Goal: Task Accomplishment & Management: Manage account settings

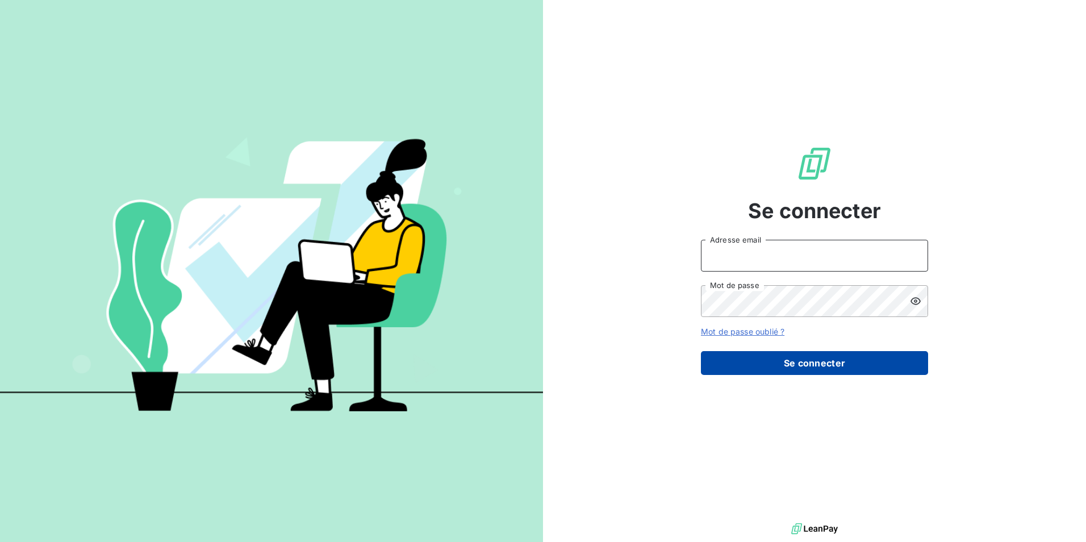
type input "[EMAIL_ADDRESS][DOMAIN_NAME]"
click at [770, 367] on button "Se connecter" at bounding box center [814, 363] width 227 height 24
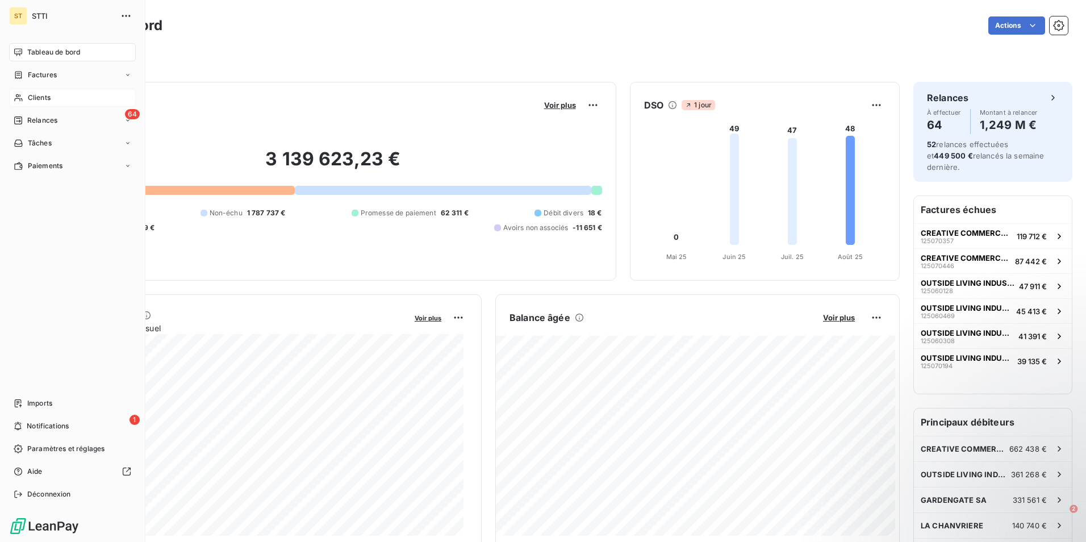
click at [22, 97] on icon at bounding box center [19, 97] width 10 height 9
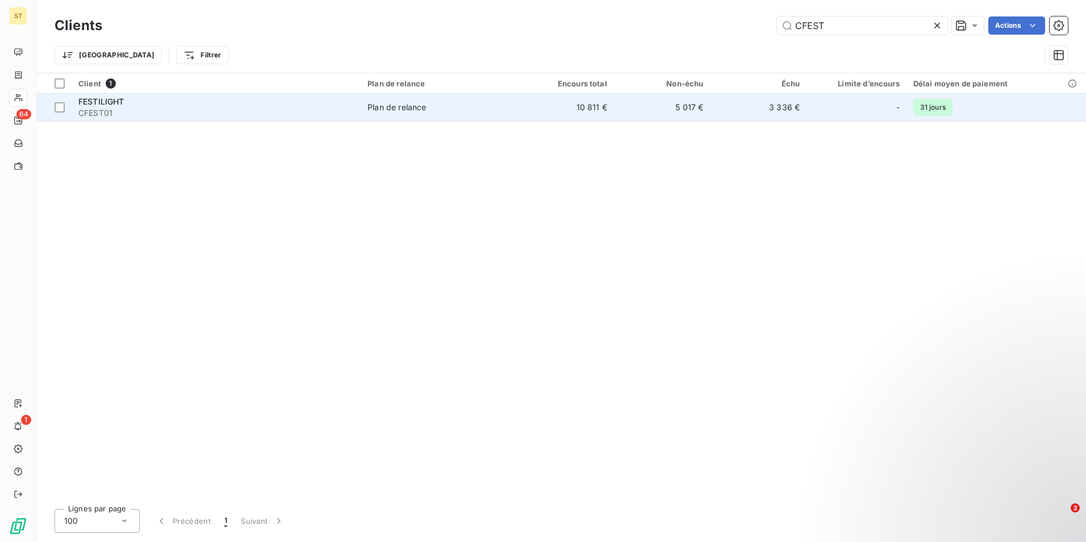
type input "CFEST"
click at [312, 100] on div "FESTILIGHT" at bounding box center [216, 101] width 276 height 11
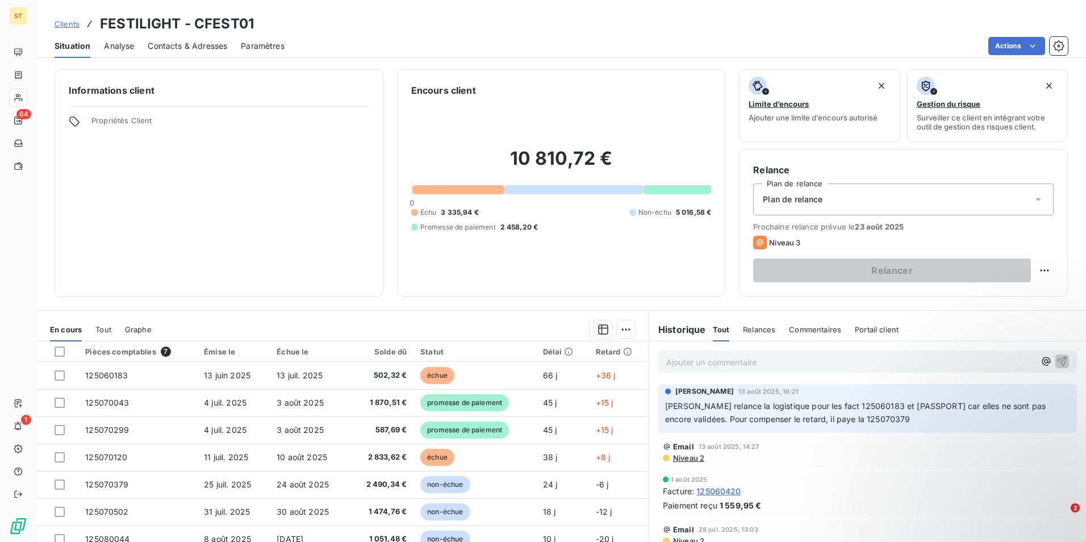
scroll to position [52, 0]
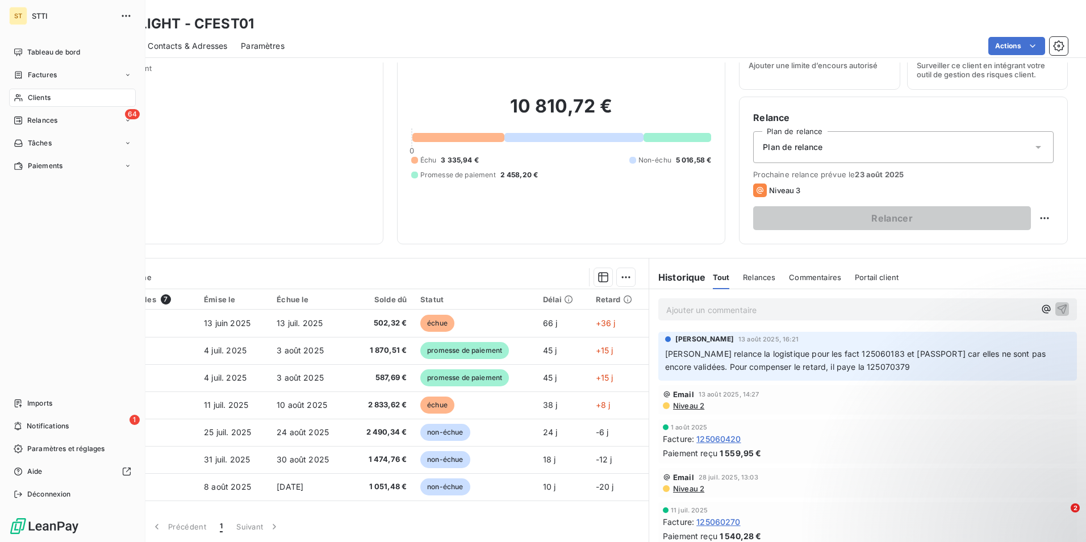
click at [83, 95] on div "Clients" at bounding box center [72, 98] width 127 height 18
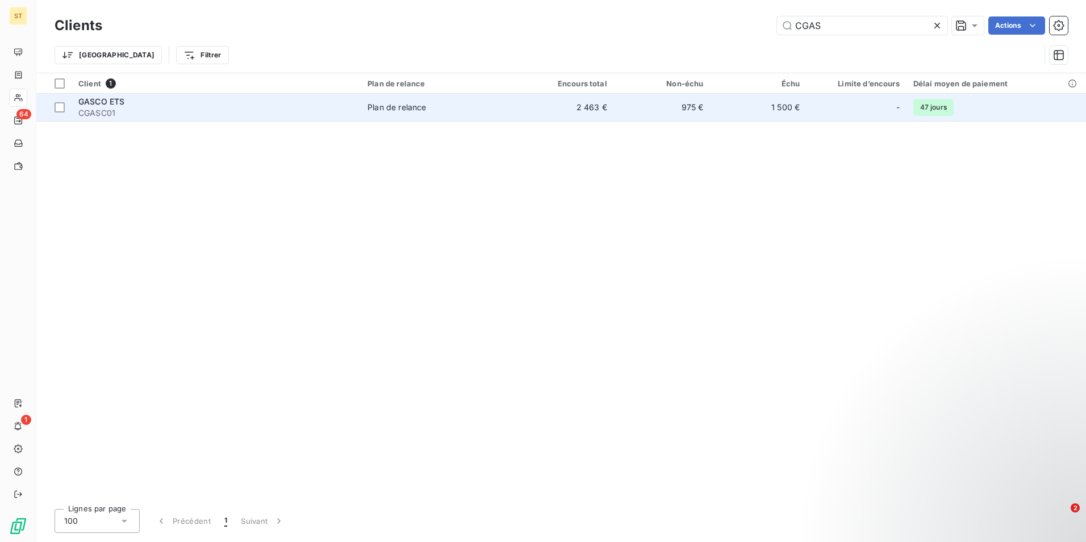
type input "CGAS"
click at [206, 101] on div "GASCO ETS" at bounding box center [216, 101] width 276 height 11
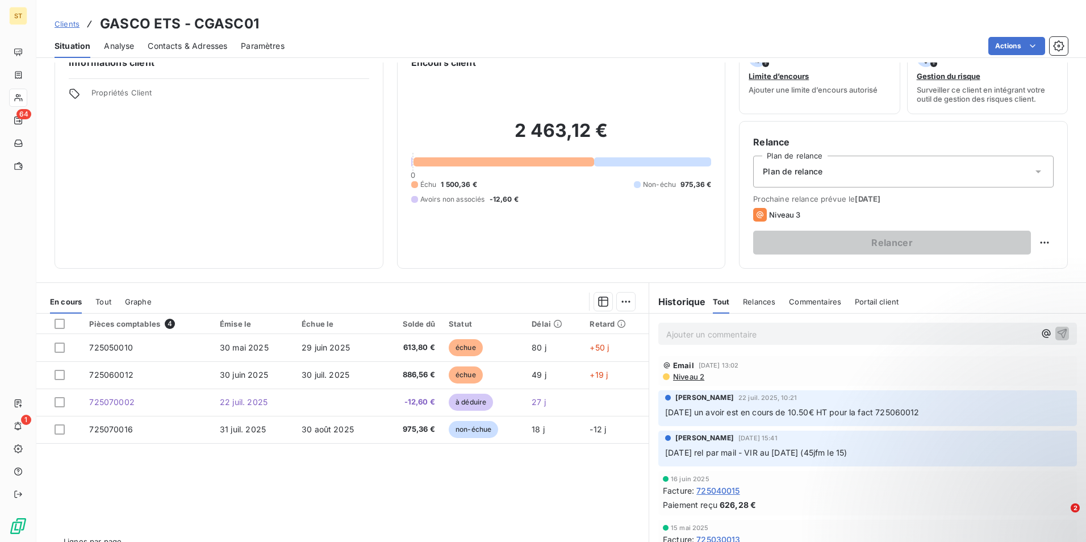
scroll to position [52, 0]
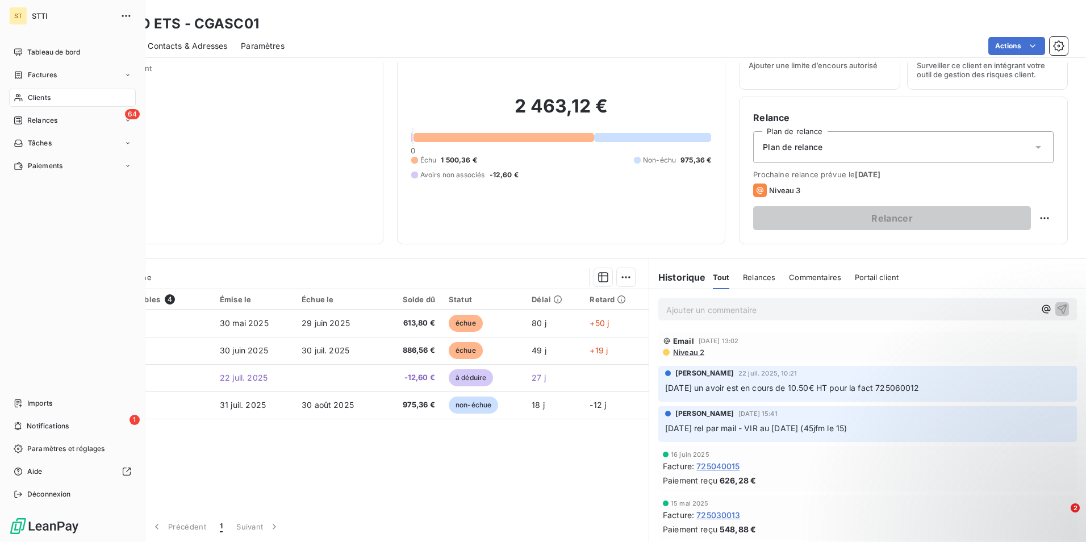
click at [85, 99] on div "Clients" at bounding box center [72, 98] width 127 height 18
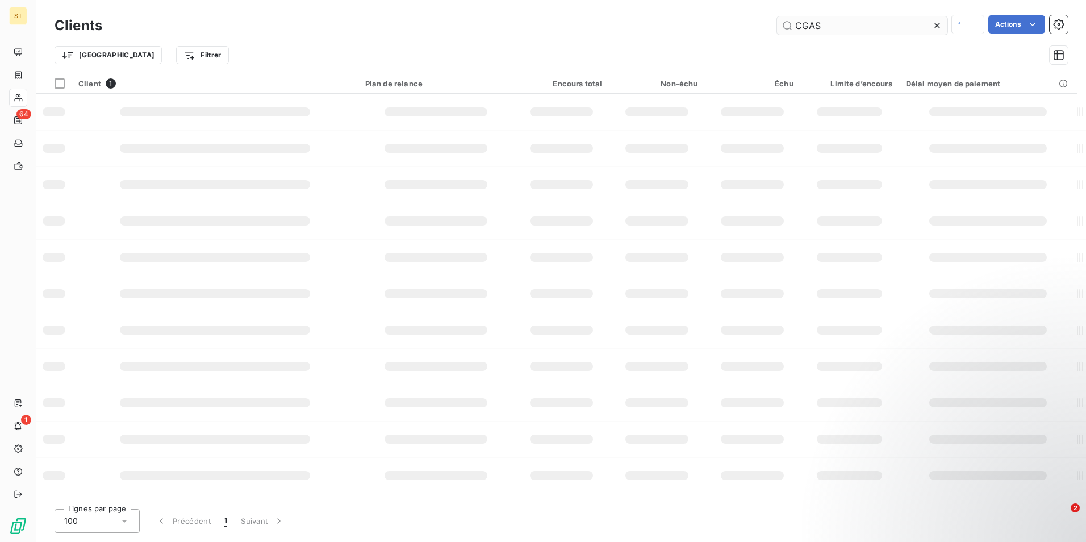
click at [830, 28] on input "CGAS" at bounding box center [862, 25] width 170 height 18
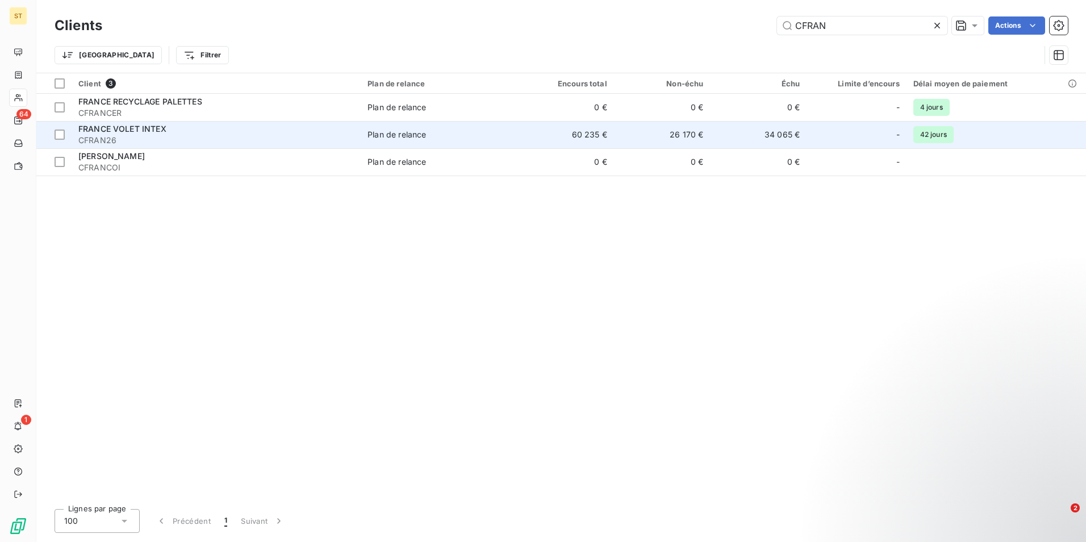
type input "CFRAN"
click at [153, 136] on span "CFRAN26" at bounding box center [216, 140] width 276 height 11
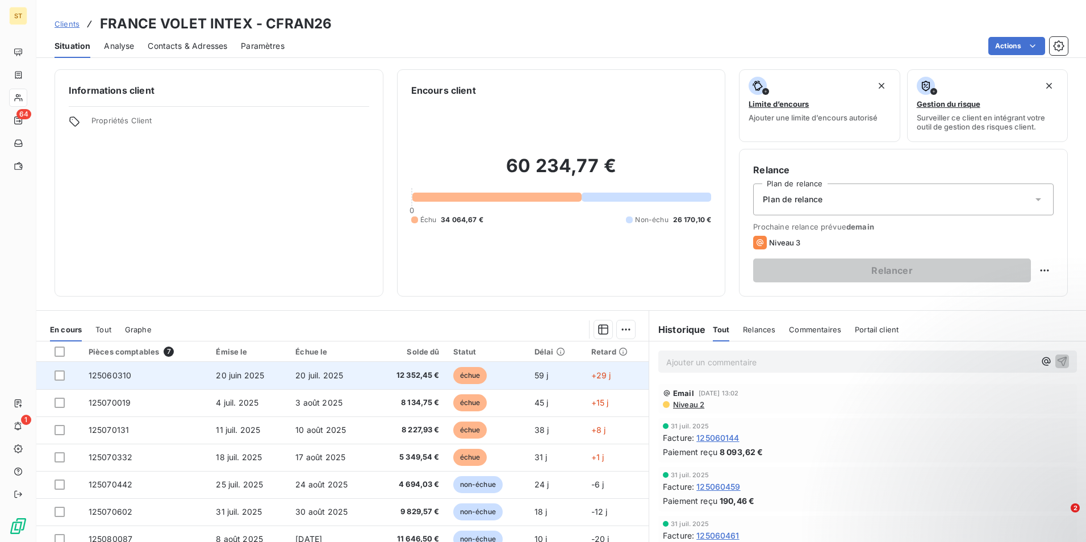
click at [230, 377] on span "20 juin 2025" at bounding box center [240, 375] width 48 height 10
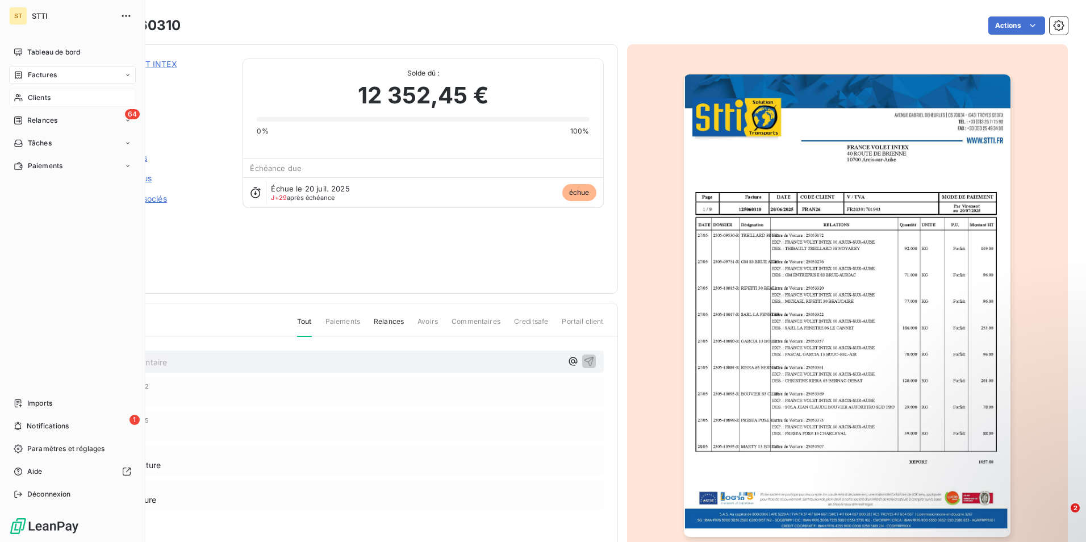
click at [32, 98] on span "Clients" at bounding box center [39, 98] width 23 height 10
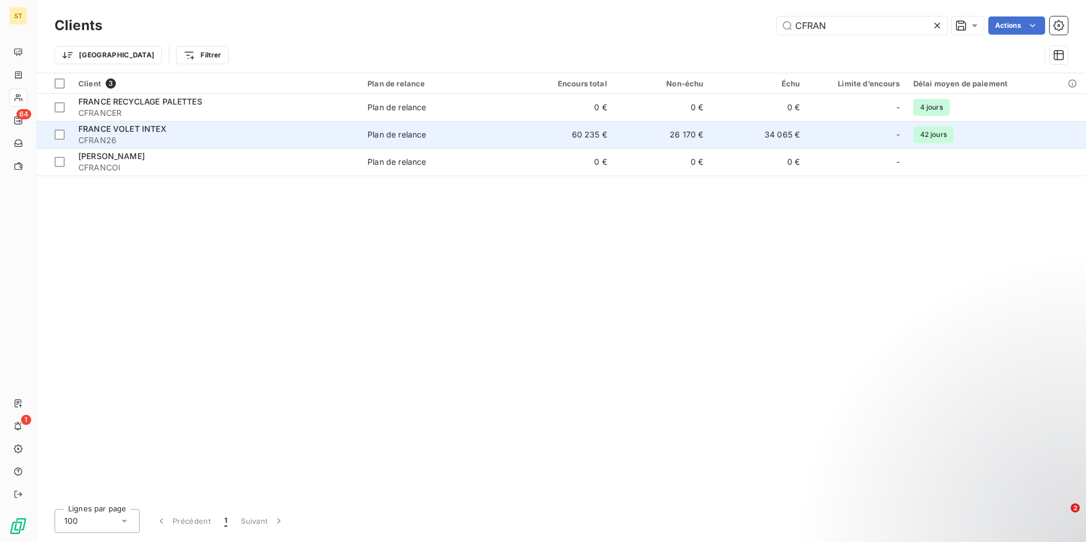
click at [151, 131] on span "FRANCE VOLET INTEX" at bounding box center [122, 129] width 88 height 10
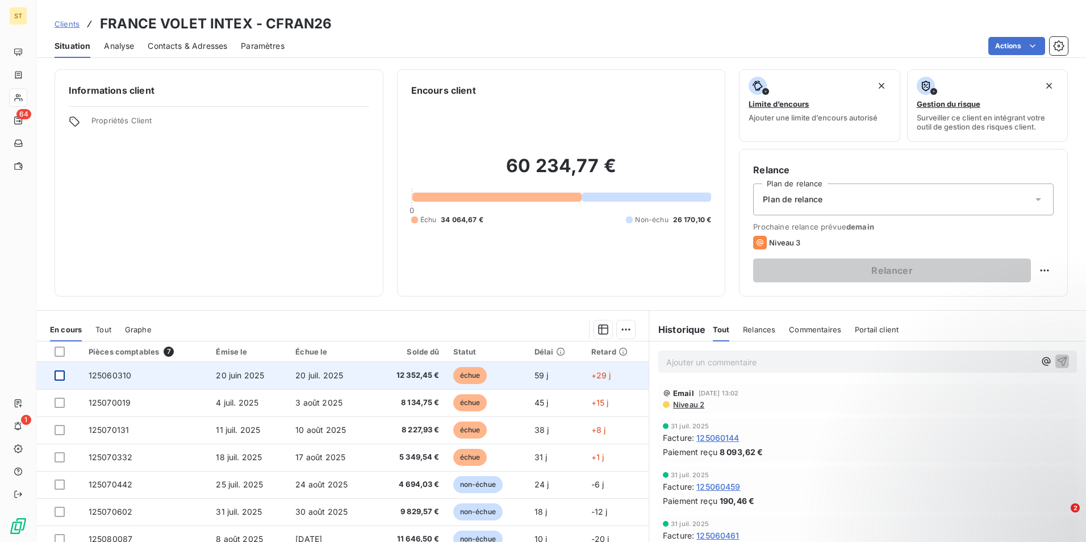
click at [62, 373] on div at bounding box center [60, 375] width 10 height 10
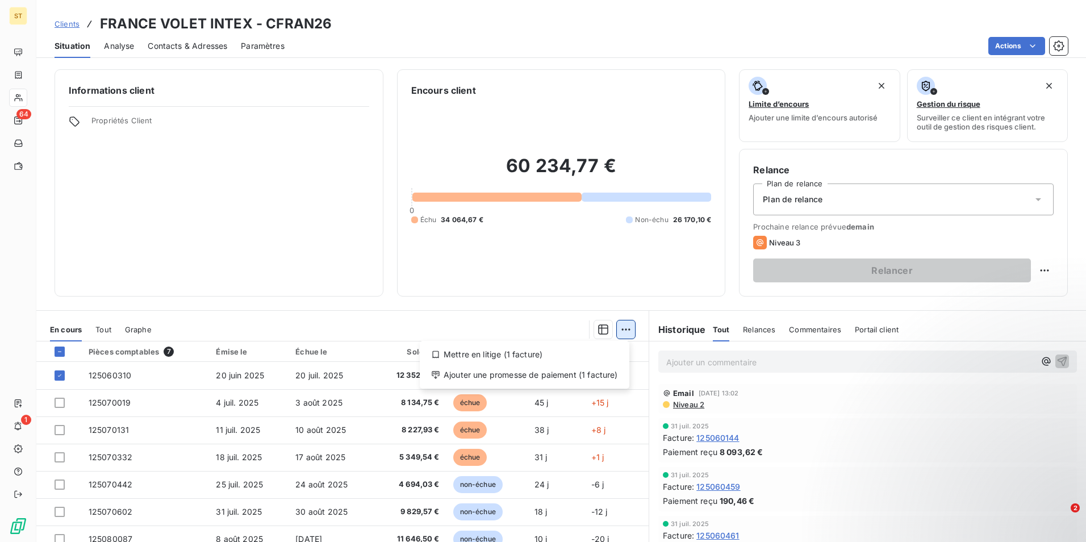
click at [622, 328] on html "ST 64 1 Clients FRANCE VOLET INTEX - CFRAN26 Situation Analyse Contacts & Adres…" at bounding box center [543, 271] width 1086 height 542
click at [494, 377] on div "Ajouter une promesse de paiement (1 facture)" at bounding box center [524, 375] width 201 height 18
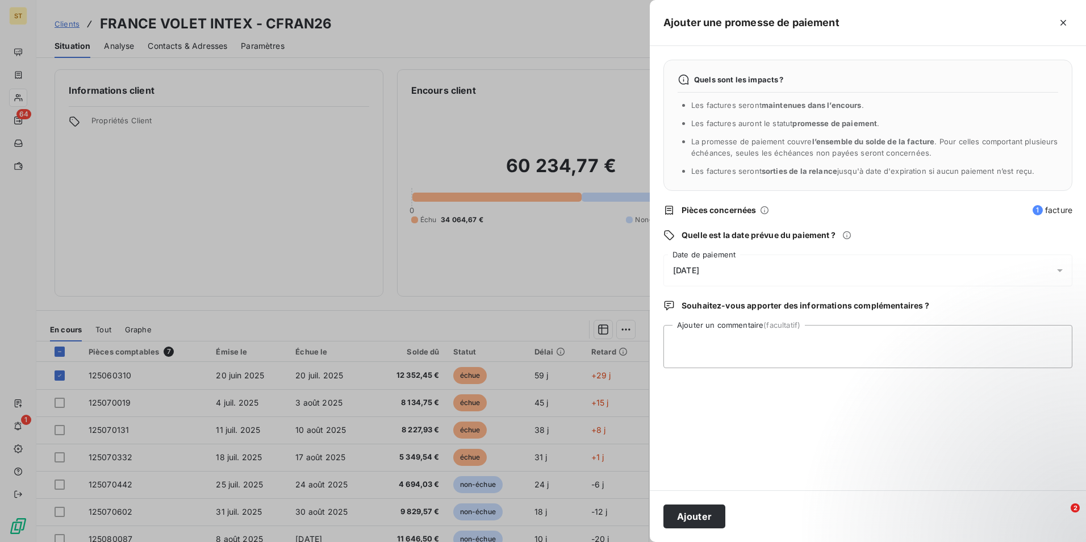
click at [729, 268] on div "[DATE]" at bounding box center [868, 271] width 409 height 32
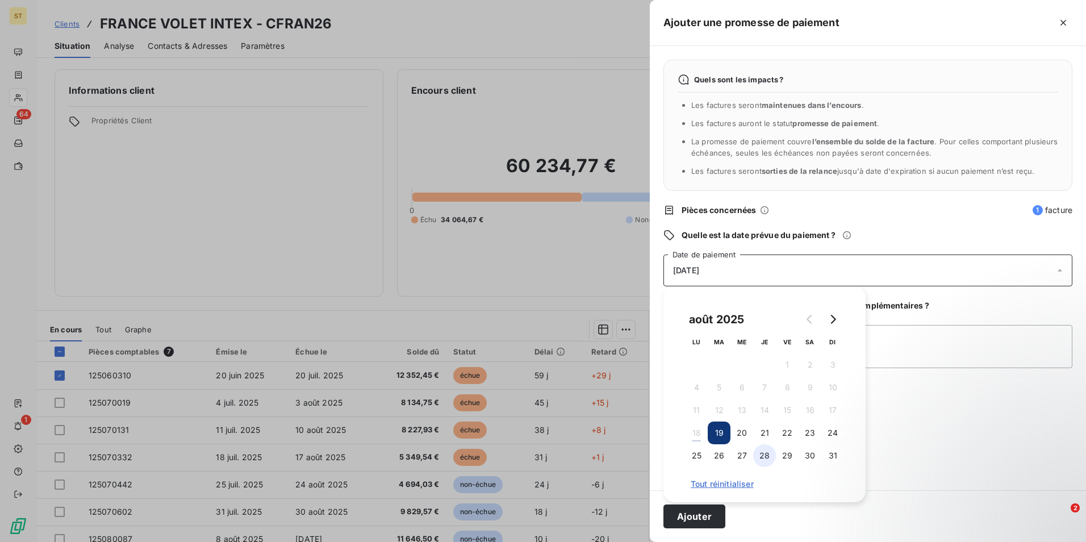
click at [766, 457] on button "28" at bounding box center [764, 455] width 23 height 23
click at [541, 250] on div at bounding box center [543, 271] width 1086 height 542
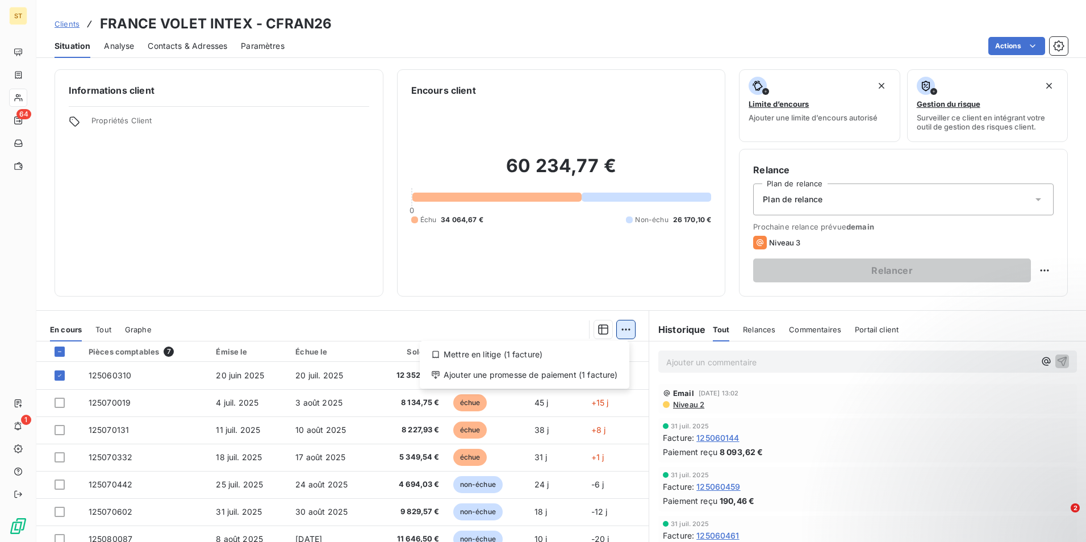
click at [618, 330] on html "ST 64 1 Clients FRANCE VOLET INTEX - CFRAN26 Situation Analyse Contacts & Adres…" at bounding box center [543, 271] width 1086 height 542
click at [556, 372] on div "Ajouter une promesse de paiement (1 facture)" at bounding box center [524, 375] width 201 height 18
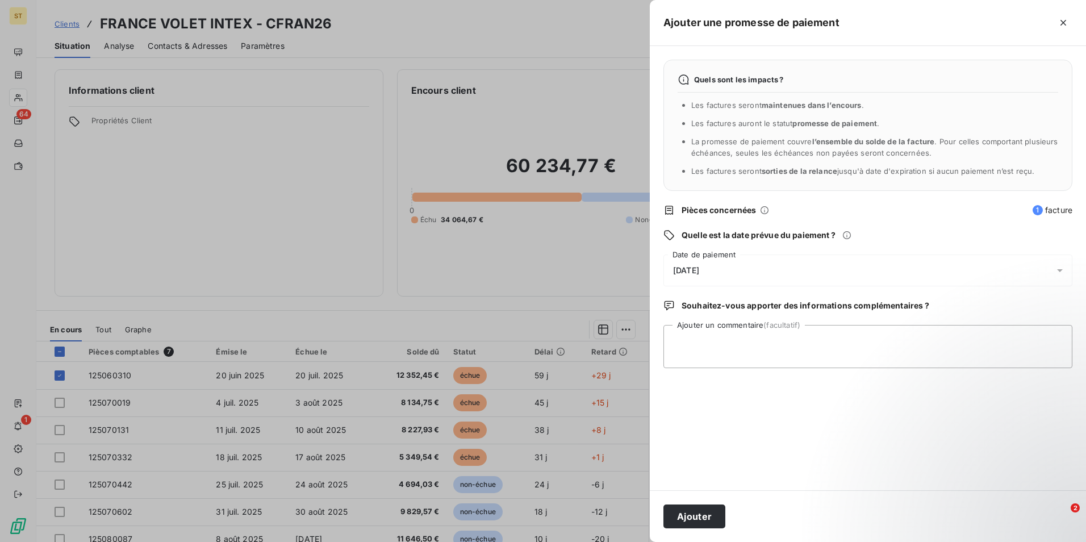
click at [1059, 271] on icon at bounding box center [1060, 270] width 6 height 3
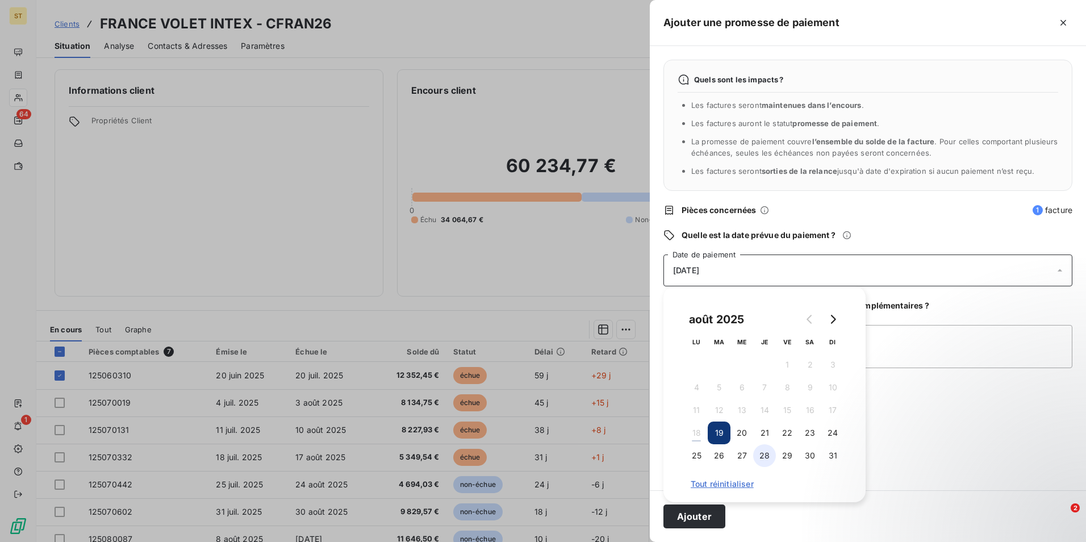
click at [766, 456] on button "28" at bounding box center [764, 455] width 23 height 23
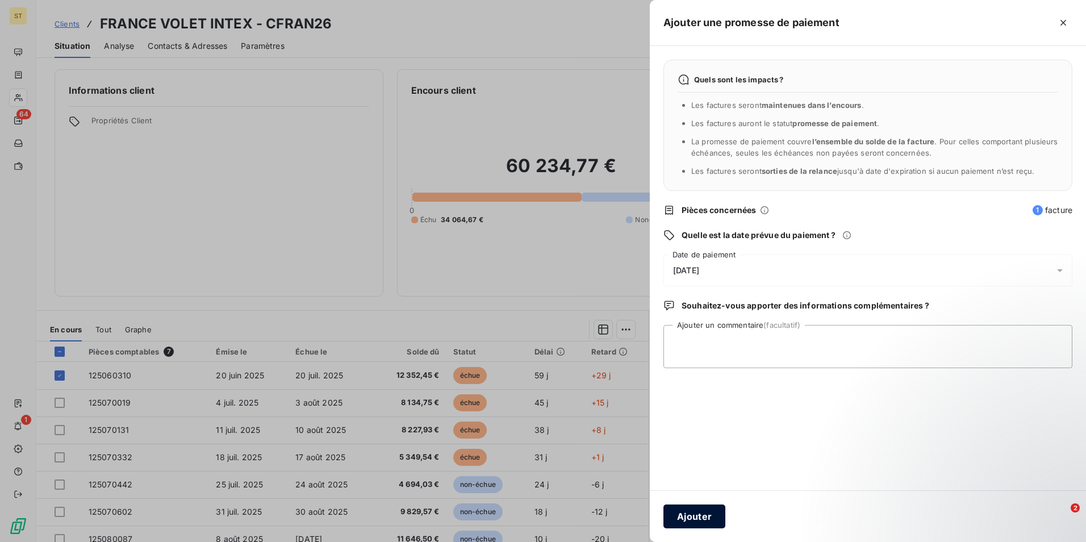
click at [692, 514] on button "Ajouter" at bounding box center [695, 517] width 62 height 24
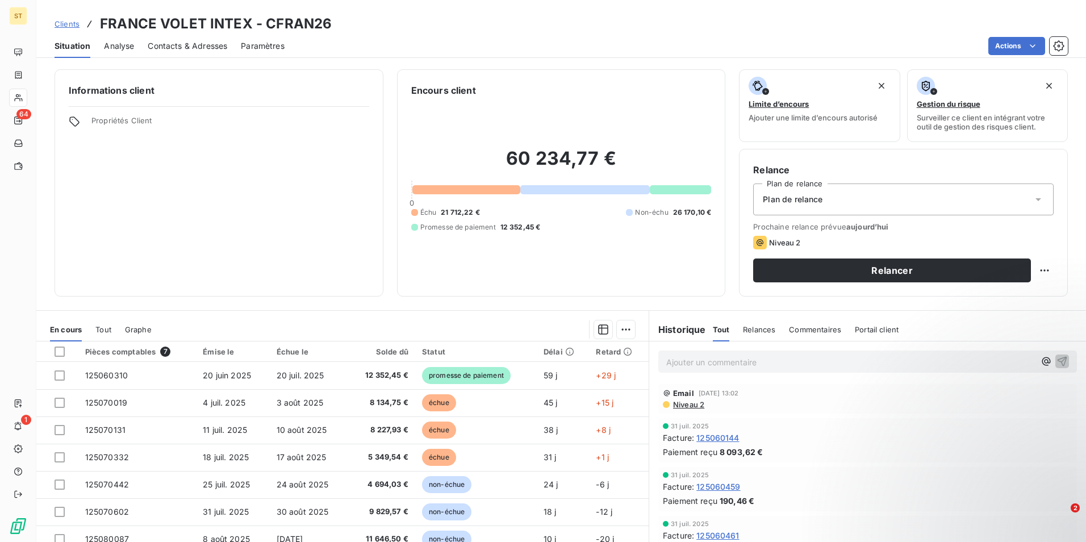
scroll to position [52, 0]
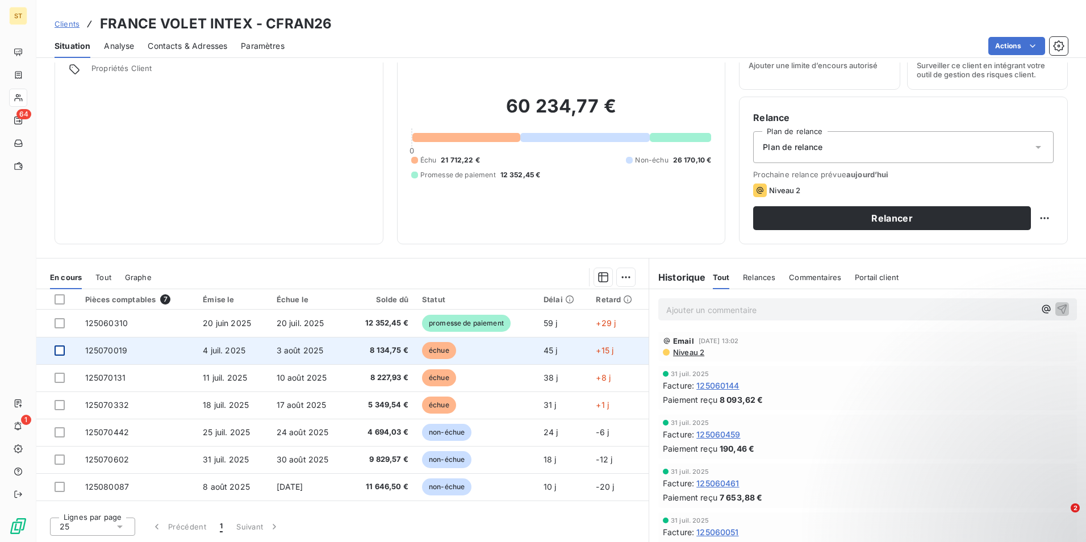
click at [61, 349] on div at bounding box center [60, 350] width 10 height 10
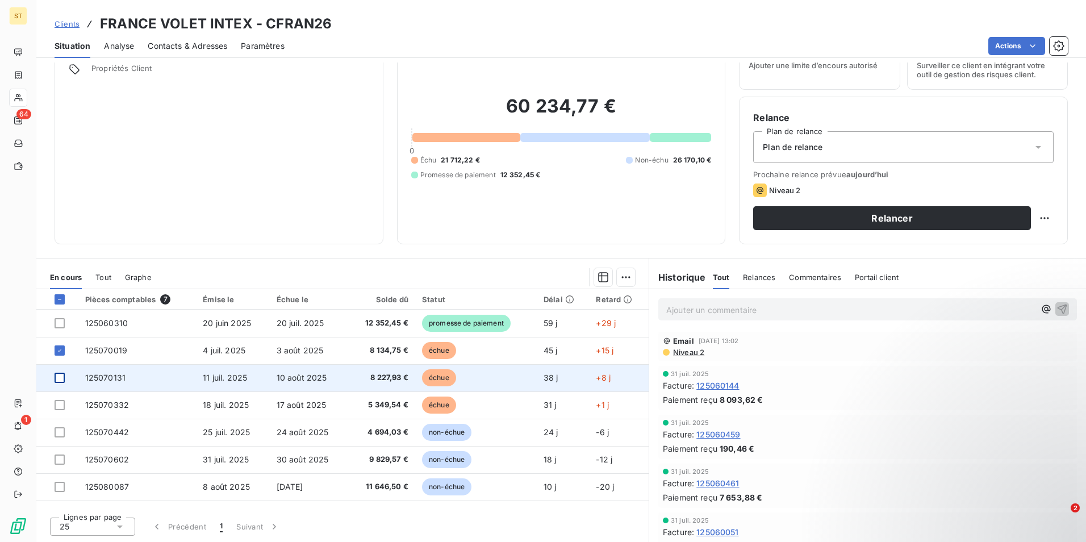
click at [60, 378] on div at bounding box center [60, 378] width 10 height 10
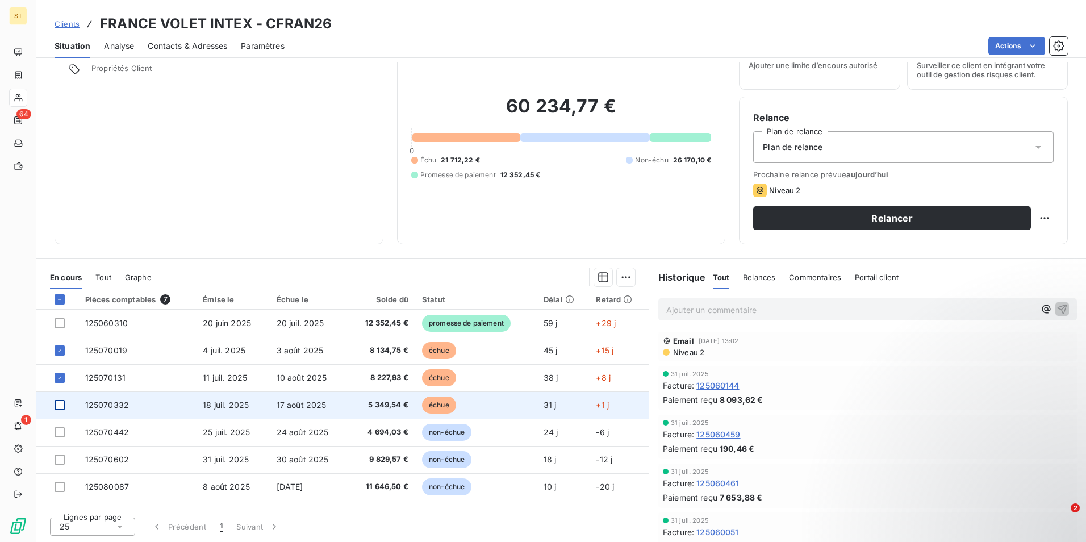
click at [59, 402] on div at bounding box center [60, 405] width 10 height 10
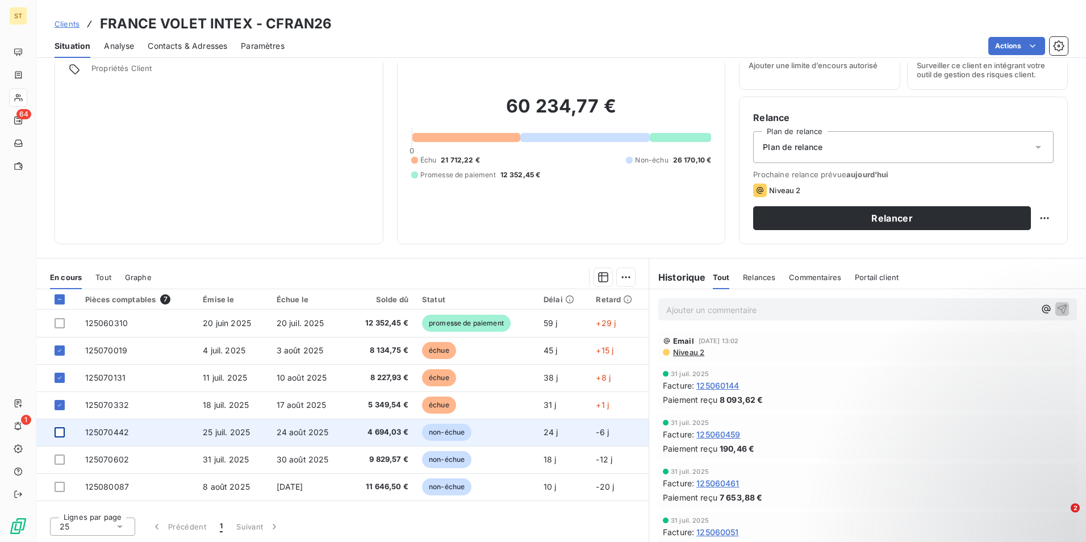
click at [59, 431] on div at bounding box center [60, 432] width 10 height 10
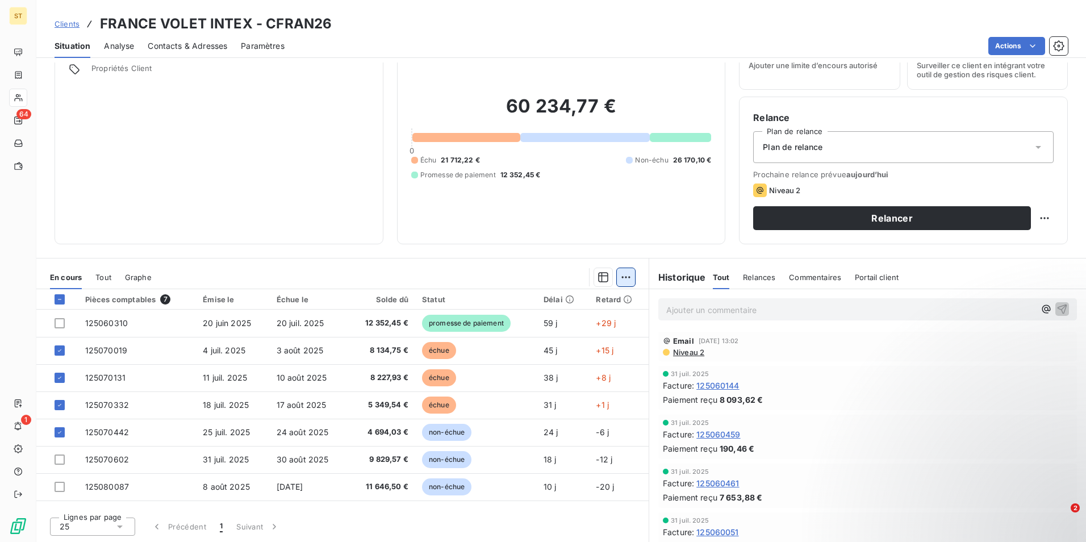
click at [621, 276] on html "ST 64 1 Clients FRANCE VOLET INTEX - CFRAN26 Situation Analyse Contacts & Adres…" at bounding box center [543, 271] width 1086 height 542
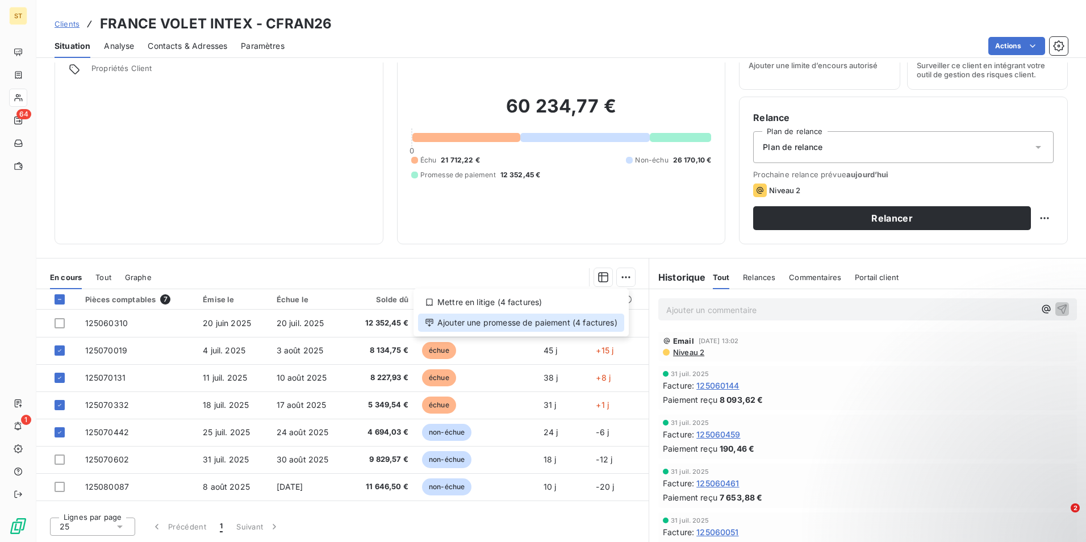
click at [570, 320] on div "Ajouter une promesse de paiement (4 factures)" at bounding box center [521, 323] width 206 height 18
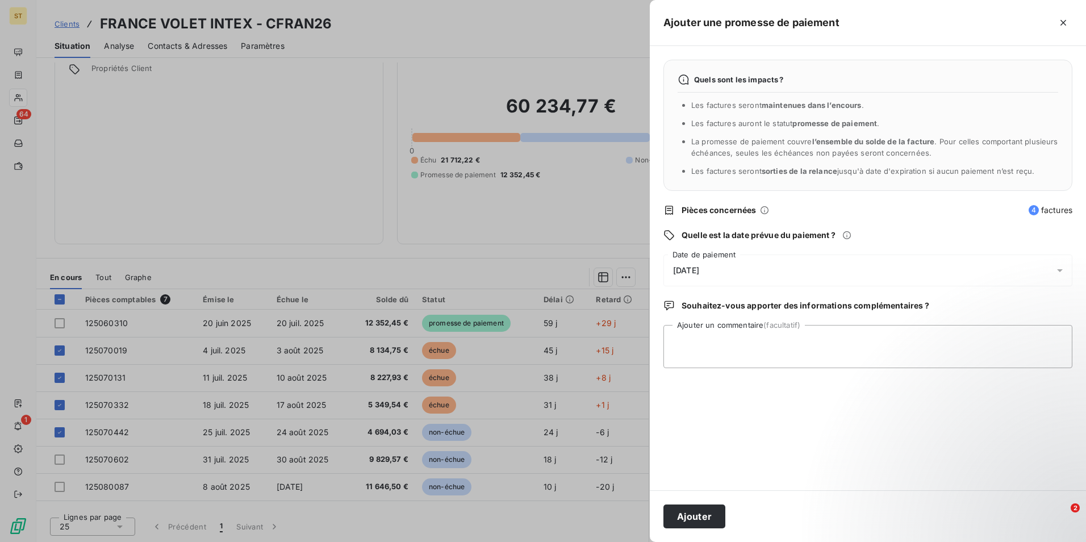
click at [1062, 272] on icon at bounding box center [1059, 270] width 11 height 11
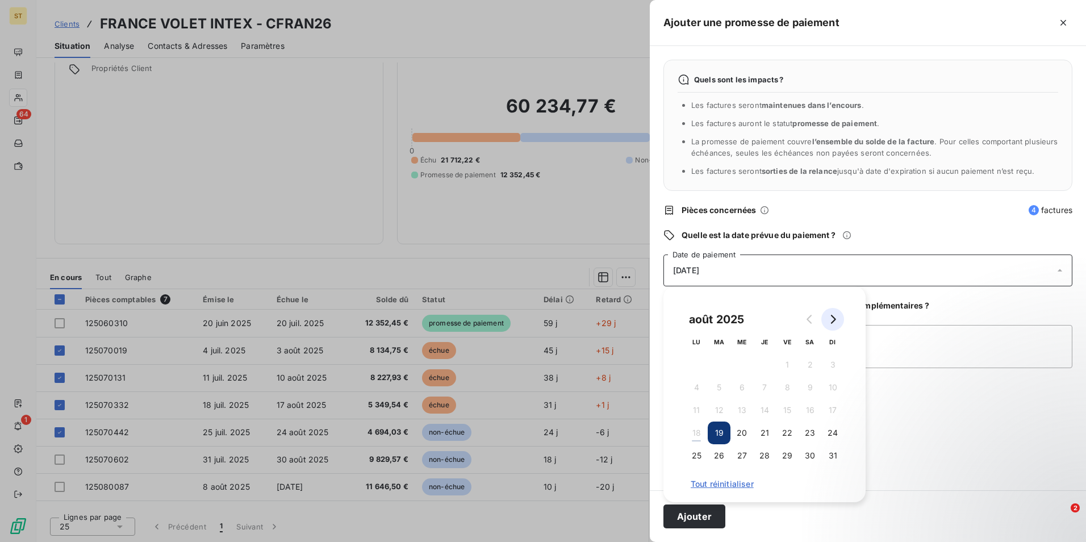
click at [837, 322] on icon "Go to next month" at bounding box center [832, 319] width 9 height 9
click at [692, 366] on button "1" at bounding box center [696, 364] width 23 height 23
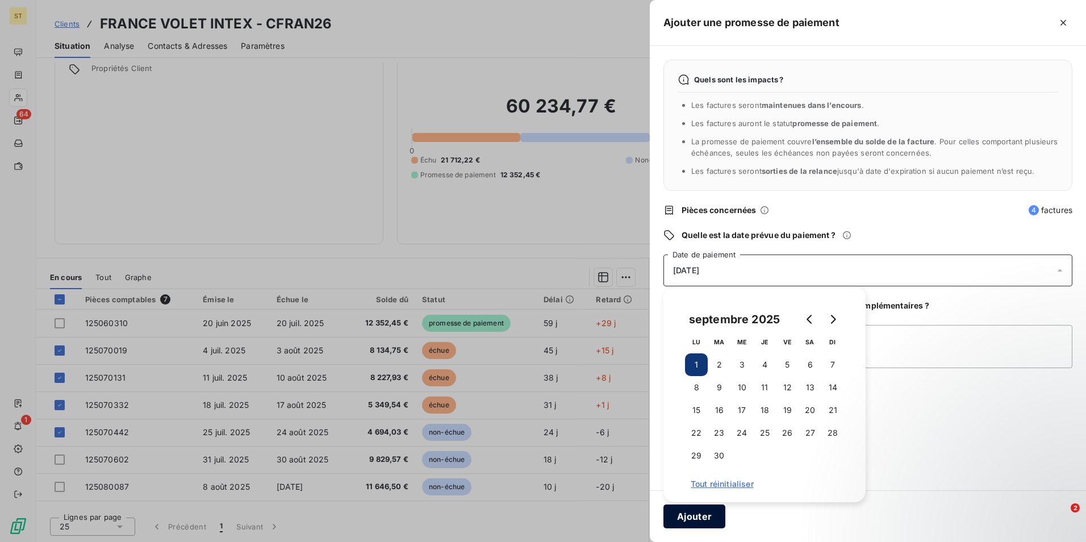
click at [691, 516] on button "Ajouter" at bounding box center [695, 517] width 62 height 24
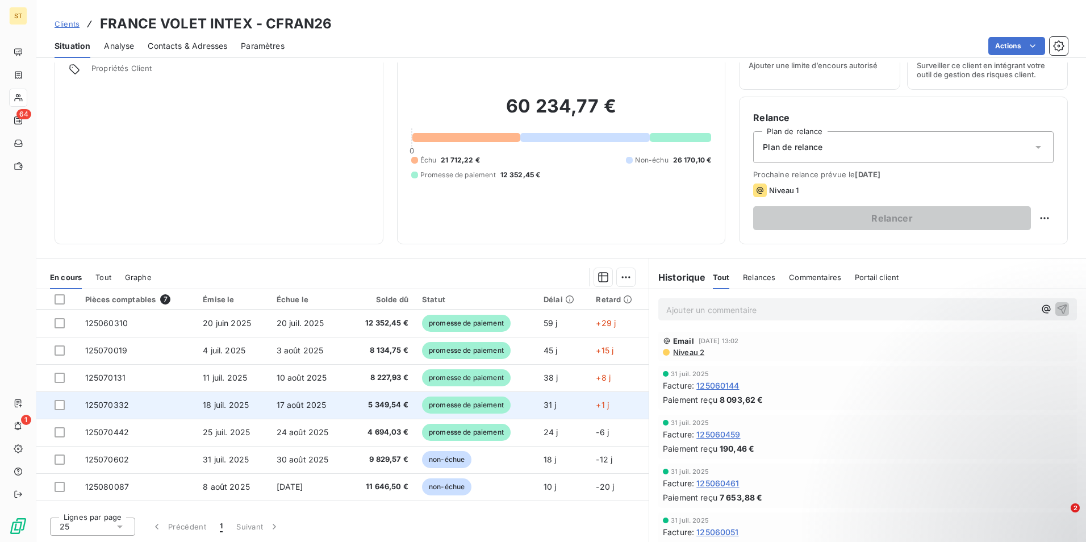
scroll to position [0, 0]
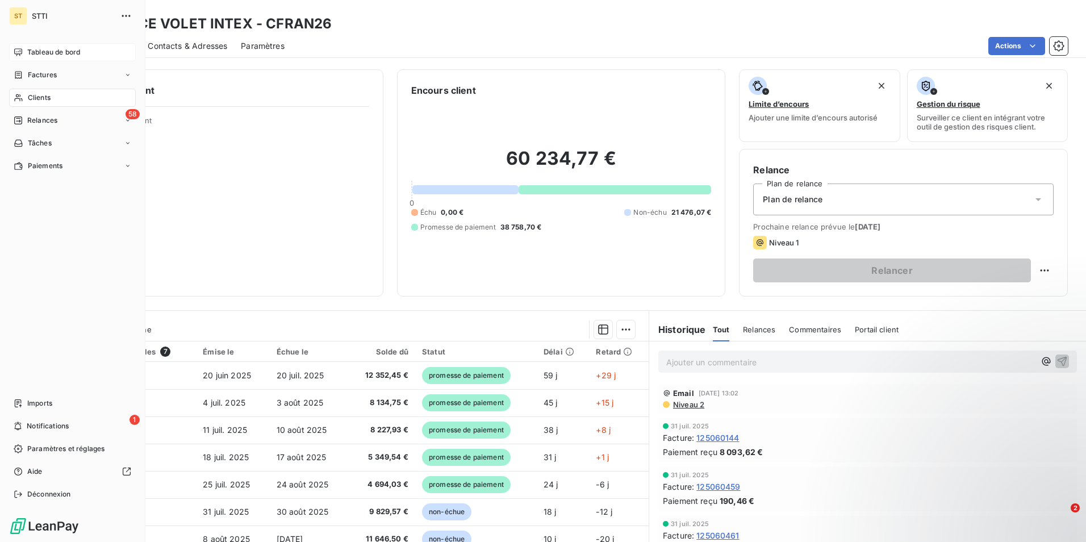
click at [49, 54] on span "Tableau de bord" at bounding box center [53, 52] width 53 height 10
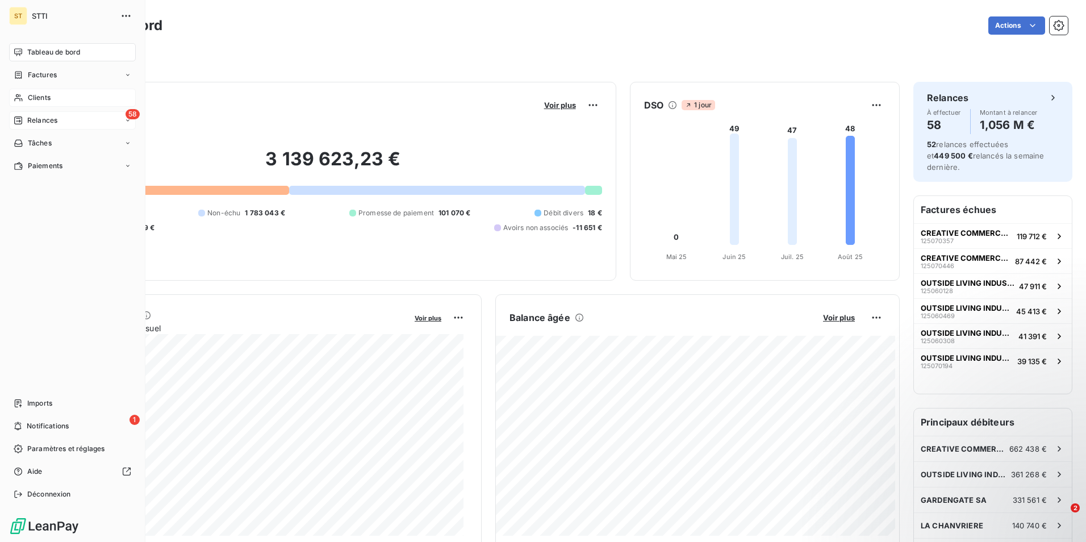
click at [52, 119] on span "Relances" at bounding box center [42, 120] width 30 height 10
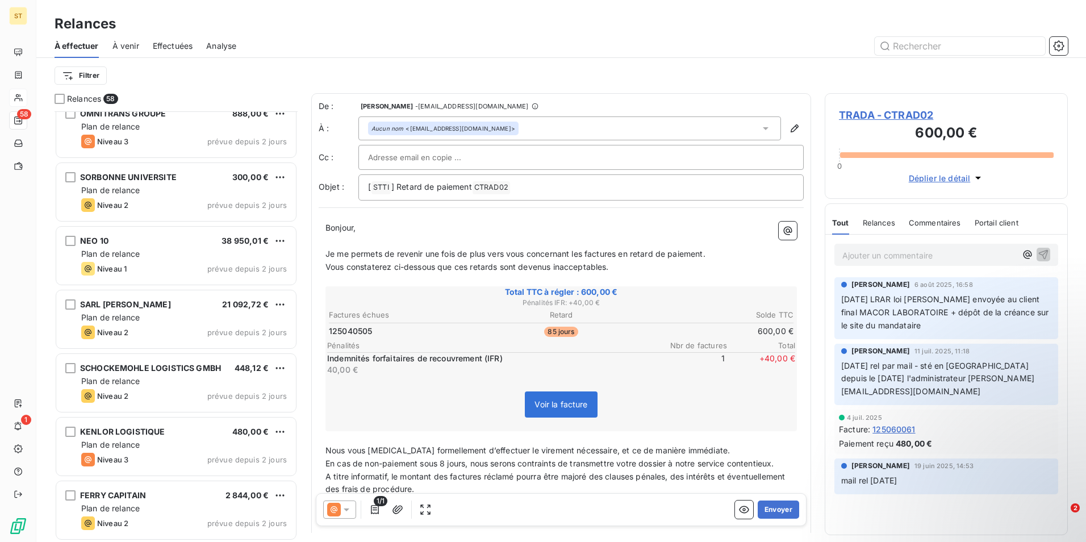
scroll to position [3261, 0]
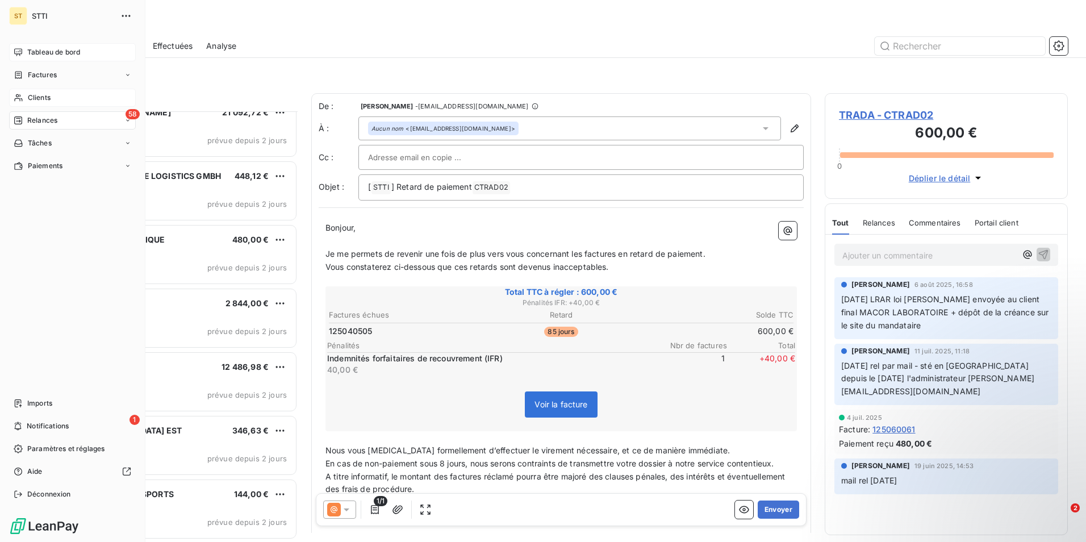
click at [52, 52] on span "Tableau de bord" at bounding box center [53, 52] width 53 height 10
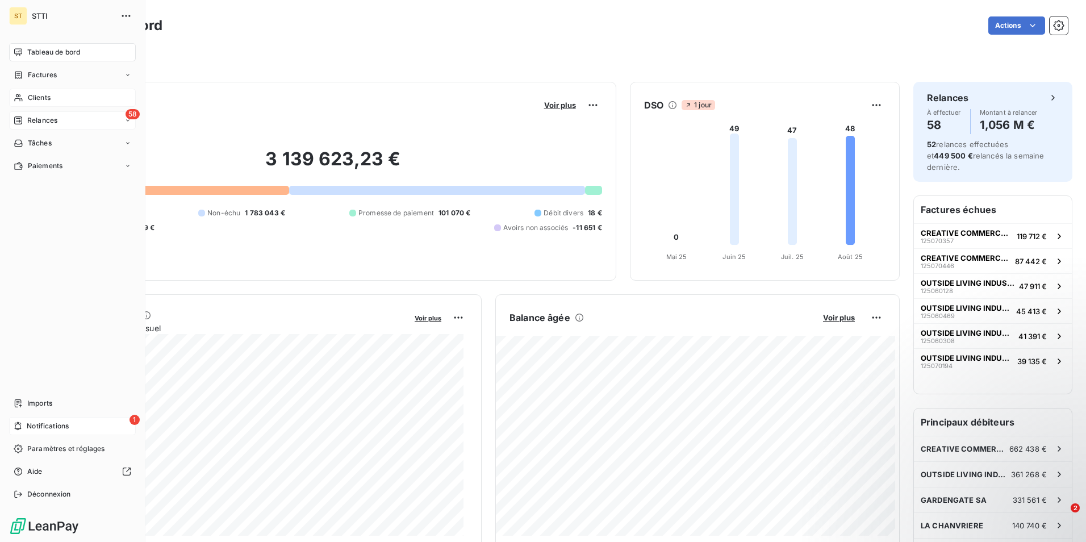
click at [52, 428] on span "Notifications" at bounding box center [48, 426] width 42 height 10
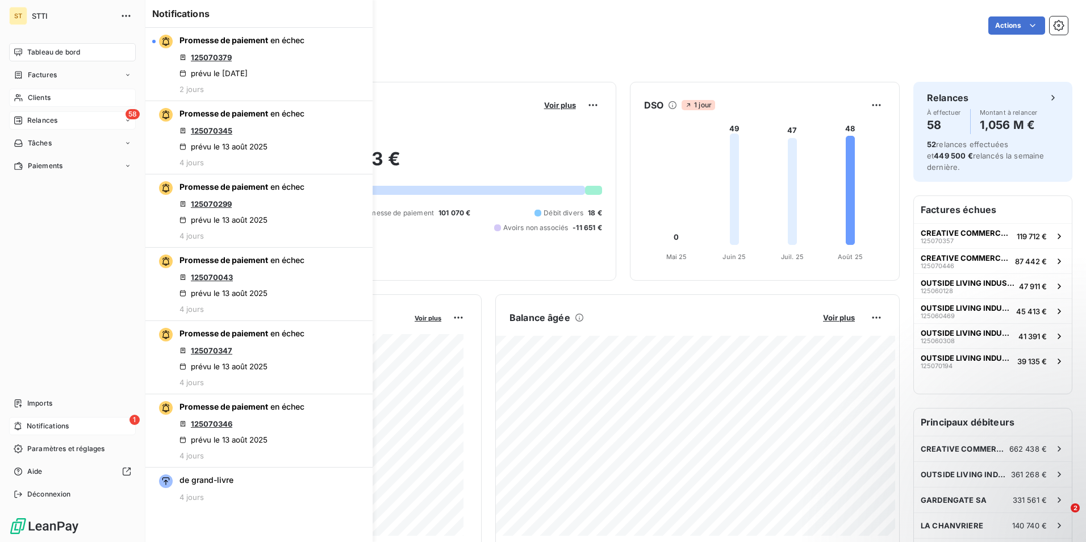
click at [55, 427] on span "Notifications" at bounding box center [48, 426] width 42 height 10
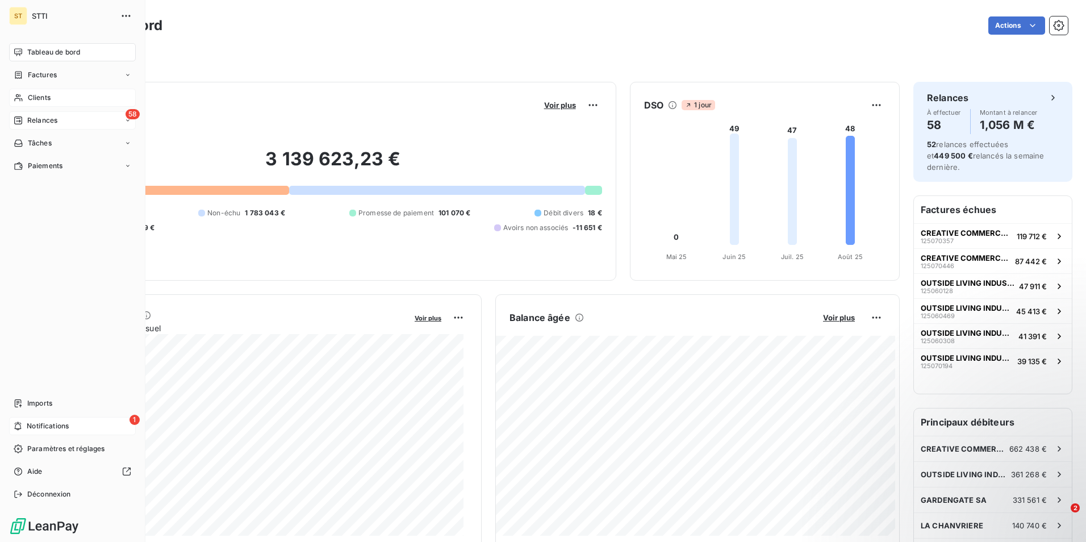
click at [124, 424] on div "1 Notifications" at bounding box center [72, 426] width 127 height 18
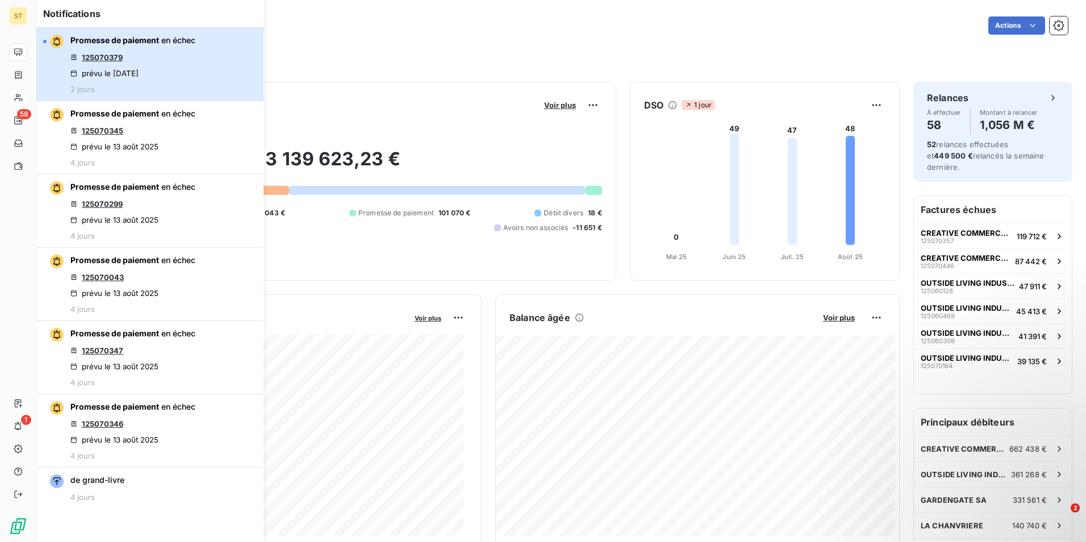
click at [148, 40] on span "Promesse de paiement" at bounding box center [114, 40] width 89 height 10
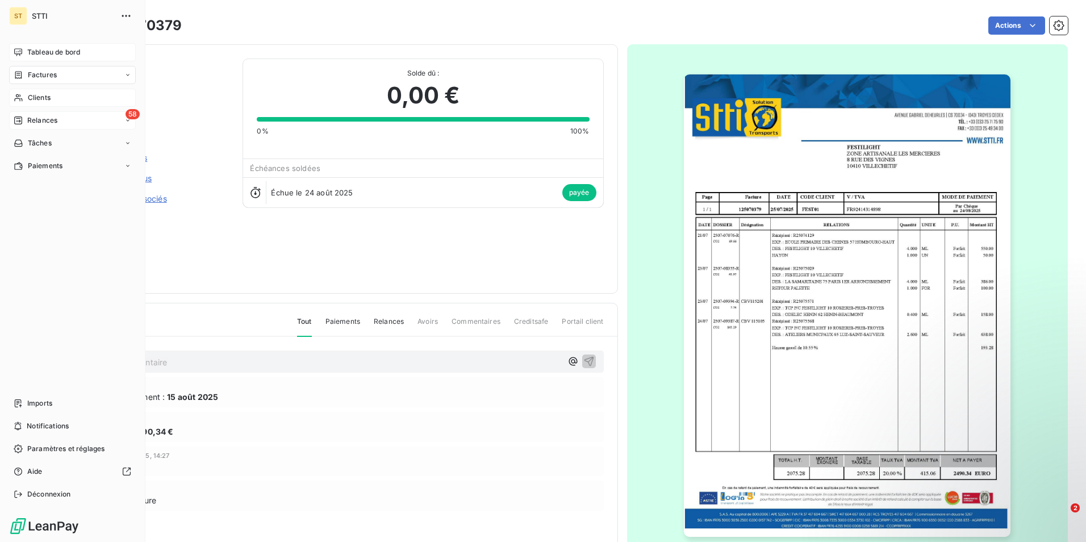
click at [56, 93] on div "Clients" at bounding box center [72, 98] width 127 height 18
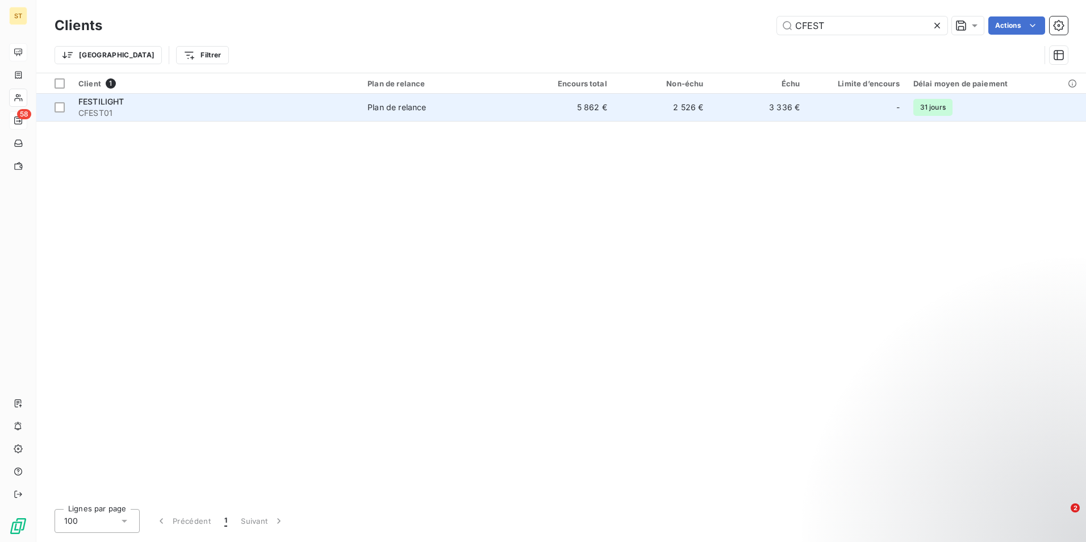
type input "CFEST"
click at [414, 108] on div "Plan de relance" at bounding box center [397, 107] width 59 height 11
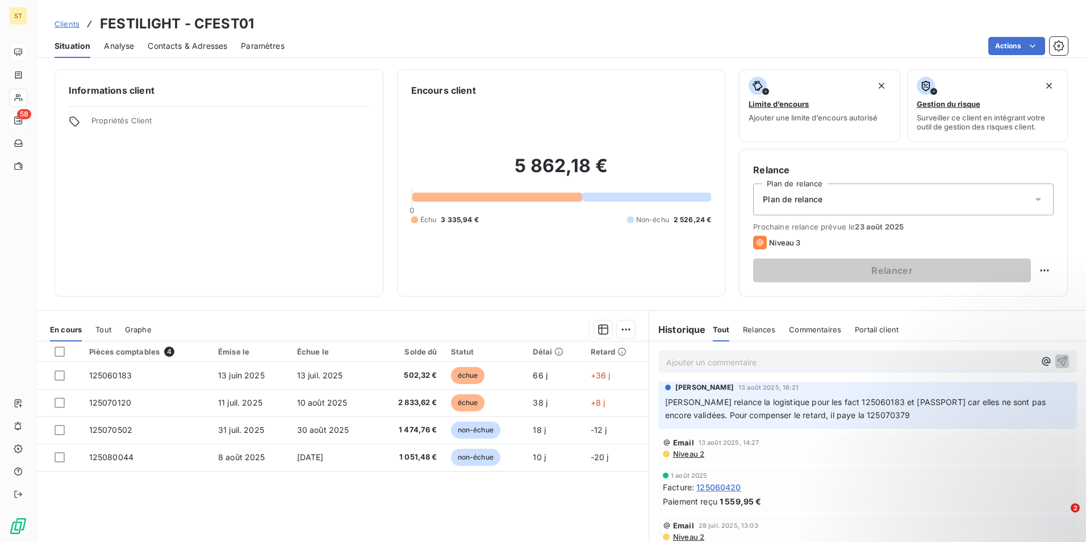
scroll to position [170, 0]
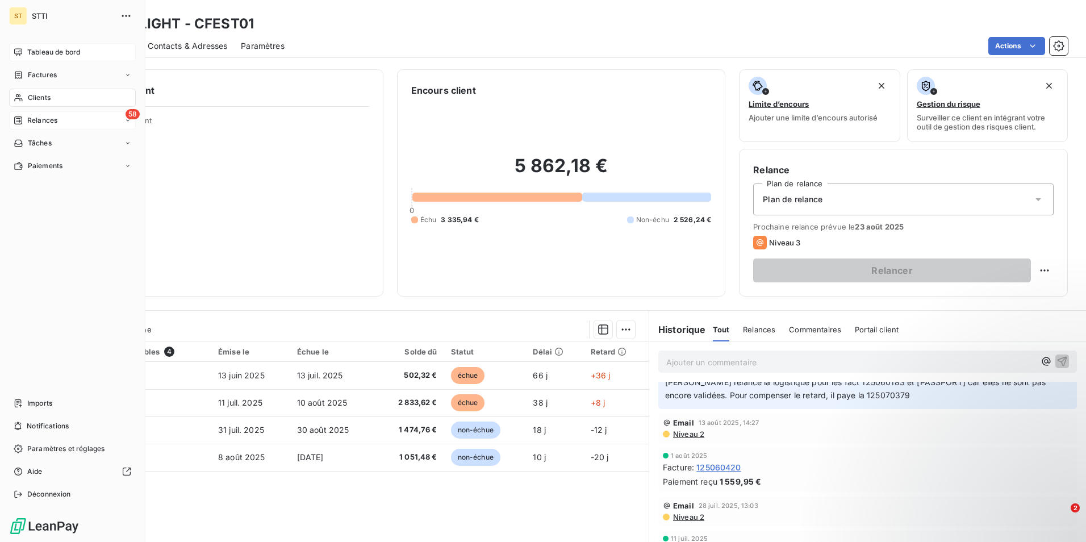
click at [21, 120] on icon at bounding box center [18, 120] width 9 height 9
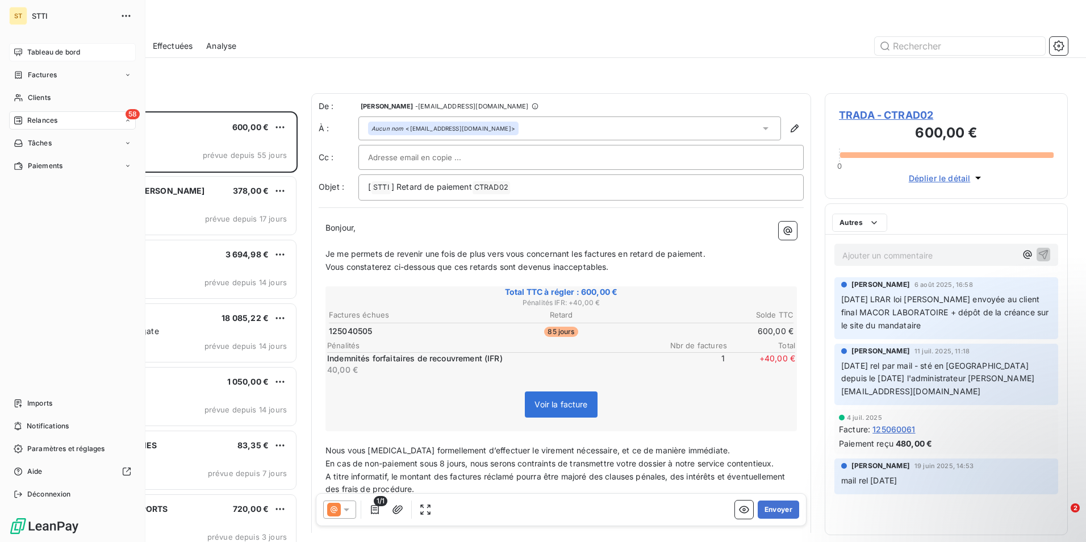
scroll to position [422, 235]
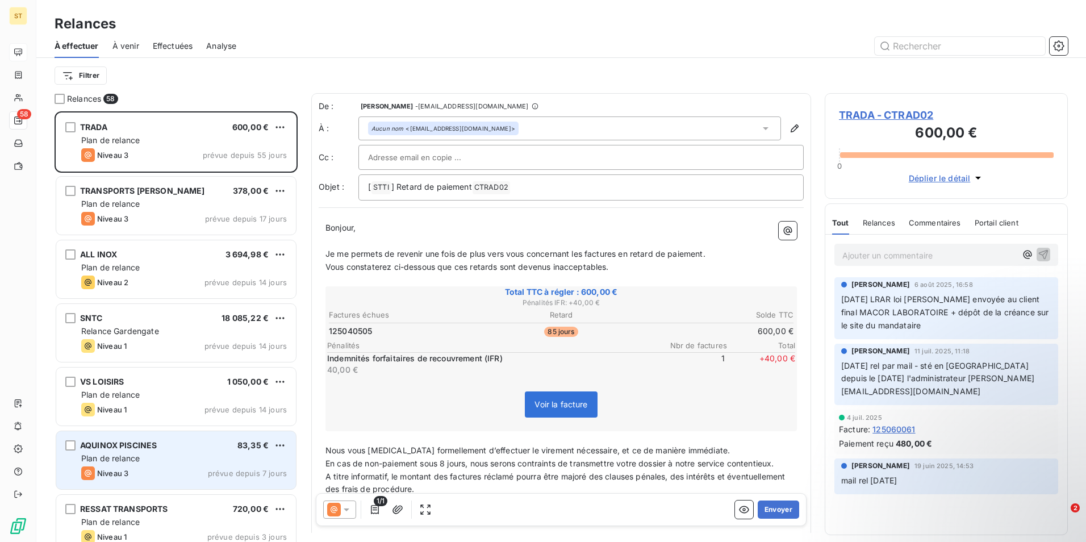
click at [122, 449] on span "AQUINOX PISCINES" at bounding box center [118, 445] width 77 height 10
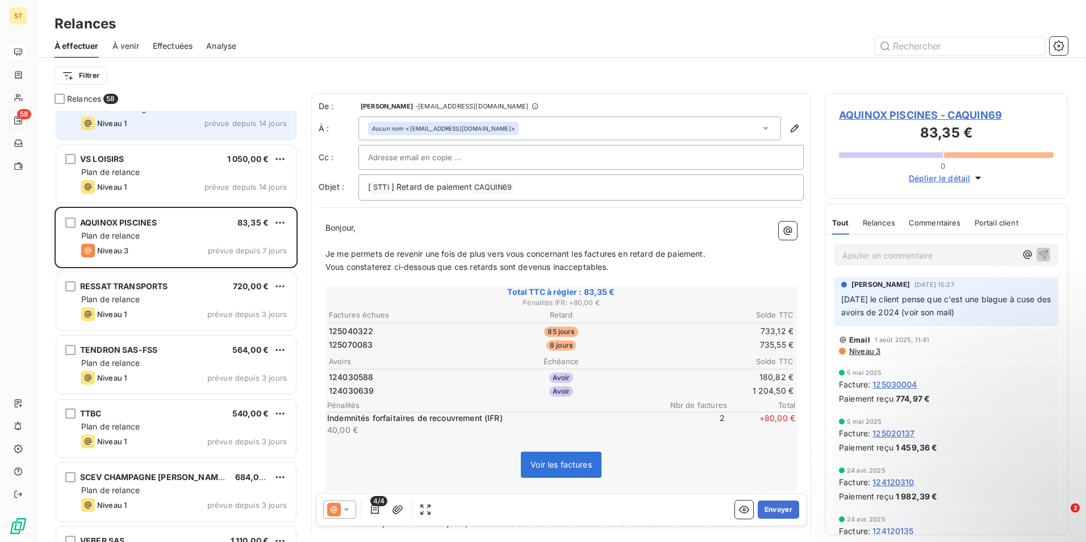
scroll to position [228, 0]
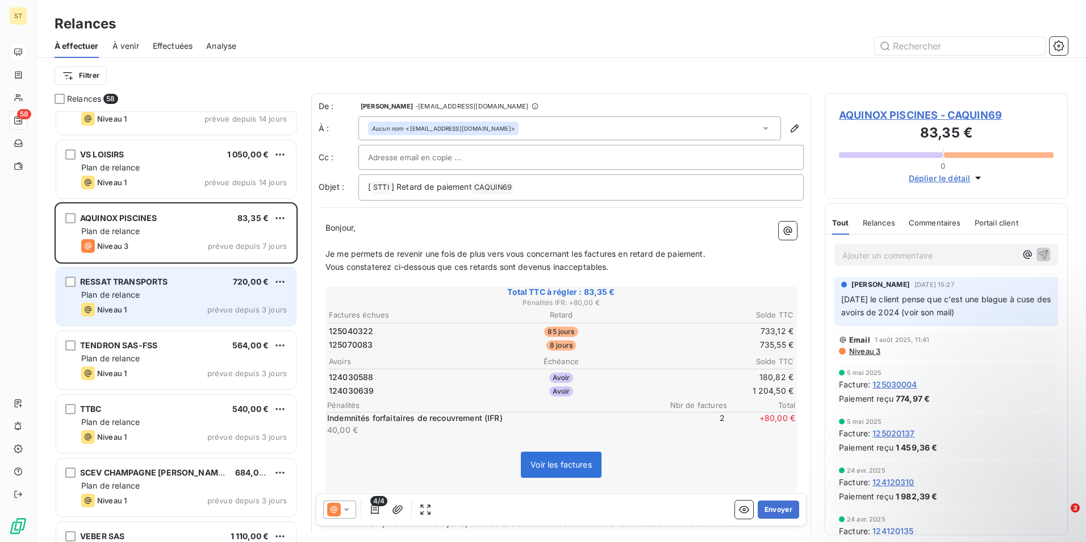
click at [98, 299] on div "Plan de relance" at bounding box center [184, 294] width 206 height 11
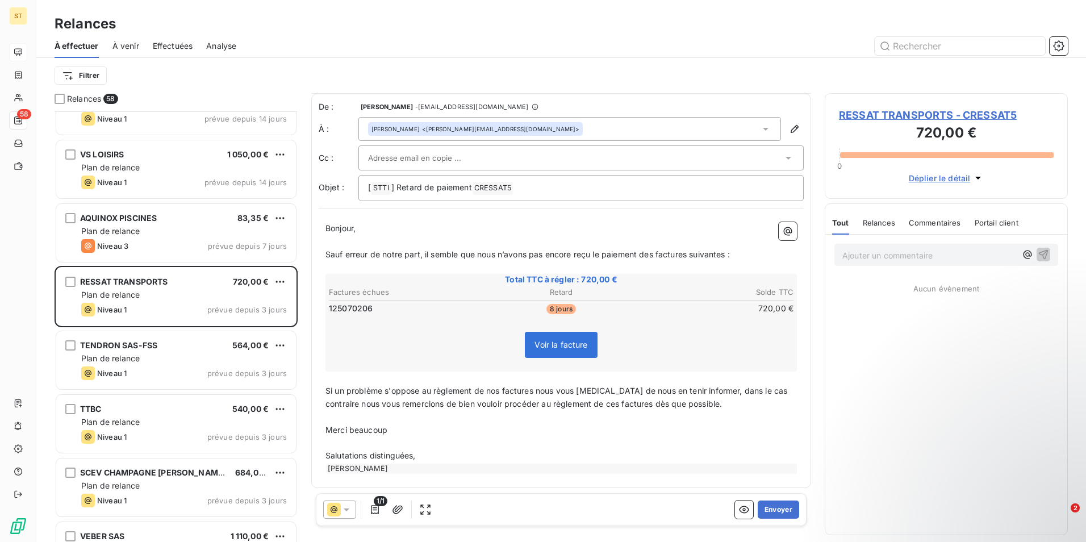
scroll to position [2, 0]
click at [766, 509] on button "Envoyer" at bounding box center [778, 510] width 41 height 18
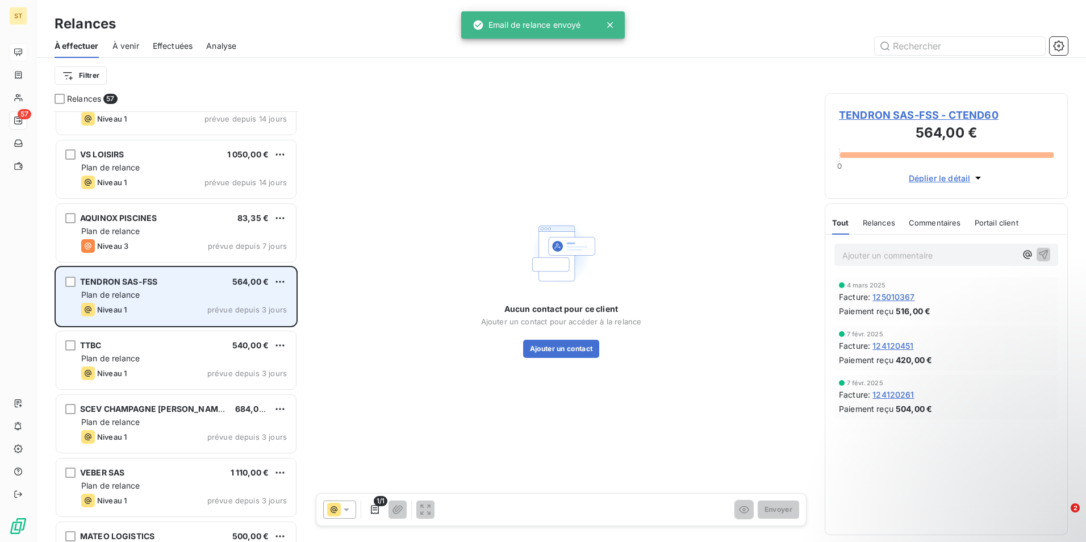
click at [140, 301] on div "TENDRON SAS-FSS 564,00 € Plan de relance Niveau 1 prévue depuis 3 jours" at bounding box center [176, 297] width 240 height 58
click at [139, 303] on div "Niveau 1 prévue depuis 3 jours" at bounding box center [184, 310] width 206 height 14
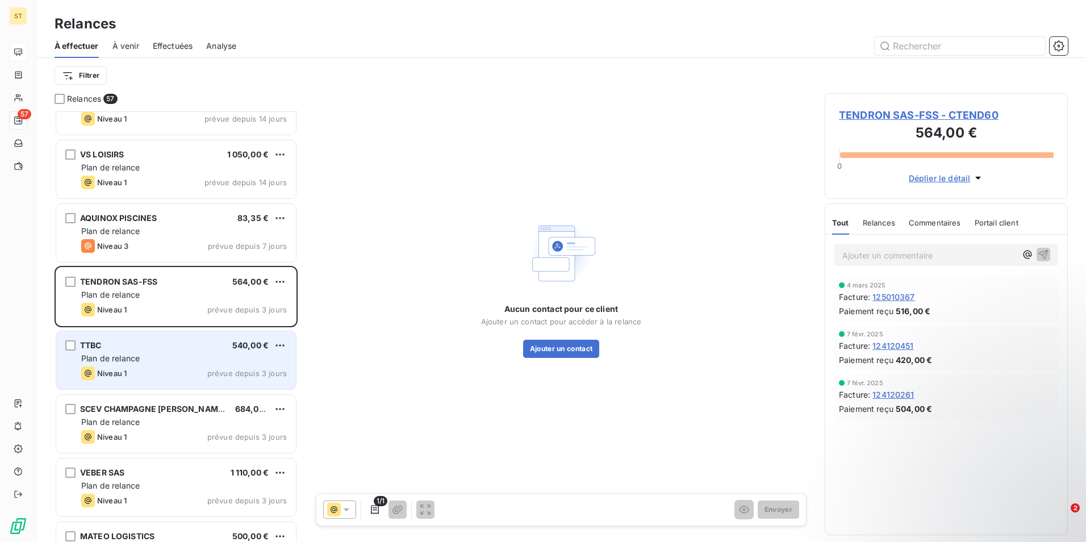
click at [134, 351] on div "TTBC 540,00 € Plan de relance Niveau 1 prévue depuis 3 jours" at bounding box center [176, 360] width 240 height 58
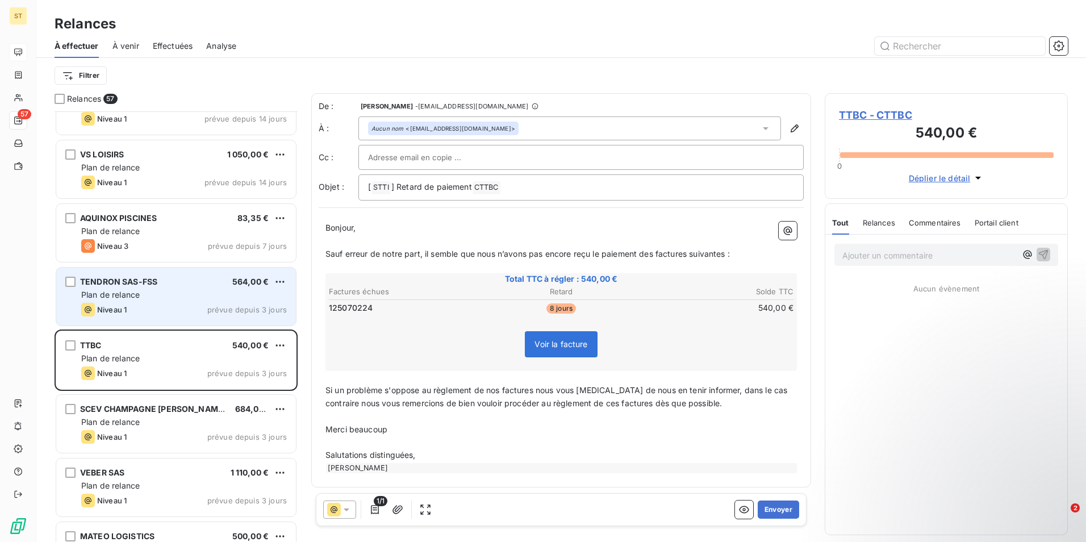
click at [145, 302] on div "TENDRON SAS-FSS 564,00 € Plan de relance Niveau 1 prévue depuis 3 jours" at bounding box center [176, 297] width 240 height 58
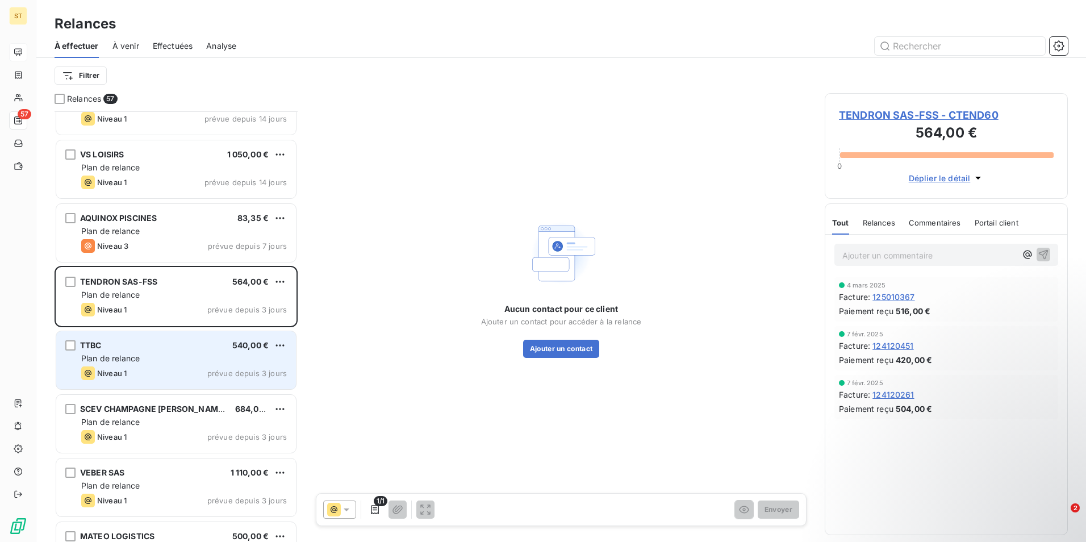
click at [134, 365] on div "TTBC 540,00 € Plan de relance Niveau 1 prévue depuis 3 jours" at bounding box center [176, 360] width 240 height 58
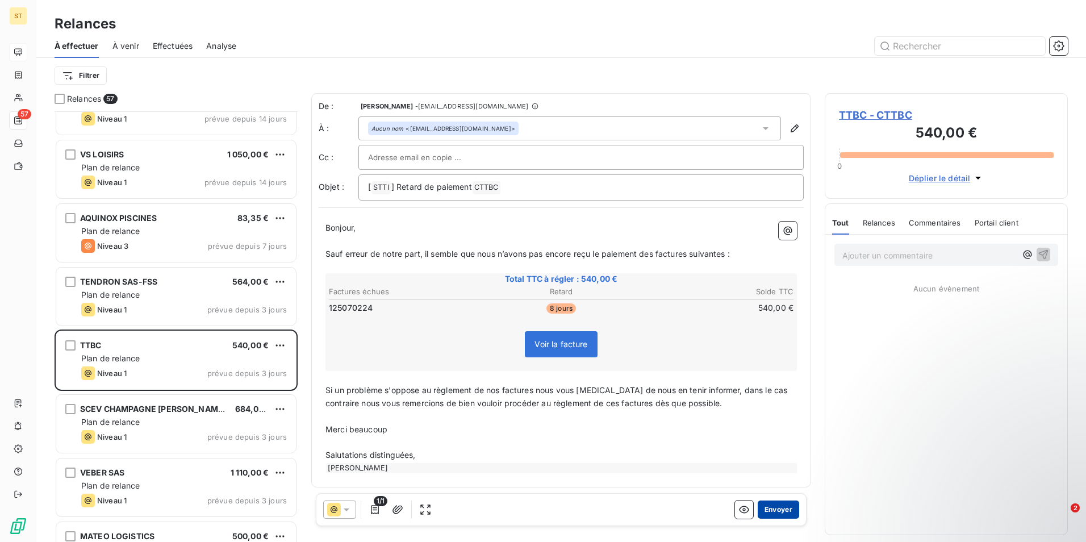
click at [764, 511] on button "Envoyer" at bounding box center [778, 510] width 41 height 18
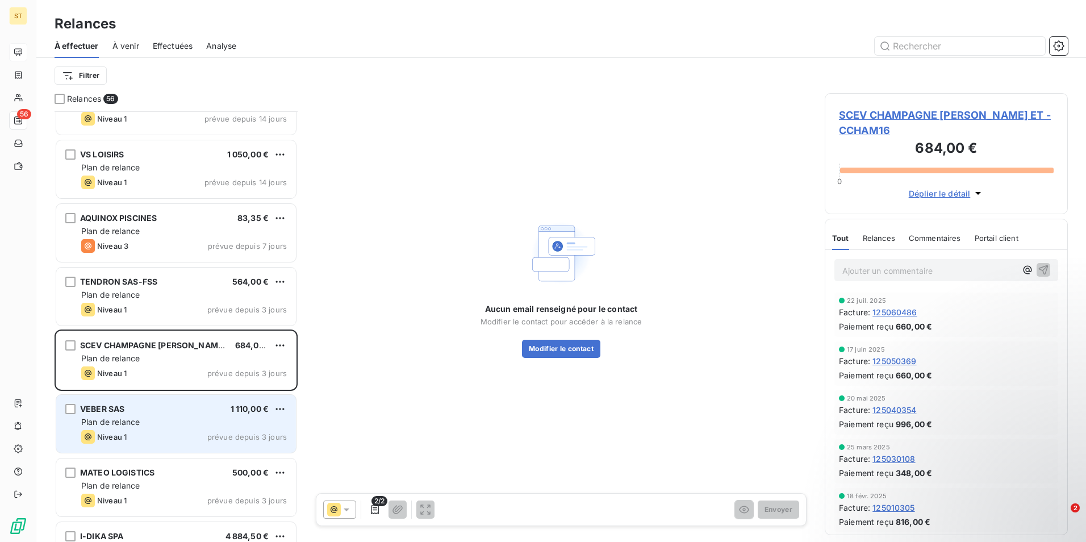
click at [127, 418] on span "Plan de relance" at bounding box center [110, 422] width 59 height 10
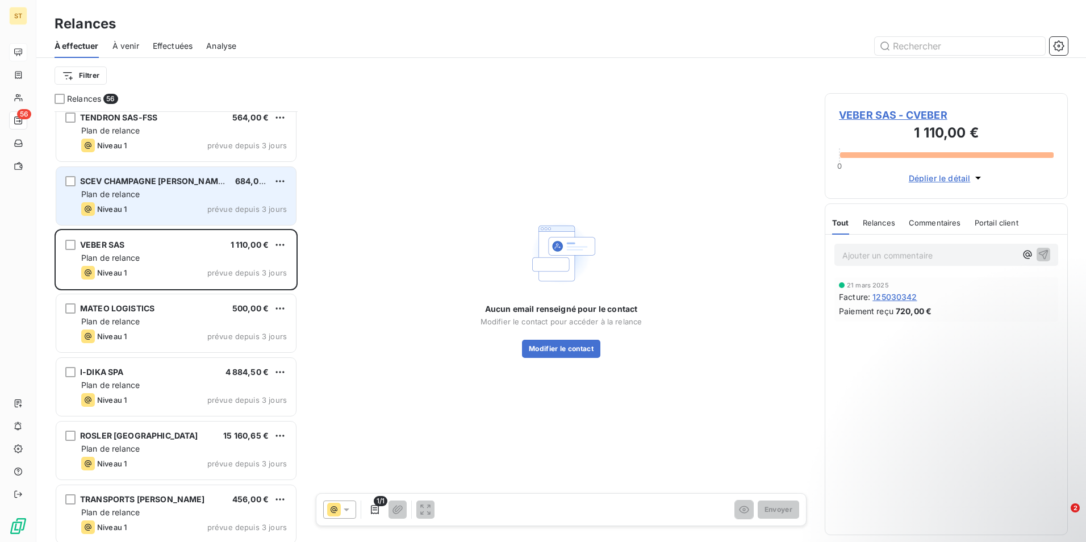
scroll to position [398, 0]
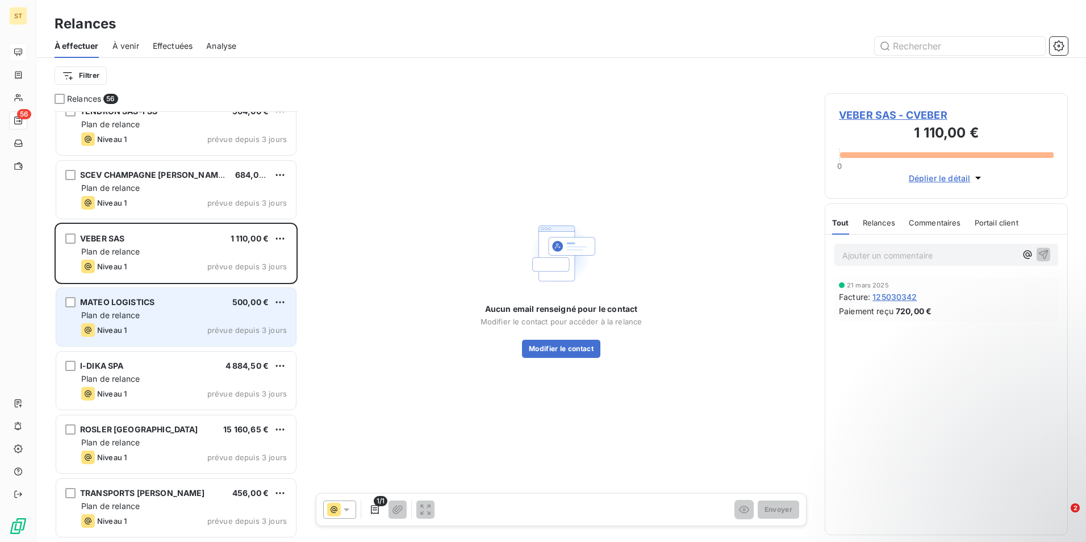
click at [136, 315] on span "Plan de relance" at bounding box center [110, 315] width 59 height 10
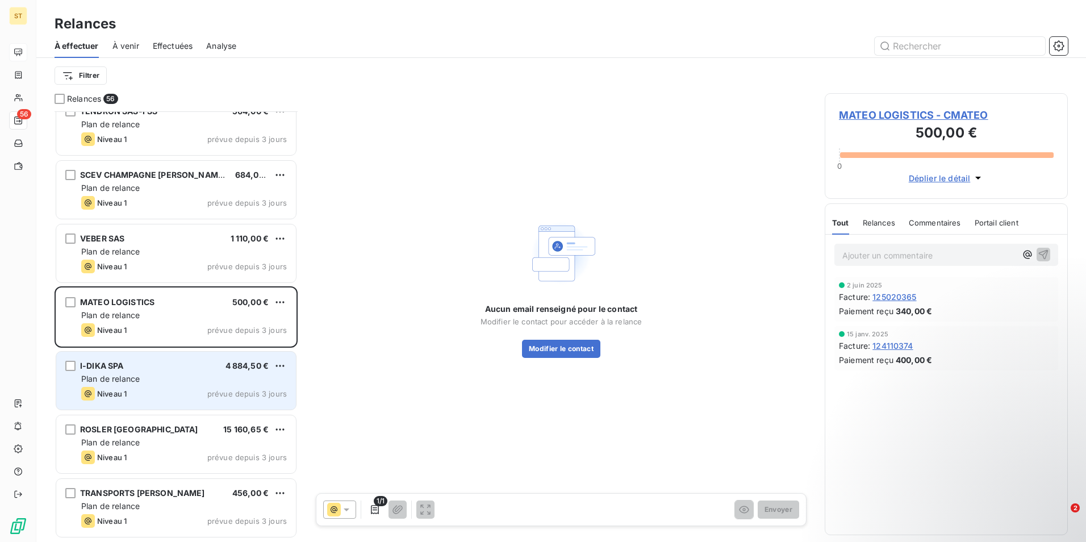
scroll to position [228, 0]
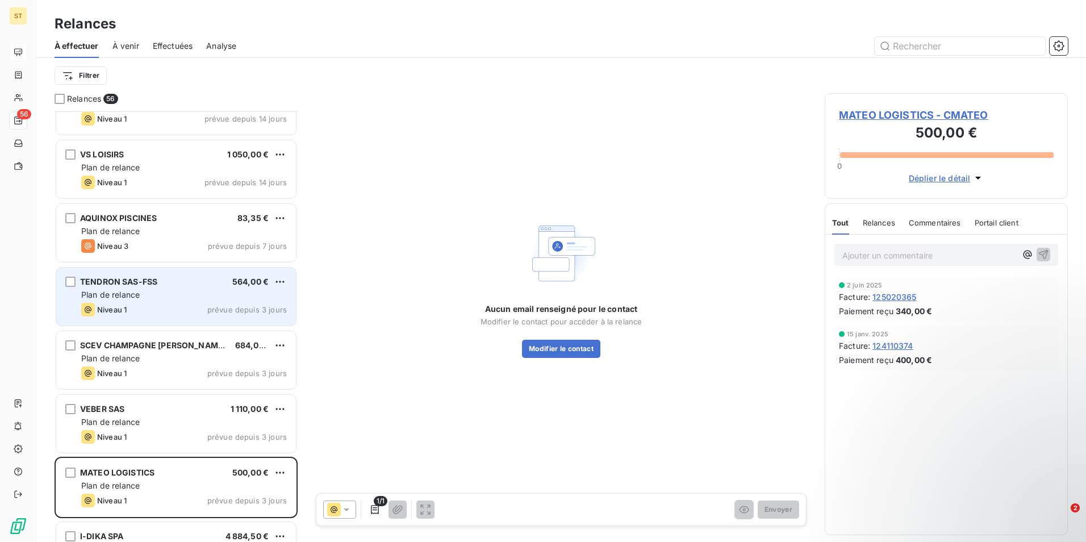
click at [141, 287] on div "TENDRON SAS-FSS" at bounding box center [118, 281] width 77 height 11
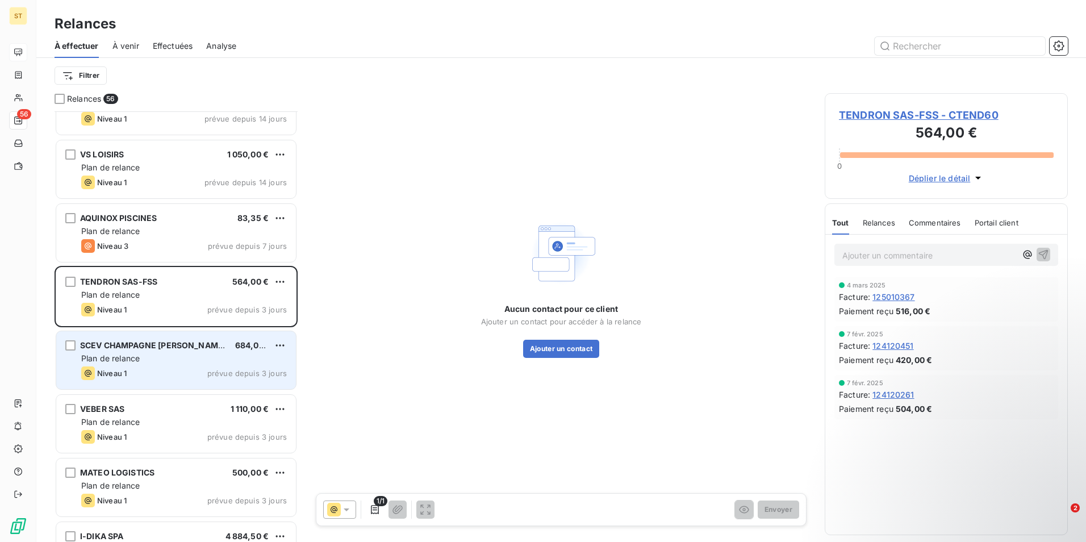
click at [151, 356] on div "Plan de relance" at bounding box center [184, 358] width 206 height 11
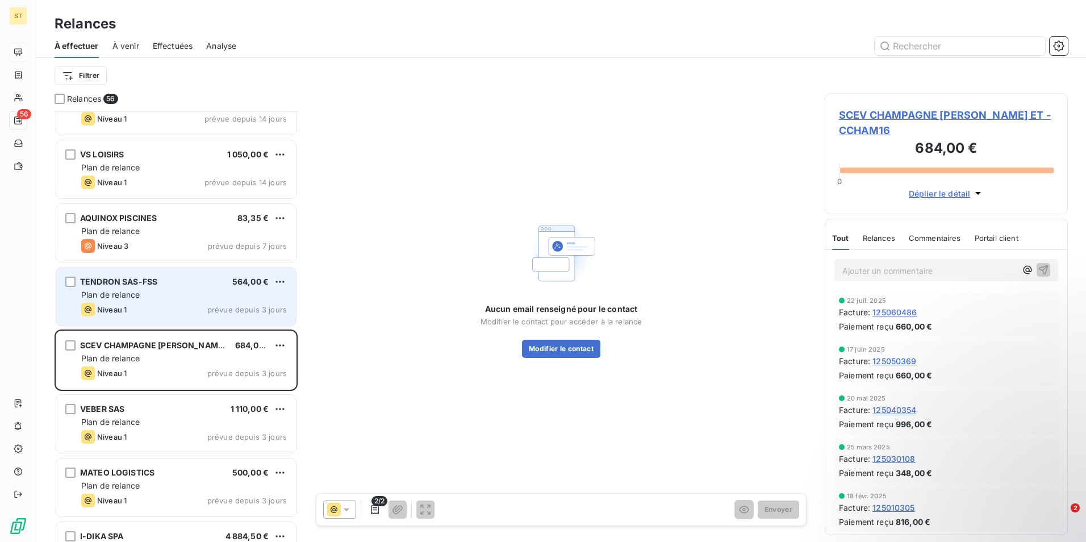
click at [141, 301] on div "TENDRON SAS-FSS 564,00 € Plan de relance Niveau 1 prévue depuis 3 jours" at bounding box center [176, 297] width 240 height 58
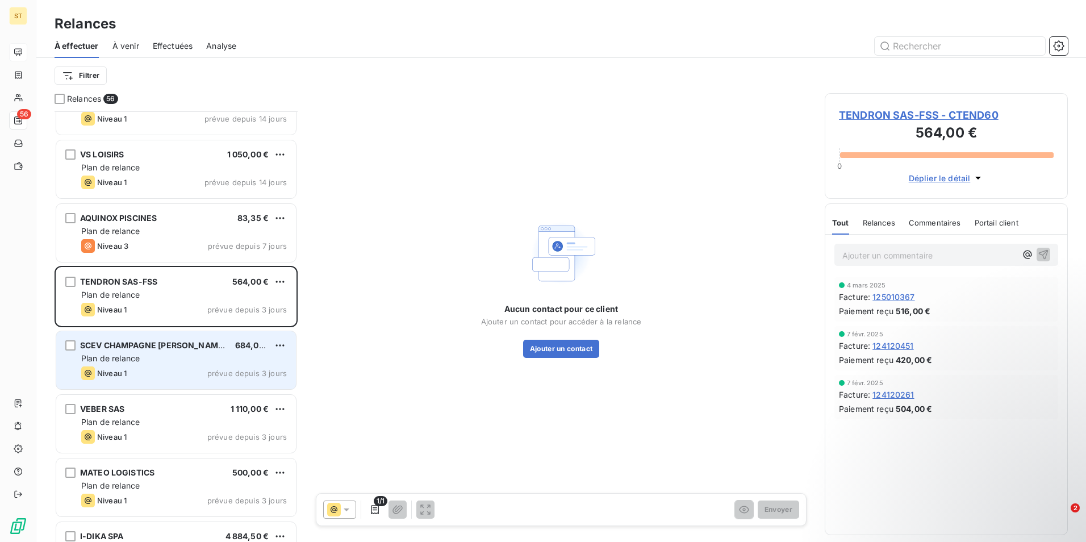
click at [153, 356] on div "Plan de relance" at bounding box center [184, 358] width 206 height 11
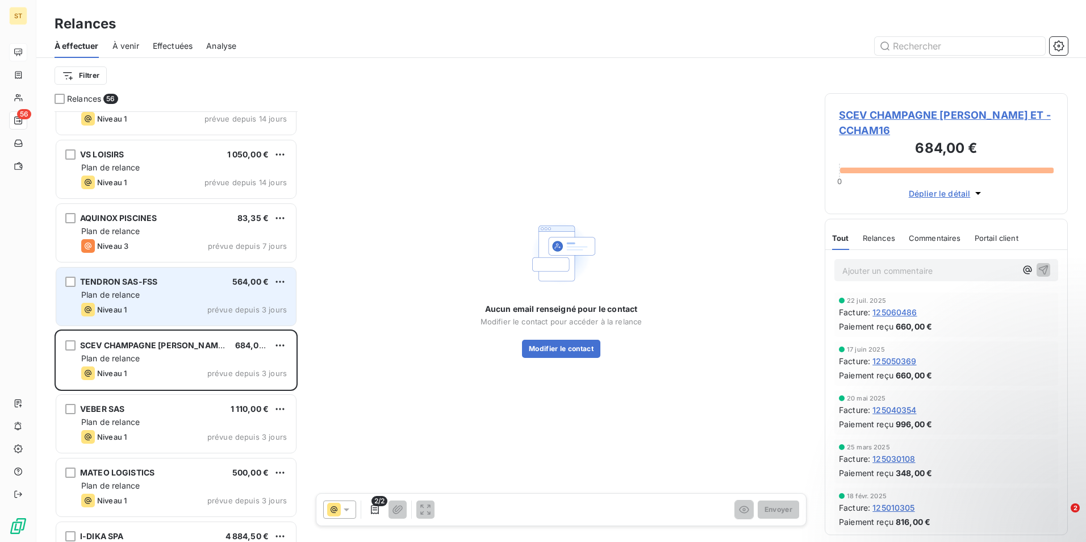
click at [193, 297] on div "Plan de relance" at bounding box center [184, 294] width 206 height 11
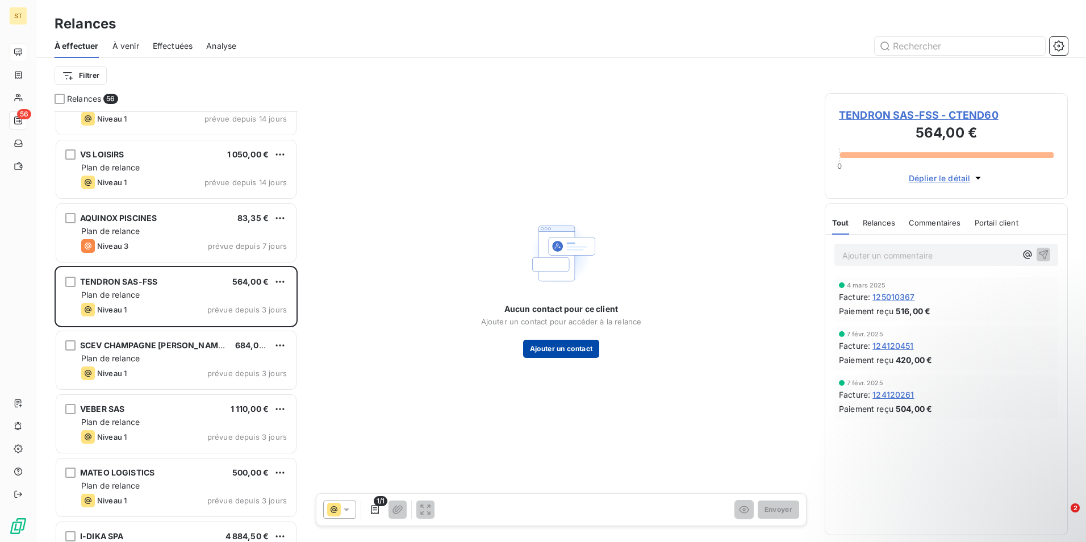
click at [547, 349] on button "Ajouter un contact" at bounding box center [561, 349] width 77 height 18
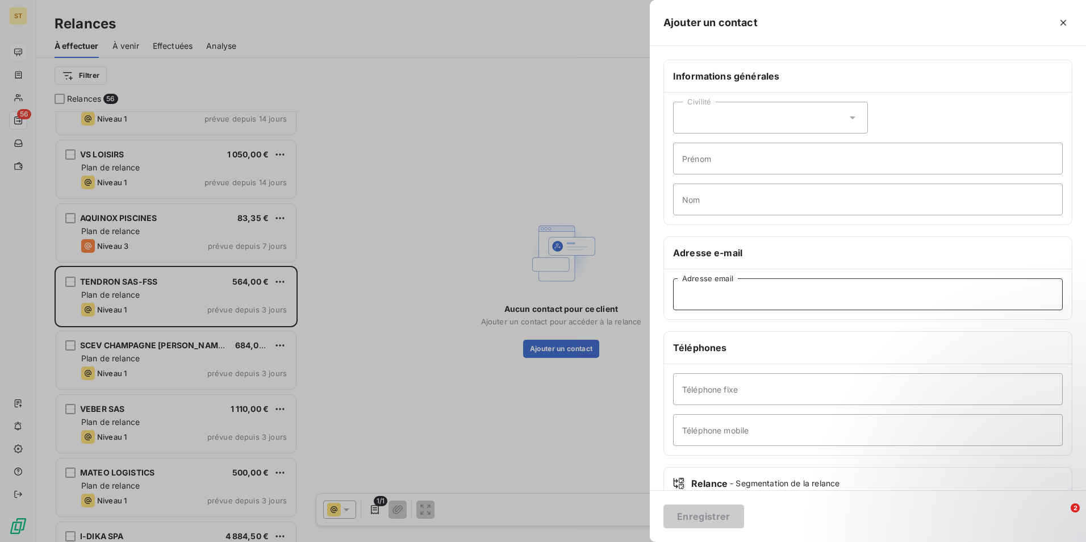
click at [711, 294] on input "Adresse email" at bounding box center [868, 294] width 390 height 32
click at [1063, 22] on icon "button" at bounding box center [1064, 23] width 6 height 6
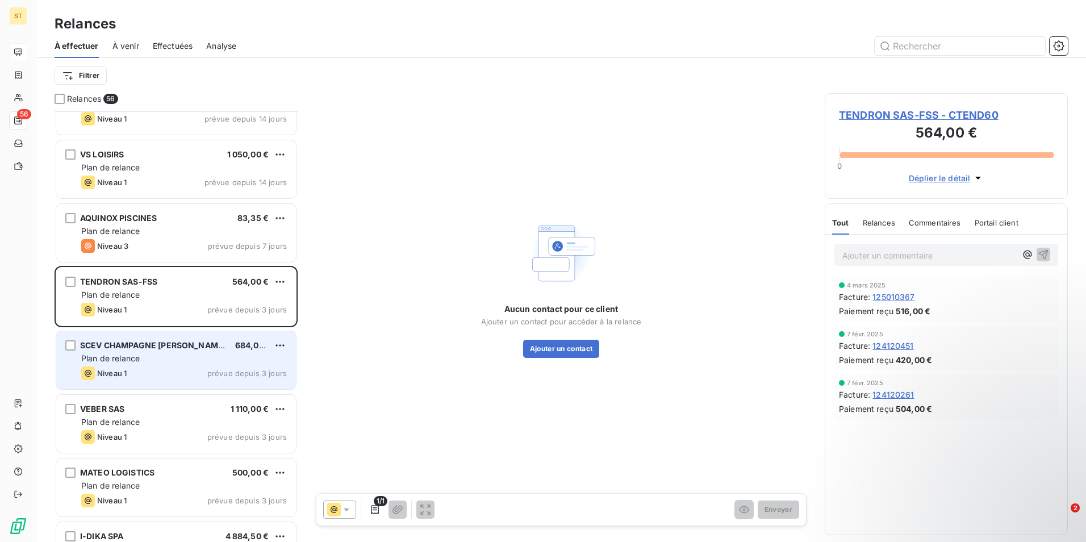
click at [125, 373] on span "Niveau 1" at bounding box center [112, 373] width 30 height 9
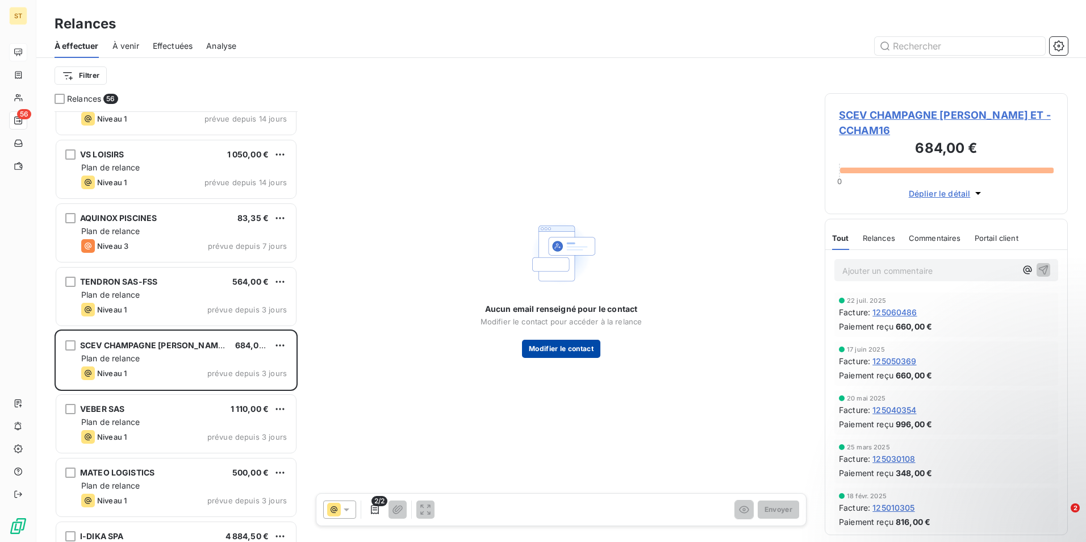
click at [573, 347] on button "Modifier le contact" at bounding box center [561, 349] width 78 height 18
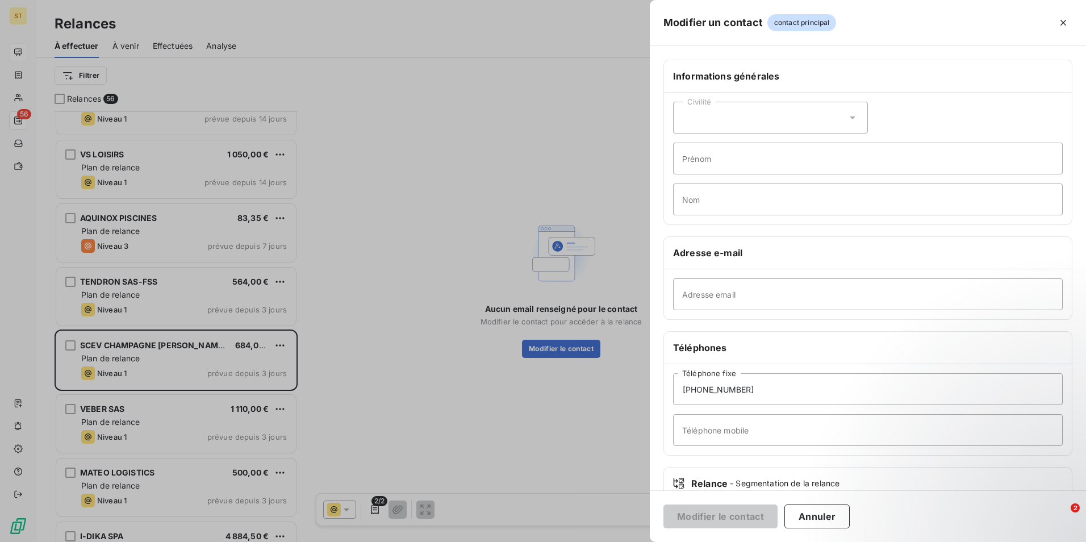
click at [435, 164] on div at bounding box center [543, 271] width 1086 height 542
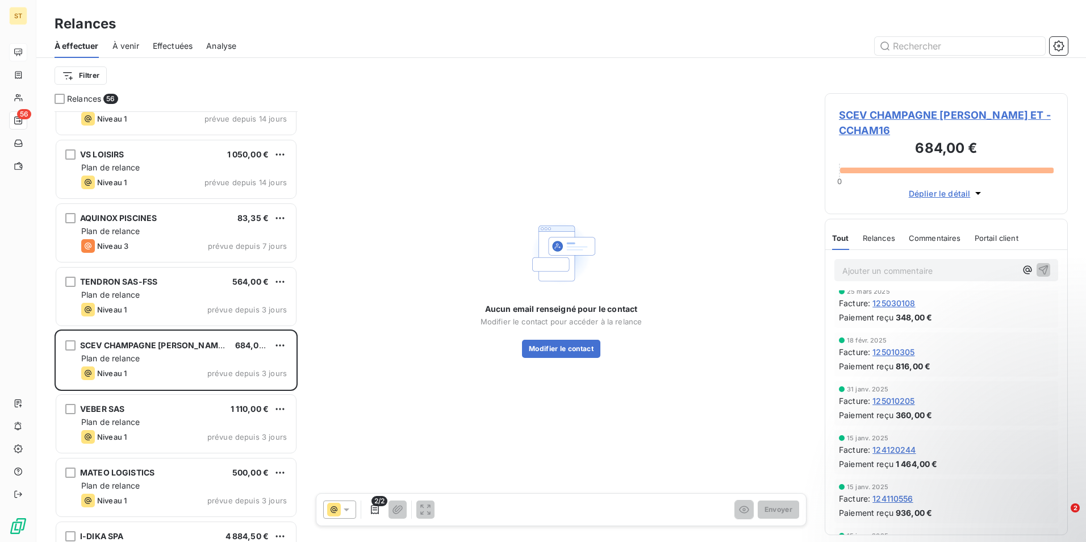
scroll to position [195, 0]
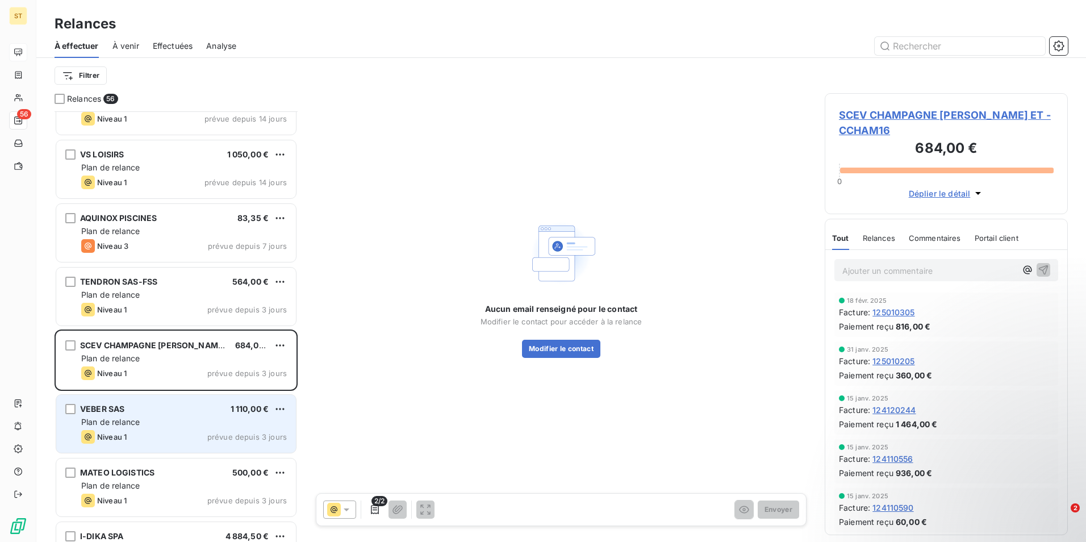
click at [140, 431] on div "Niveau 1 prévue depuis 3 jours" at bounding box center [184, 437] width 206 height 14
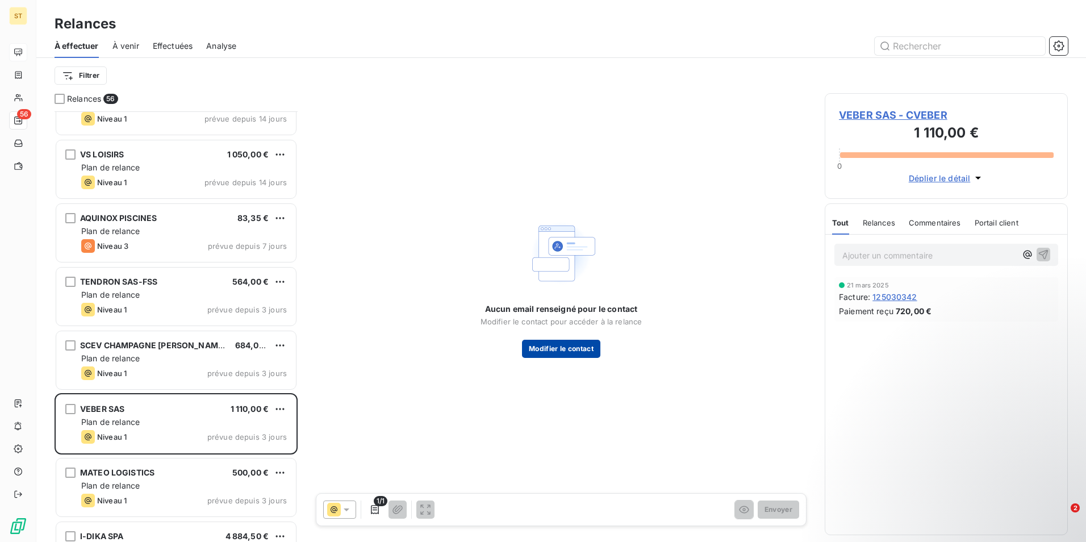
click at [545, 350] on button "Modifier le contact" at bounding box center [561, 349] width 78 height 18
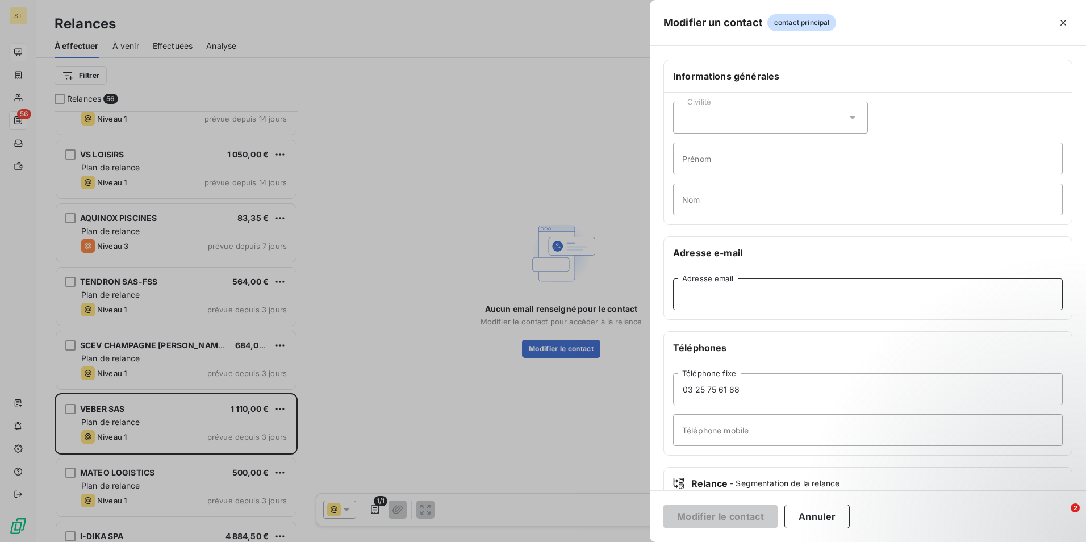
paste input "[EMAIL_ADDRESS][DOMAIN_NAME]"
type input "[EMAIL_ADDRESS][DOMAIN_NAME]"
click at [699, 522] on button "Modifier le contact" at bounding box center [721, 517] width 114 height 24
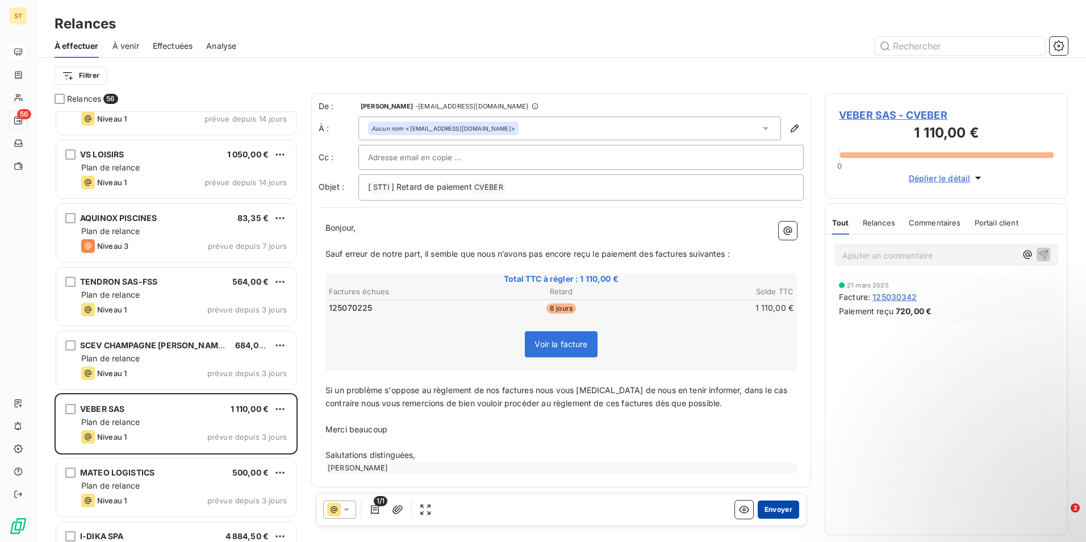
click at [776, 511] on button "Envoyer" at bounding box center [778, 510] width 41 height 18
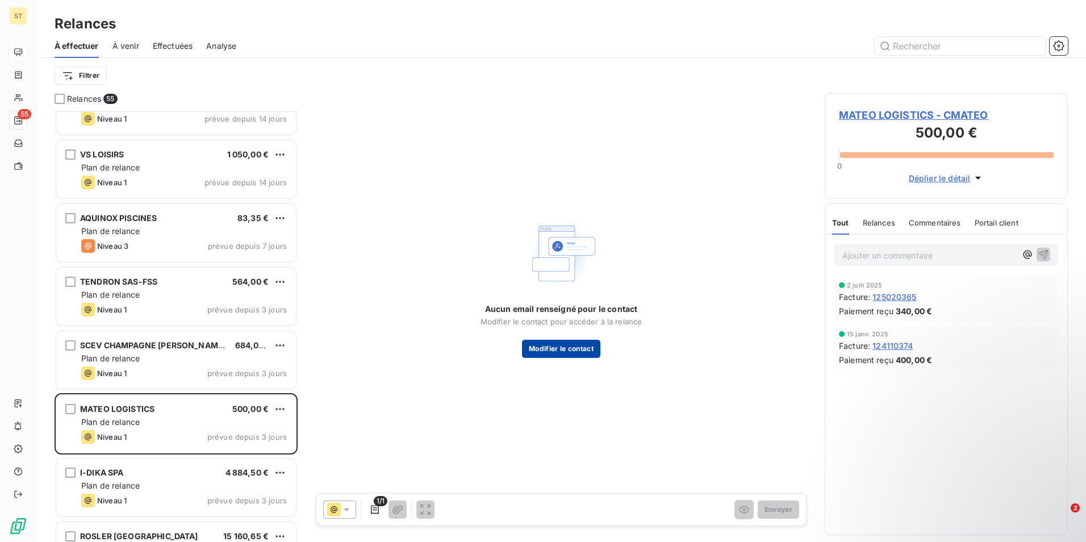
click at [568, 349] on button "Modifier le contact" at bounding box center [561, 349] width 78 height 18
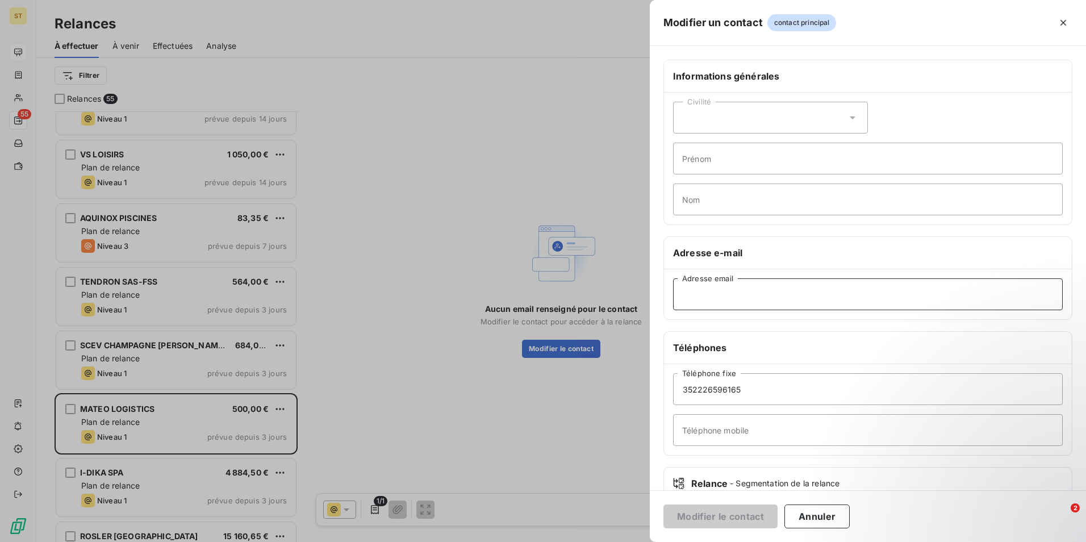
paste input "[EMAIL_ADDRESS][DOMAIN_NAME]"
type input "[EMAIL_ADDRESS][DOMAIN_NAME]"
click at [731, 520] on button "Modifier le contact" at bounding box center [721, 517] width 114 height 24
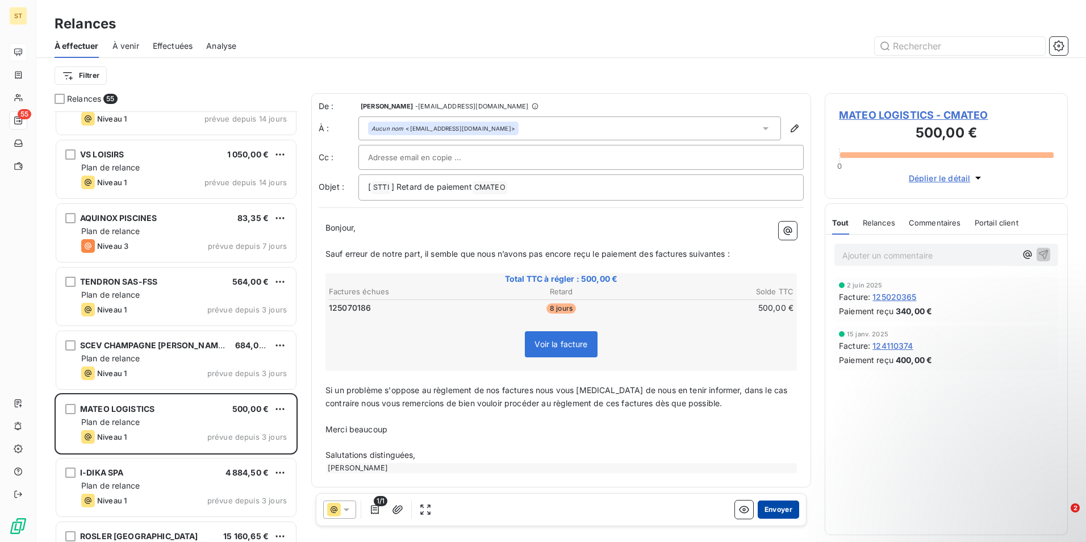
click at [777, 510] on button "Envoyer" at bounding box center [778, 510] width 41 height 18
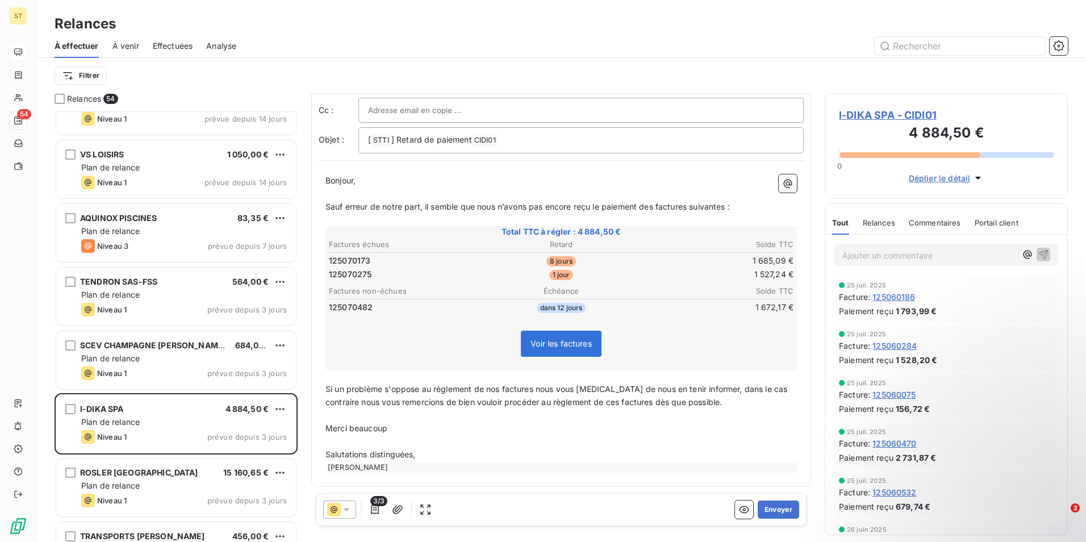
scroll to position [48, 0]
click at [780, 511] on button "Envoyer" at bounding box center [778, 510] width 41 height 18
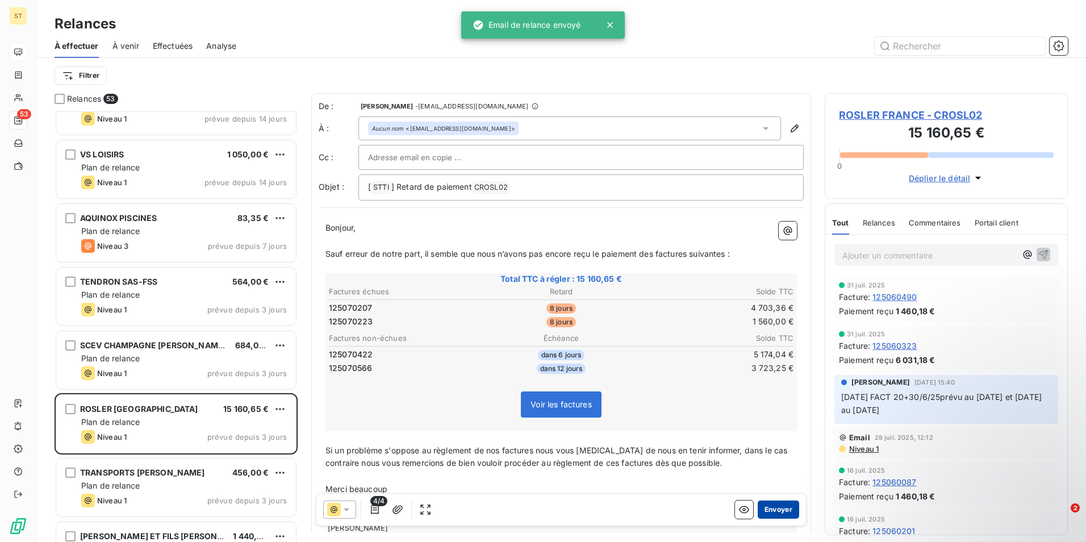
click at [772, 510] on button "Envoyer" at bounding box center [778, 510] width 41 height 18
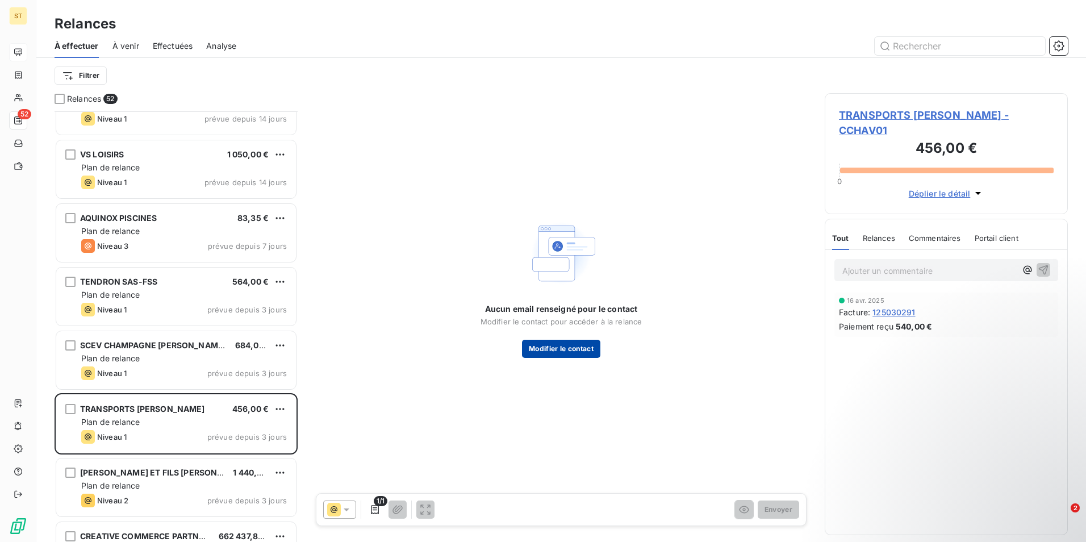
click at [549, 348] on button "Modifier le contact" at bounding box center [561, 349] width 78 height 18
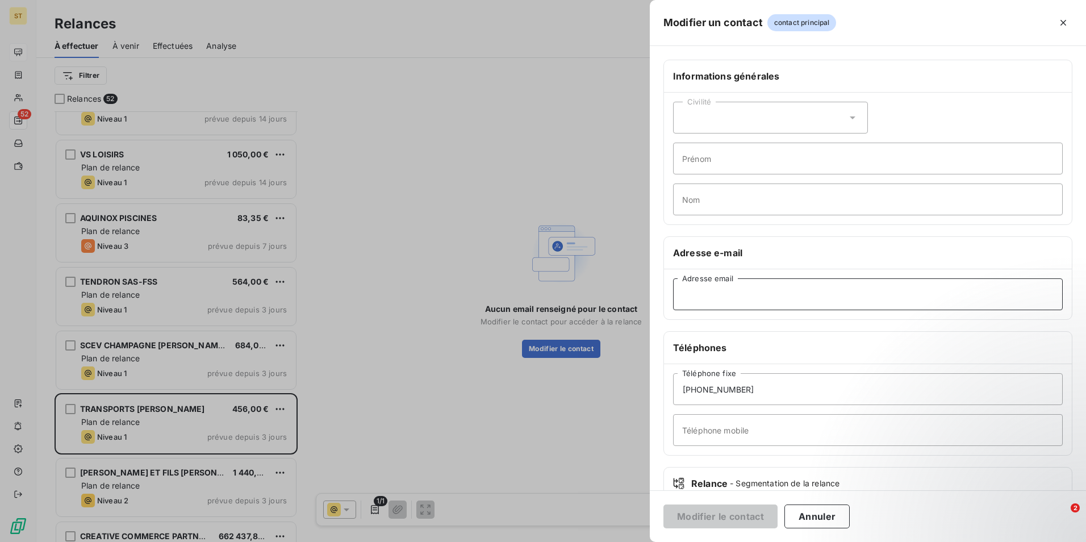
paste input "[EMAIL_ADDRESS][DOMAIN_NAME]"
type input "[EMAIL_ADDRESS][DOMAIN_NAME]"
click at [717, 517] on button "Modifier le contact" at bounding box center [721, 517] width 114 height 24
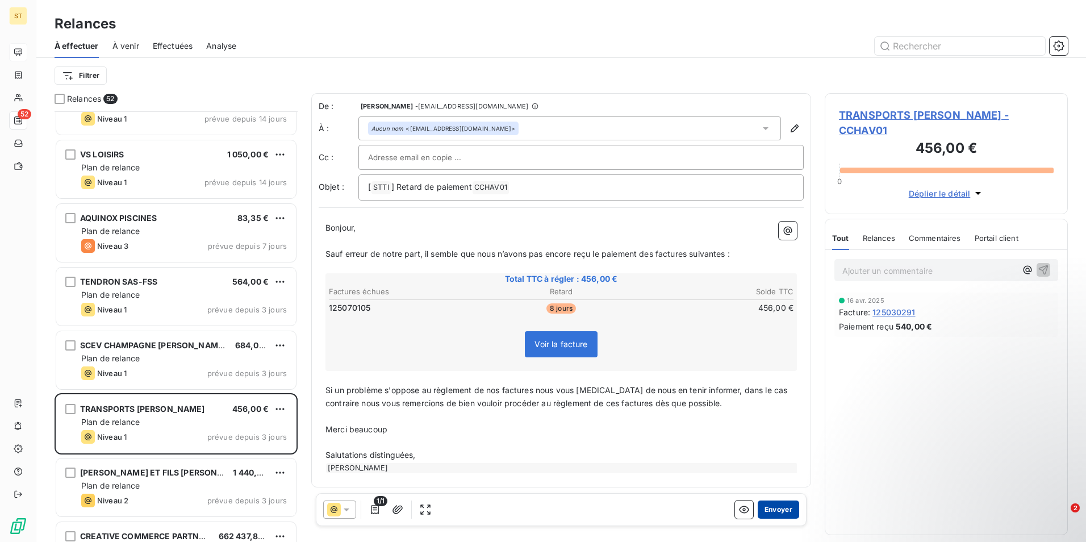
click at [773, 507] on button "Envoyer" at bounding box center [778, 510] width 41 height 18
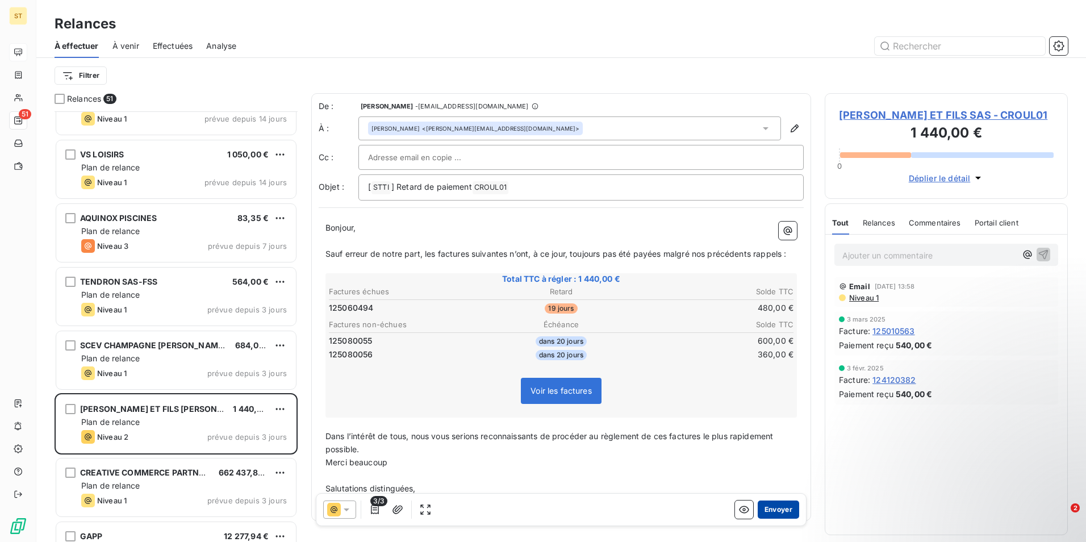
click at [772, 507] on button "Envoyer" at bounding box center [778, 510] width 41 height 18
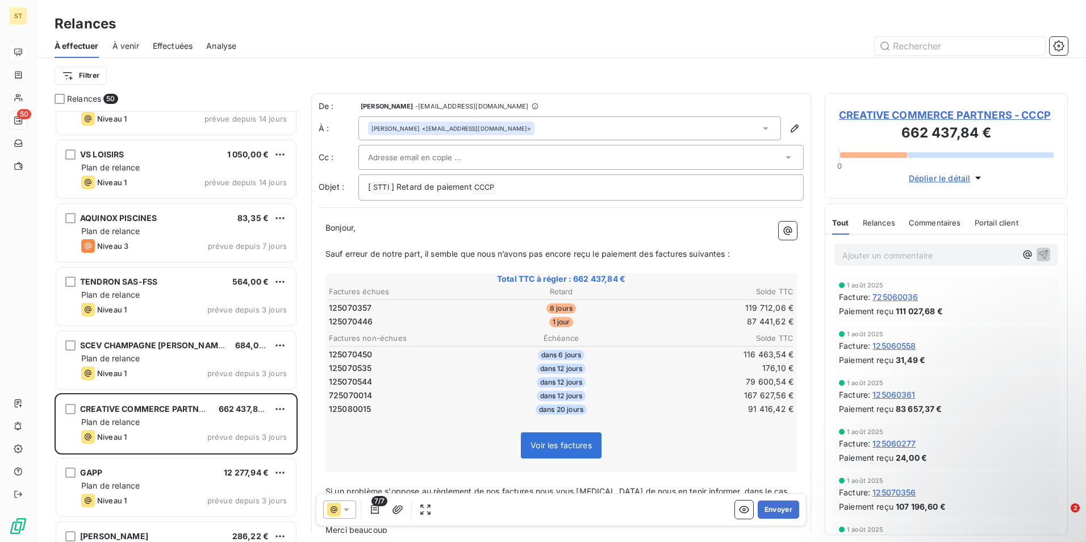
click at [772, 507] on button "Envoyer" at bounding box center [778, 510] width 41 height 18
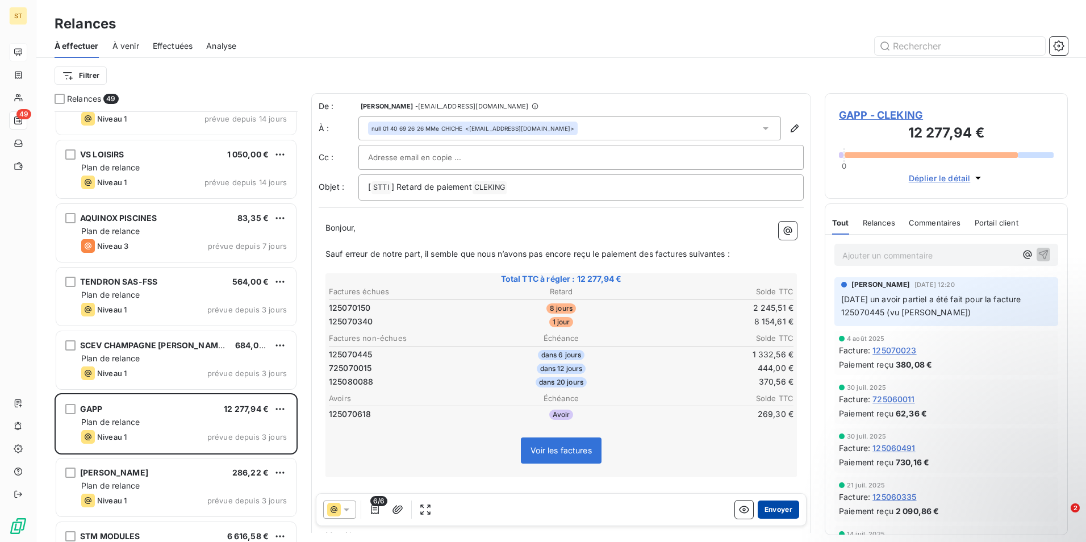
click at [772, 507] on button "Envoyer" at bounding box center [778, 510] width 41 height 18
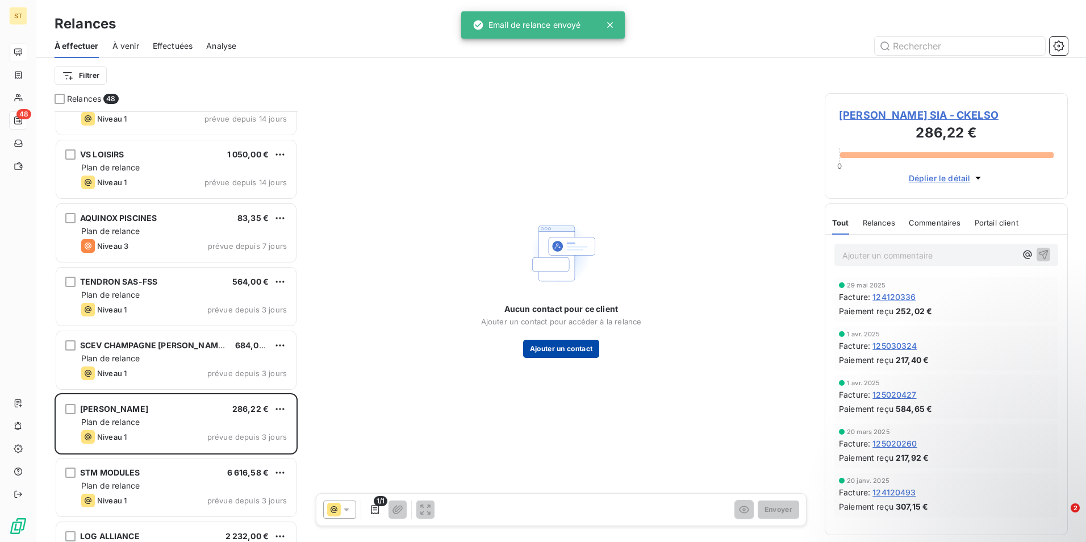
click at [561, 351] on button "Ajouter un contact" at bounding box center [561, 349] width 77 height 18
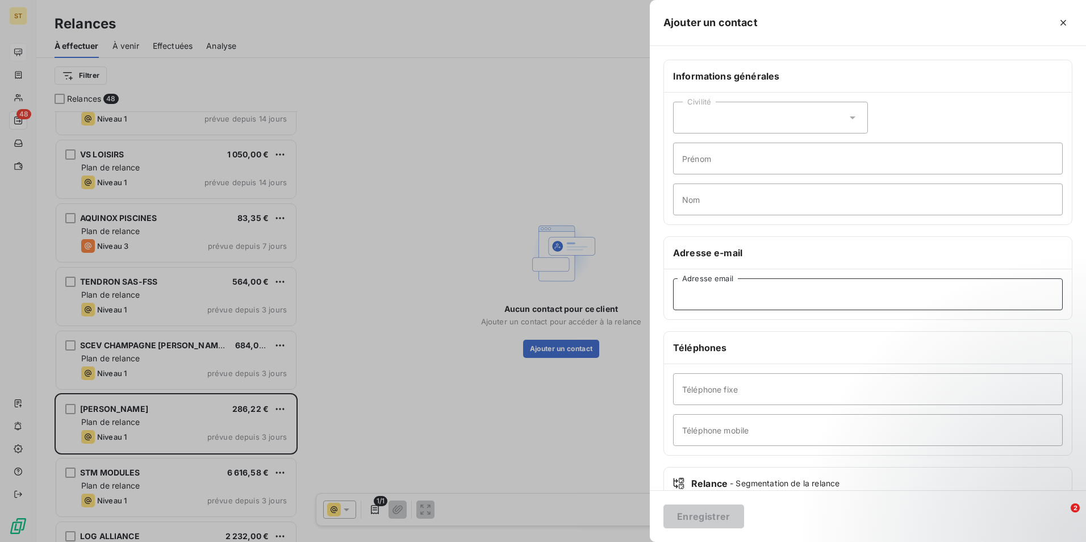
paste input "[EMAIL_ADDRESS][DOMAIN_NAME]; [PERSON_NAME][DOMAIN_NAME][EMAIL_ADDRESS][DOMAIN_…"
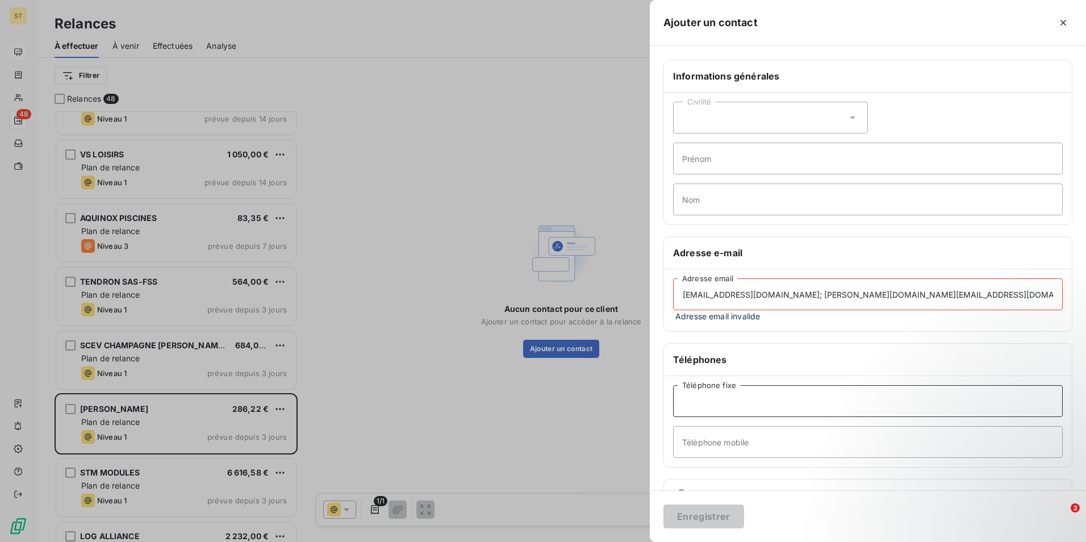
click at [715, 388] on input "Téléphone fixe" at bounding box center [868, 401] width 390 height 32
click at [714, 441] on input "Téléphone mobile" at bounding box center [868, 442] width 390 height 32
click at [1018, 292] on input "[EMAIL_ADDRESS][DOMAIN_NAME]; [PERSON_NAME][DOMAIN_NAME][EMAIL_ADDRESS][DOMAIN_…" at bounding box center [868, 294] width 390 height 32
click at [851, 295] on input "[EMAIL_ADDRESS][DOMAIN_NAME]; [PERSON_NAME][DOMAIN_NAME][EMAIL_ADDRESS][DOMAIN_…" at bounding box center [868, 294] width 390 height 32
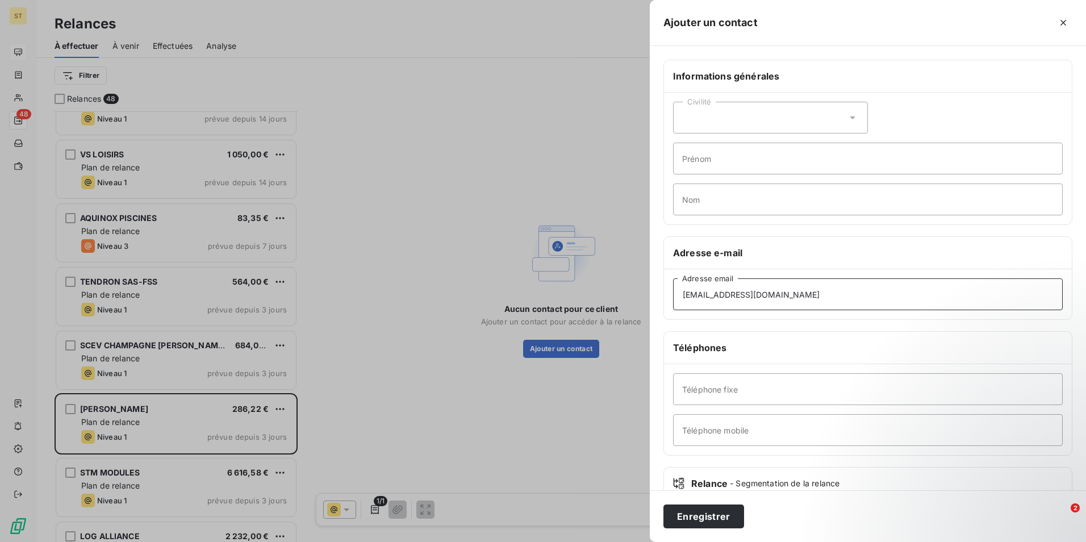
type input "[EMAIL_ADDRESS][DOMAIN_NAME]"
click at [719, 385] on input "Téléphone fixe" at bounding box center [868, 389] width 390 height 32
type input "0037126553256"
click at [710, 514] on button "Enregistrer" at bounding box center [704, 517] width 81 height 24
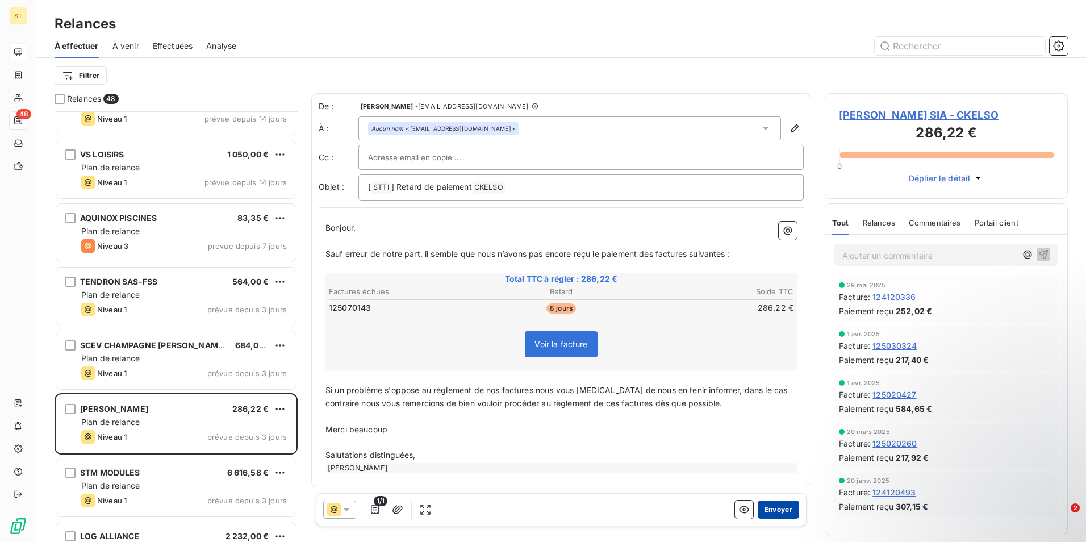
click at [771, 510] on button "Envoyer" at bounding box center [778, 510] width 41 height 18
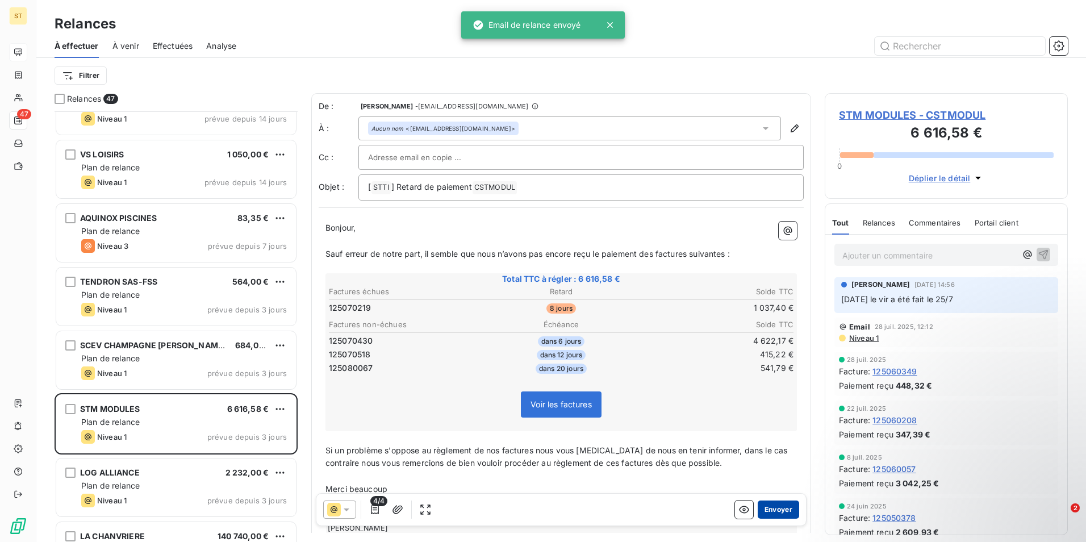
click at [774, 510] on button "Envoyer" at bounding box center [778, 510] width 41 height 18
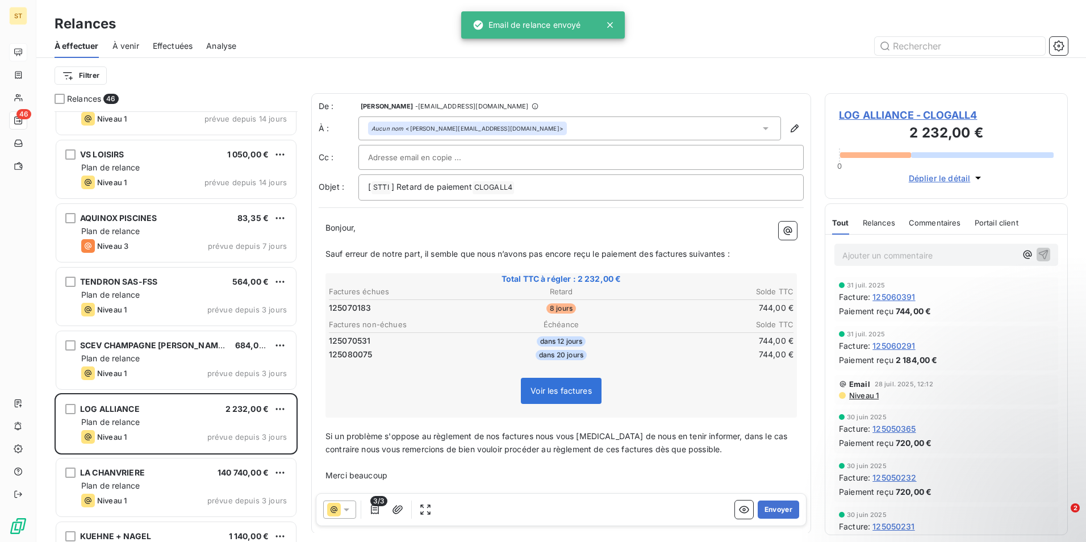
click at [774, 510] on button "Envoyer" at bounding box center [778, 510] width 41 height 18
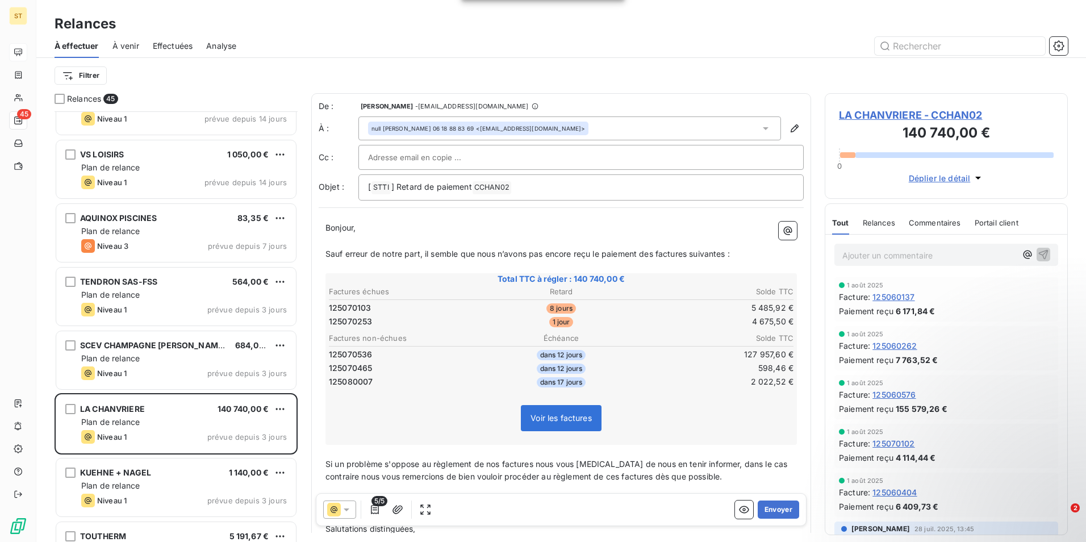
click at [774, 510] on button "Envoyer" at bounding box center [778, 510] width 41 height 18
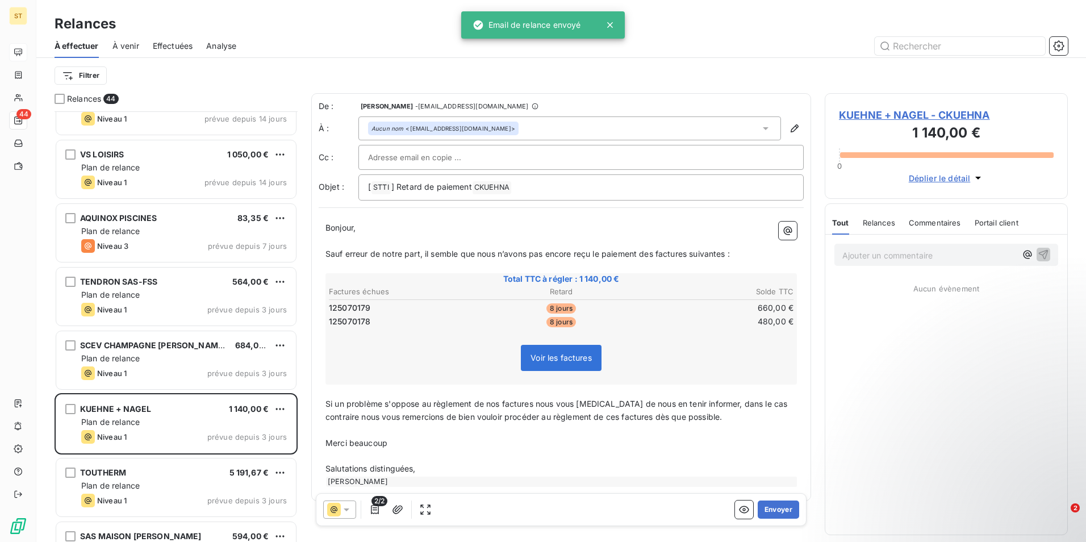
click at [774, 510] on button "Envoyer" at bounding box center [778, 510] width 41 height 18
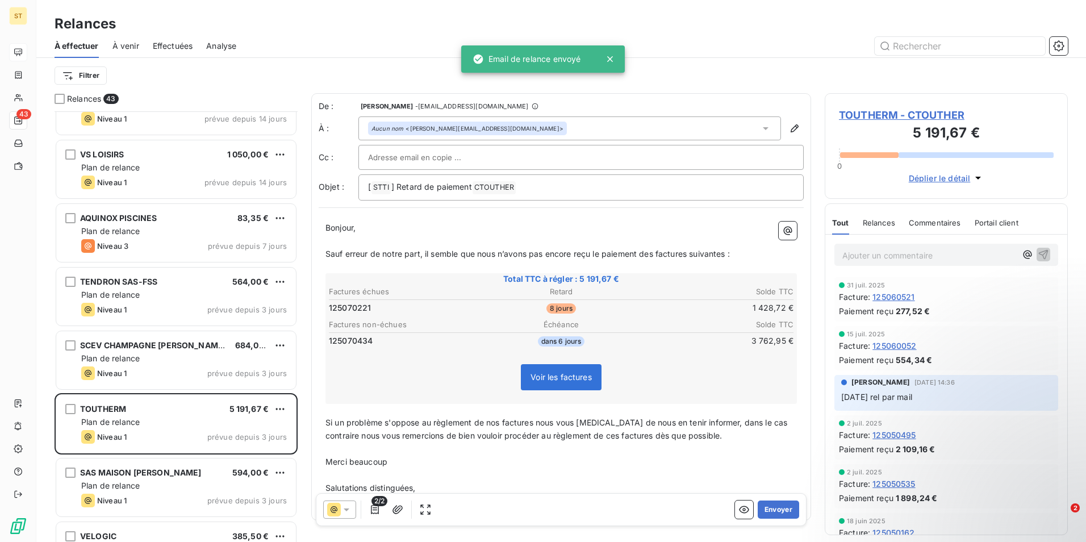
click at [774, 510] on button "Envoyer" at bounding box center [778, 510] width 41 height 18
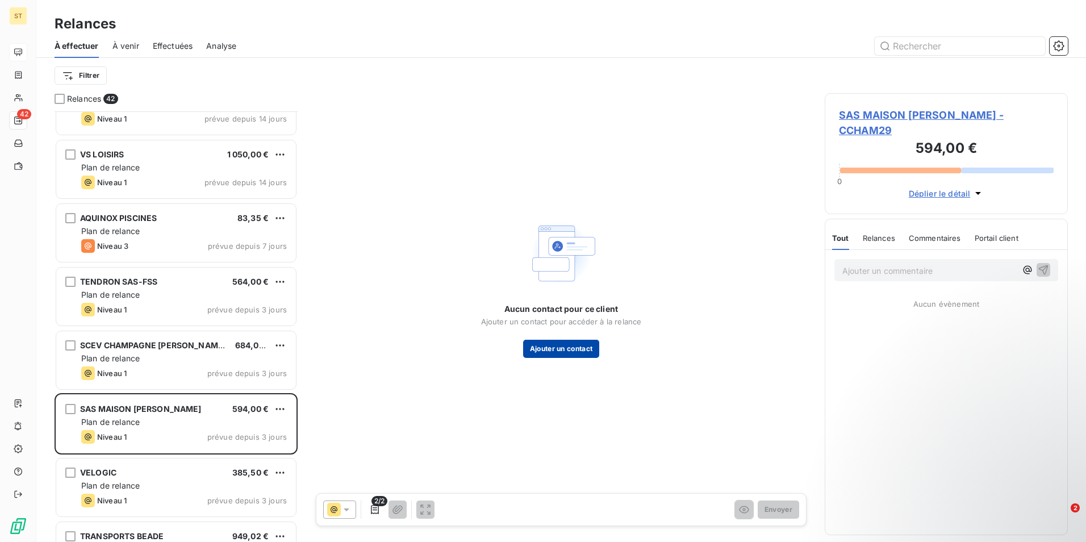
click at [551, 345] on button "Ajouter un contact" at bounding box center [561, 349] width 77 height 18
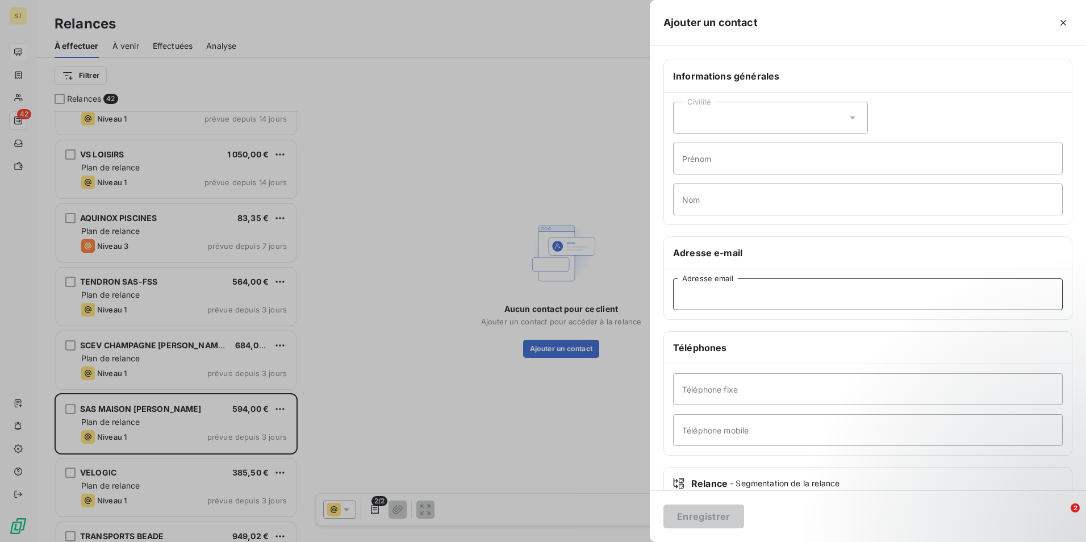
paste input "[PERSON_NAME][EMAIL_ADDRESS][DOMAIN_NAME]"
type input "[PERSON_NAME][EMAIL_ADDRESS][DOMAIN_NAME]"
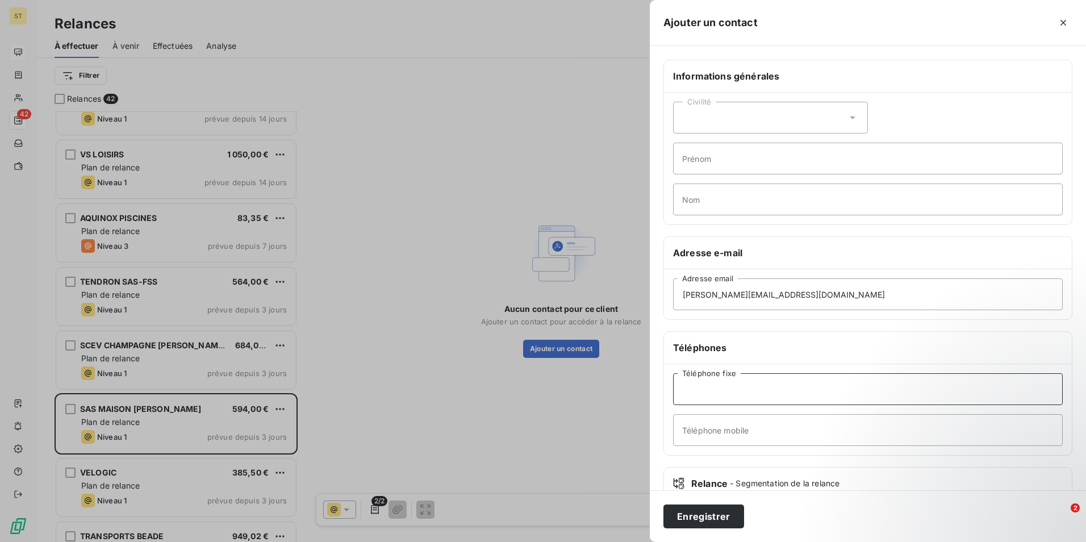
click at [719, 402] on input "Téléphone fixe" at bounding box center [868, 389] width 390 height 32
type input "03 25 29 30 93"
click at [720, 520] on button "Enregistrer" at bounding box center [704, 517] width 81 height 24
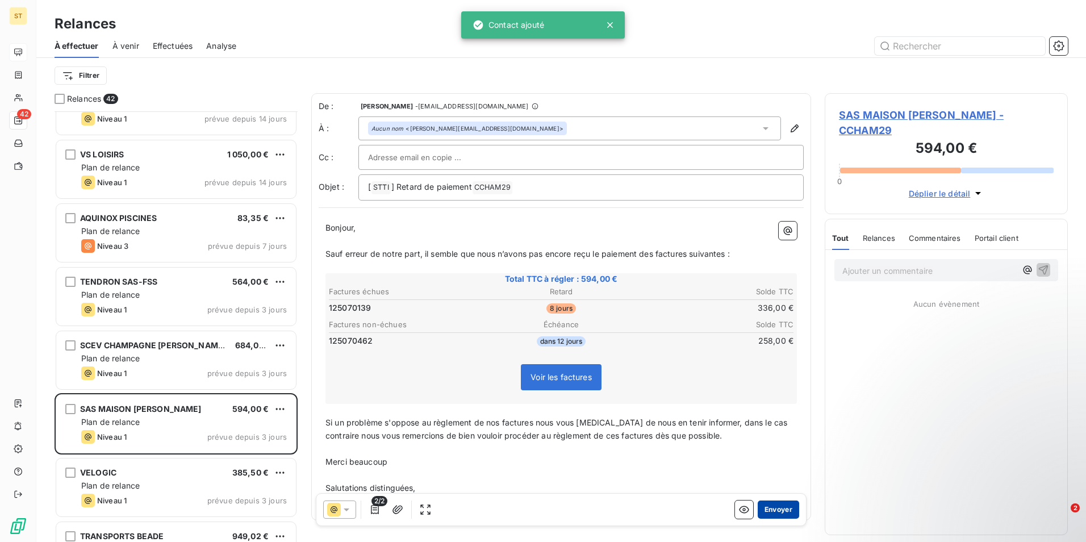
click at [777, 511] on button "Envoyer" at bounding box center [778, 510] width 41 height 18
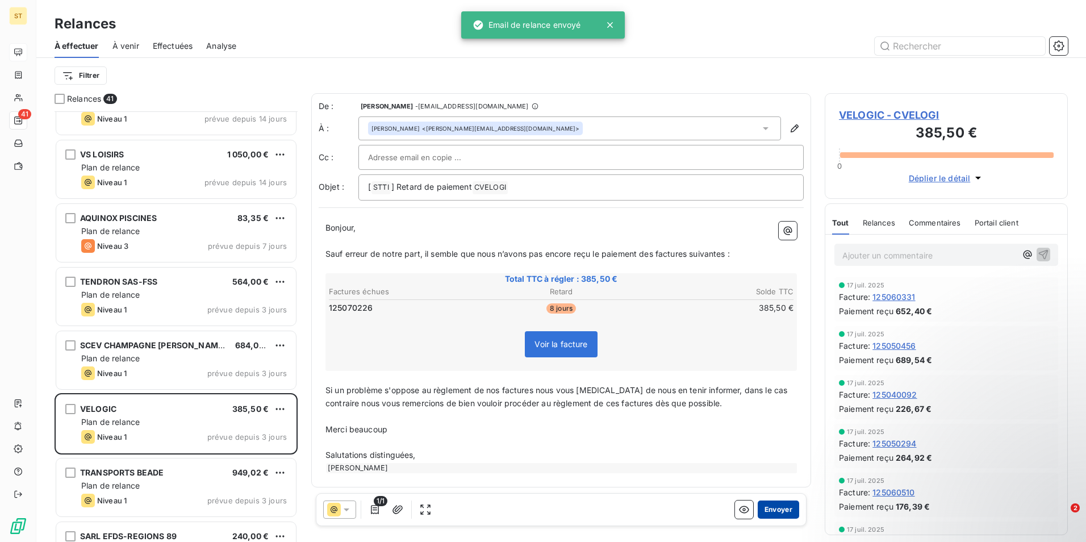
click at [772, 508] on button "Envoyer" at bounding box center [778, 510] width 41 height 18
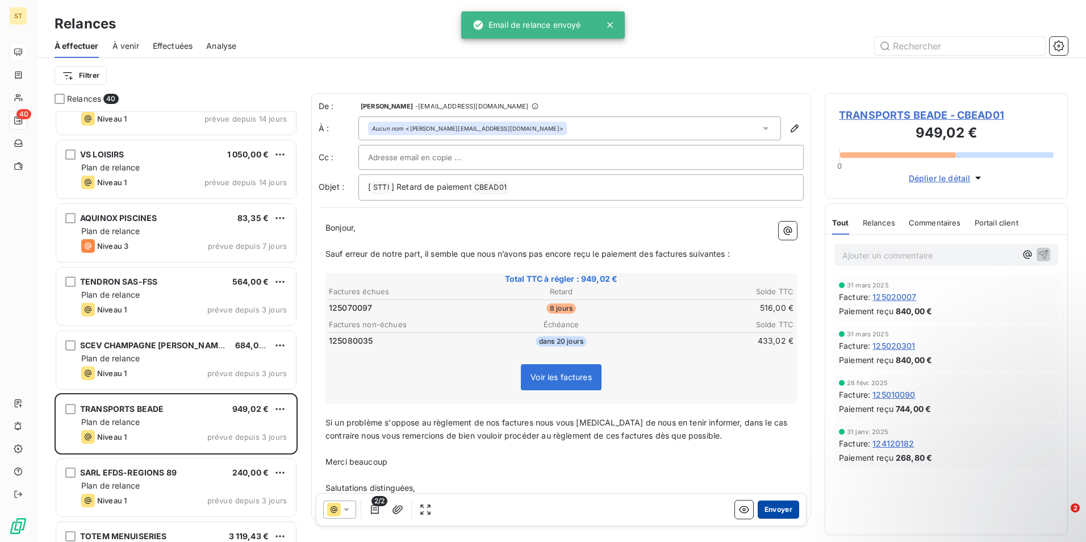
click at [776, 507] on button "Envoyer" at bounding box center [778, 510] width 41 height 18
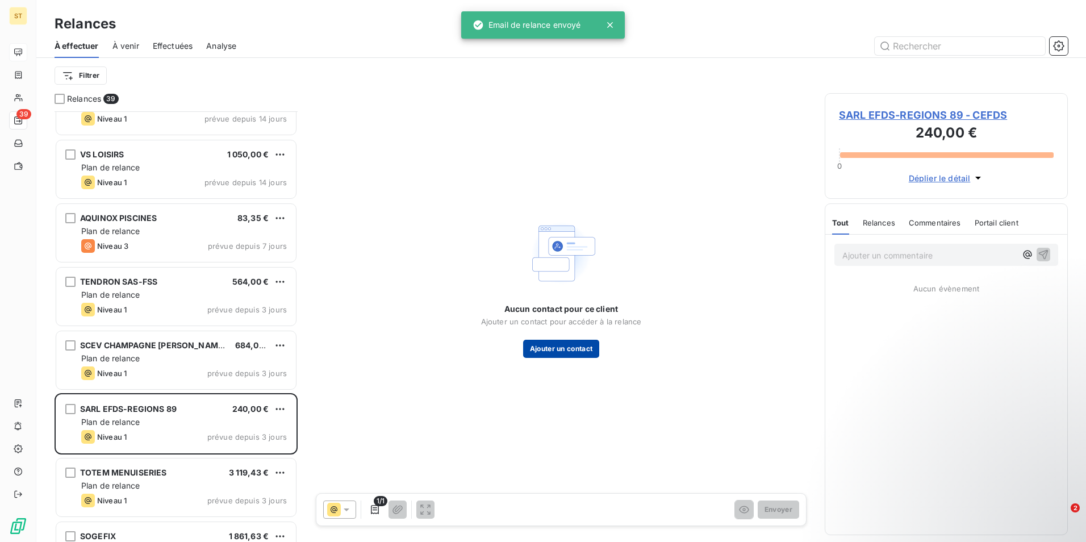
click at [568, 355] on button "Ajouter un contact" at bounding box center [561, 349] width 77 height 18
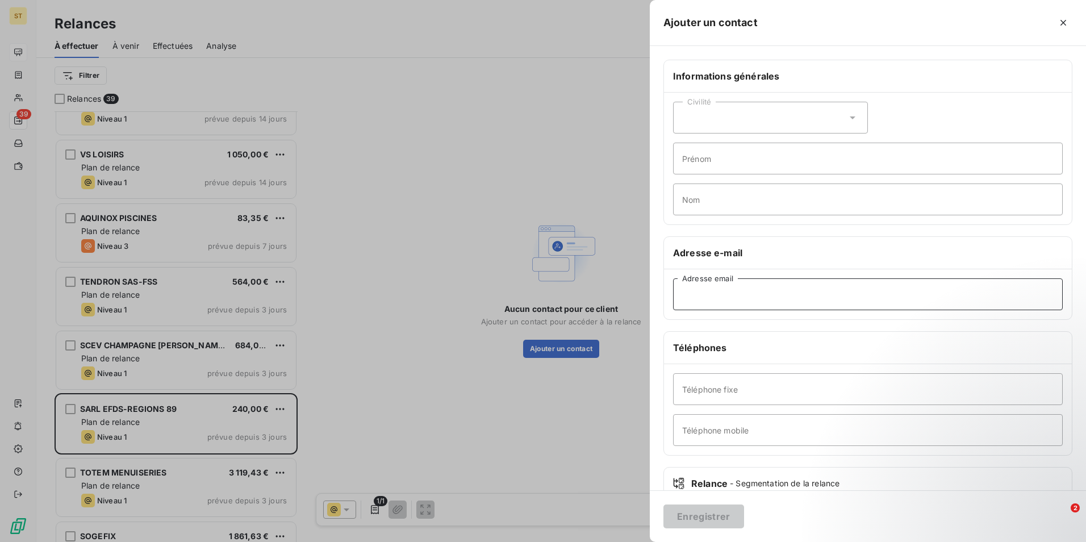
paste input "[EMAIL_ADDRESS][DOMAIN_NAME]"
type input "[EMAIL_ADDRESS][DOMAIN_NAME]"
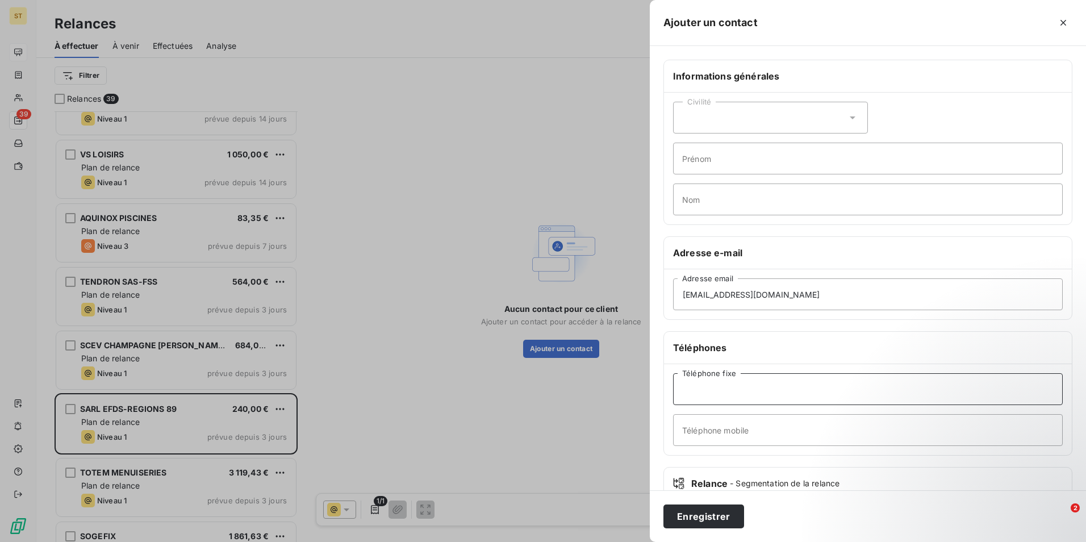
click at [708, 389] on input "Téléphone fixe" at bounding box center [868, 389] width 390 height 32
type input "01 86 39 01 93"
click at [695, 516] on button "Enregistrer" at bounding box center [704, 517] width 81 height 24
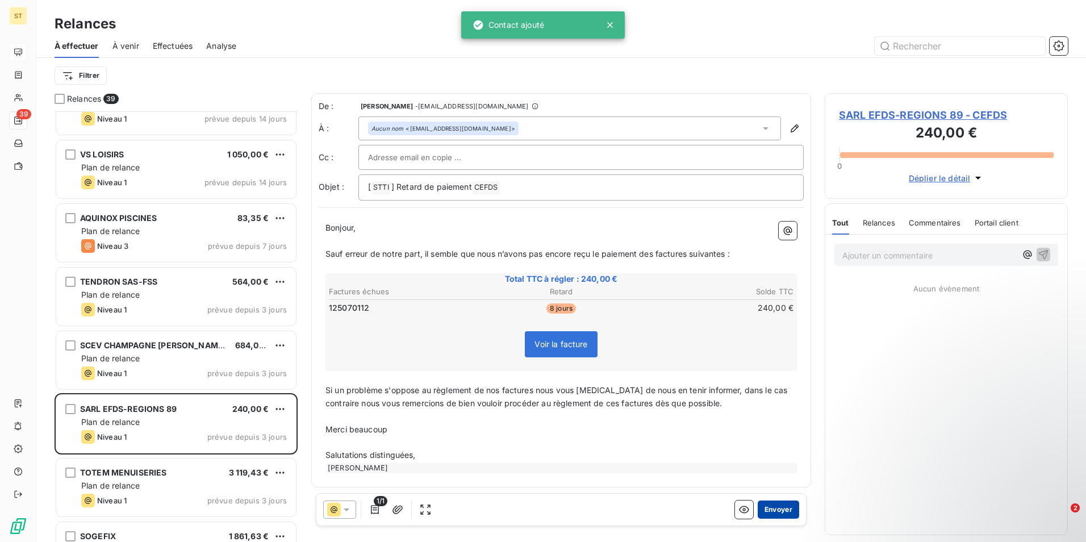
click at [769, 513] on button "Envoyer" at bounding box center [778, 510] width 41 height 18
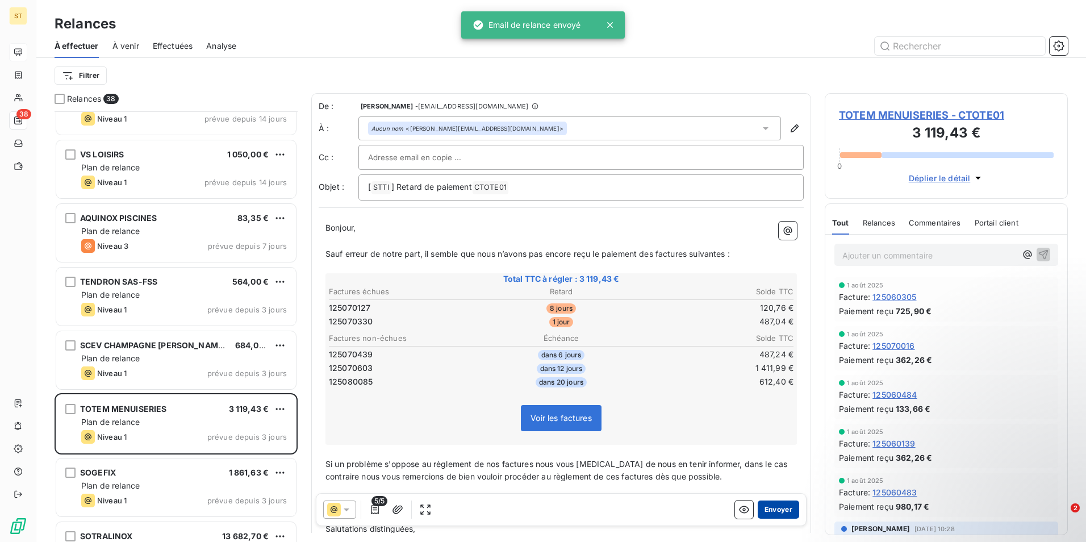
click at [769, 510] on button "Envoyer" at bounding box center [778, 510] width 41 height 18
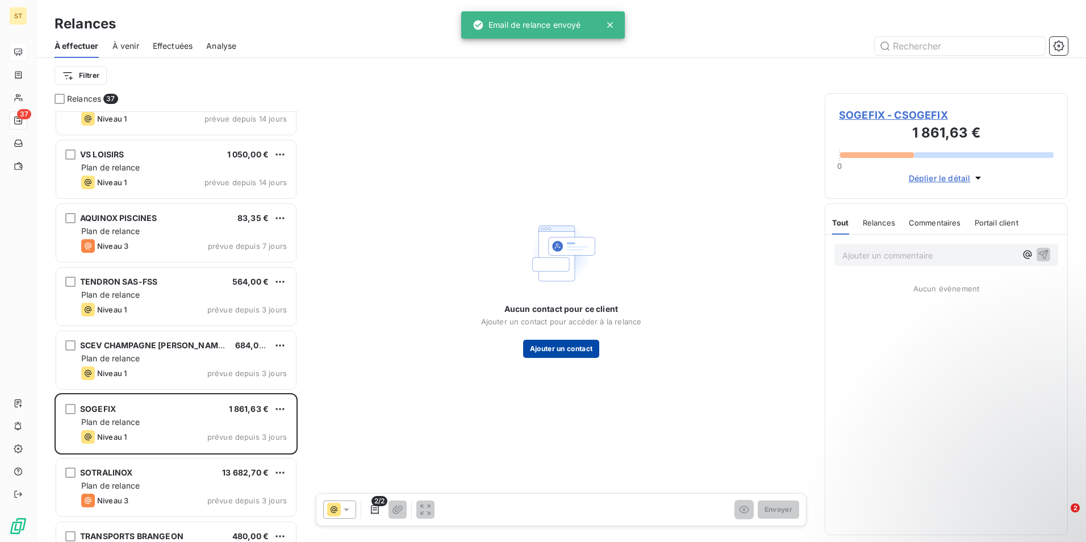
click at [551, 348] on button "Ajouter un contact" at bounding box center [561, 349] width 77 height 18
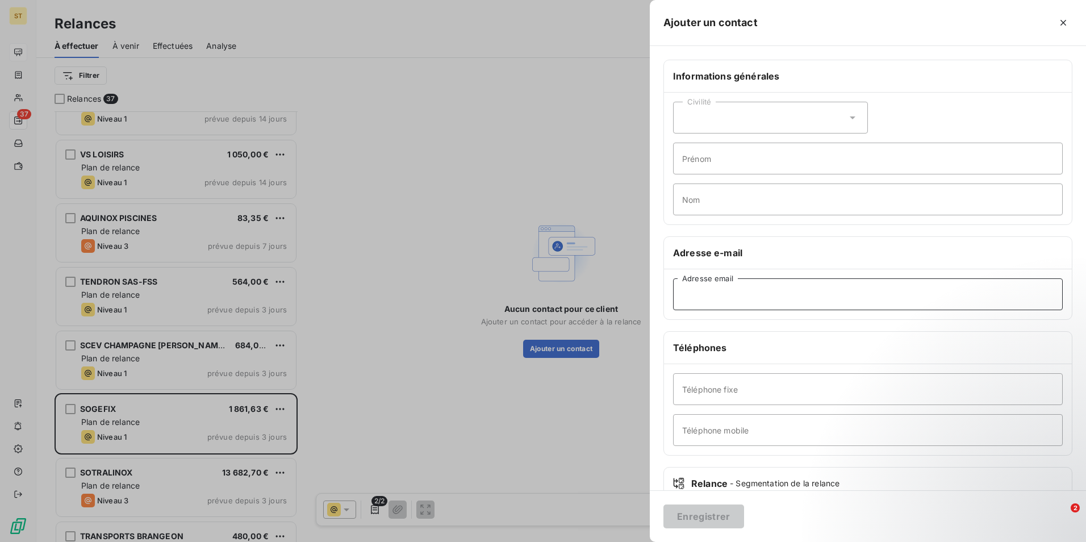
paste input "[EMAIL_ADDRESS][DOMAIN_NAME]"
type input "[EMAIL_ADDRESS][DOMAIN_NAME]"
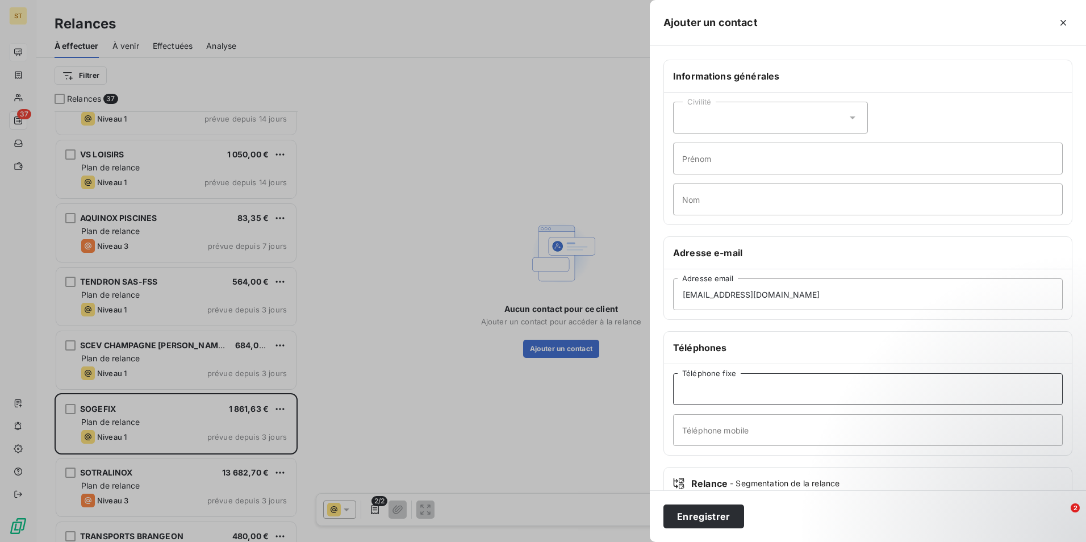
click at [695, 389] on input "Téléphone fixe" at bounding box center [868, 389] width 390 height 32
type input "03 25 83 15 10"
click at [708, 518] on button "Enregistrer" at bounding box center [704, 517] width 81 height 24
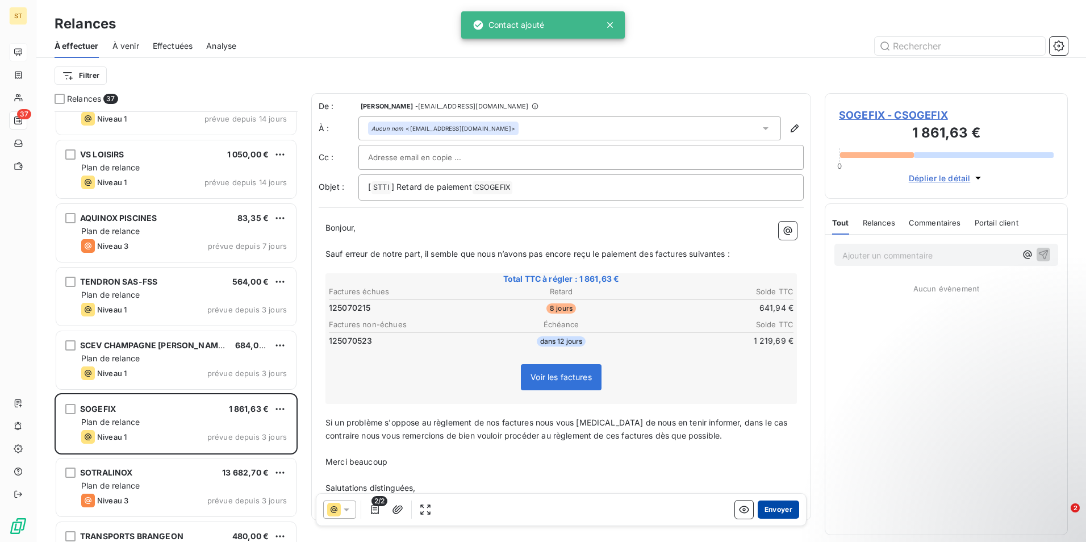
click at [777, 510] on button "Envoyer" at bounding box center [778, 510] width 41 height 18
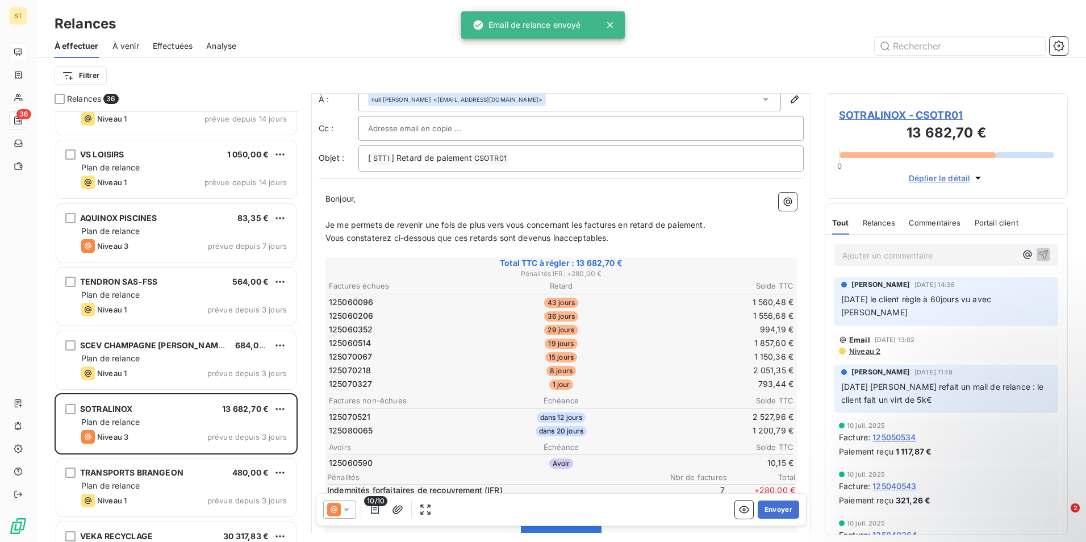
scroll to position [57, 0]
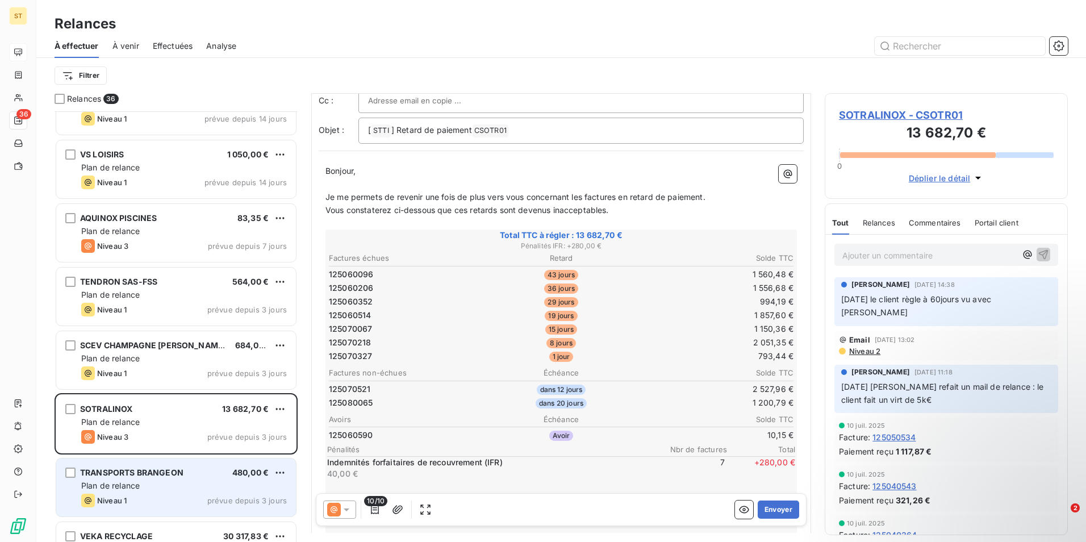
click at [144, 478] on div "TRANSPORTS BRANGEON" at bounding box center [131, 472] width 103 height 11
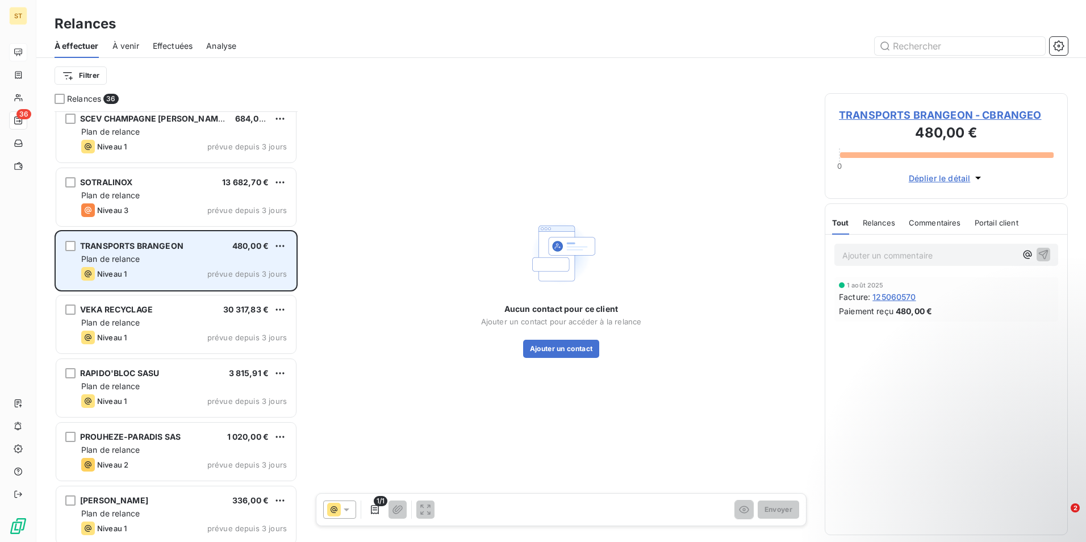
scroll to position [455, 0]
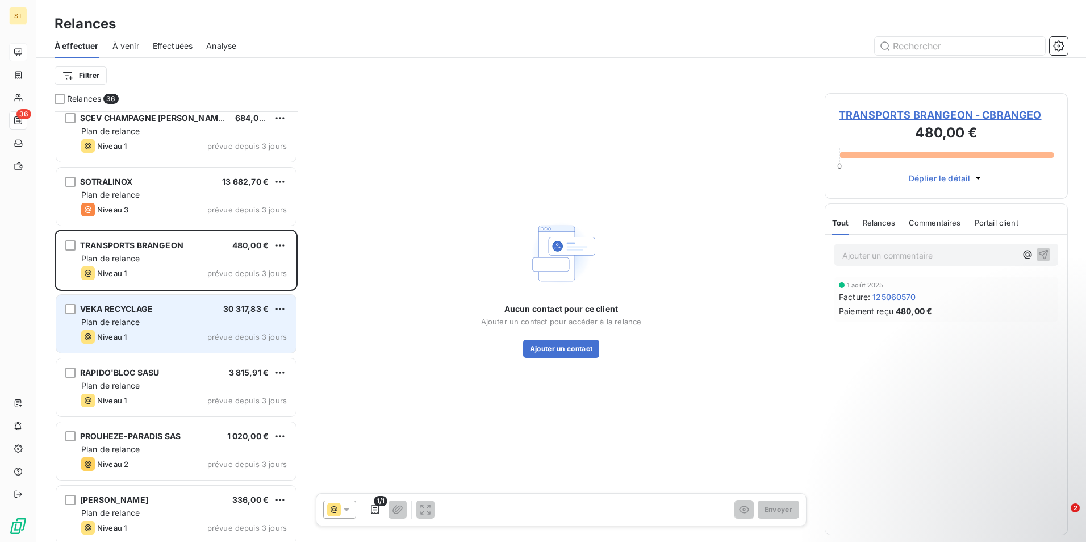
click at [186, 328] on div "VEKA RECYCLAGE 30 317,83 € Plan de relance Niveau 1 prévue depuis 3 jours" at bounding box center [176, 324] width 240 height 58
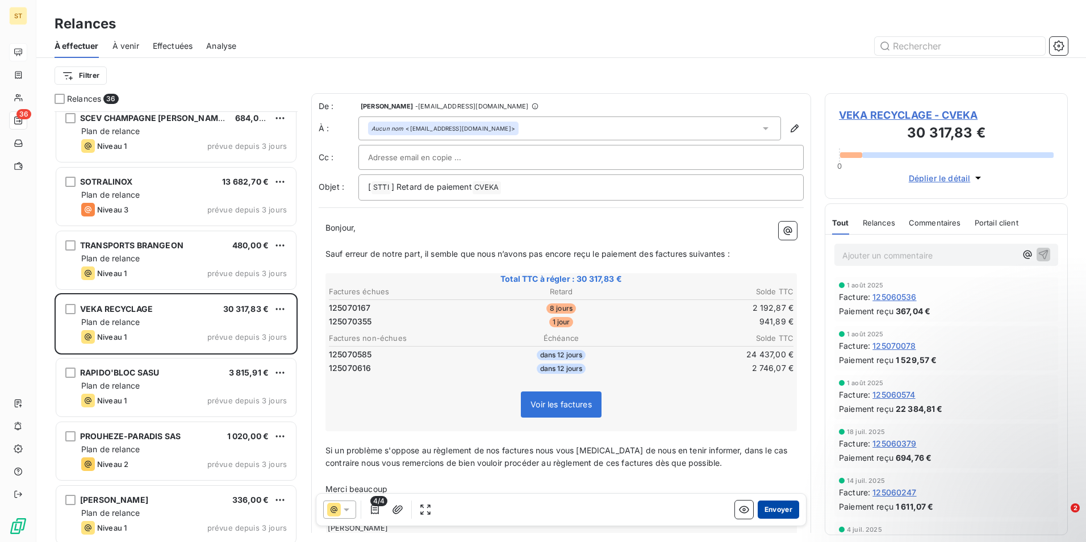
click at [774, 508] on button "Envoyer" at bounding box center [778, 510] width 41 height 18
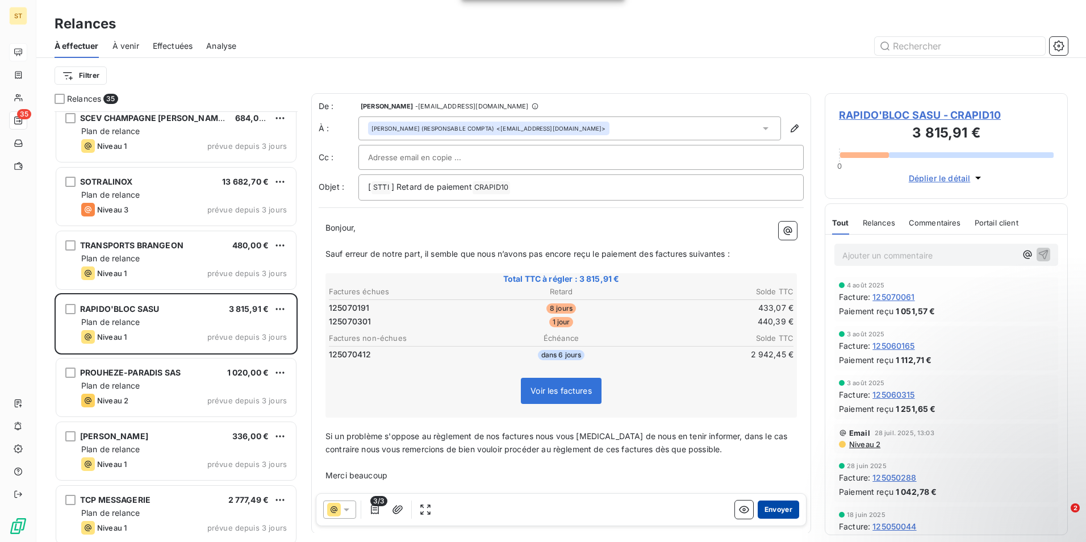
click at [767, 513] on button "Envoyer" at bounding box center [778, 510] width 41 height 18
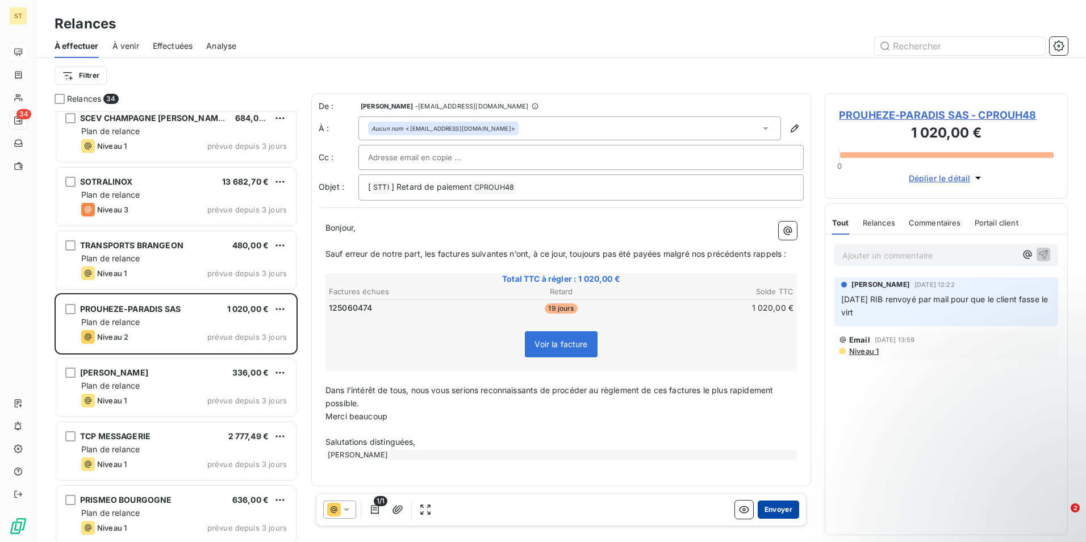
click at [770, 510] on button "Envoyer" at bounding box center [778, 510] width 41 height 18
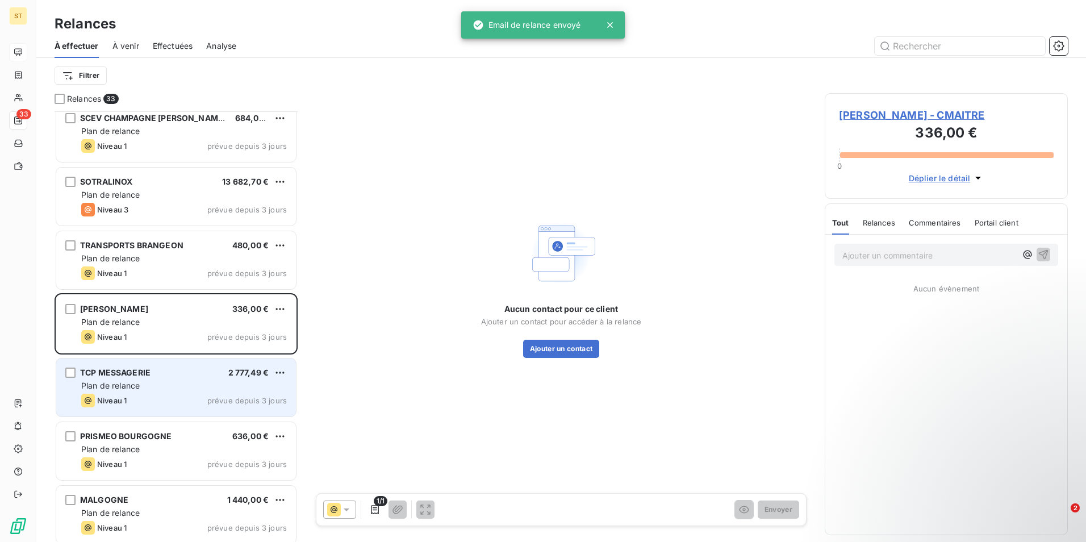
click at [144, 391] on div "Plan de relance" at bounding box center [184, 385] width 206 height 11
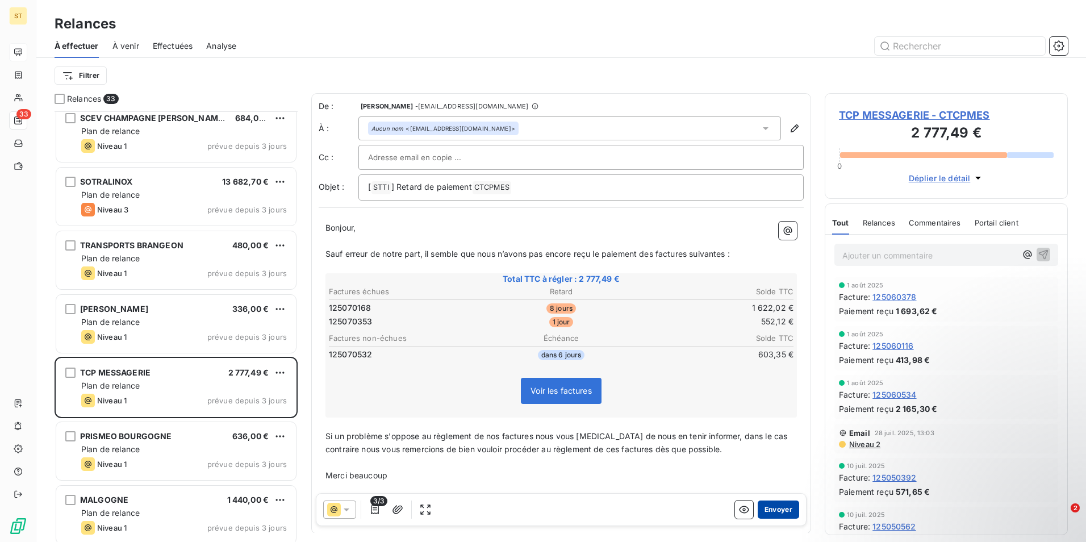
click at [770, 507] on button "Envoyer" at bounding box center [778, 510] width 41 height 18
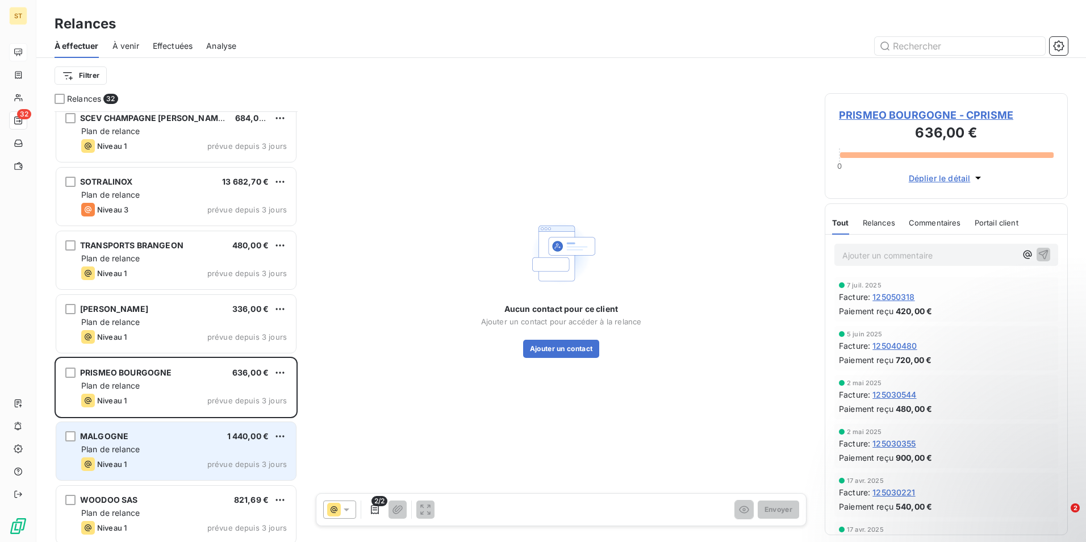
click at [171, 455] on div "Plan de relance" at bounding box center [184, 449] width 206 height 11
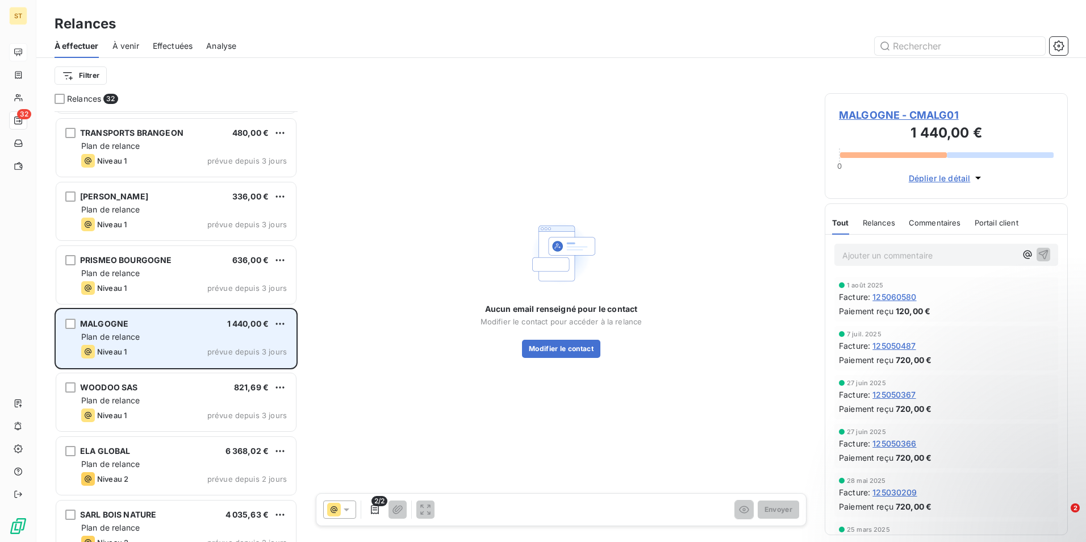
scroll to position [569, 0]
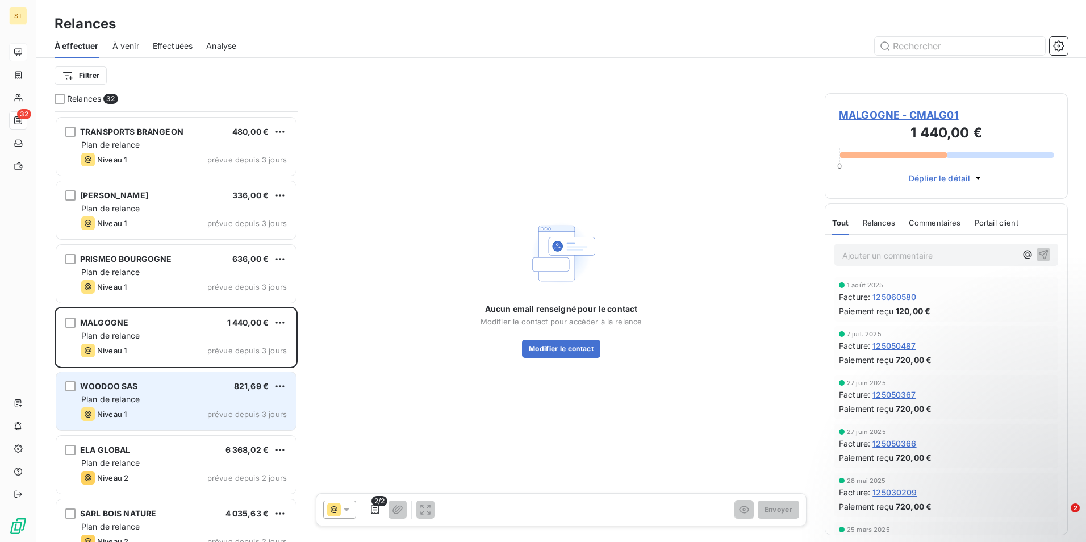
click at [172, 399] on div "Plan de relance" at bounding box center [184, 399] width 206 height 11
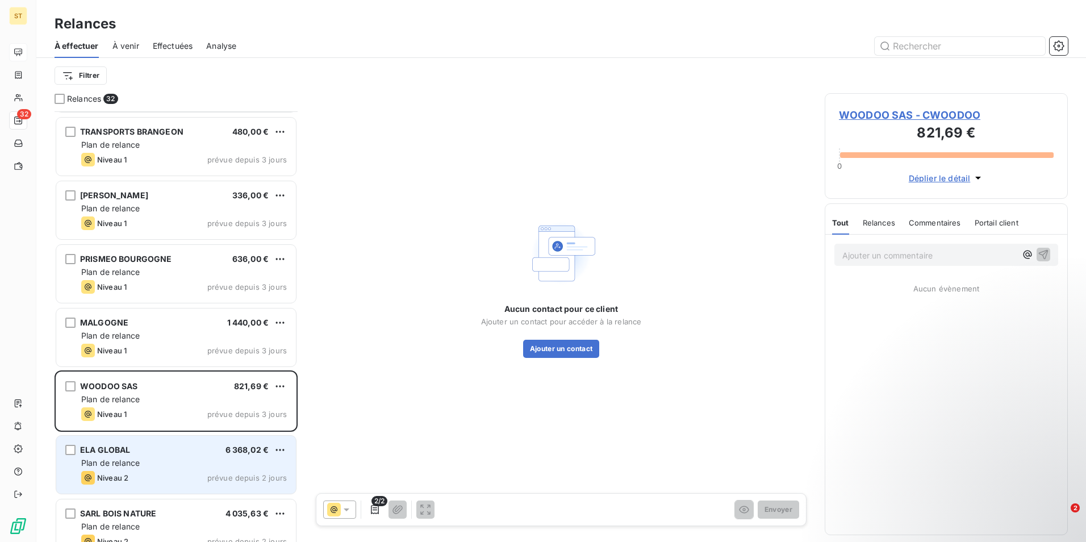
click at [160, 458] on div "Plan de relance" at bounding box center [184, 462] width 206 height 11
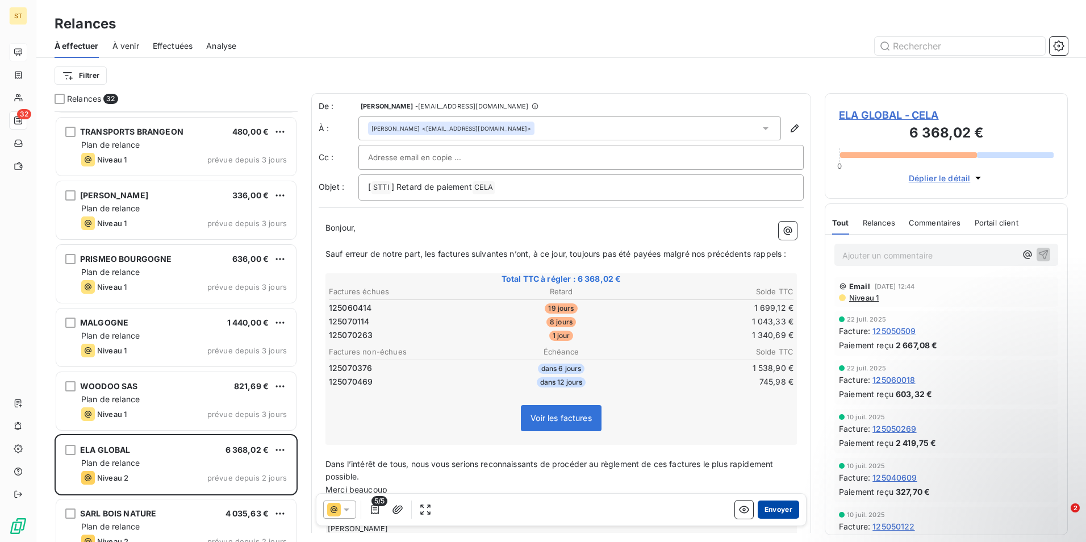
click at [769, 511] on button "Envoyer" at bounding box center [778, 510] width 41 height 18
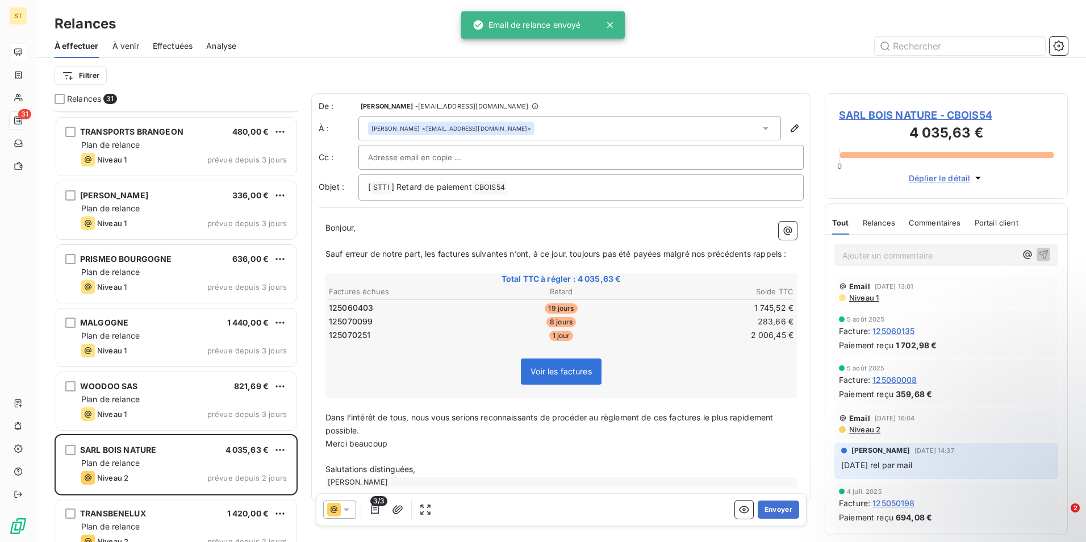
click at [769, 511] on button "Envoyer" at bounding box center [778, 510] width 41 height 18
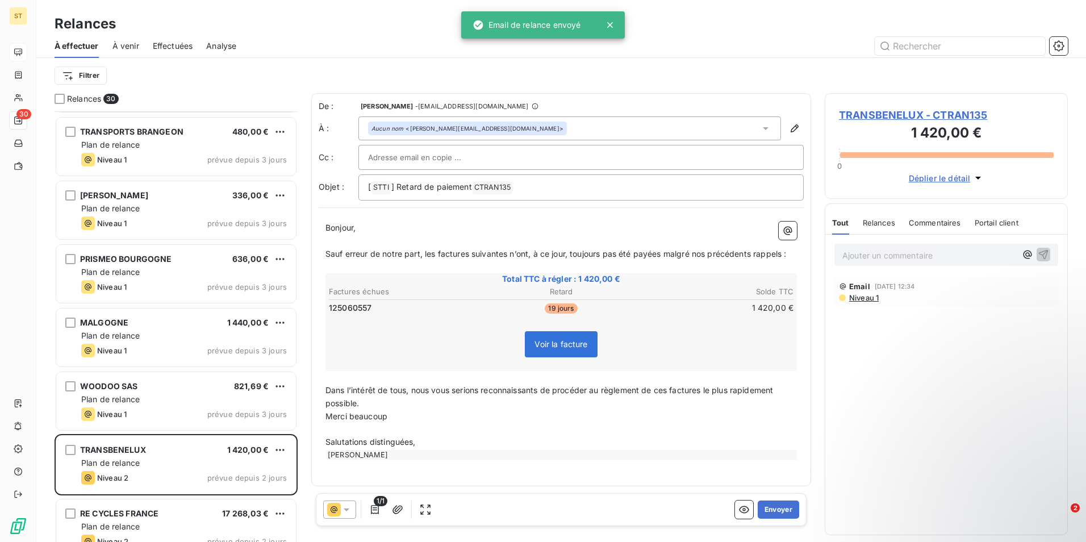
click at [769, 511] on button "Envoyer" at bounding box center [778, 510] width 41 height 18
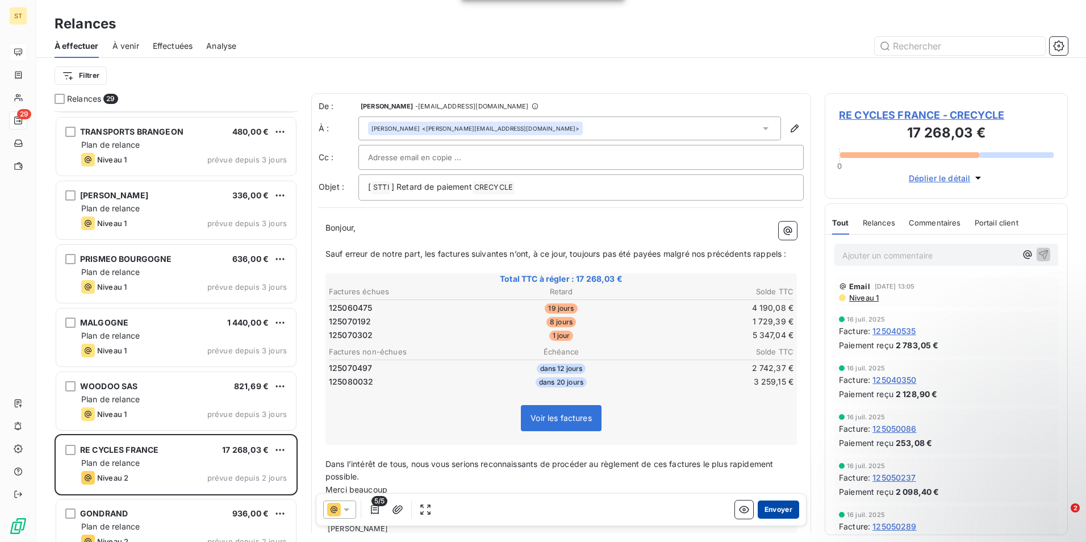
click at [772, 508] on button "Envoyer" at bounding box center [778, 510] width 41 height 18
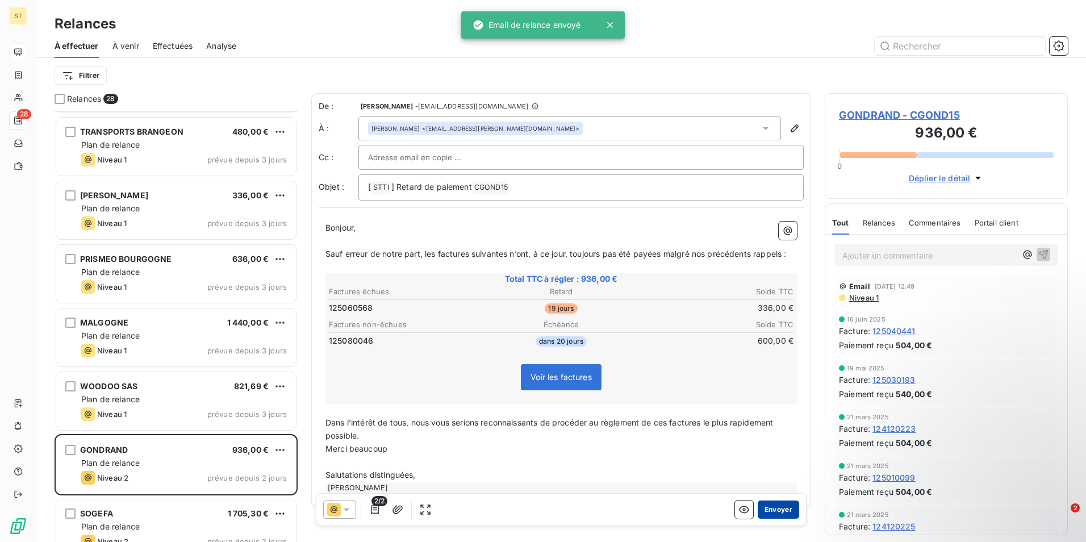
click at [772, 508] on button "Envoyer" at bounding box center [778, 510] width 41 height 18
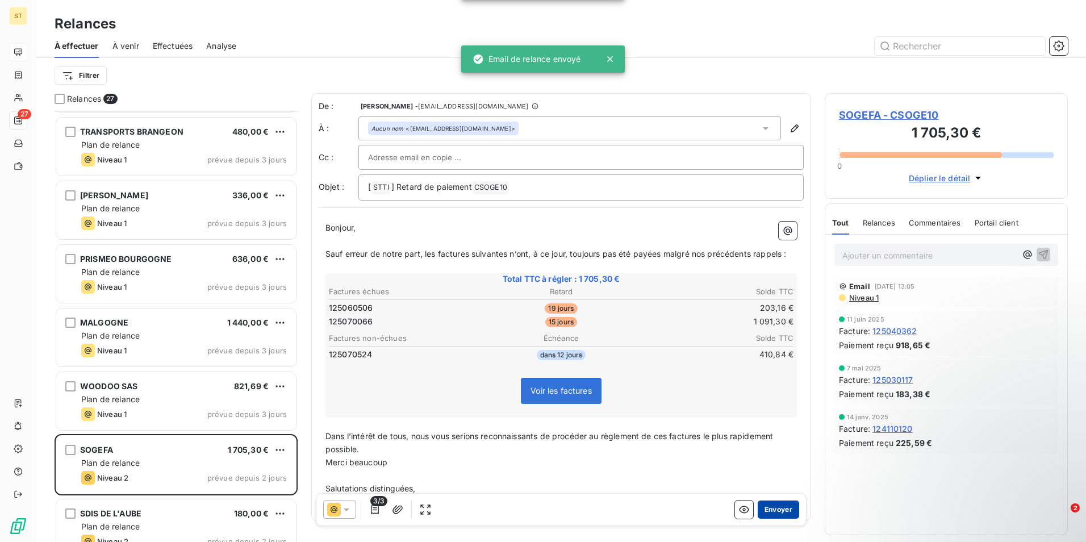
click at [772, 508] on button "Envoyer" at bounding box center [778, 510] width 41 height 18
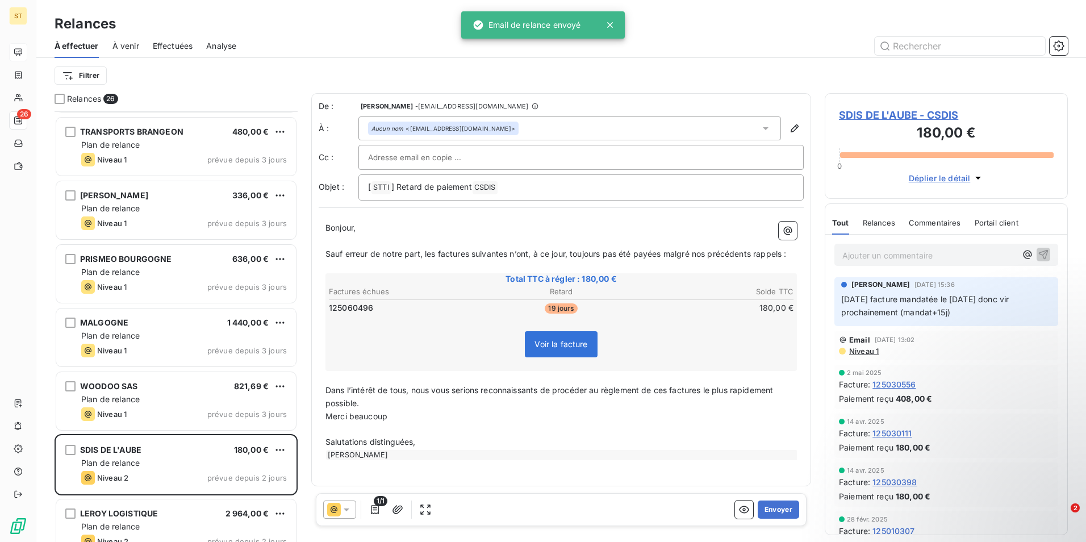
click at [772, 508] on button "Envoyer" at bounding box center [778, 510] width 41 height 18
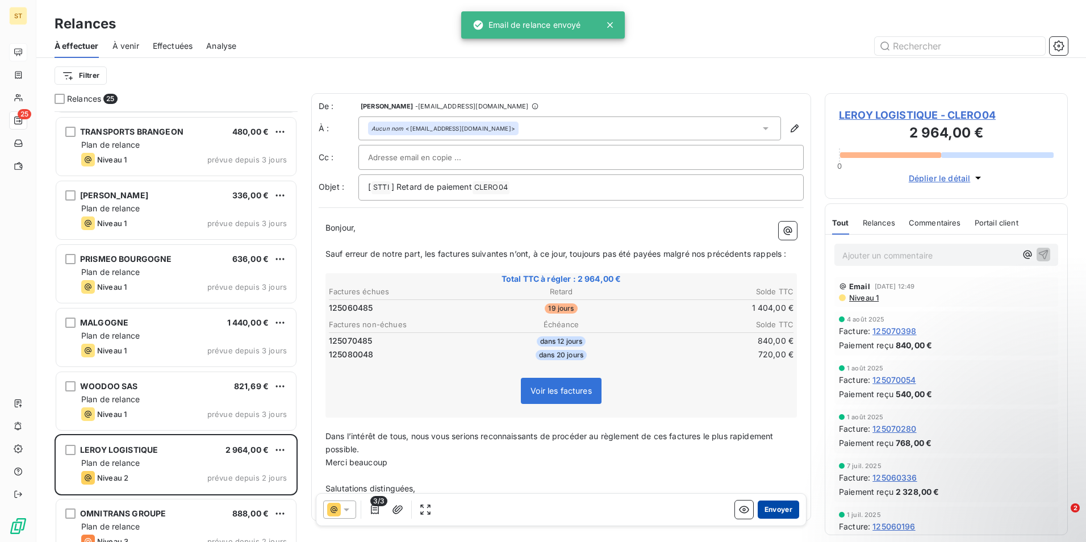
click at [772, 508] on button "Envoyer" at bounding box center [778, 510] width 41 height 18
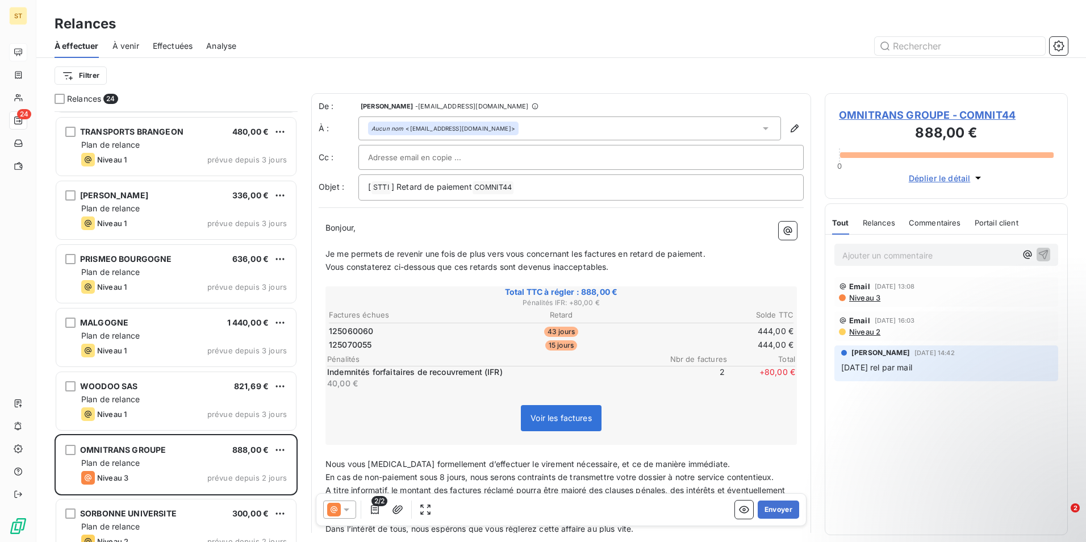
click at [772, 508] on button "Envoyer" at bounding box center [778, 510] width 41 height 18
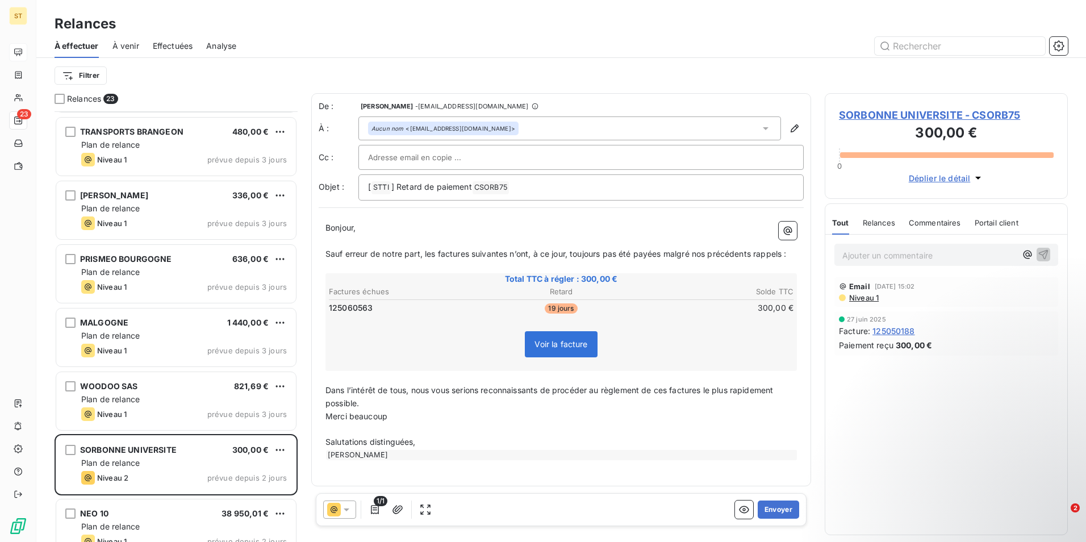
click at [772, 508] on button "Envoyer" at bounding box center [778, 510] width 41 height 18
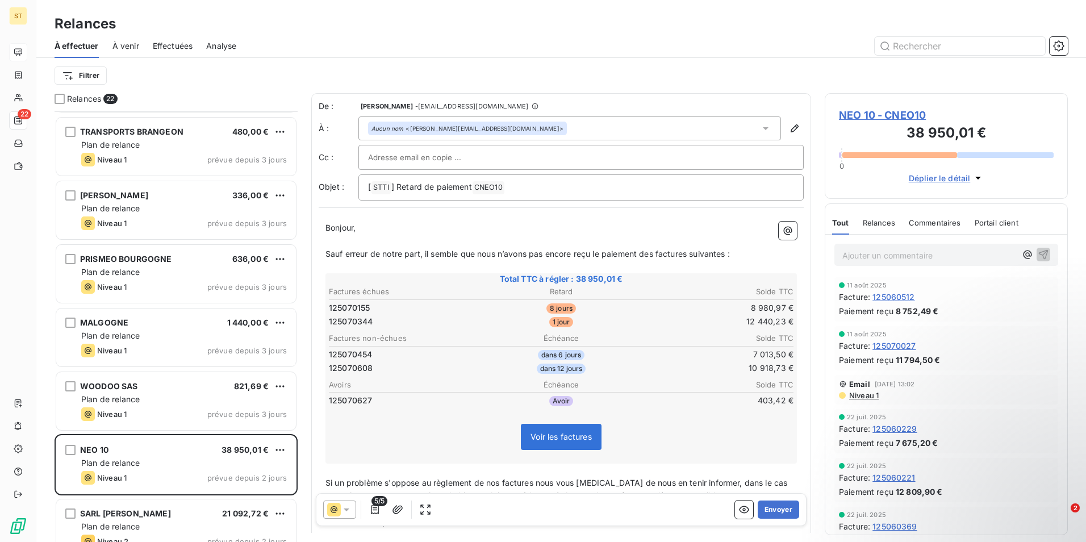
click at [772, 508] on button "Envoyer" at bounding box center [778, 510] width 41 height 18
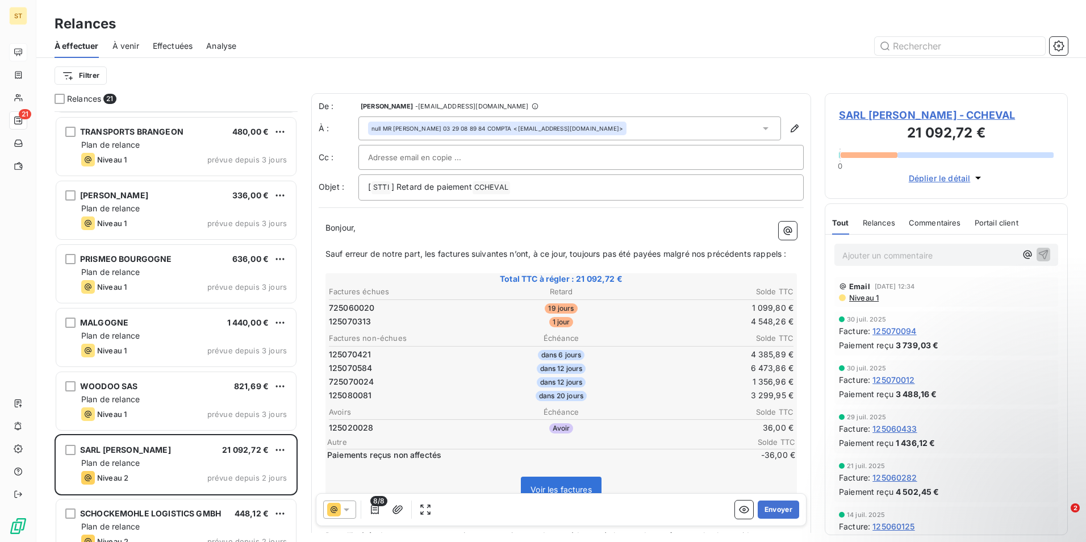
click at [772, 508] on button "Envoyer" at bounding box center [778, 510] width 41 height 18
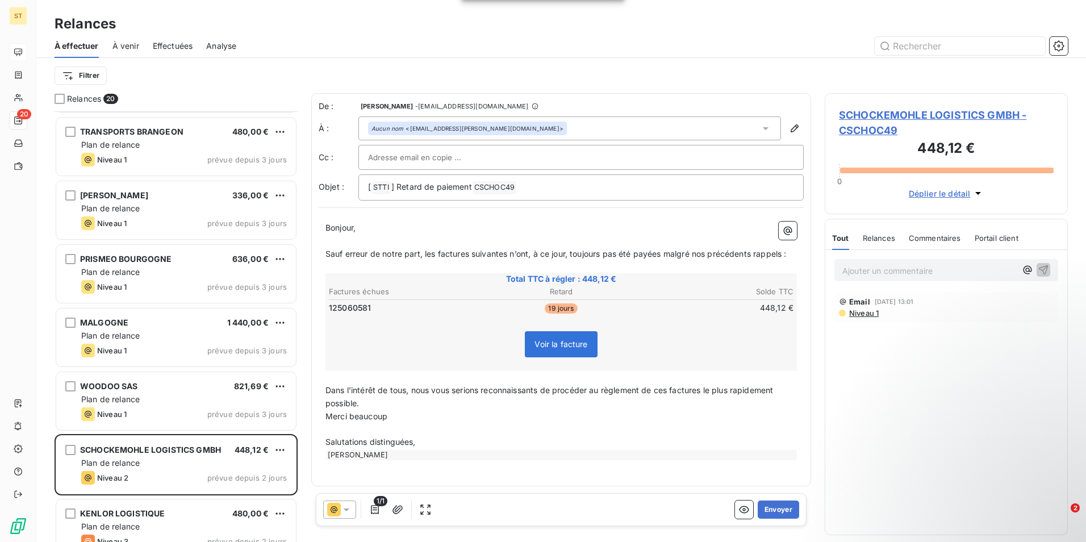
click at [772, 508] on button "Envoyer" at bounding box center [778, 510] width 41 height 18
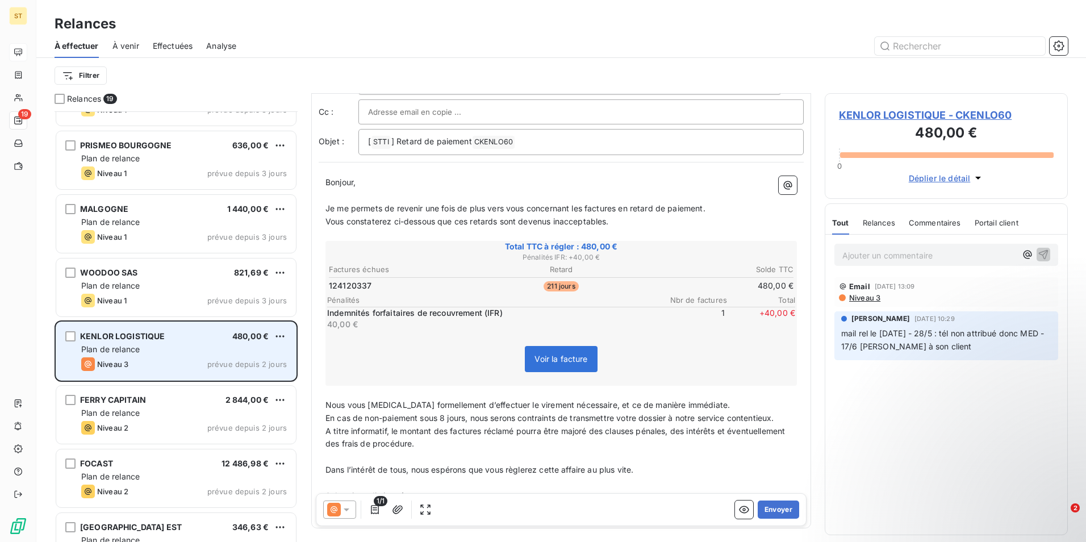
scroll to position [739, 0]
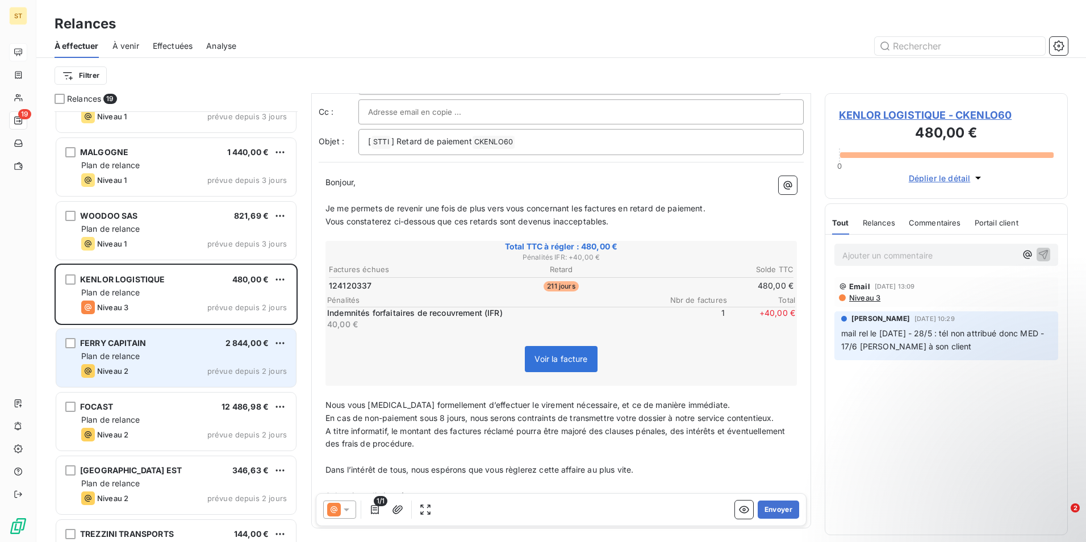
click at [141, 365] on div "Niveau 2 prévue depuis 2 jours" at bounding box center [184, 371] width 206 height 14
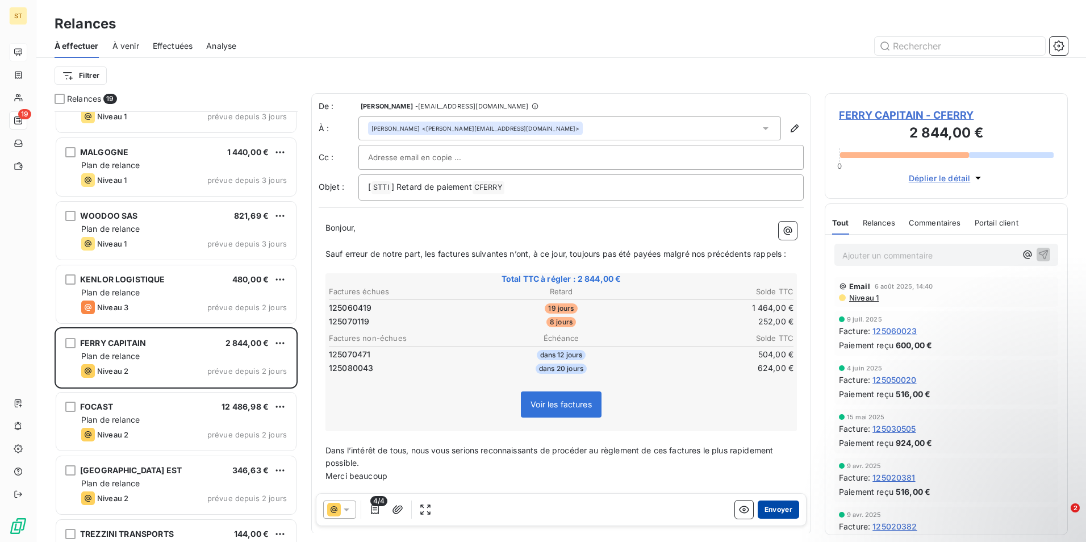
click at [776, 510] on button "Envoyer" at bounding box center [778, 510] width 41 height 18
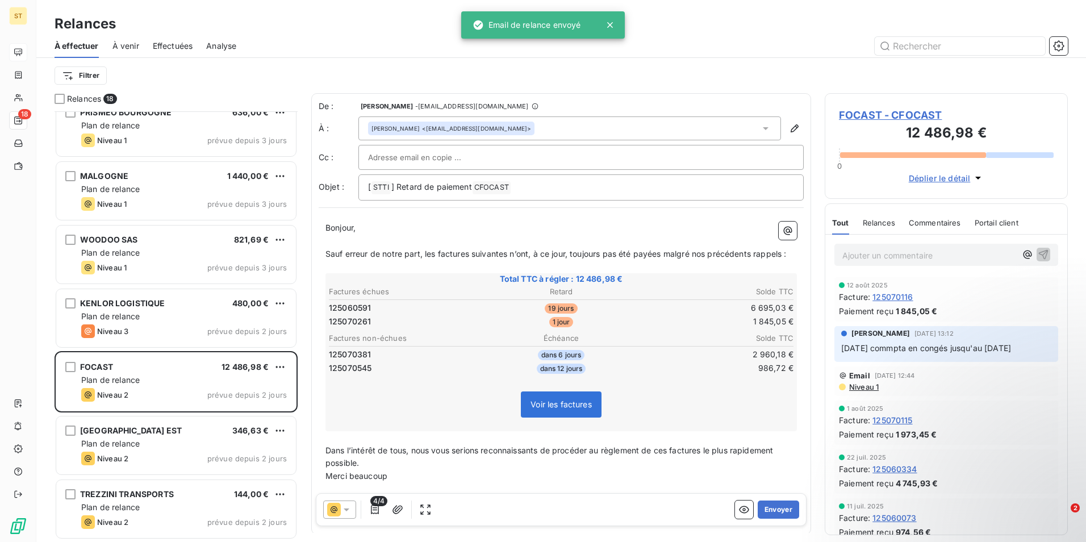
scroll to position [715, 0]
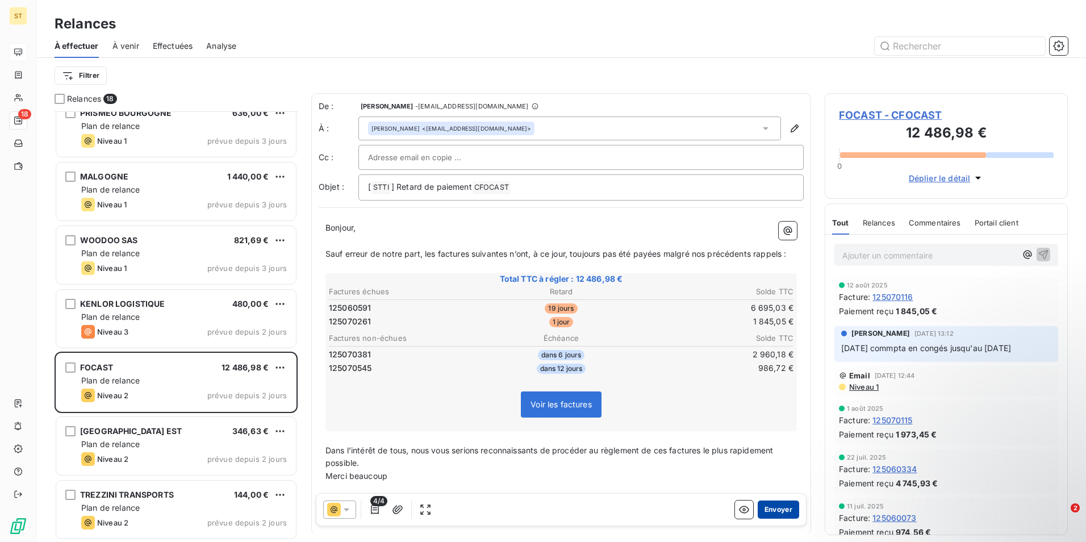
click at [776, 510] on button "Envoyer" at bounding box center [778, 510] width 41 height 18
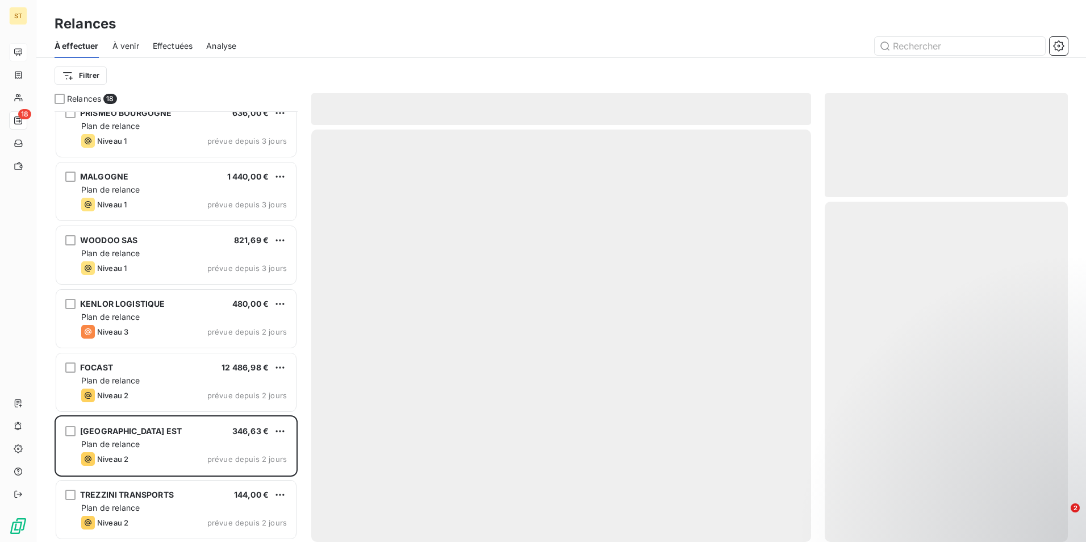
scroll to position [651, 0]
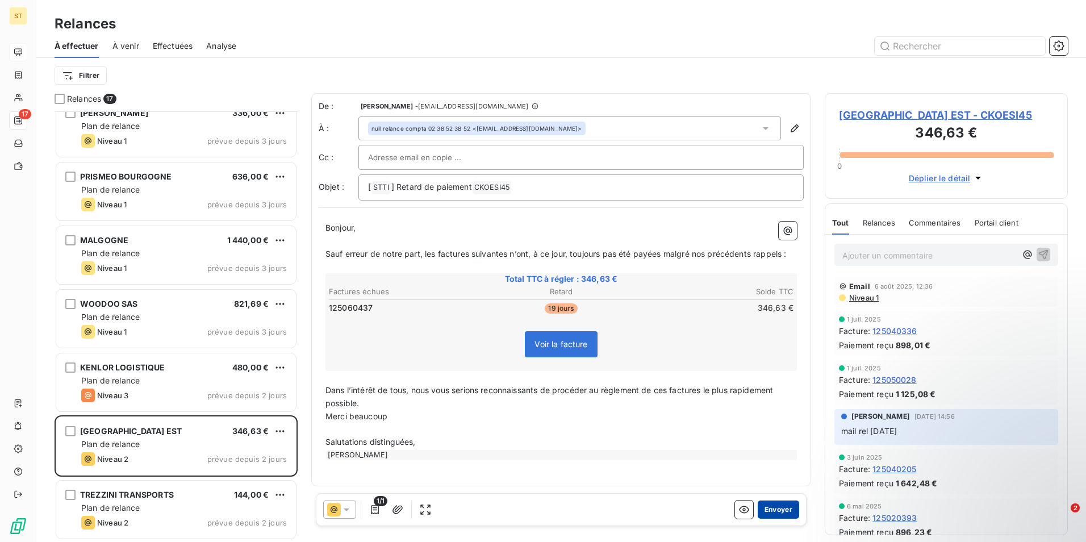
click at [778, 508] on button "Envoyer" at bounding box center [778, 510] width 41 height 18
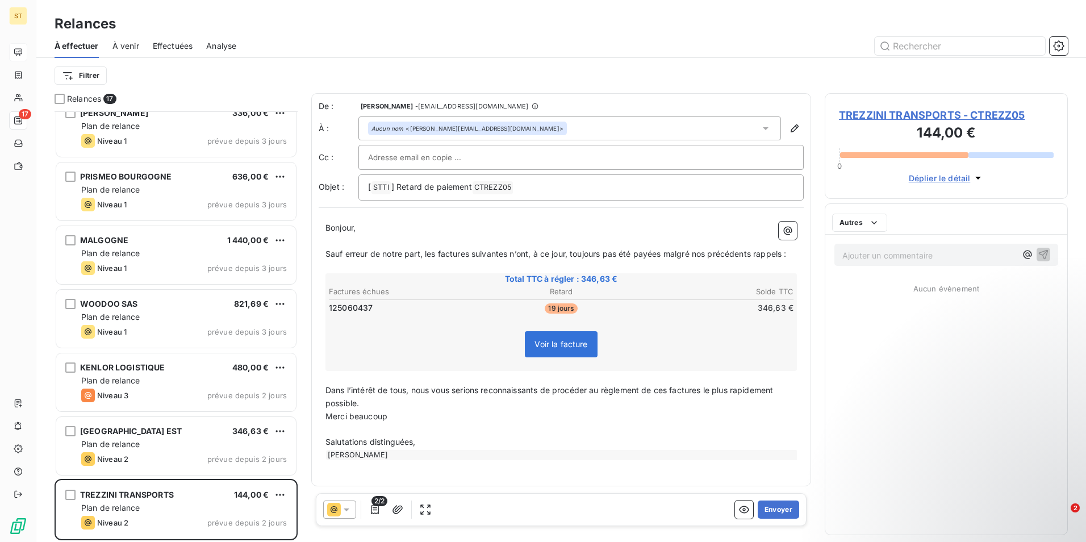
scroll to position [587, 0]
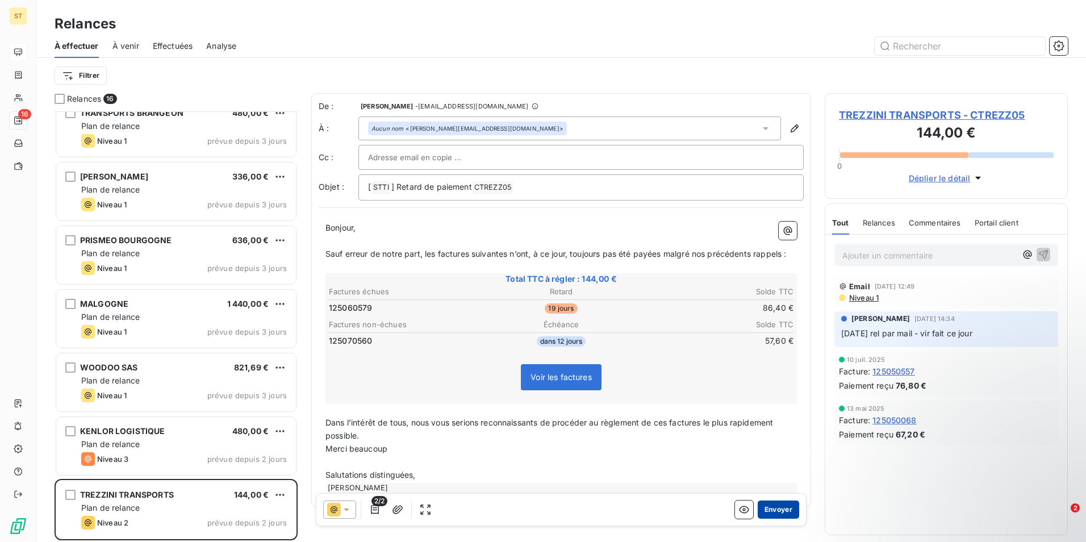
click at [778, 508] on button "Envoyer" at bounding box center [778, 510] width 41 height 18
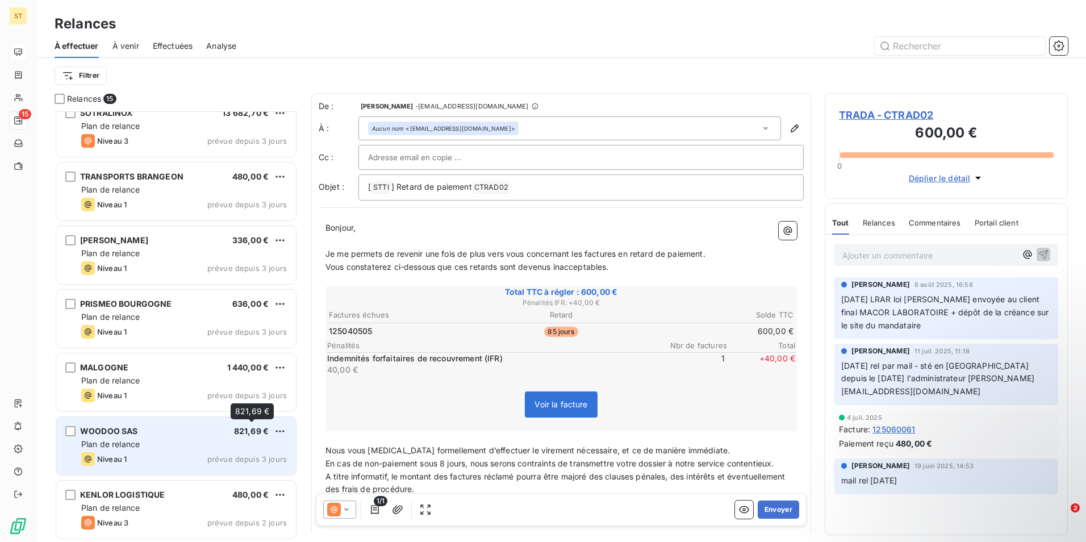
scroll to position [524, 0]
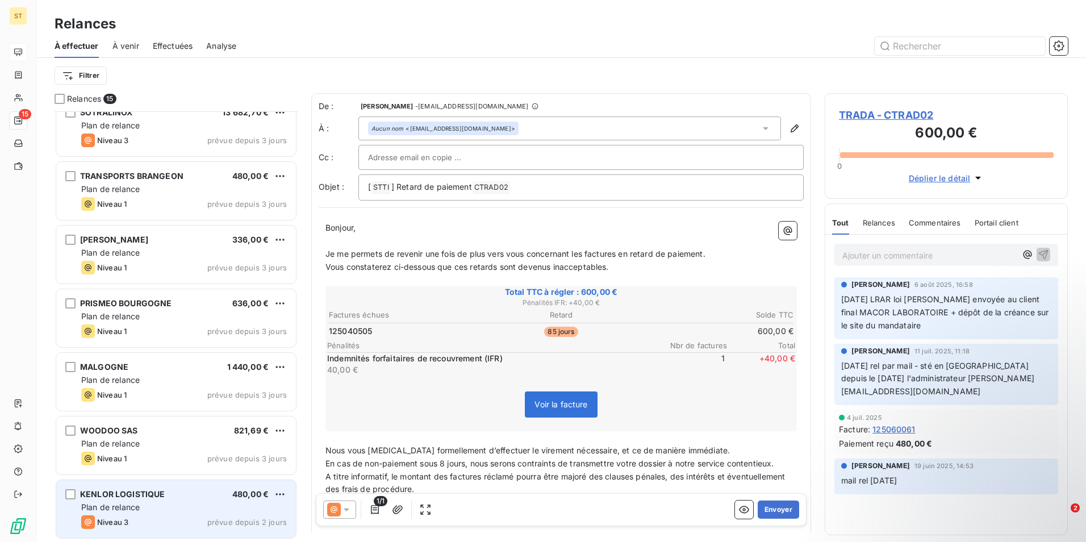
click at [187, 507] on div "Plan de relance" at bounding box center [184, 507] width 206 height 11
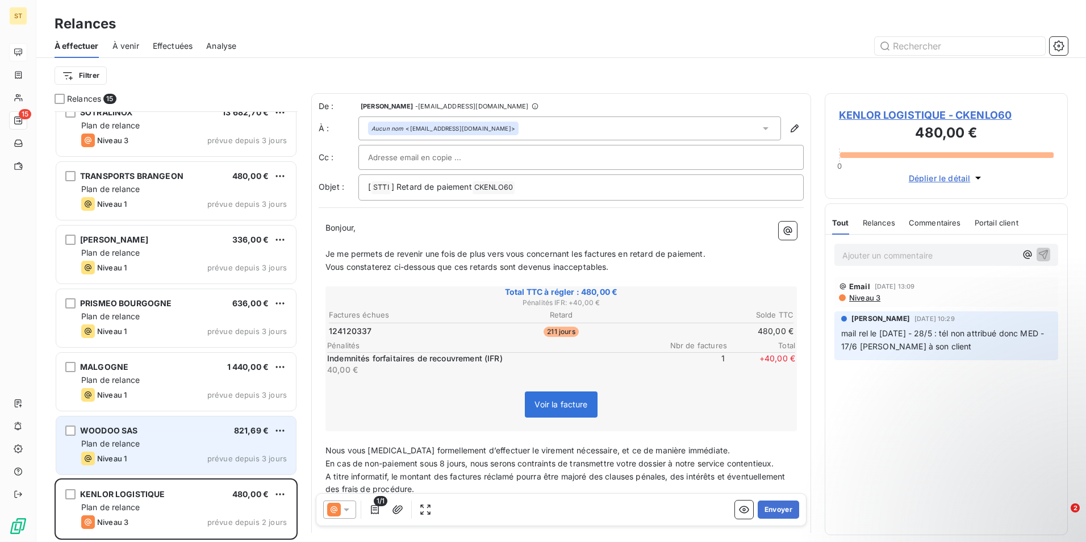
click at [186, 449] on div "Plan de relance" at bounding box center [184, 443] width 206 height 11
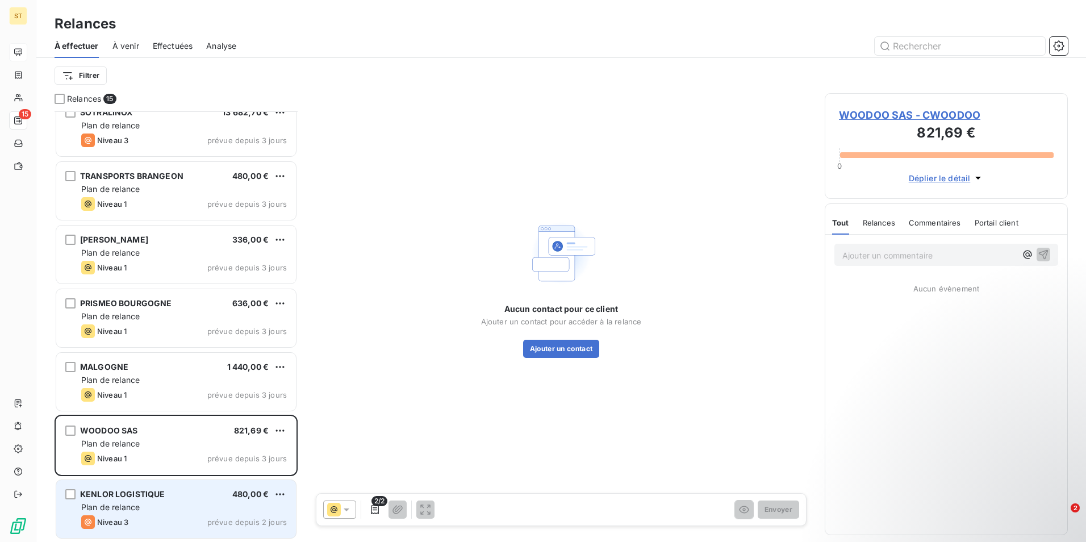
click at [183, 505] on div "Plan de relance" at bounding box center [184, 507] width 206 height 11
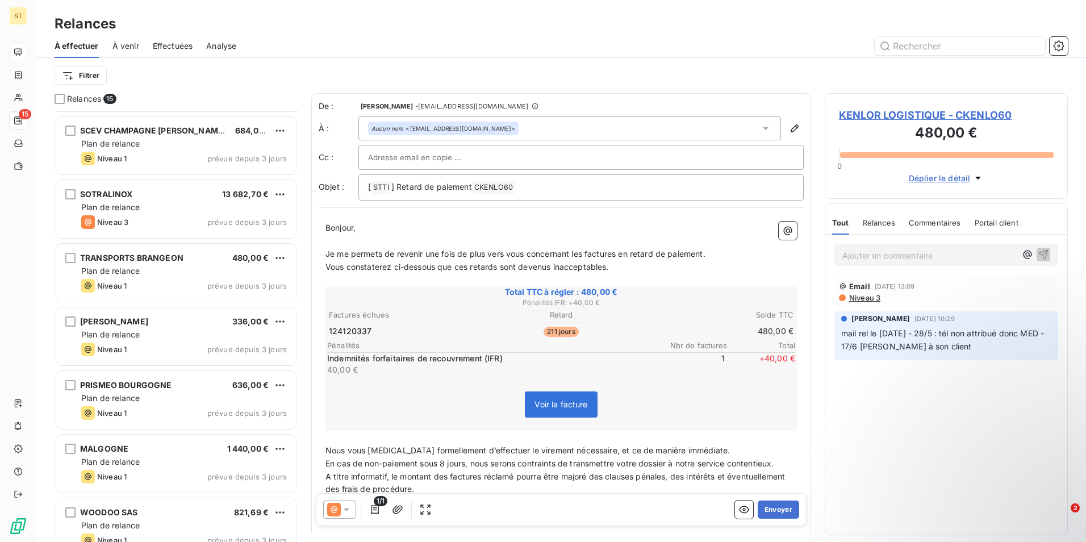
scroll to position [524, 0]
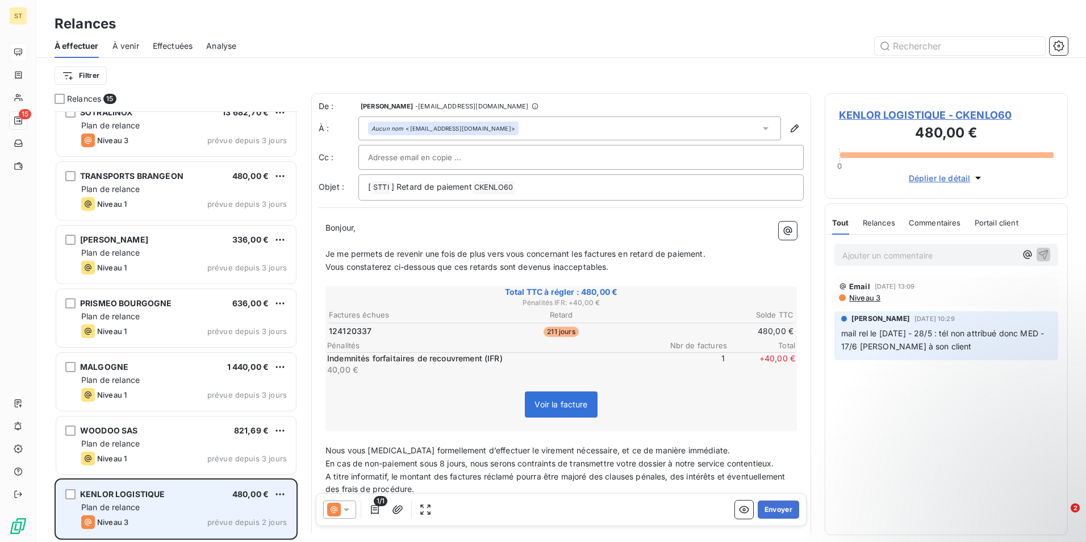
click at [179, 504] on div "Plan de relance" at bounding box center [184, 507] width 206 height 11
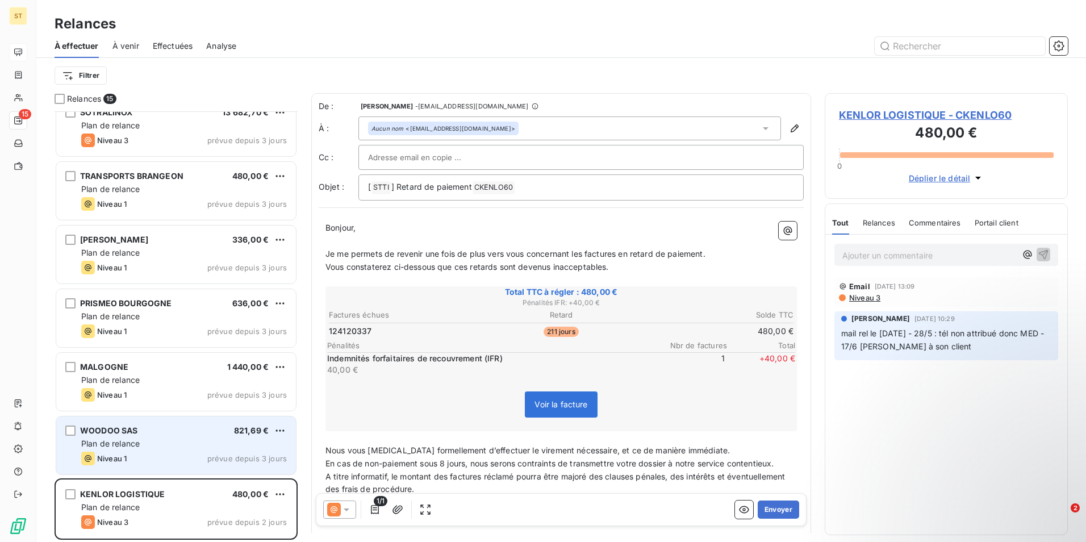
click at [165, 441] on div "Plan de relance" at bounding box center [184, 443] width 206 height 11
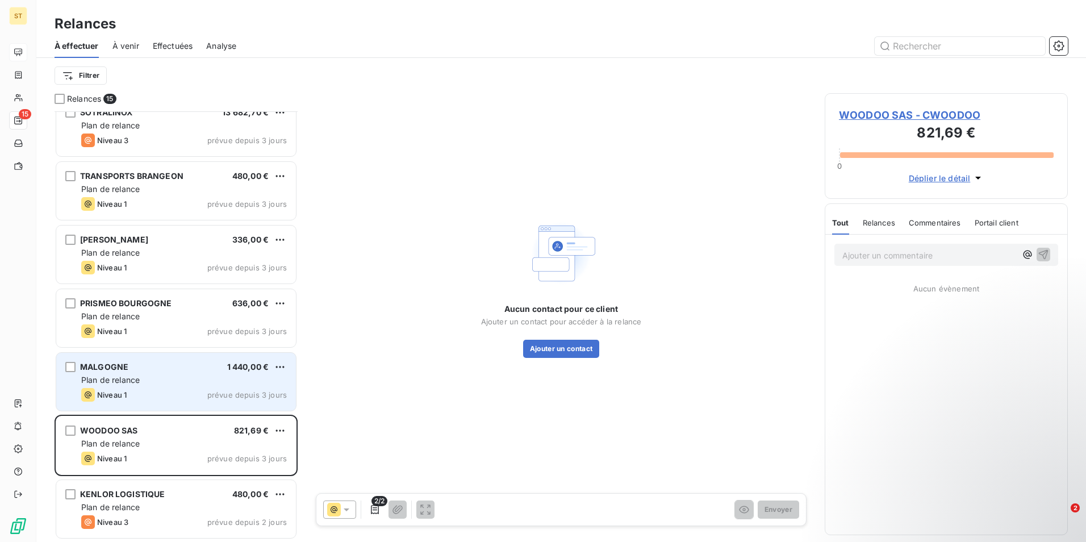
click at [174, 393] on div "Niveau 1 prévue depuis 3 jours" at bounding box center [184, 395] width 206 height 14
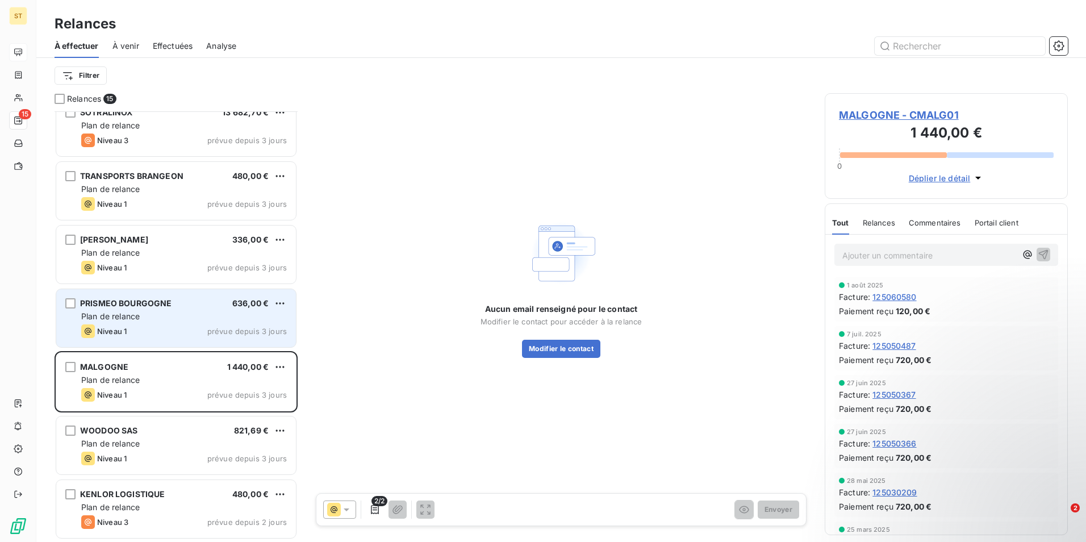
click at [170, 307] on span "PRISMEO BOURGOGNE" at bounding box center [126, 303] width 92 height 10
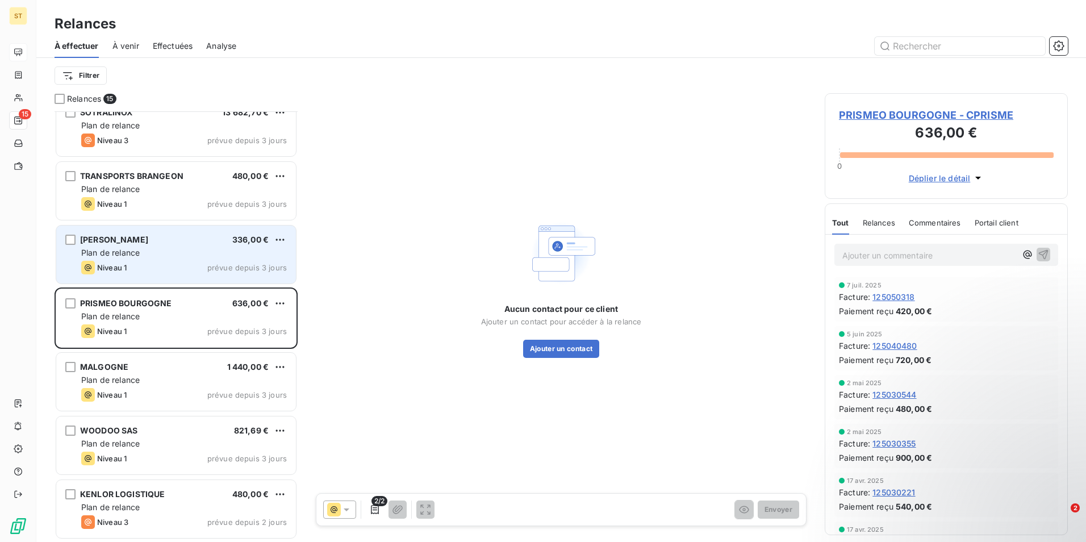
click at [164, 270] on div "Niveau 1 prévue depuis 3 jours" at bounding box center [184, 268] width 206 height 14
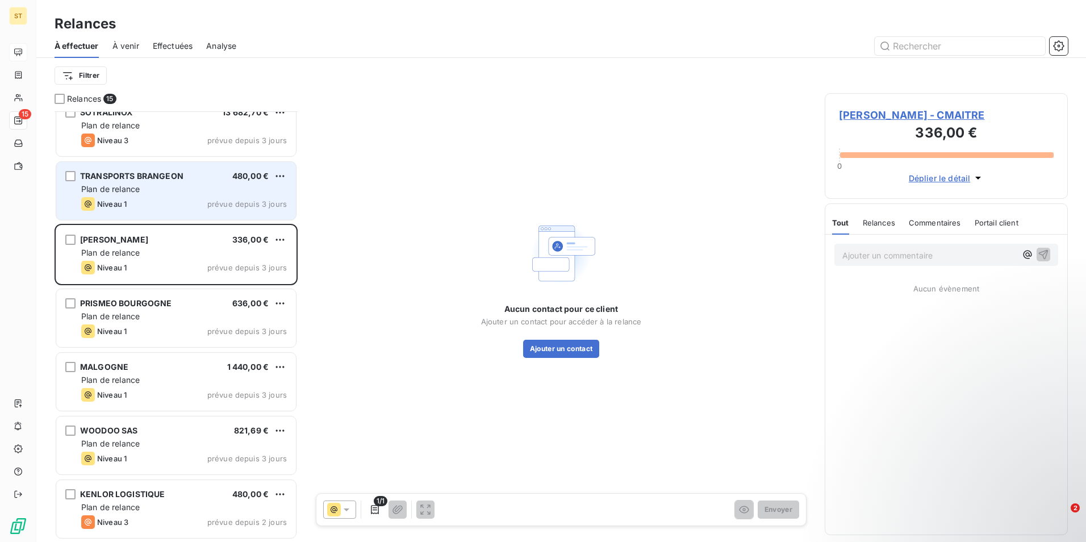
click at [199, 206] on div "Niveau 1 prévue depuis 3 jours" at bounding box center [184, 204] width 206 height 14
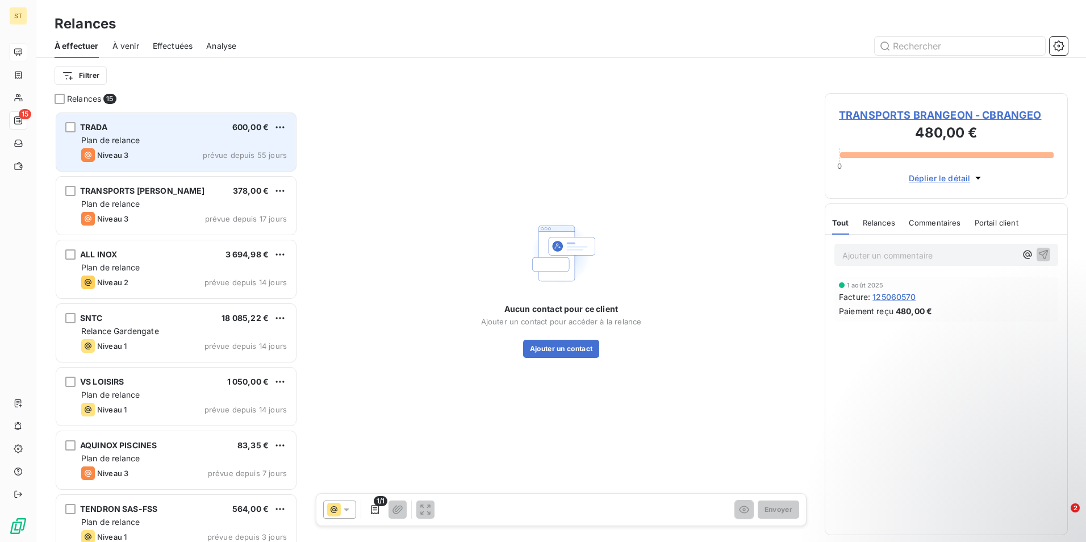
click at [182, 146] on div "TRADA 600,00 € Plan de relance Niveau 3 prévue depuis 55 jours" at bounding box center [176, 142] width 240 height 58
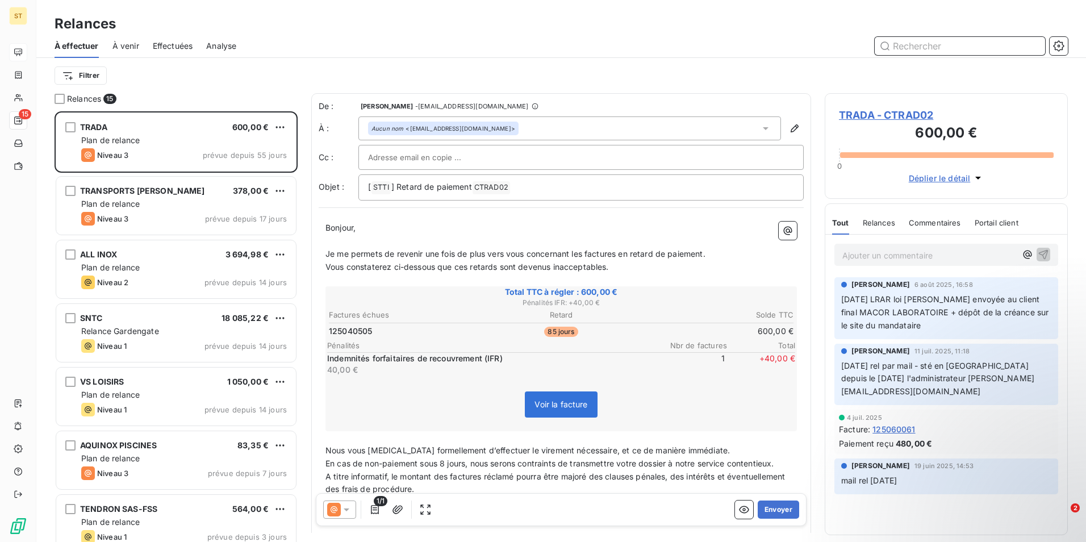
click at [917, 48] on input "text" at bounding box center [960, 46] width 170 height 18
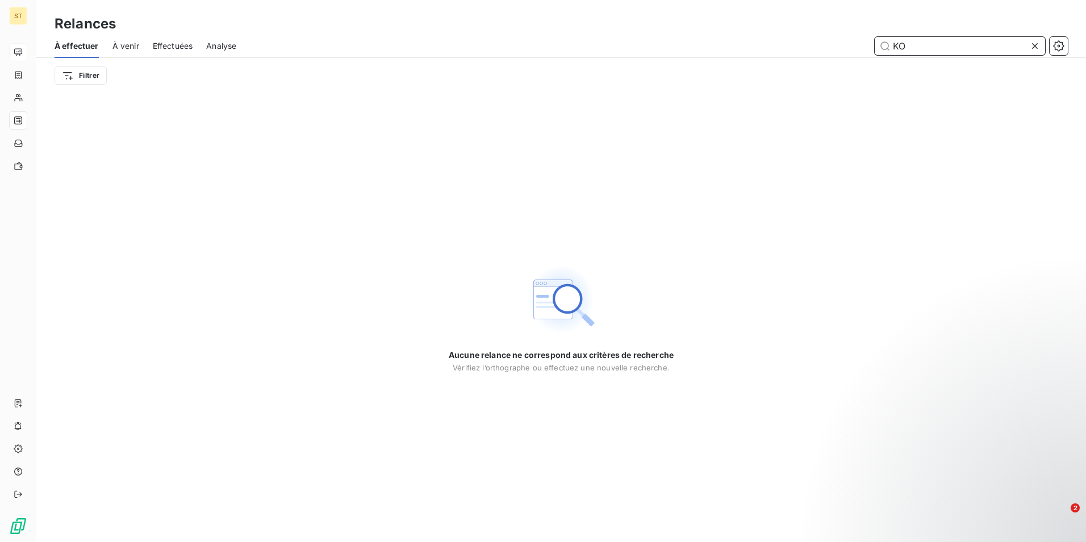
type input "K"
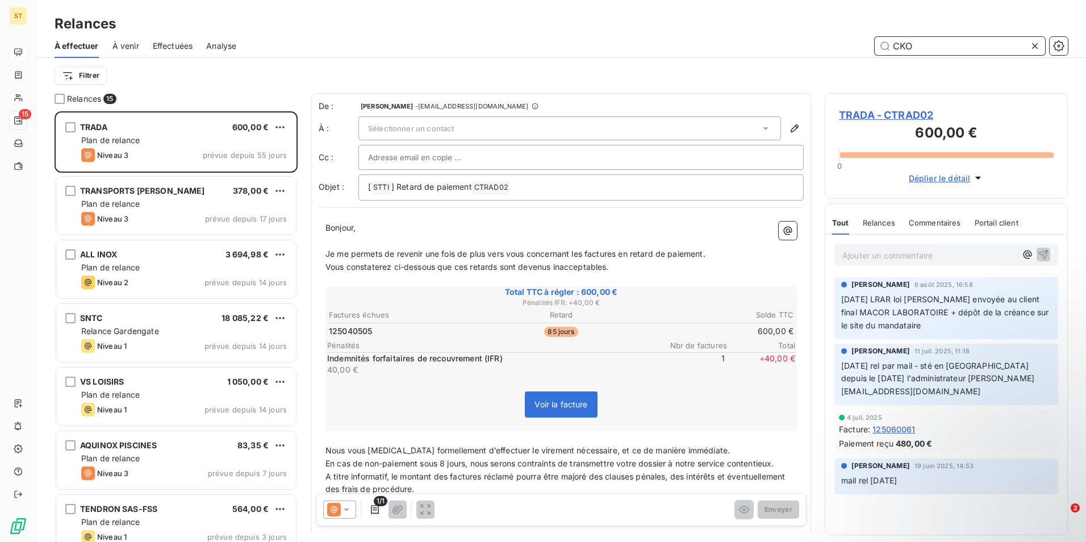
scroll to position [422, 235]
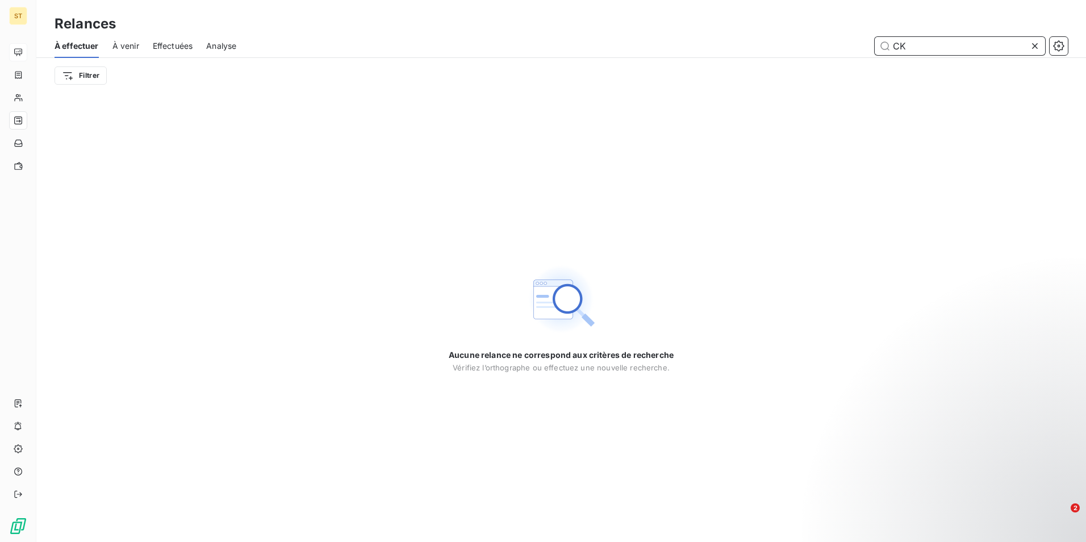
type input "C"
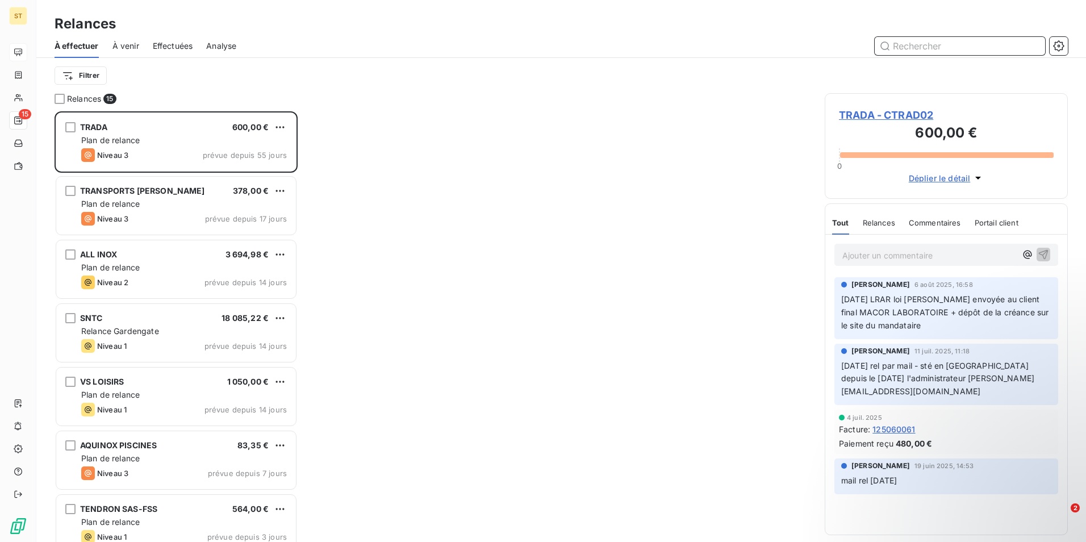
scroll to position [422, 235]
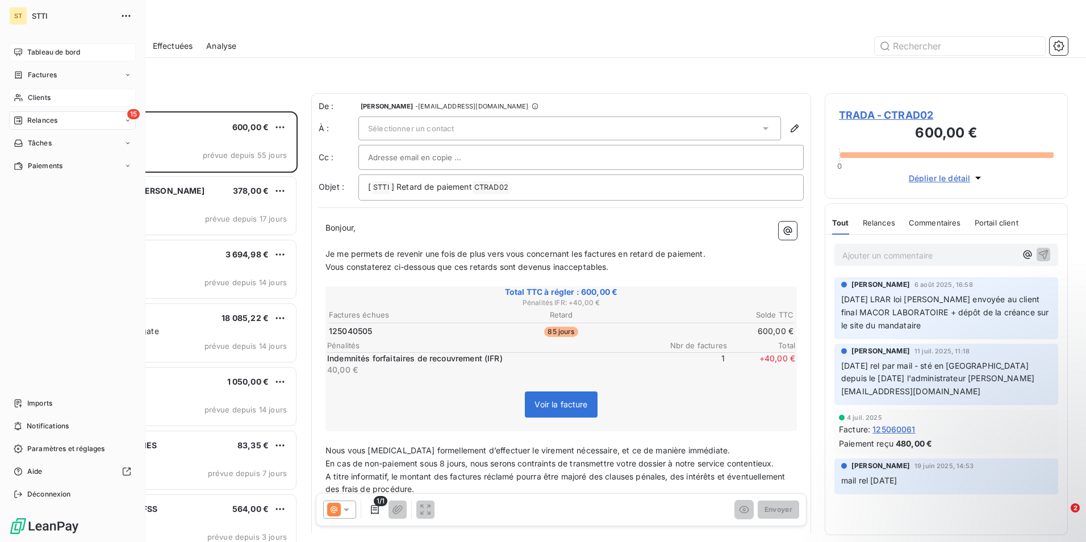
click at [15, 95] on icon at bounding box center [19, 97] width 10 height 9
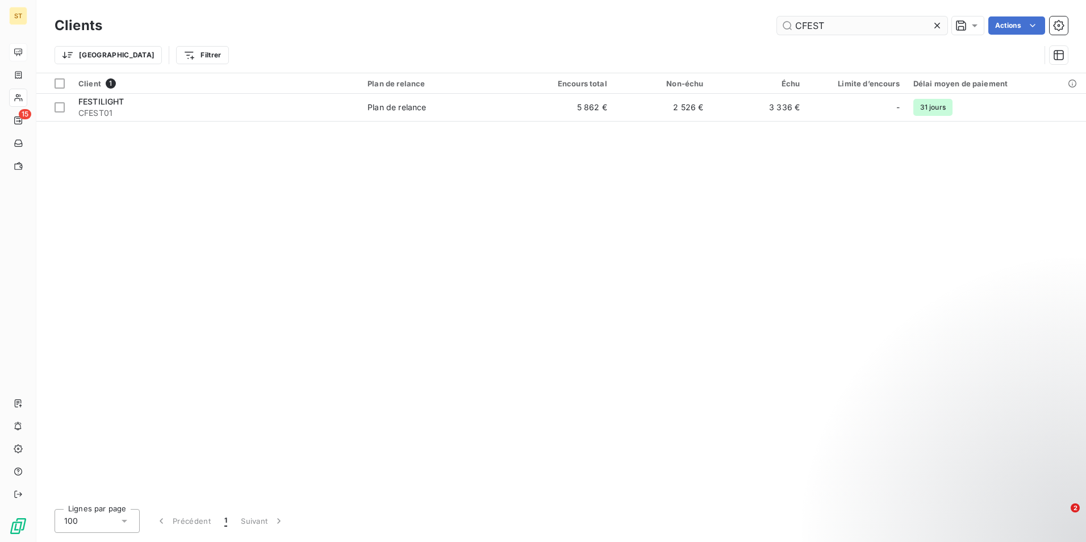
click at [839, 26] on input "CFEST" at bounding box center [862, 25] width 170 height 18
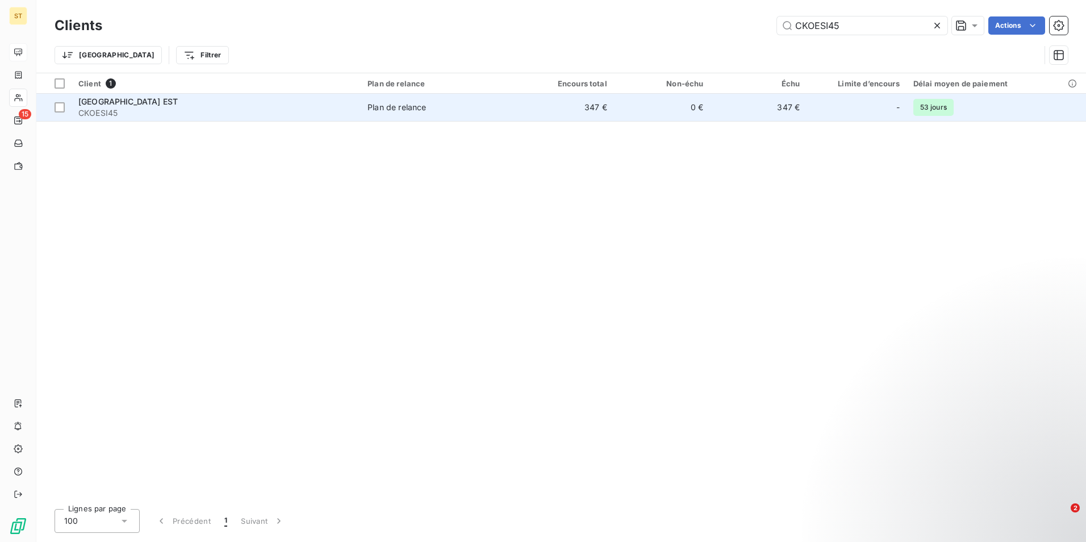
type input "CKOESI45"
click at [208, 105] on div "[GEOGRAPHIC_DATA] EST" at bounding box center [216, 101] width 276 height 11
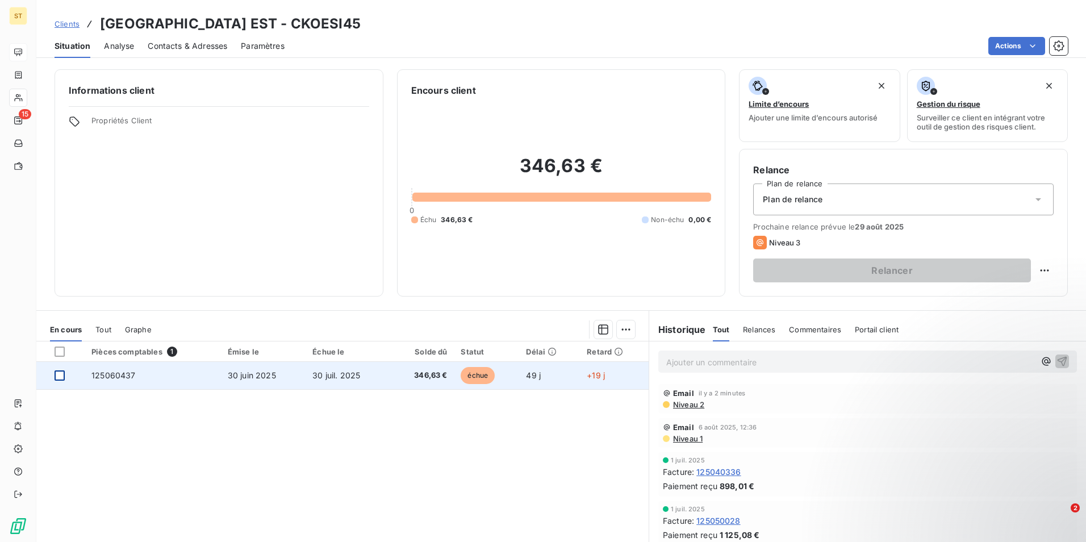
click at [60, 373] on div at bounding box center [60, 375] width 10 height 10
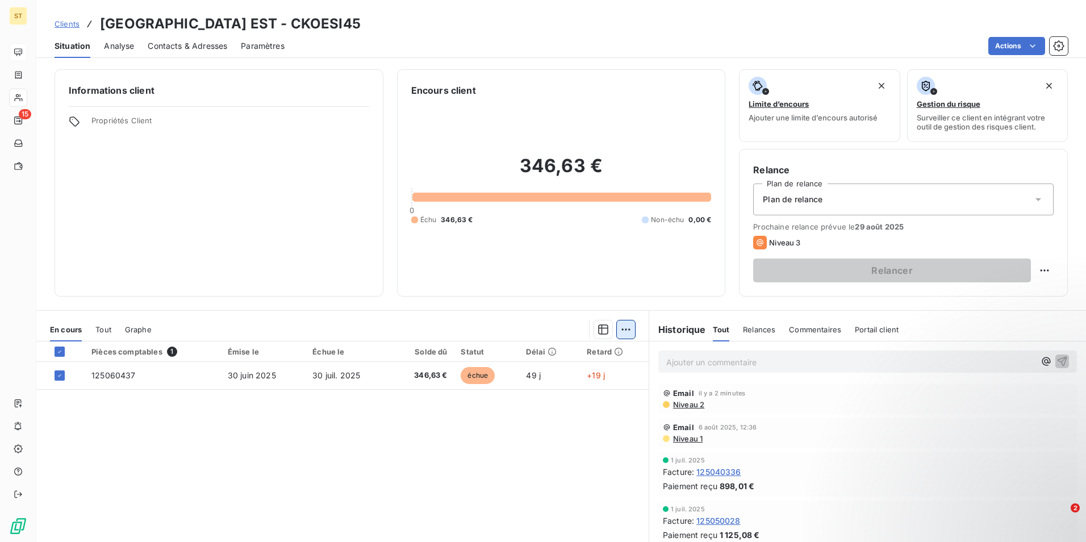
click at [619, 328] on html "ST 15 Clients KOESIO CENTRE EST - CKOESI45 Situation Analyse Contacts & Adresse…" at bounding box center [543, 271] width 1086 height 542
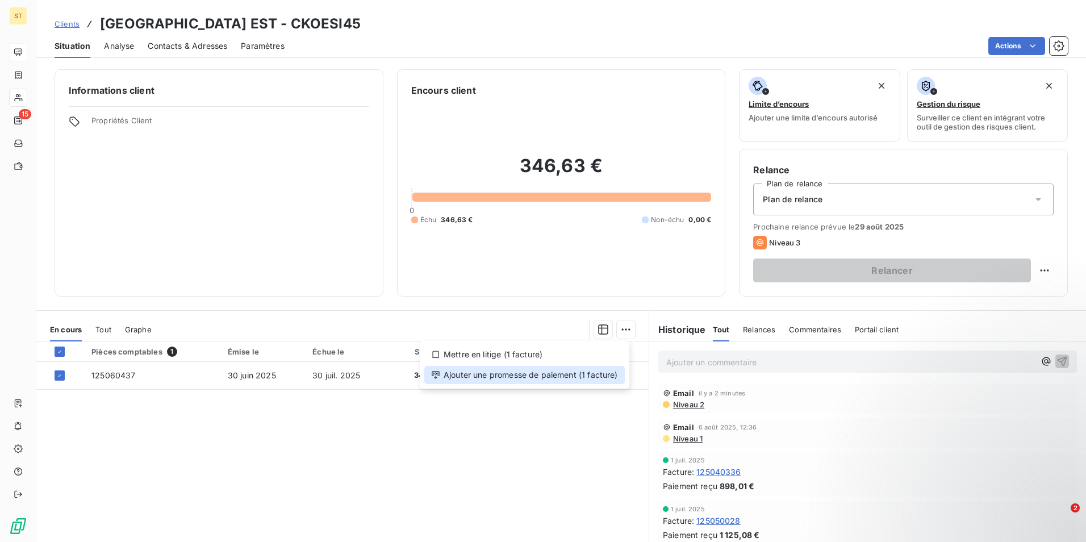
click at [537, 378] on div "Ajouter une promesse de paiement (1 facture)" at bounding box center [524, 375] width 201 height 18
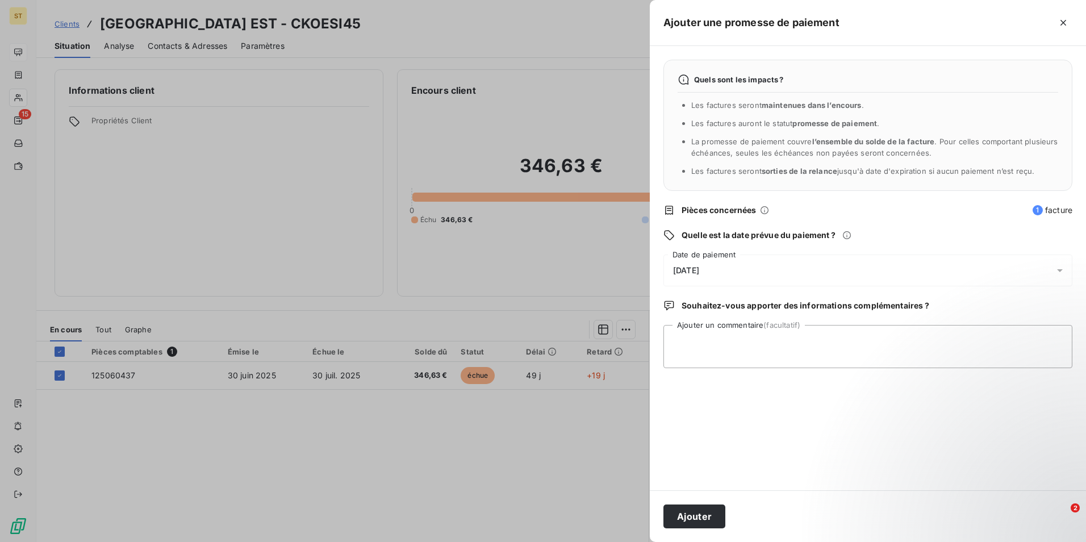
click at [1062, 268] on icon at bounding box center [1059, 270] width 11 height 11
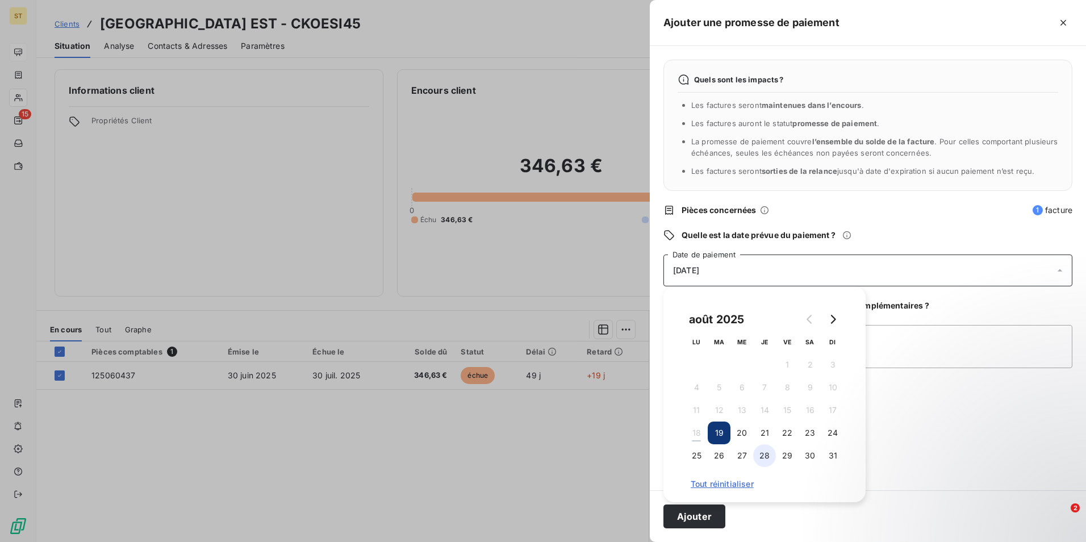
click at [765, 459] on button "28" at bounding box center [764, 455] width 23 height 23
click at [480, 484] on div at bounding box center [543, 271] width 1086 height 542
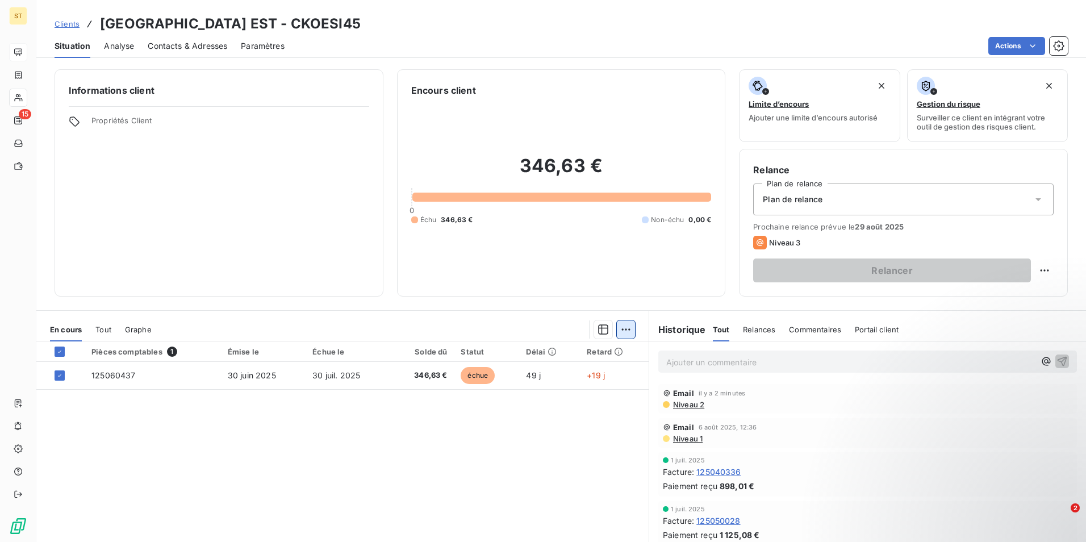
click at [626, 330] on html "ST 15 Clients KOESIO CENTRE EST - CKOESI45 Situation Analyse Contacts & Adresse…" at bounding box center [543, 271] width 1086 height 542
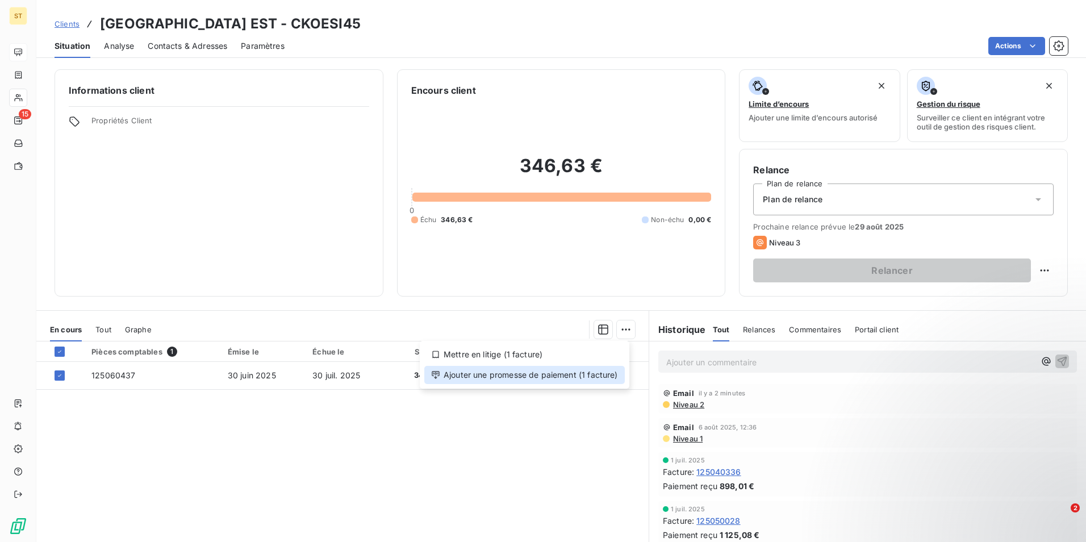
click at [526, 372] on div "Ajouter une promesse de paiement (1 facture)" at bounding box center [524, 375] width 201 height 18
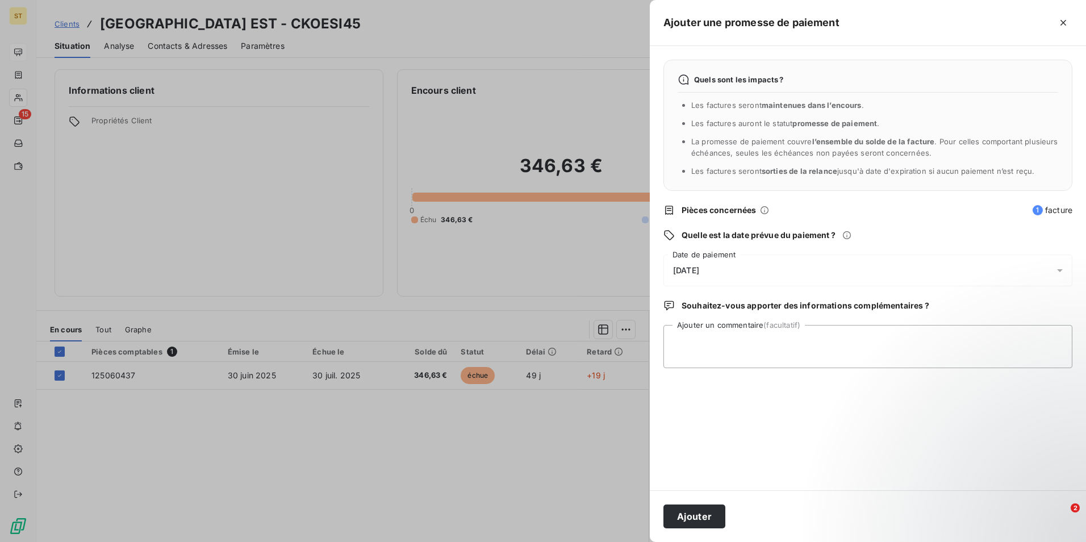
click at [1062, 272] on icon at bounding box center [1059, 270] width 11 height 11
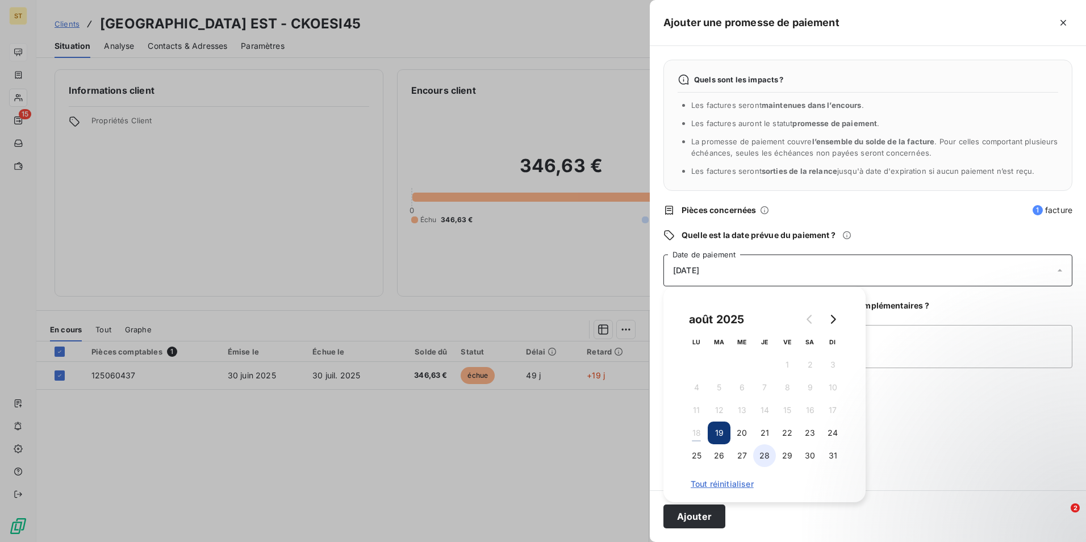
click at [765, 453] on button "28" at bounding box center [764, 455] width 23 height 23
click at [683, 519] on button "Ajouter" at bounding box center [695, 517] width 62 height 24
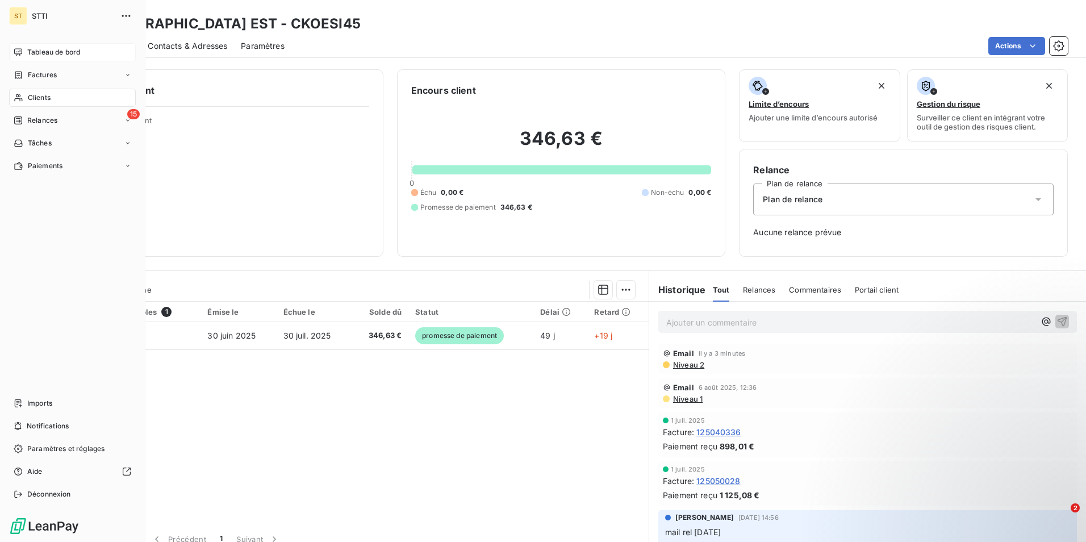
click at [45, 96] on span "Clients" at bounding box center [39, 98] width 23 height 10
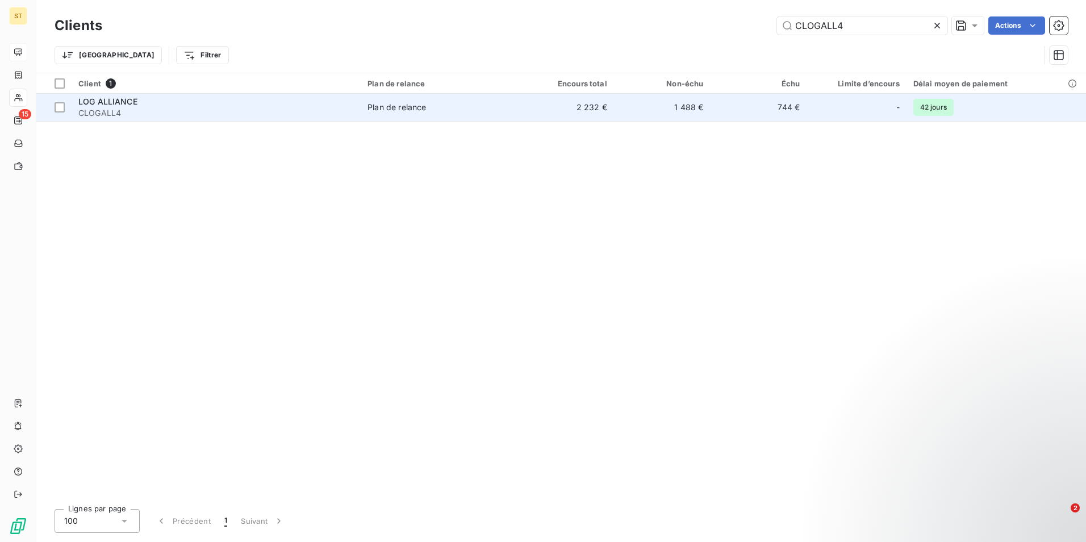
type input "CLOGALL4"
click at [789, 107] on td "744 €" at bounding box center [758, 107] width 97 height 27
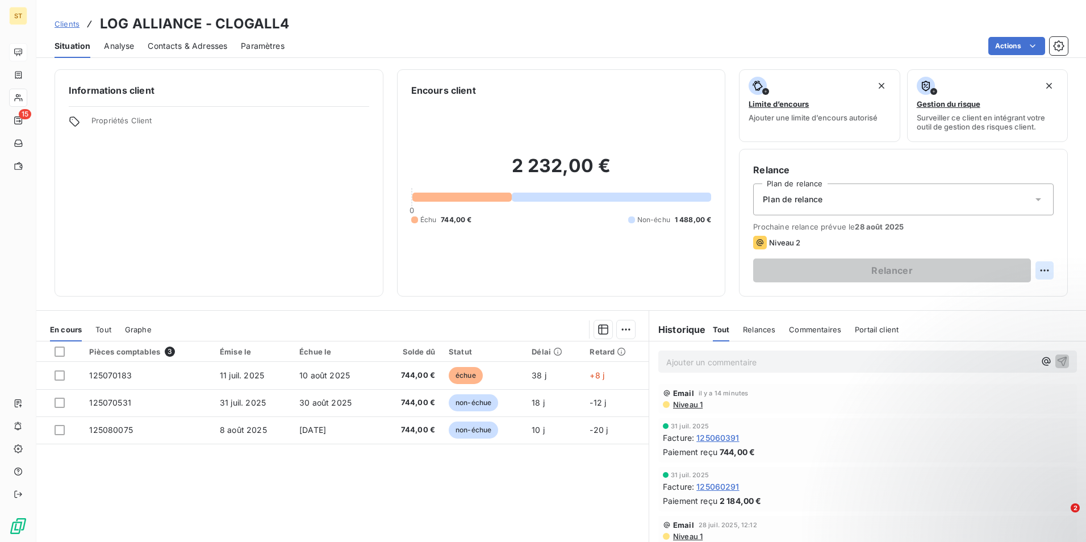
click at [1039, 270] on html "ST 15 Clients LOG ALLIANCE - CLOGALL4 Situation Analyse Contacts & Adresses Par…" at bounding box center [543, 271] width 1086 height 542
click at [1002, 298] on div "Replanifier cette action" at bounding box center [990, 295] width 102 height 18
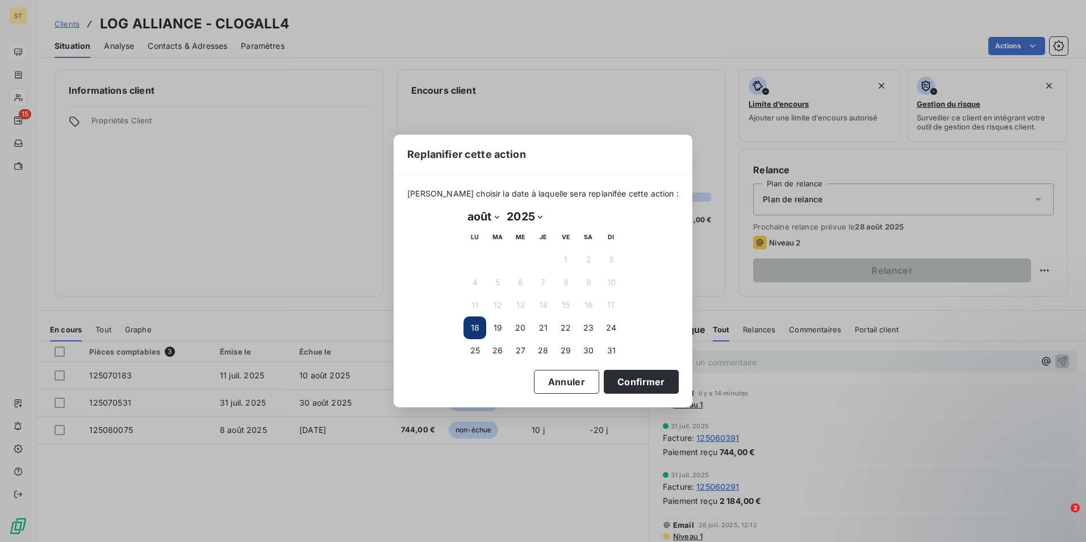
click at [496, 216] on select "janvier février mars avril mai juin juillet août septembre octobre novembre déc…" at bounding box center [483, 216] width 39 height 18
select select "8"
click at [464, 207] on select "janvier février mars avril mai juin juillet août septembre octobre novembre déc…" at bounding box center [483, 216] width 39 height 18
click at [540, 259] on button "4" at bounding box center [543, 259] width 23 height 23
click at [624, 381] on button "Confirmer" at bounding box center [641, 382] width 75 height 24
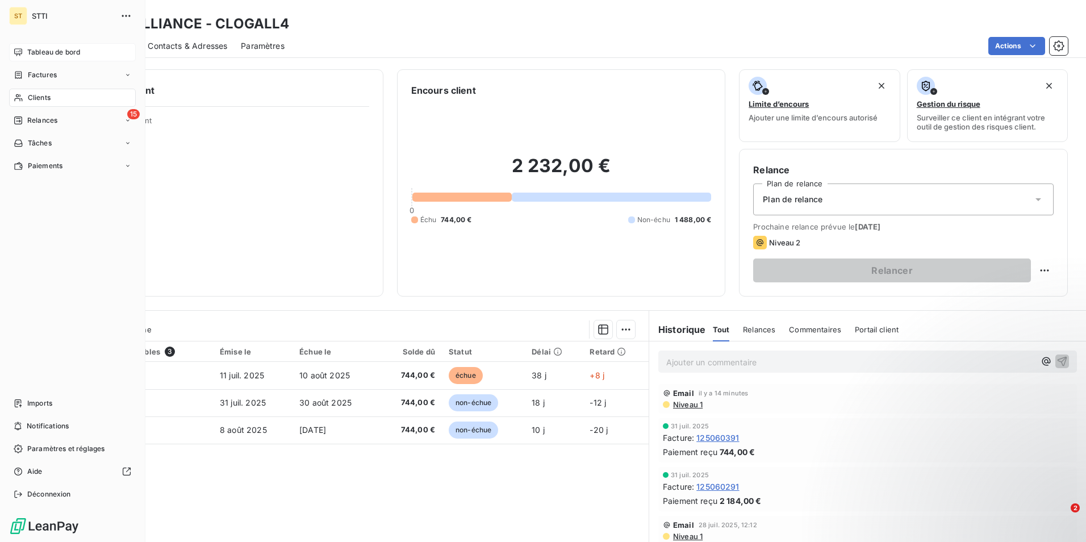
click at [49, 97] on span "Clients" at bounding box center [39, 98] width 23 height 10
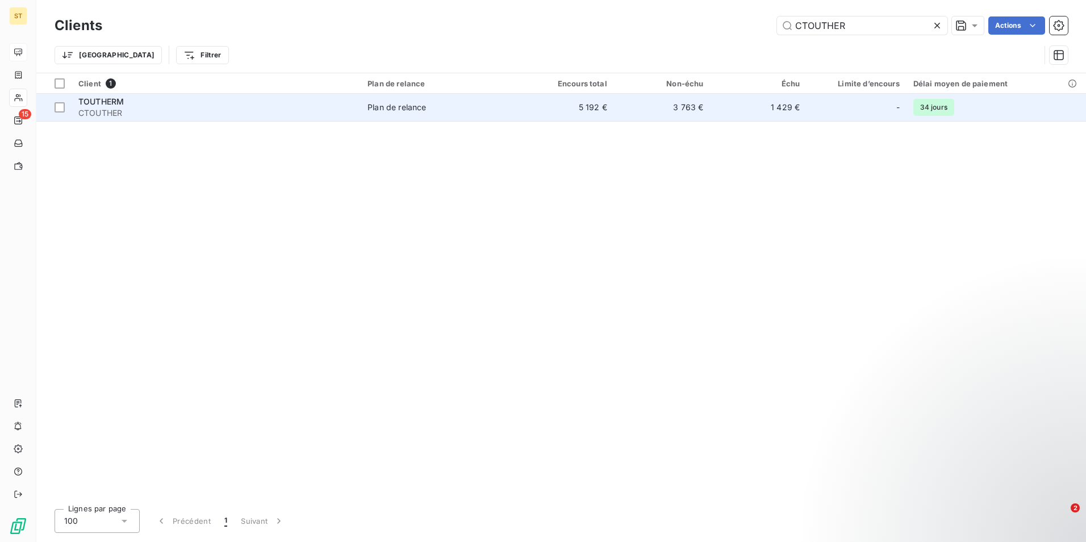
type input "CTOUTHER"
click at [410, 103] on div "Plan de relance" at bounding box center [397, 107] width 59 height 11
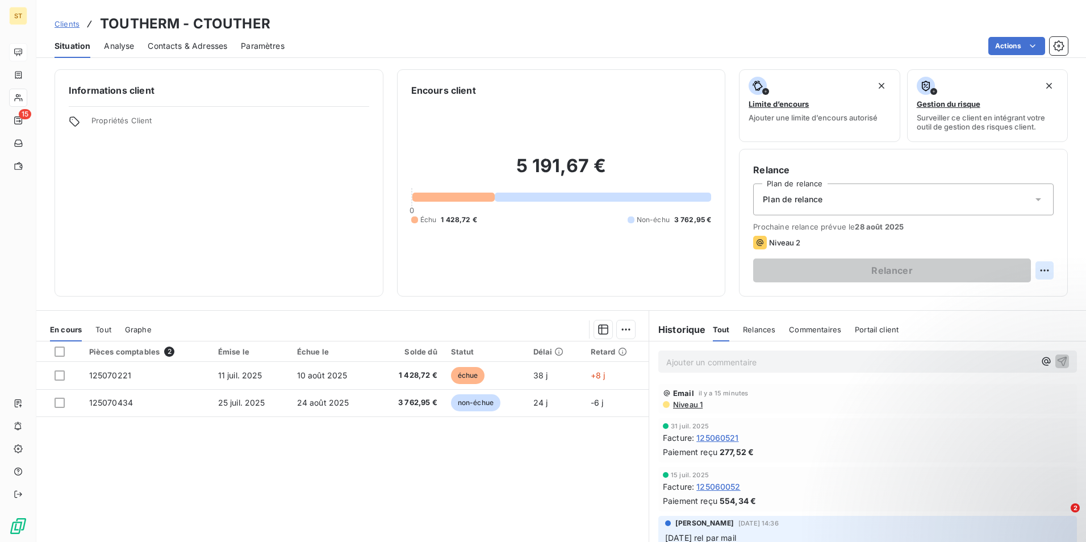
click at [1035, 268] on html "ST 15 Clients TOUTHERM - CTOUTHER Situation Analyse Contacts & Adresses Paramèt…" at bounding box center [543, 271] width 1086 height 542
click at [997, 294] on div "Replanifier cette action" at bounding box center [990, 295] width 102 height 18
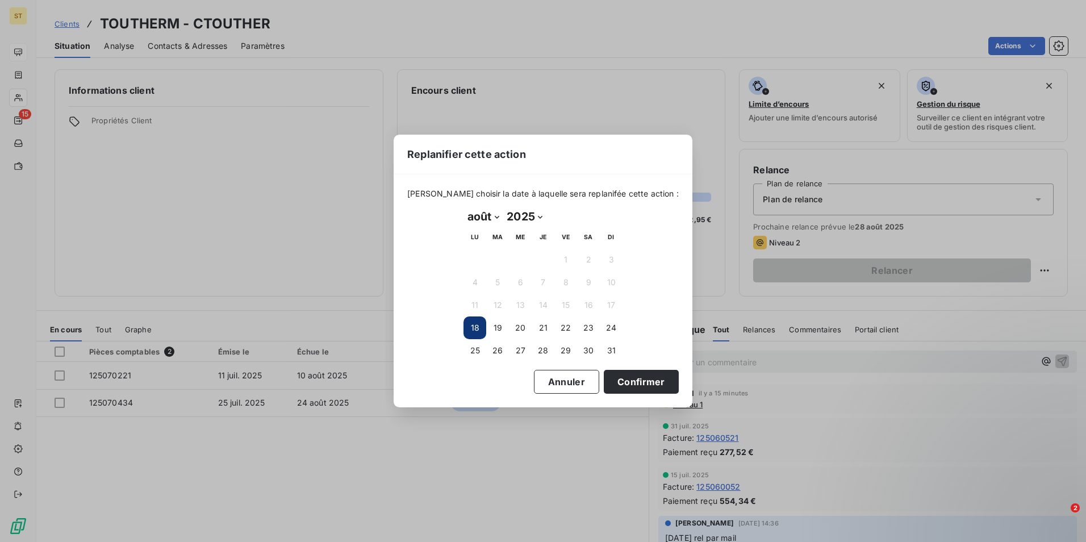
click at [497, 215] on select "janvier février mars avril mai juin juillet août septembre octobre novembre déc…" at bounding box center [483, 216] width 39 height 18
select select "8"
click at [464, 207] on select "janvier février mars avril mai juin juillet août septembre octobre novembre déc…" at bounding box center [483, 216] width 39 height 18
click at [532, 215] on select "janvier février mars avril mai juin juillet août septembre octobre novembre déc…" at bounding box center [501, 216] width 75 height 18
click at [464, 207] on select "janvier février mars avril mai juin juillet août septembre octobre novembre déc…" at bounding box center [501, 216] width 75 height 18
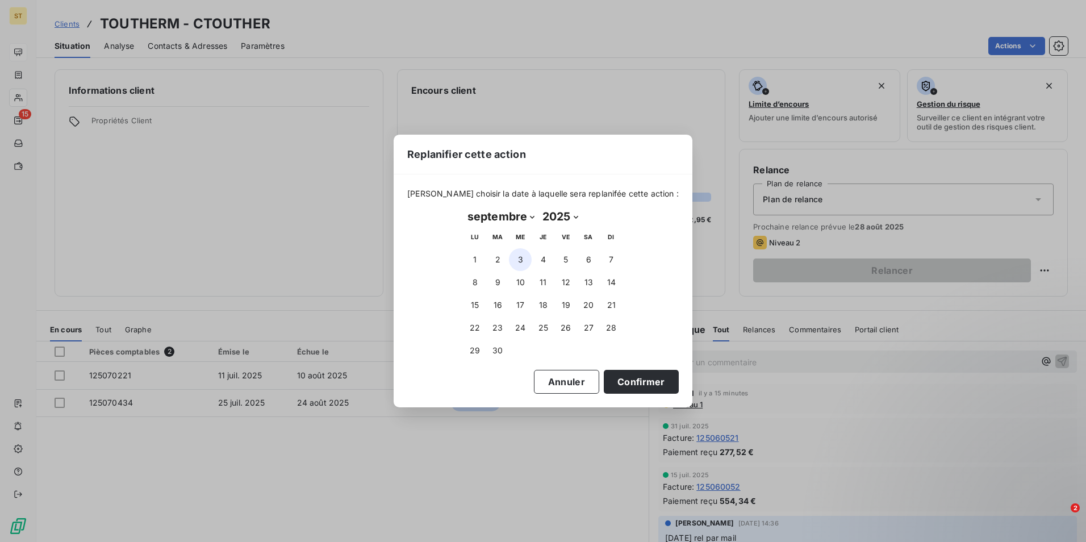
click at [520, 257] on button "3" at bounding box center [520, 259] width 23 height 23
click at [629, 382] on button "Confirmer" at bounding box center [641, 382] width 75 height 24
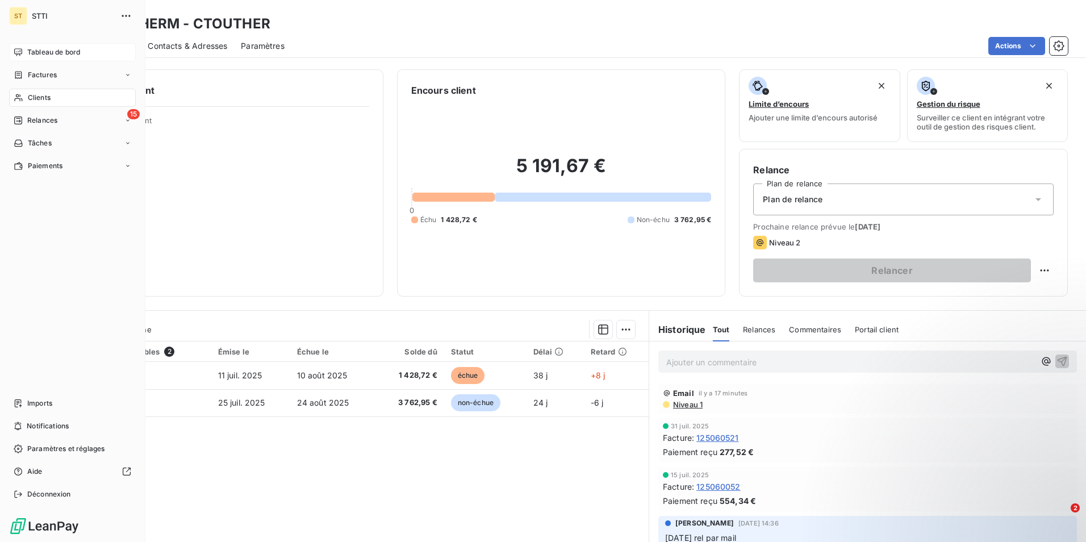
click at [37, 94] on span "Clients" at bounding box center [39, 98] width 23 height 10
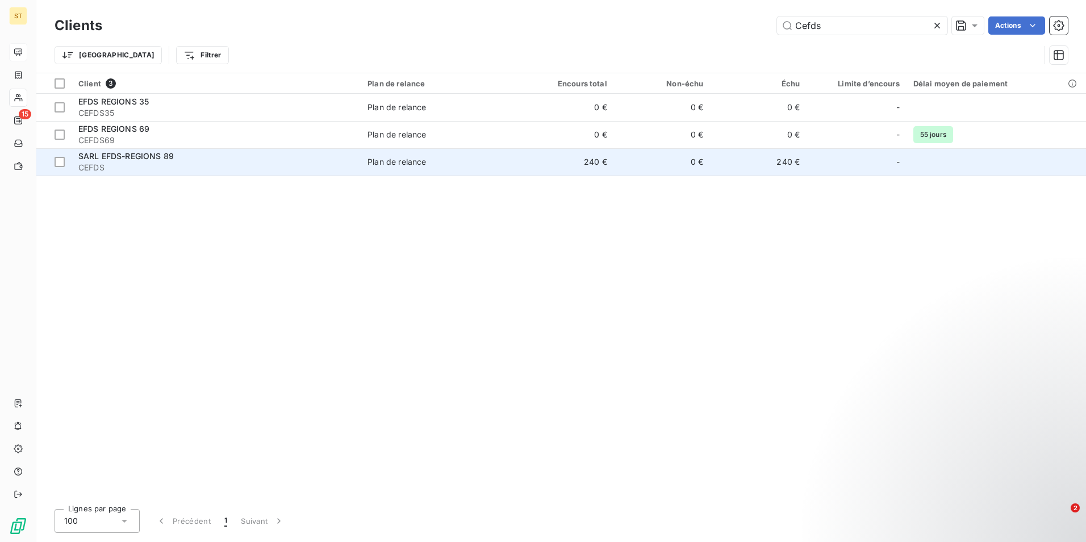
type input "Cefds"
click at [165, 162] on span "CEFDS" at bounding box center [216, 167] width 276 height 11
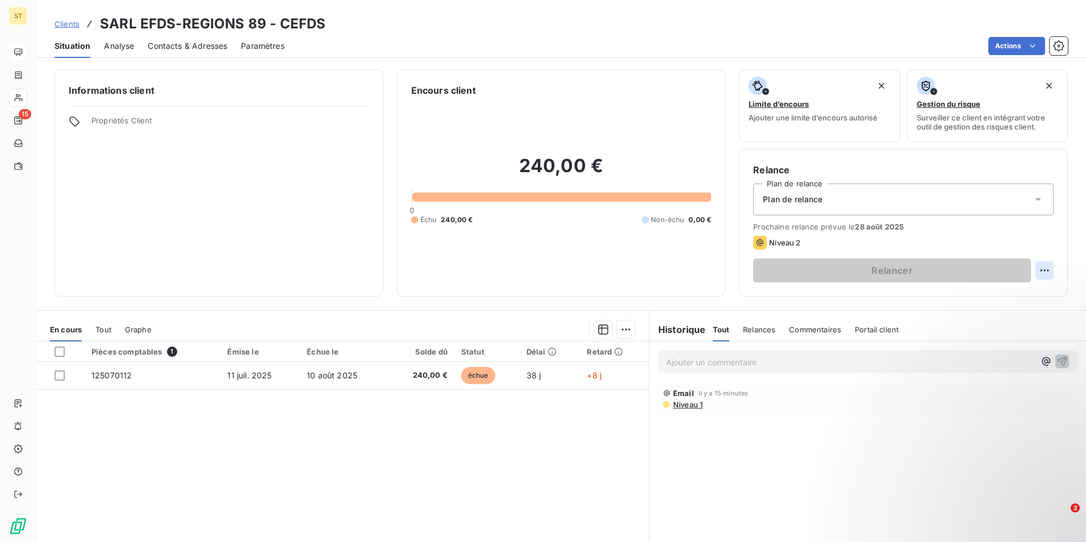
click at [1041, 270] on html "ST 15 Clients SARL EFDS-REGIONS 89 - CEFDS Situation Analyse Contacts & Adresse…" at bounding box center [543, 271] width 1086 height 542
click at [996, 294] on div "Replanifier cette action" at bounding box center [990, 295] width 102 height 18
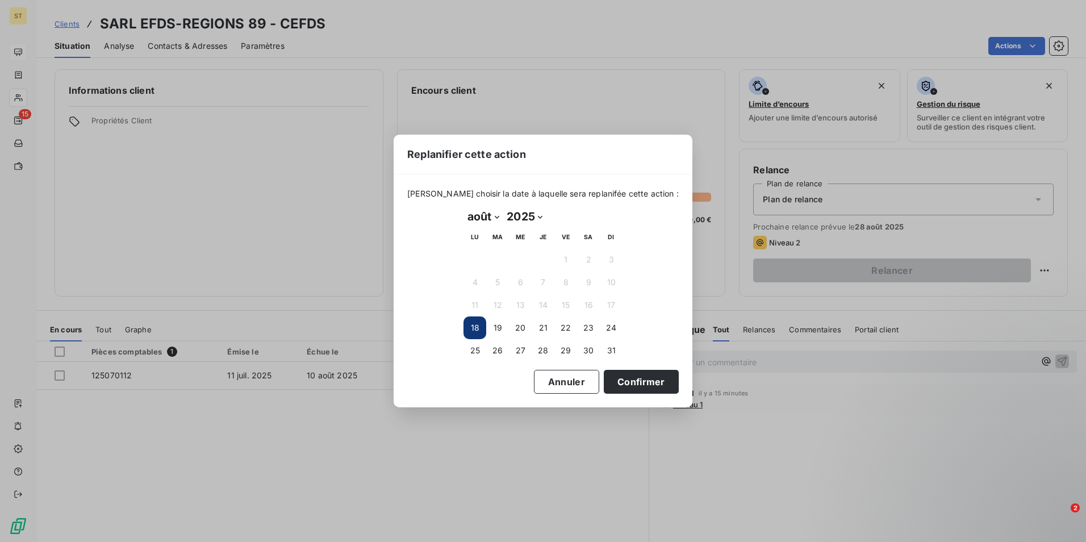
click at [498, 217] on select "janvier février mars avril mai juin juillet août septembre octobre novembre déc…" at bounding box center [483, 216] width 39 height 18
select select "8"
click at [464, 207] on select "janvier février mars avril mai juin juillet août septembre octobre novembre déc…" at bounding box center [483, 216] width 39 height 18
click at [471, 280] on button "8" at bounding box center [475, 282] width 23 height 23
click at [612, 381] on button "Confirmer" at bounding box center [641, 382] width 75 height 24
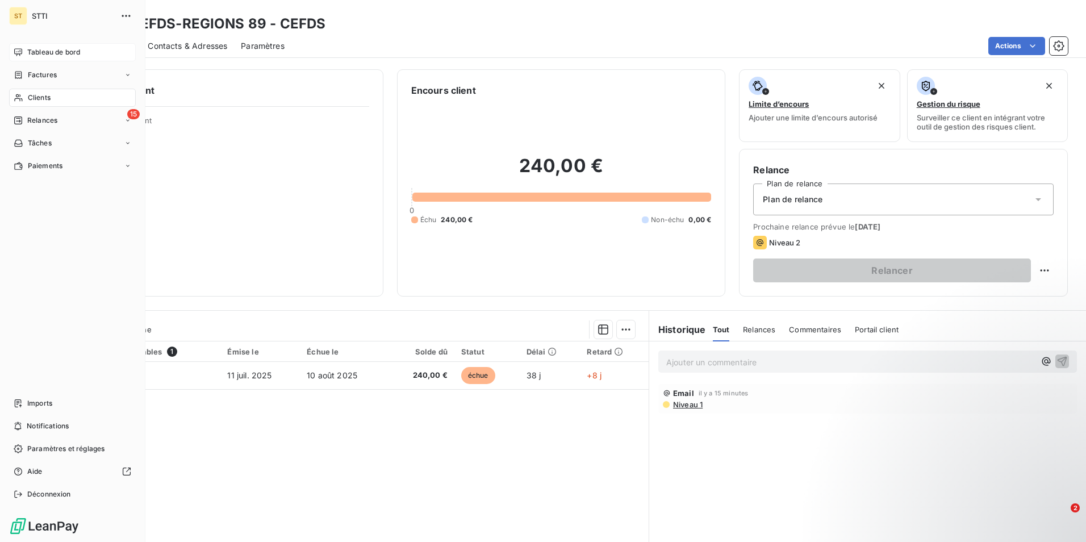
click at [47, 99] on span "Clients" at bounding box center [39, 98] width 23 height 10
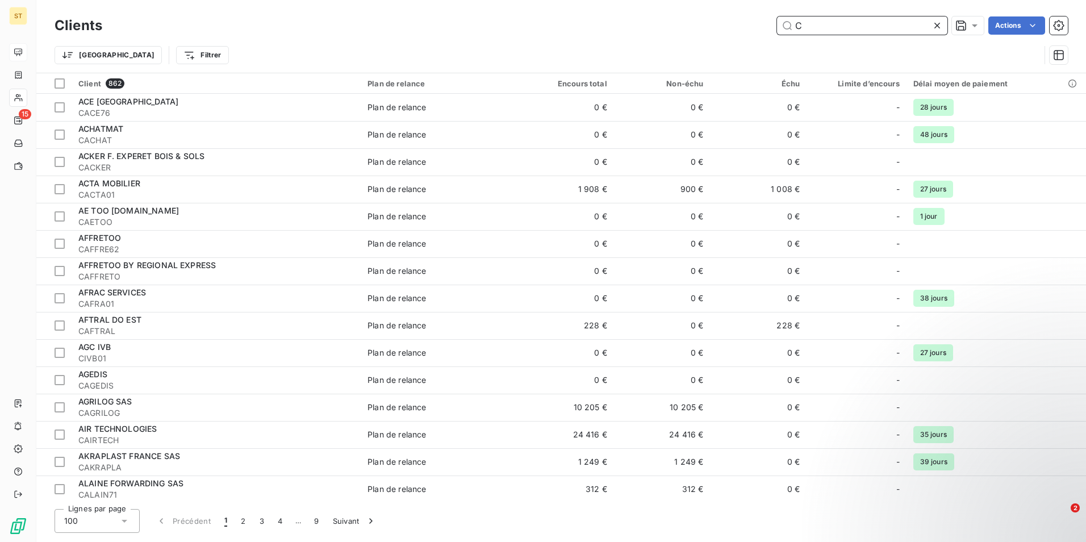
click at [835, 26] on input "C" at bounding box center [862, 25] width 170 height 18
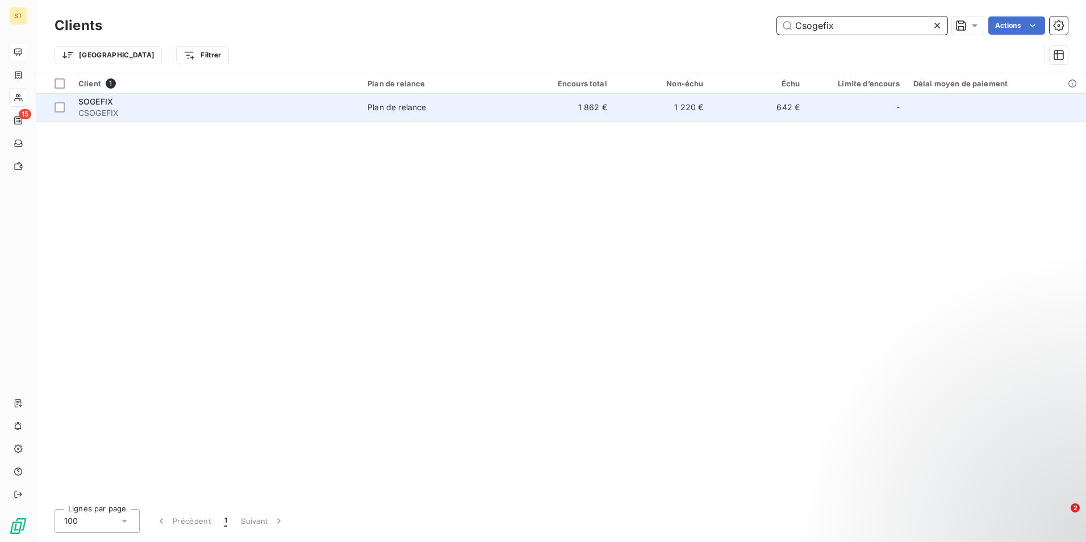
type input "Csogefix"
click at [393, 107] on div "Plan de relance" at bounding box center [397, 107] width 59 height 11
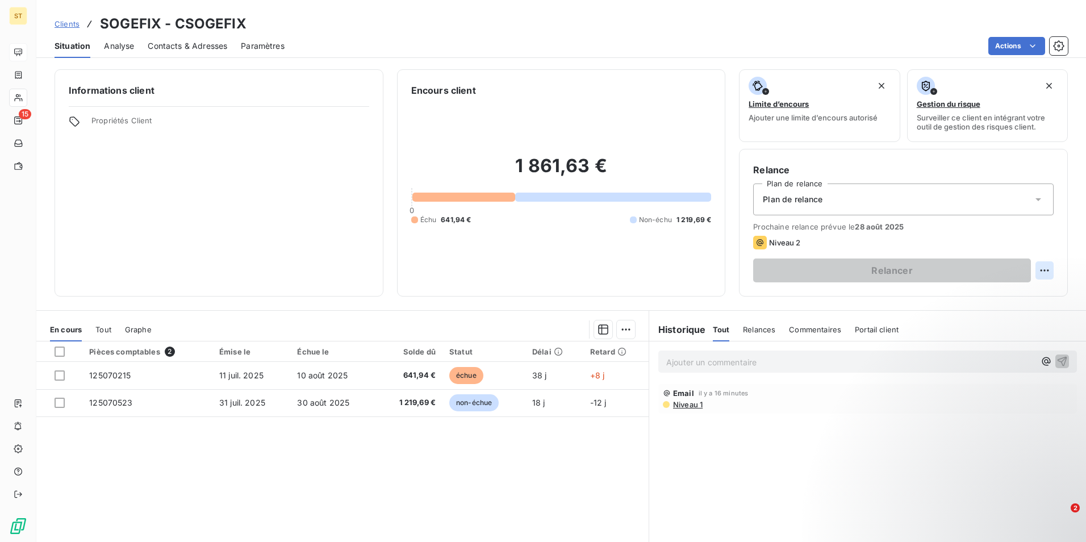
click at [1037, 268] on html "ST 15 Clients SOGEFIX - CSOGEFIX Situation Analyse Contacts & Adresses Paramètr…" at bounding box center [543, 271] width 1086 height 542
click at [1003, 295] on div "Replanifier cette action" at bounding box center [990, 295] width 102 height 18
select select "7"
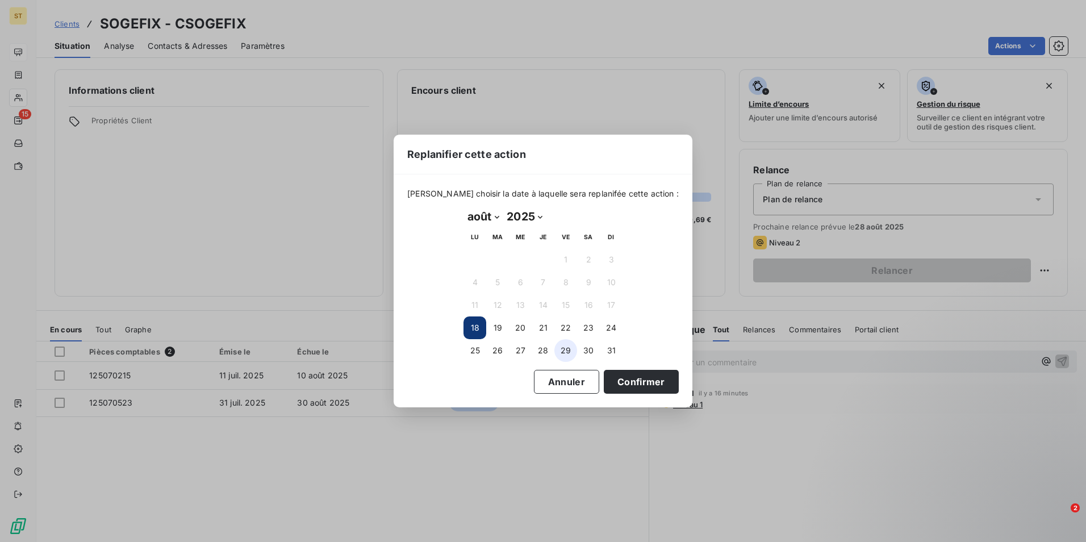
click at [568, 349] on button "29" at bounding box center [566, 350] width 23 height 23
click at [621, 380] on button "Confirmer" at bounding box center [641, 382] width 75 height 24
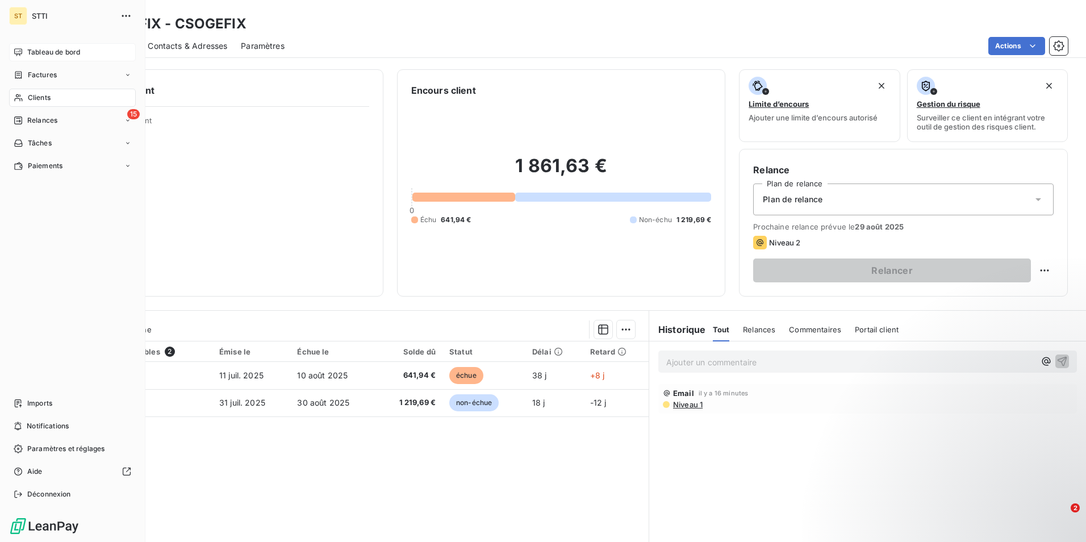
drag, startPoint x: 43, startPoint y: 97, endPoint x: 102, endPoint y: 99, distance: 58.6
click at [43, 97] on span "Clients" at bounding box center [39, 98] width 23 height 10
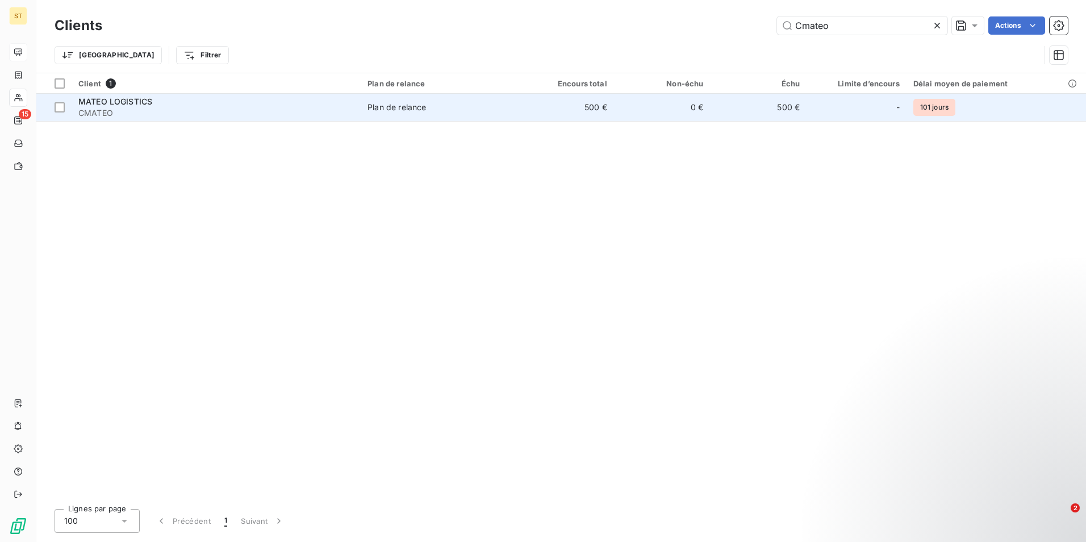
type input "Cmateo"
click at [258, 111] on span "CMATEO" at bounding box center [216, 112] width 276 height 11
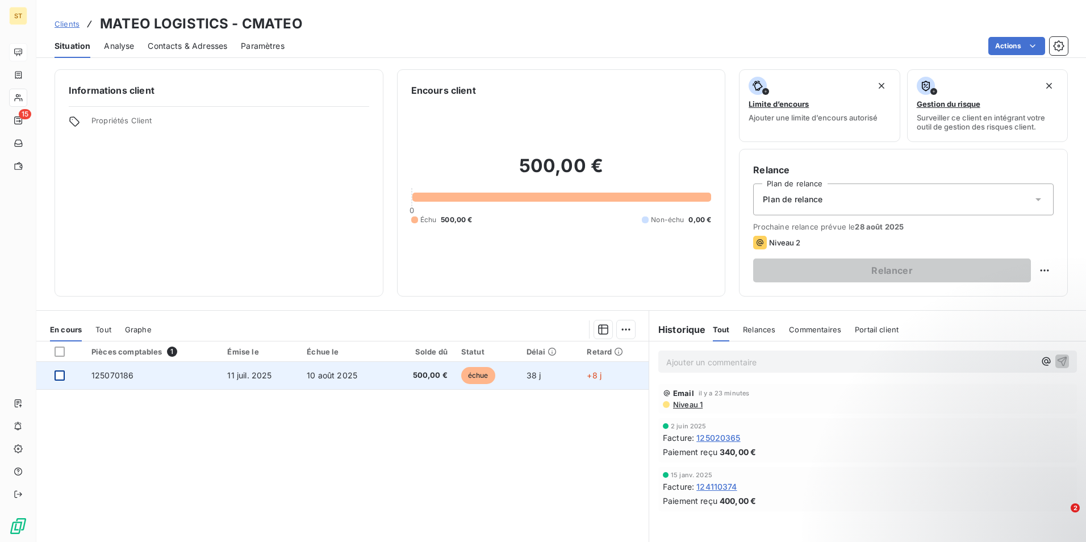
click at [60, 374] on div at bounding box center [60, 375] width 10 height 10
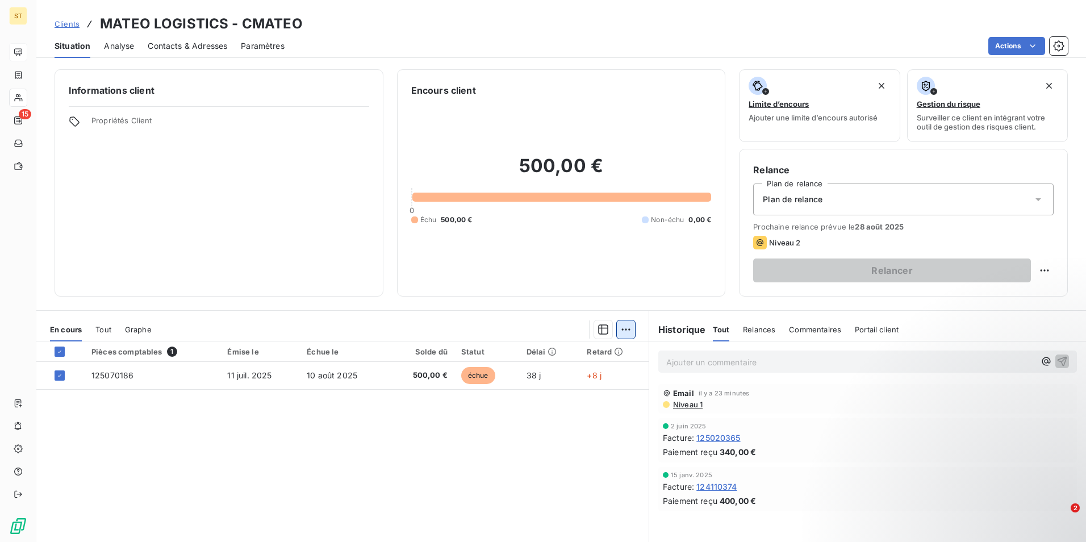
click at [627, 331] on html "ST 15 Clients MATEO LOGISTICS - CMATEO Situation Analyse Contacts & Adresses Pa…" at bounding box center [543, 271] width 1086 height 542
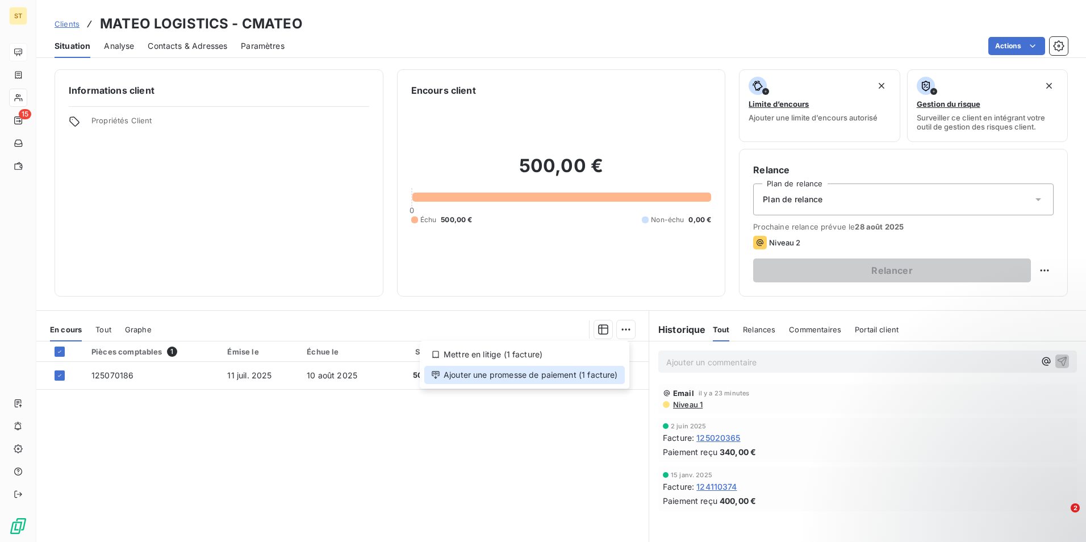
click at [510, 378] on div "Ajouter une promesse de paiement (1 facture)" at bounding box center [524, 375] width 201 height 18
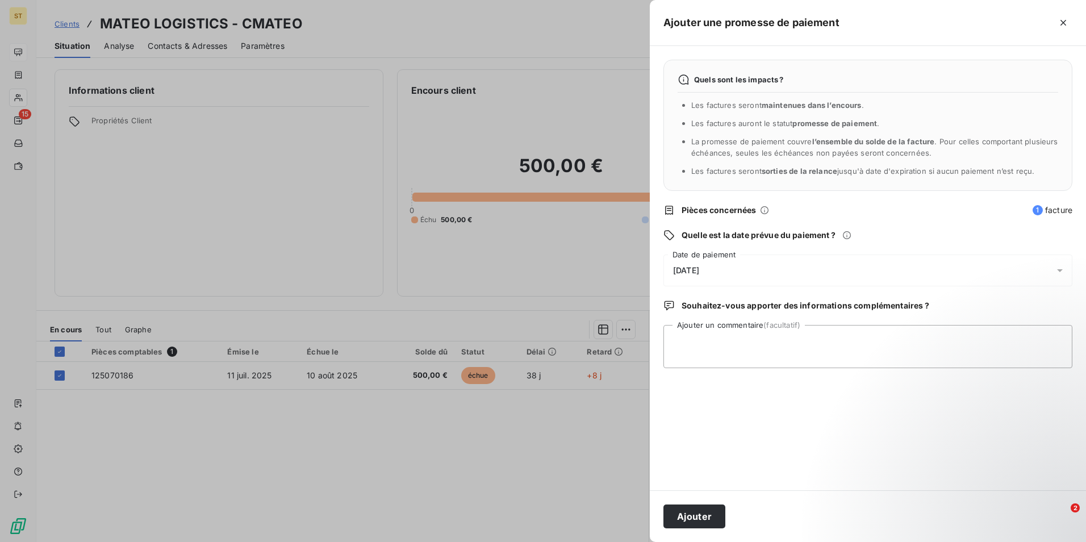
click at [1060, 269] on icon at bounding box center [1059, 270] width 11 height 11
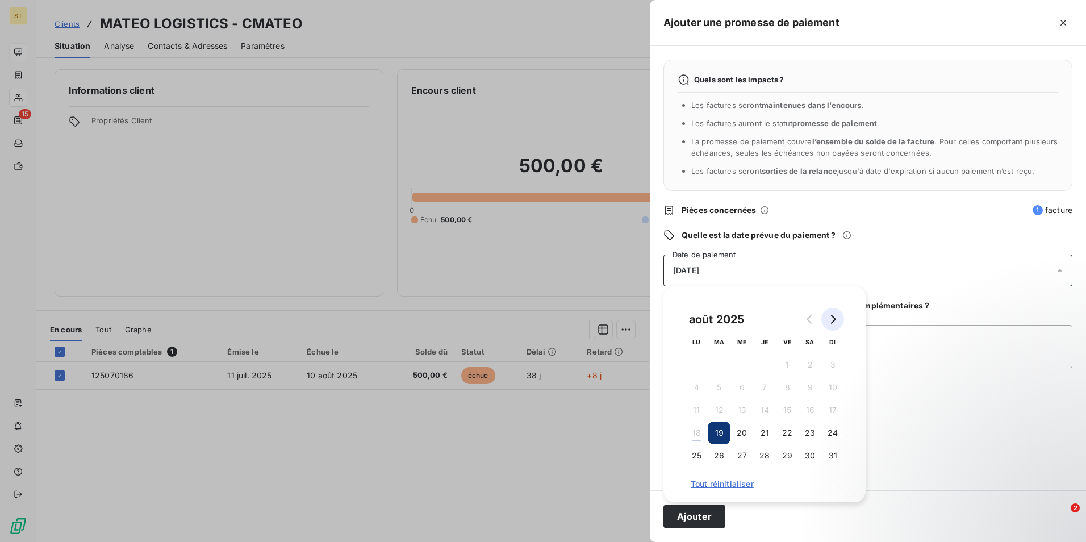
click at [835, 322] on icon "Go to next month" at bounding box center [832, 319] width 9 height 9
click at [770, 363] on button "4" at bounding box center [764, 364] width 23 height 23
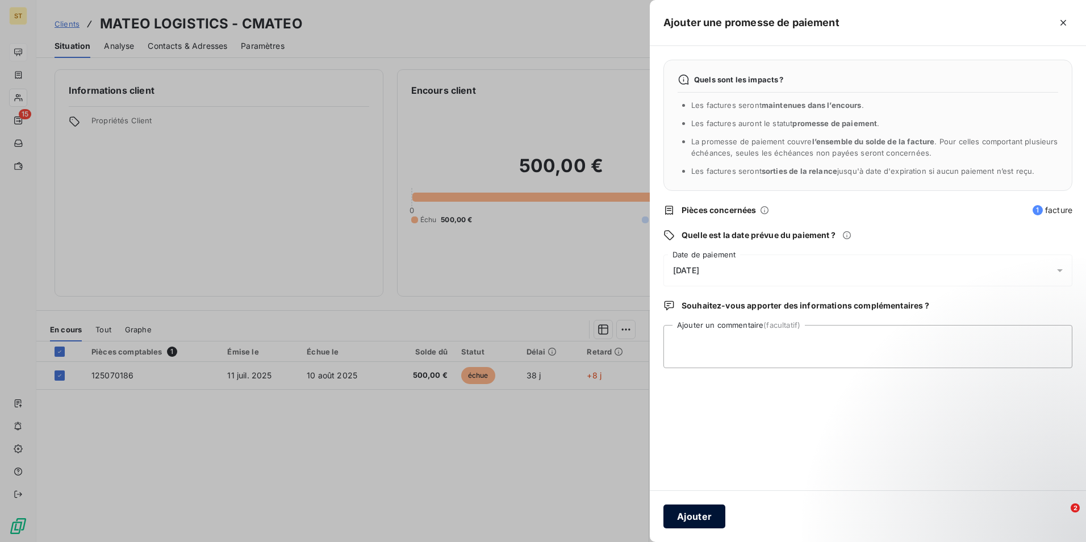
click at [690, 513] on button "Ajouter" at bounding box center [695, 517] width 62 height 24
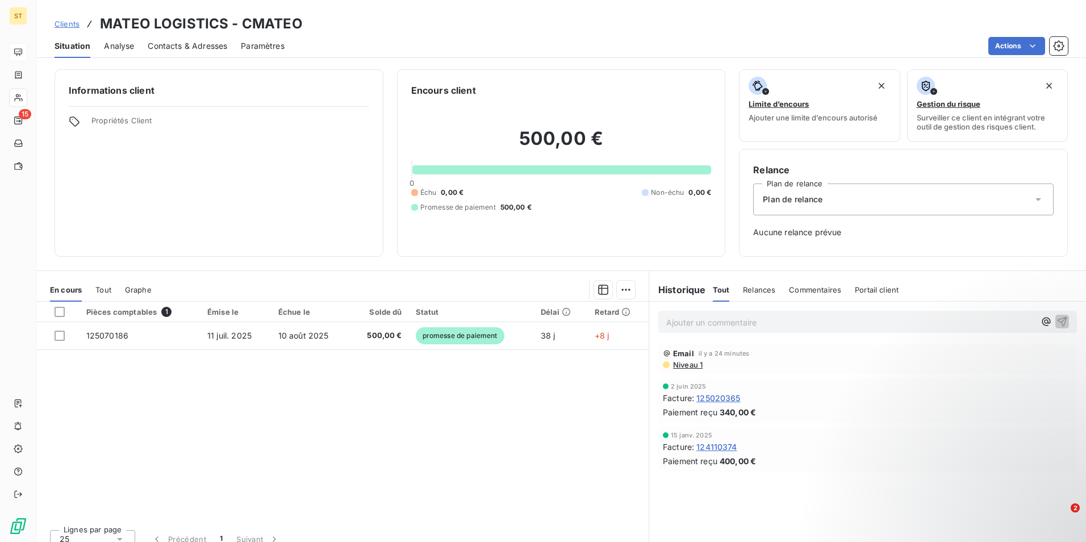
click at [1033, 196] on icon at bounding box center [1038, 199] width 11 height 11
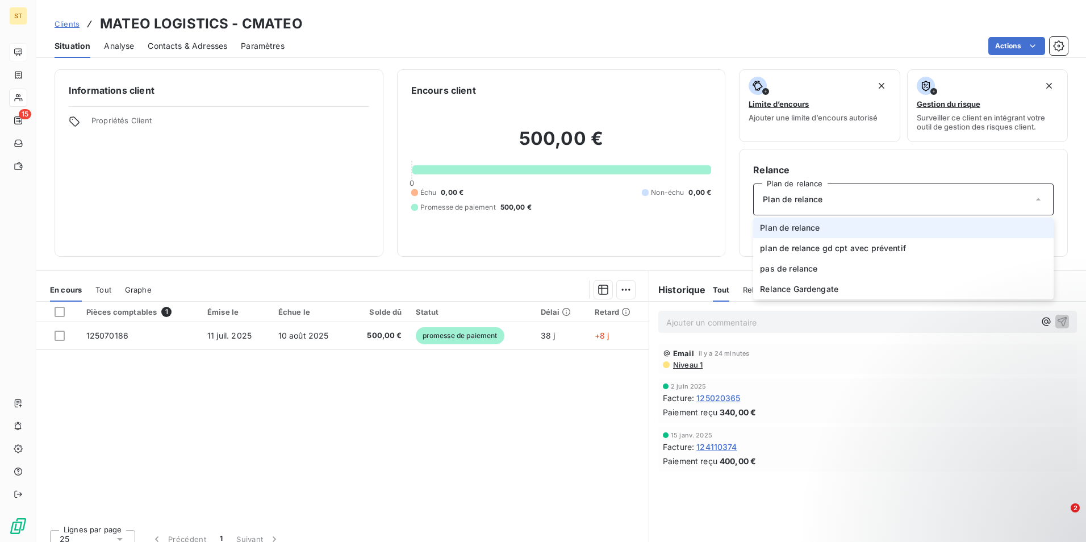
click at [1033, 196] on icon at bounding box center [1038, 199] width 11 height 11
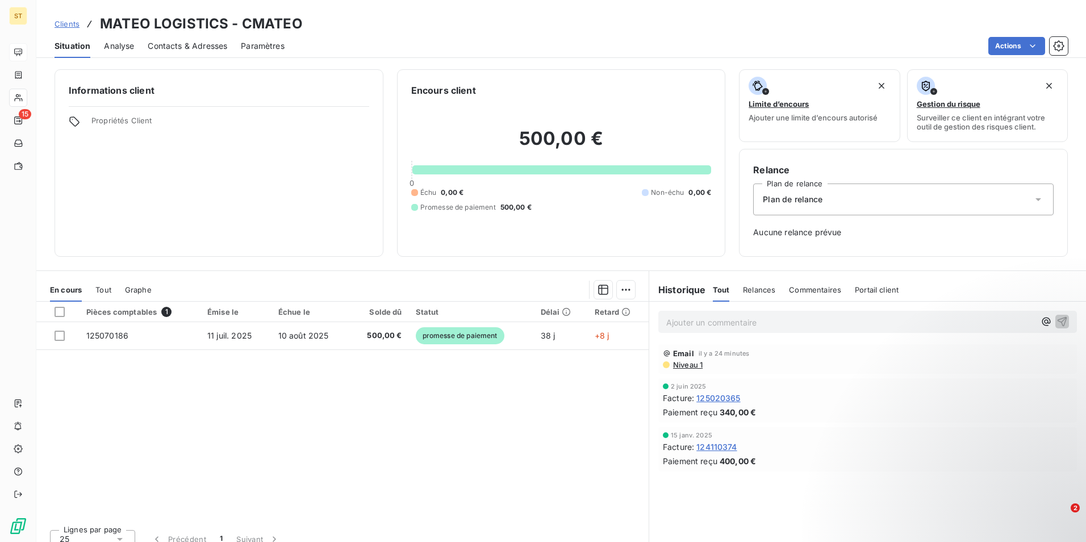
click at [818, 236] on span "Aucune relance prévue" at bounding box center [903, 232] width 301 height 11
click at [691, 322] on p "Ajouter un commentaire ﻿" at bounding box center [850, 322] width 369 height 14
click at [1057, 320] on icon "button" at bounding box center [1062, 320] width 11 height 11
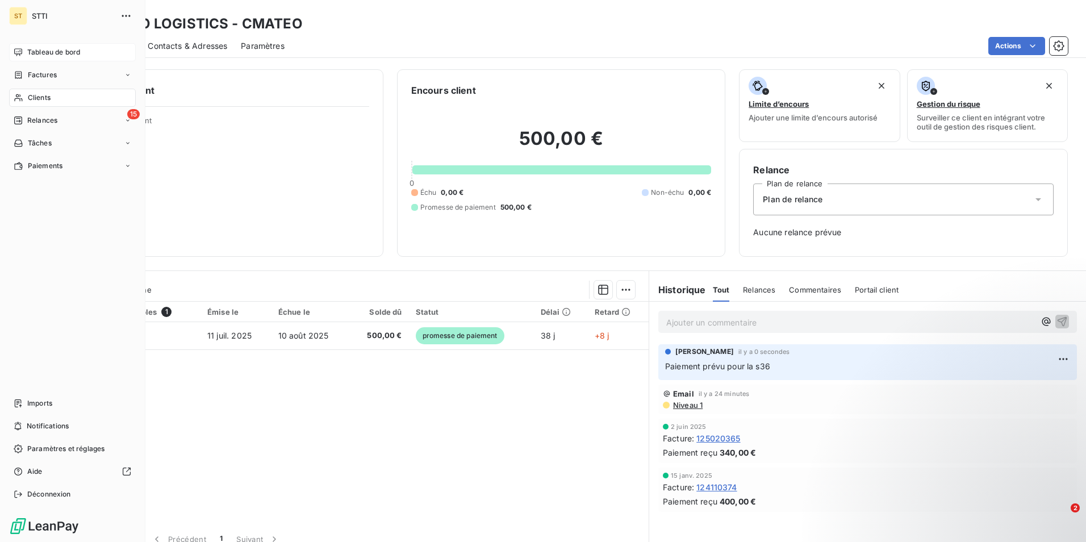
click at [22, 95] on icon at bounding box center [19, 97] width 10 height 9
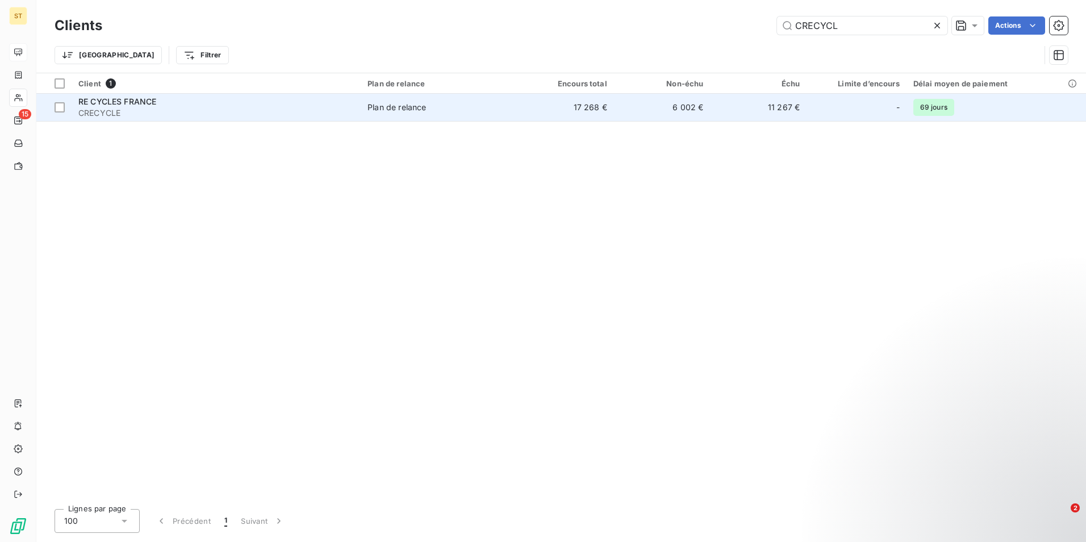
type input "CRECYCL"
click at [252, 111] on span "CRECYCLE" at bounding box center [216, 112] width 276 height 11
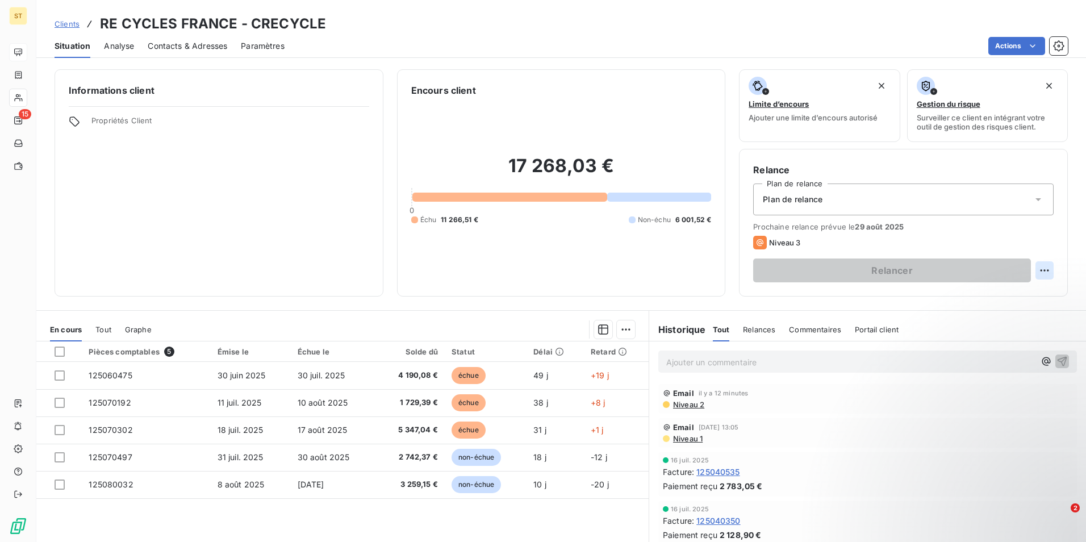
click at [1037, 267] on html "ST 15 Clients RE CYCLES FRANCE - CRECYCLE Situation Analyse Contacts & Adresses…" at bounding box center [543, 271] width 1086 height 542
click at [994, 297] on div "Replanifier cette action" at bounding box center [990, 295] width 102 height 18
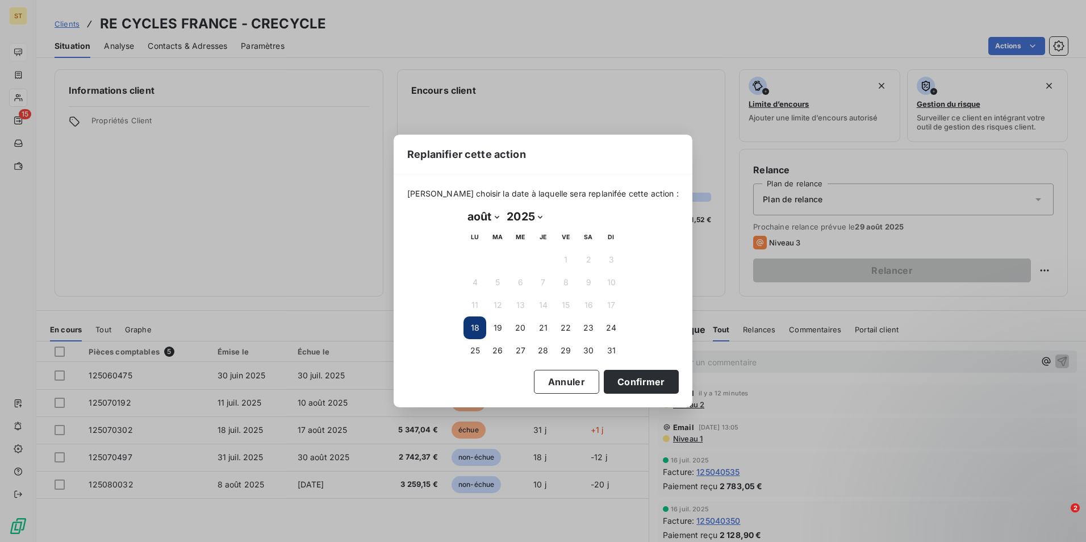
click at [499, 216] on select "janvier février mars avril mai juin juillet août septembre octobre novembre déc…" at bounding box center [483, 216] width 39 height 18
select select "8"
click at [464, 207] on select "janvier février mars avril mai juin juillet août septembre octobre novembre déc…" at bounding box center [483, 216] width 39 height 18
click at [469, 280] on button "8" at bounding box center [475, 282] width 23 height 23
click at [626, 385] on button "Confirmer" at bounding box center [641, 382] width 75 height 24
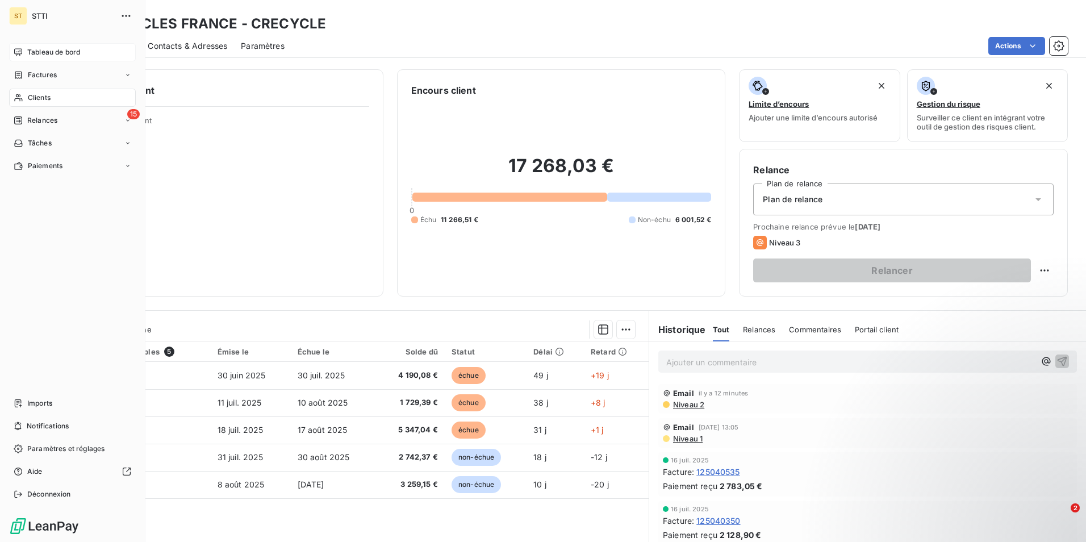
drag, startPoint x: 33, startPoint y: 97, endPoint x: 52, endPoint y: 93, distance: 19.2
click at [33, 97] on span "Clients" at bounding box center [39, 98] width 23 height 10
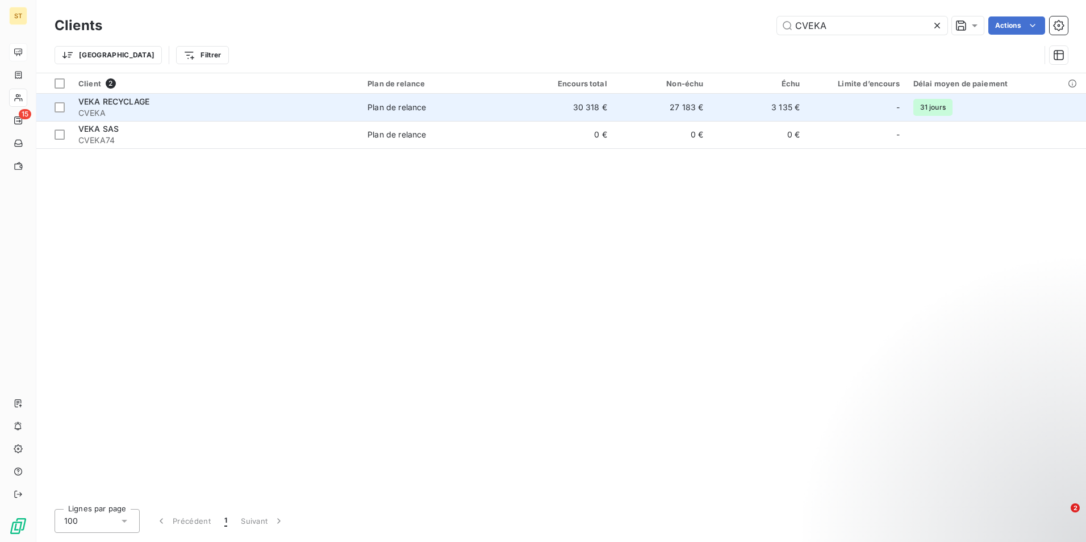
type input "CVEKA"
click at [146, 107] on span "CVEKA" at bounding box center [216, 112] width 276 height 11
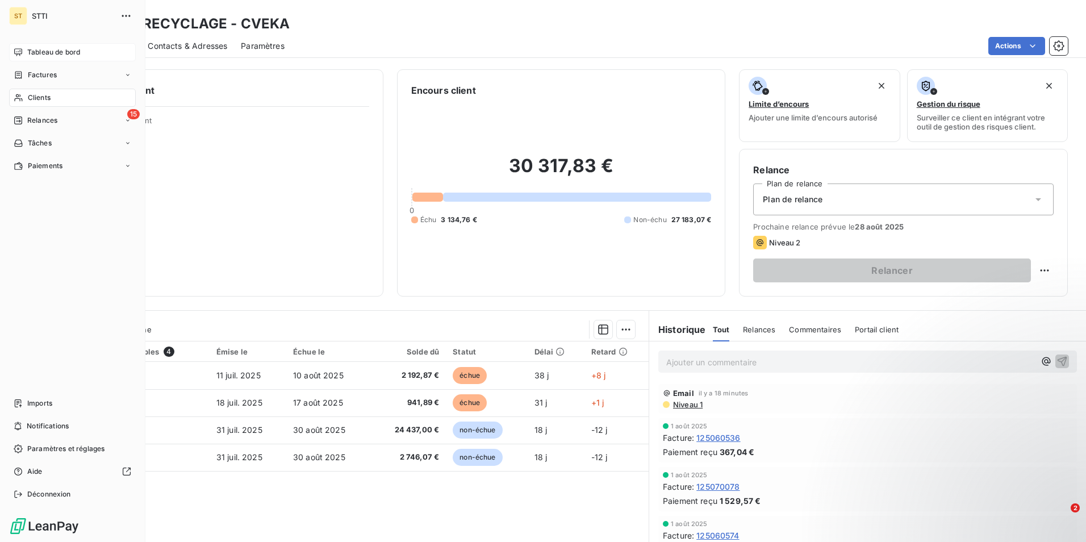
click at [70, 98] on div "Clients" at bounding box center [72, 98] width 127 height 18
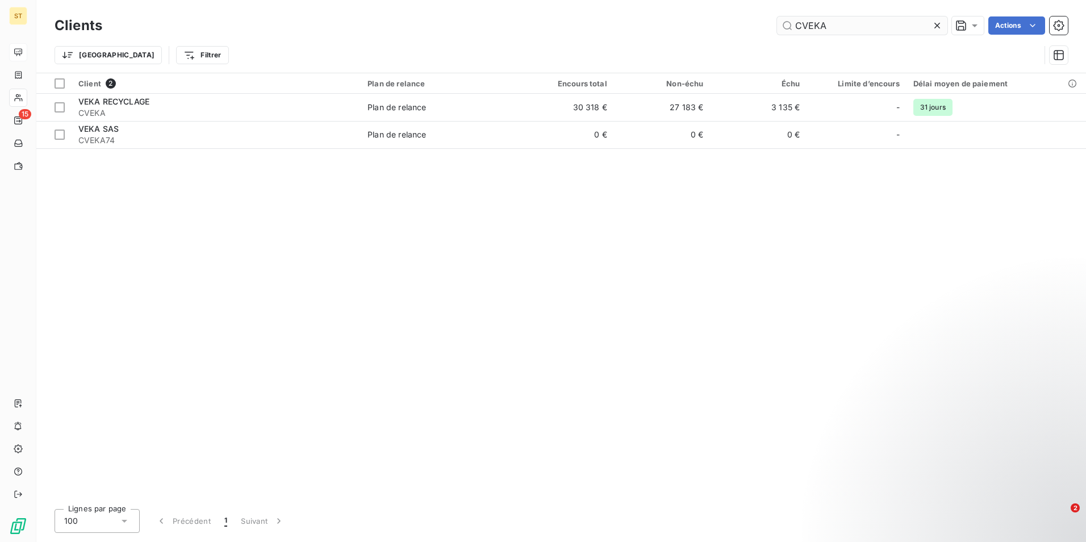
click at [835, 30] on input "CVEKA" at bounding box center [862, 25] width 170 height 18
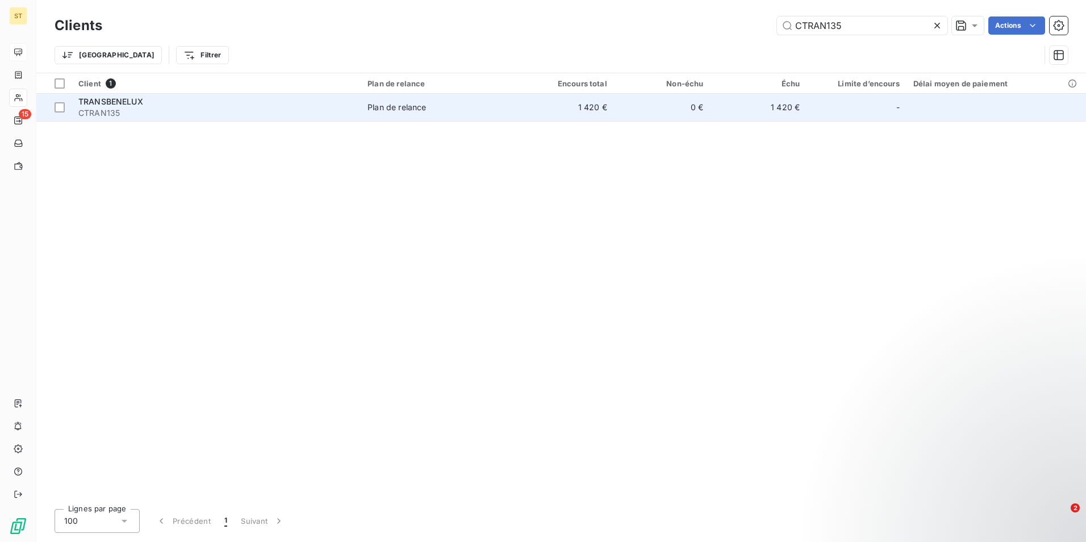
type input "CTRAN135"
click at [392, 115] on td "Plan de relance" at bounding box center [439, 107] width 157 height 27
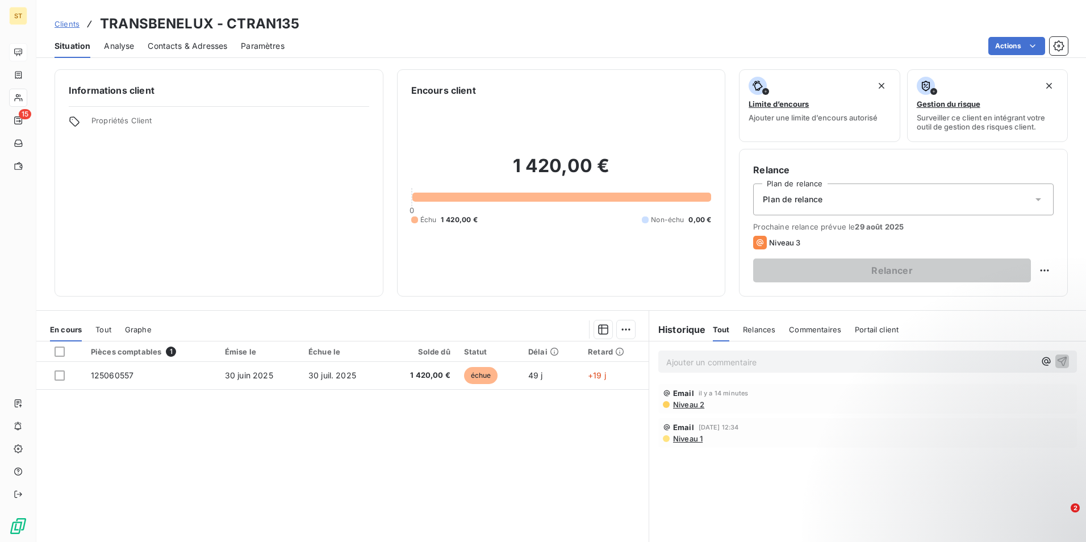
click at [689, 360] on p "Ajouter un commentaire ﻿" at bounding box center [850, 362] width 369 height 14
click at [666, 361] on span "Mail de relance transféré à la comptabilité" at bounding box center [746, 361] width 160 height 10
click at [1057, 361] on icon "button" at bounding box center [1062, 360] width 11 height 11
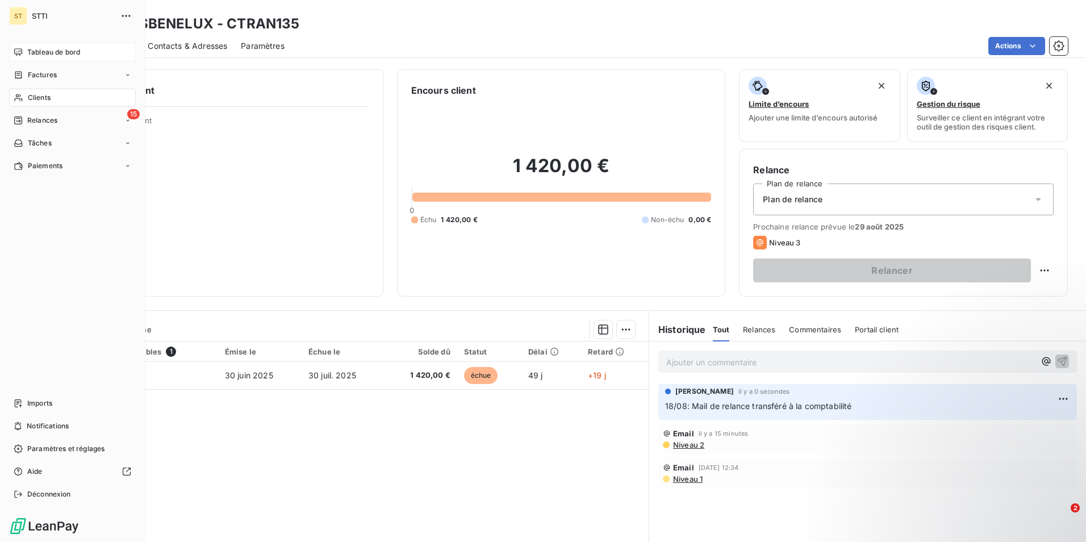
click at [85, 95] on div "Clients" at bounding box center [72, 98] width 127 height 18
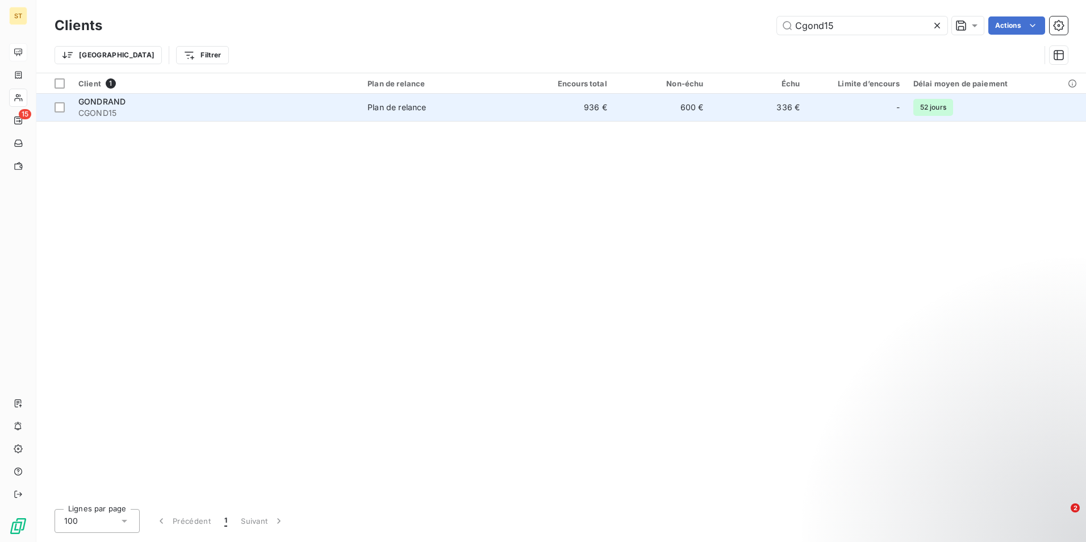
type input "Cgond15"
click at [462, 99] on td "Plan de relance" at bounding box center [439, 107] width 157 height 27
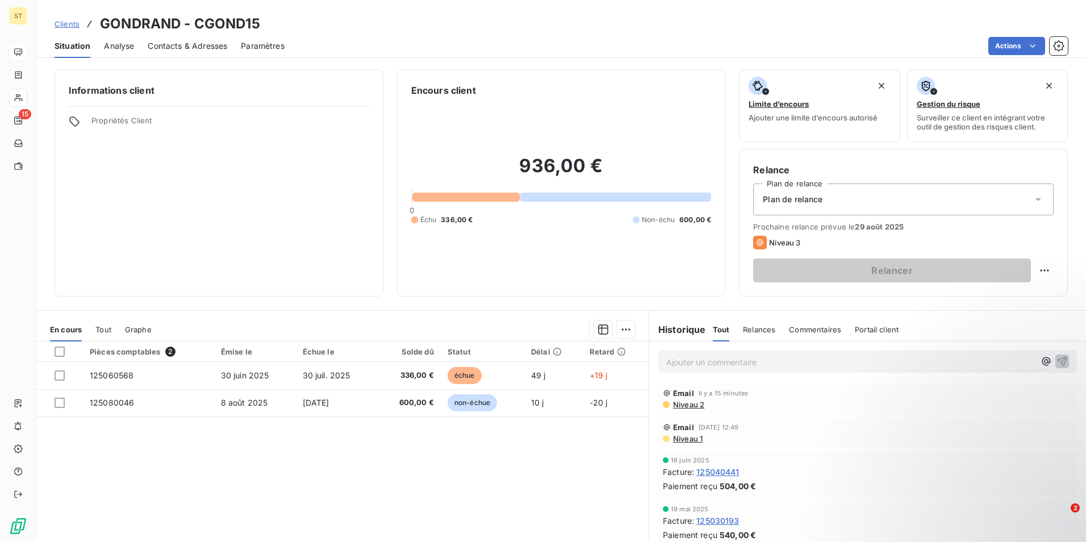
click at [741, 364] on p "Ajouter un commentaire ﻿" at bounding box center [850, 362] width 369 height 14
drag, startPoint x: 691, startPoint y: 358, endPoint x: 736, endPoint y: 358, distance: 44.3
click at [691, 358] on span "18/08: factures et CMR" at bounding box center [710, 361] width 89 height 10
click at [762, 357] on p "18/08: Factures et CMR" at bounding box center [850, 361] width 369 height 13
click at [1057, 357] on icon "button" at bounding box center [1062, 360] width 11 height 11
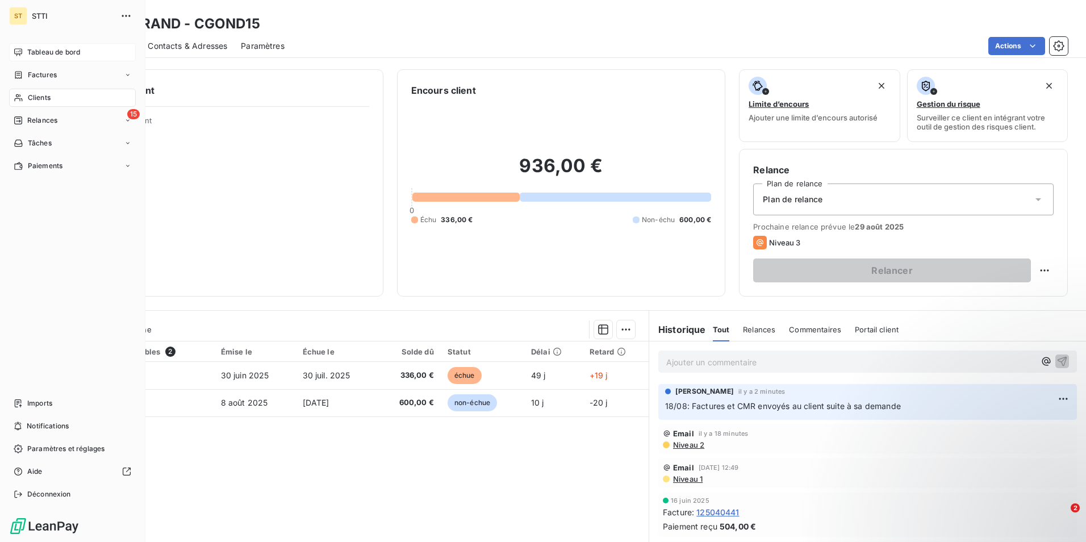
click at [49, 96] on span "Clients" at bounding box center [39, 98] width 23 height 10
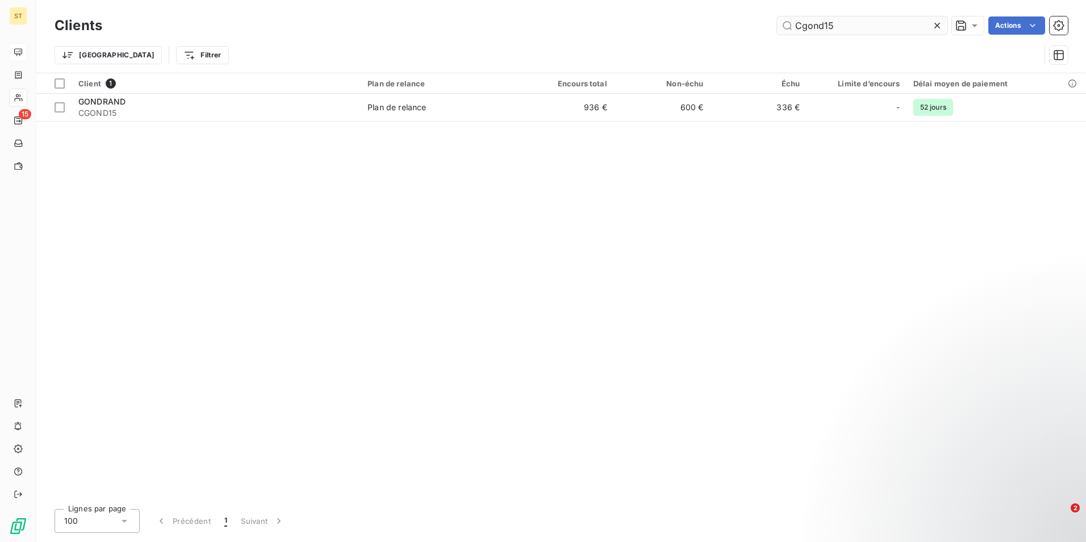
click at [843, 28] on input "Cgond15" at bounding box center [862, 25] width 170 height 18
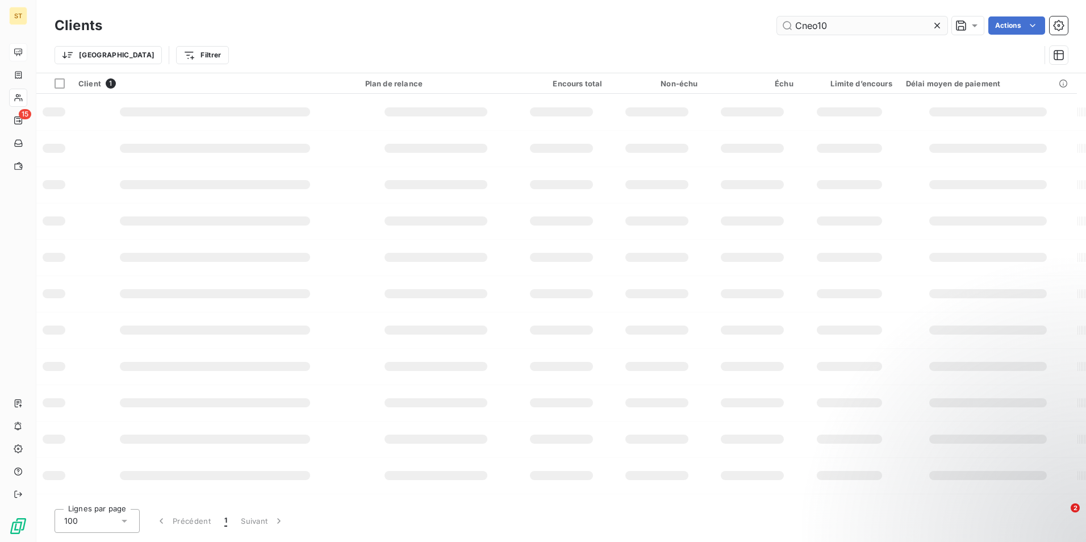
type input "Cneo10"
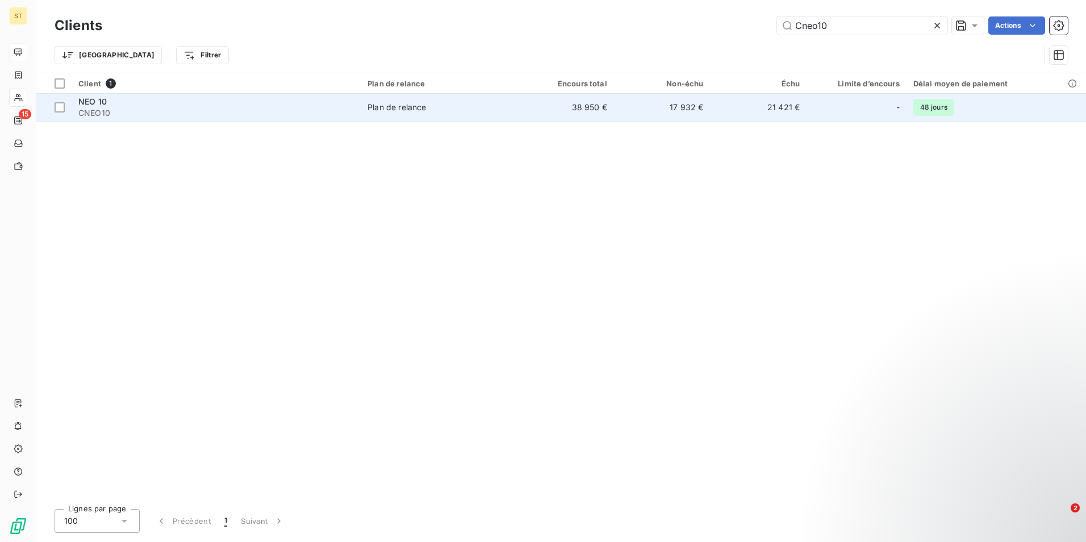
click at [406, 110] on div "Plan de relance" at bounding box center [397, 107] width 59 height 11
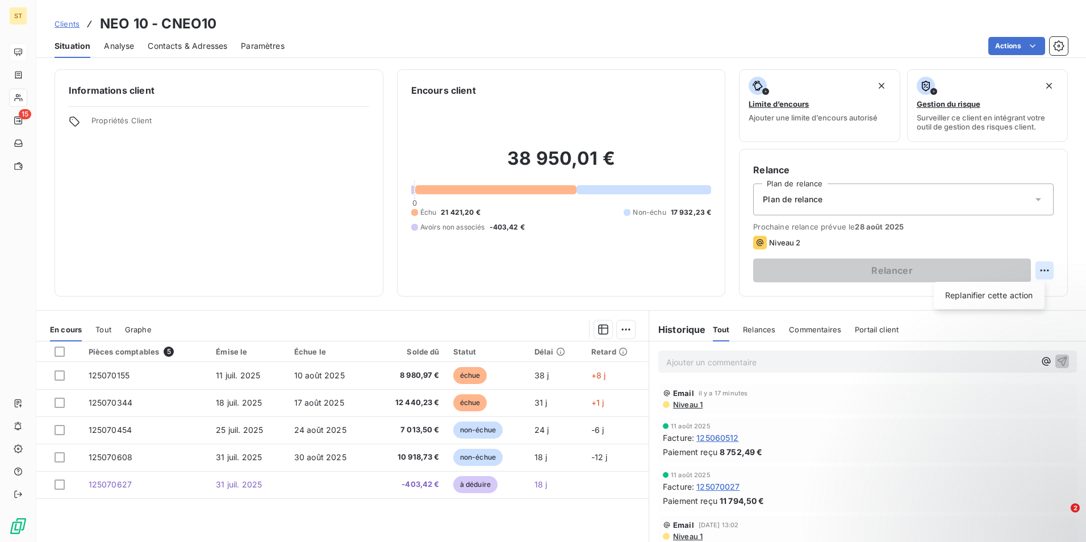
click at [1036, 271] on html "ST 15 Clients NEO 10 - CNEO10 Situation Analyse Contacts & Adresses Paramètres …" at bounding box center [543, 271] width 1086 height 542
click at [977, 298] on div "Replanifier cette action" at bounding box center [990, 295] width 102 height 18
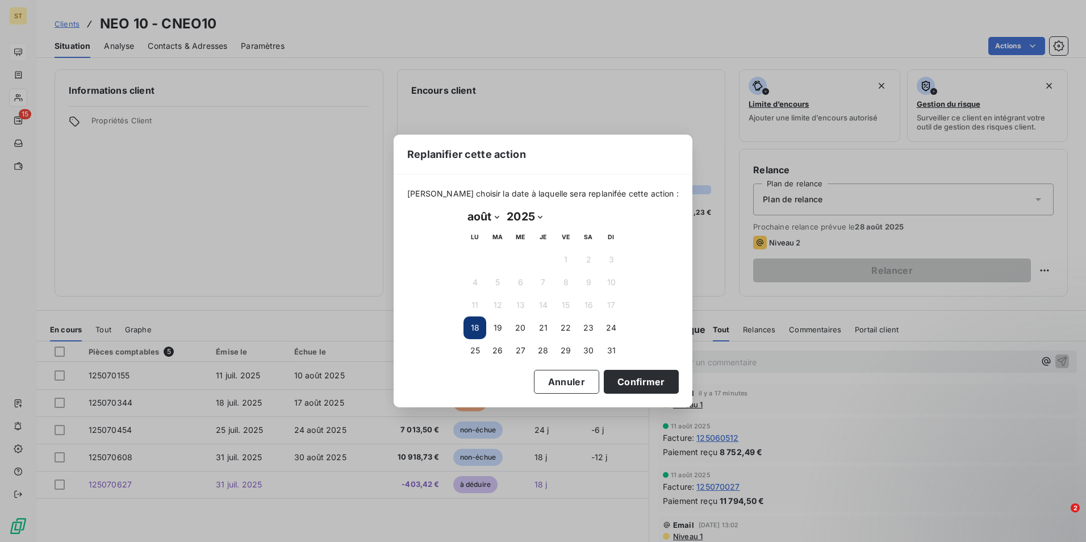
click at [495, 217] on select "janvier février mars avril mai juin juillet août septembre octobre novembre déc…" at bounding box center [483, 216] width 39 height 18
select select "8"
click at [464, 207] on select "janvier février mars avril mai juin juillet août septembre octobre novembre déc…" at bounding box center [483, 216] width 39 height 18
click at [474, 255] on button "1" at bounding box center [475, 259] width 23 height 23
click at [627, 384] on button "Confirmer" at bounding box center [641, 382] width 75 height 24
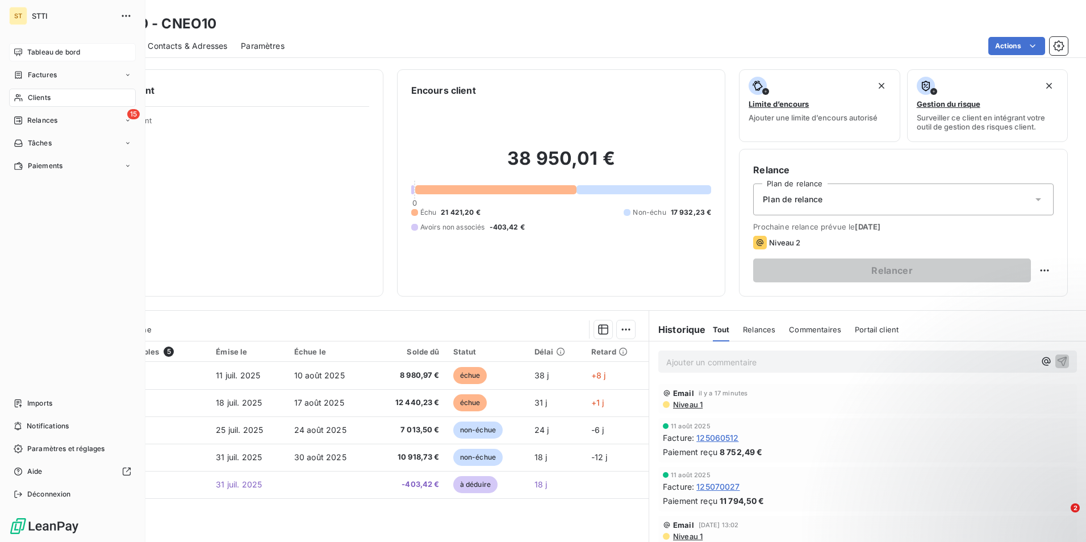
click at [28, 98] on span "Clients" at bounding box center [39, 98] width 23 height 10
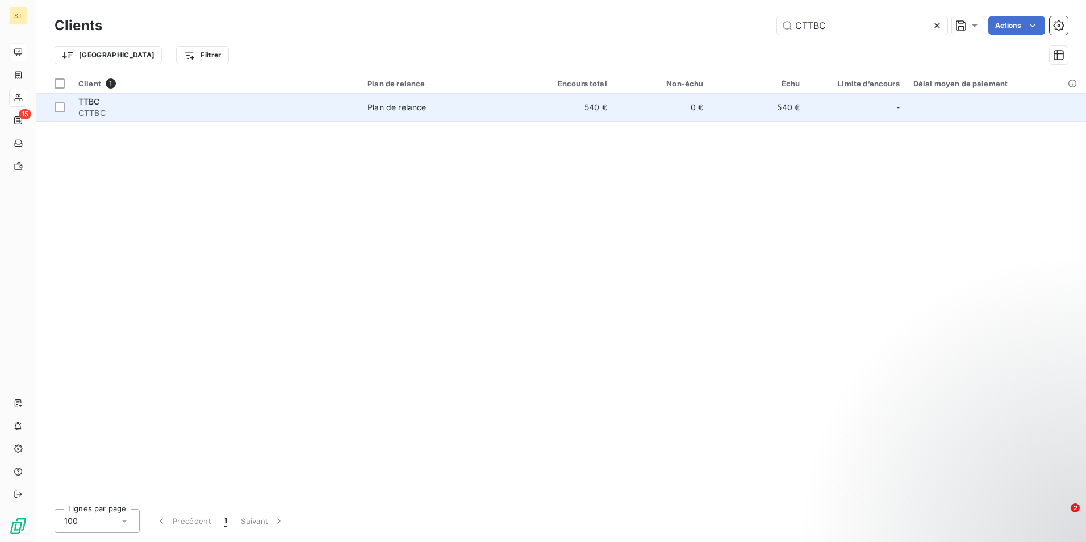
type input "CTTBC"
click at [219, 109] on span "CTTBC" at bounding box center [216, 112] width 276 height 11
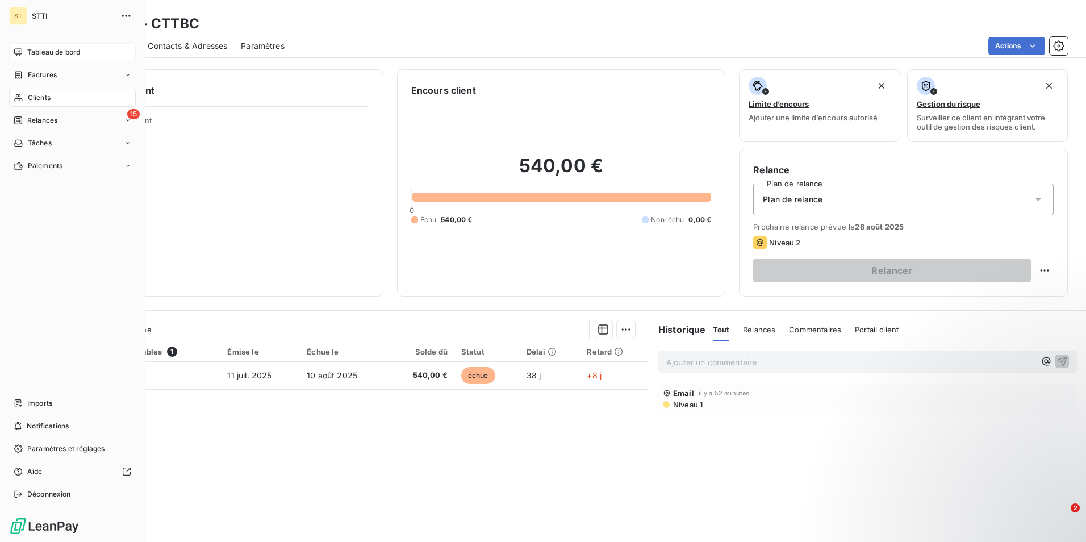
click at [37, 98] on span "Clients" at bounding box center [39, 98] width 23 height 10
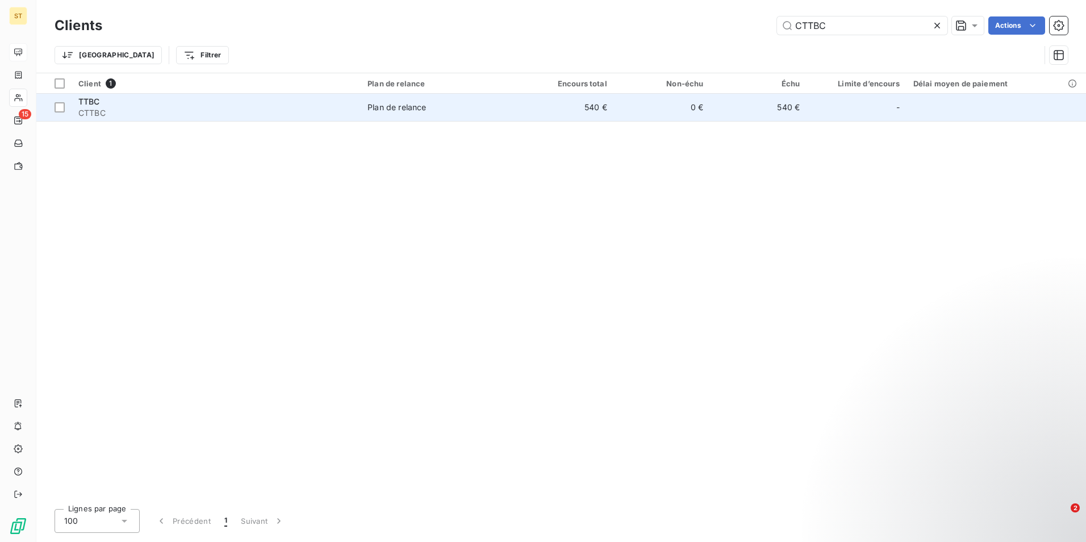
click at [605, 108] on td "540 €" at bounding box center [566, 107] width 97 height 27
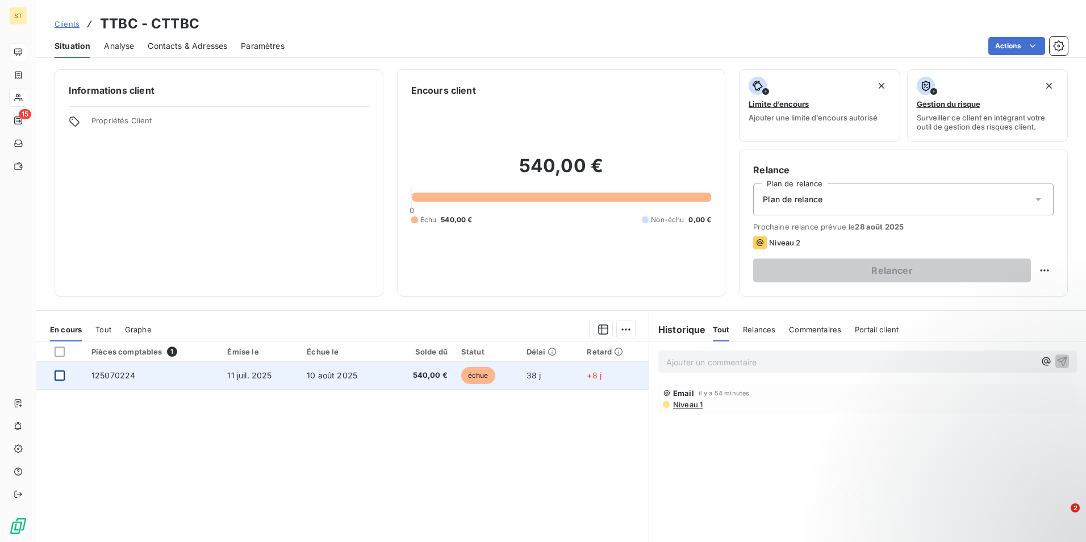
click at [58, 376] on div at bounding box center [60, 375] width 10 height 10
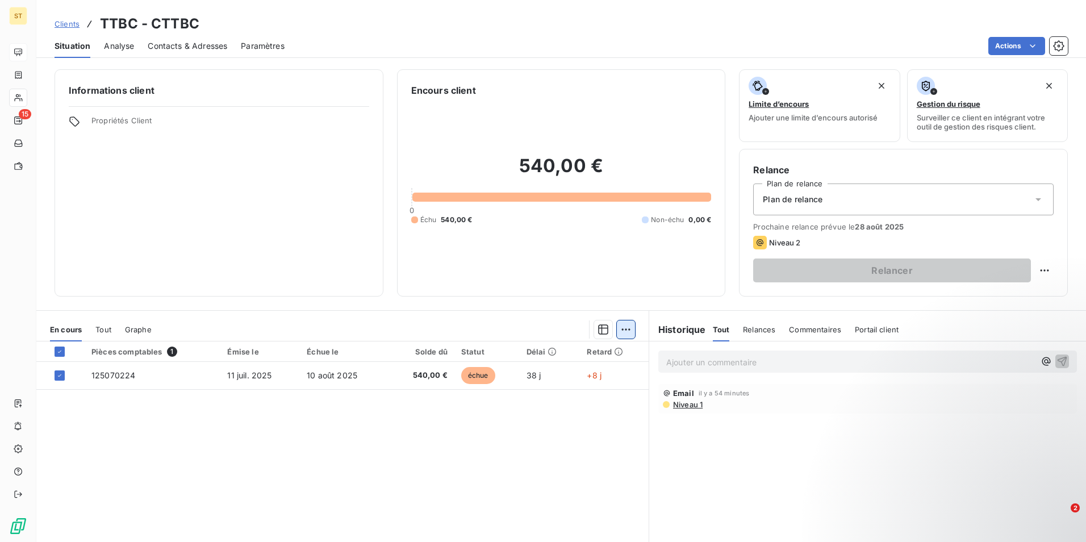
click at [621, 328] on html "ST 15 Clients TTBC - CTTBC Situation Analyse Contacts & Adresses Paramètres Act…" at bounding box center [543, 271] width 1086 height 542
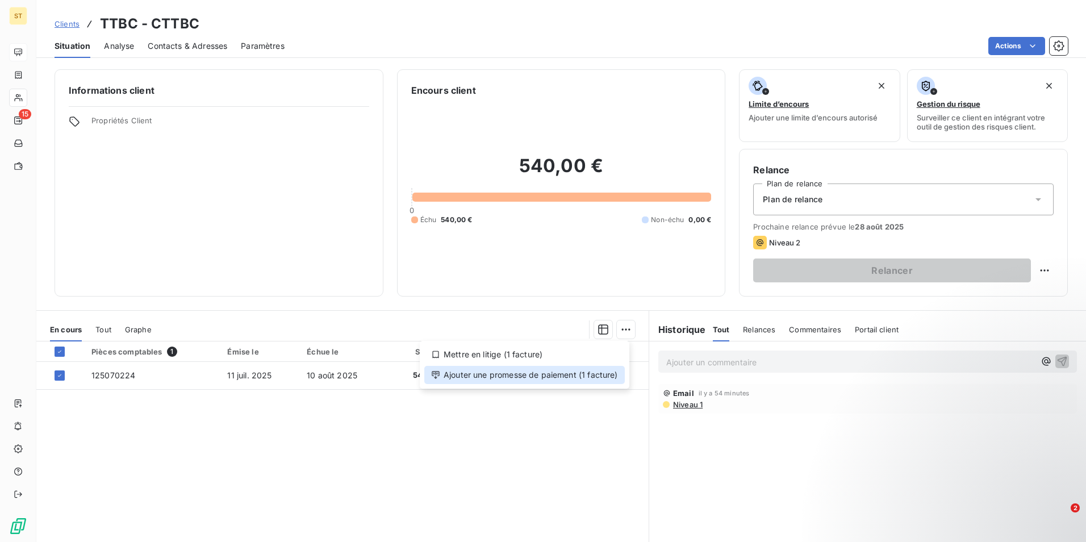
click at [498, 372] on div "Ajouter une promesse de paiement (1 facture)" at bounding box center [524, 375] width 201 height 18
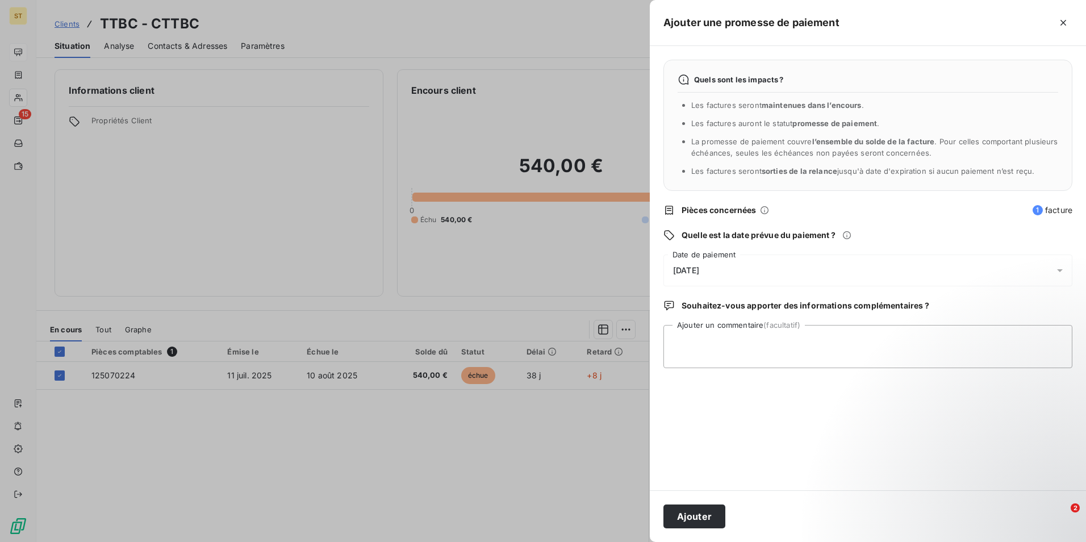
click at [1061, 268] on icon at bounding box center [1059, 270] width 11 height 11
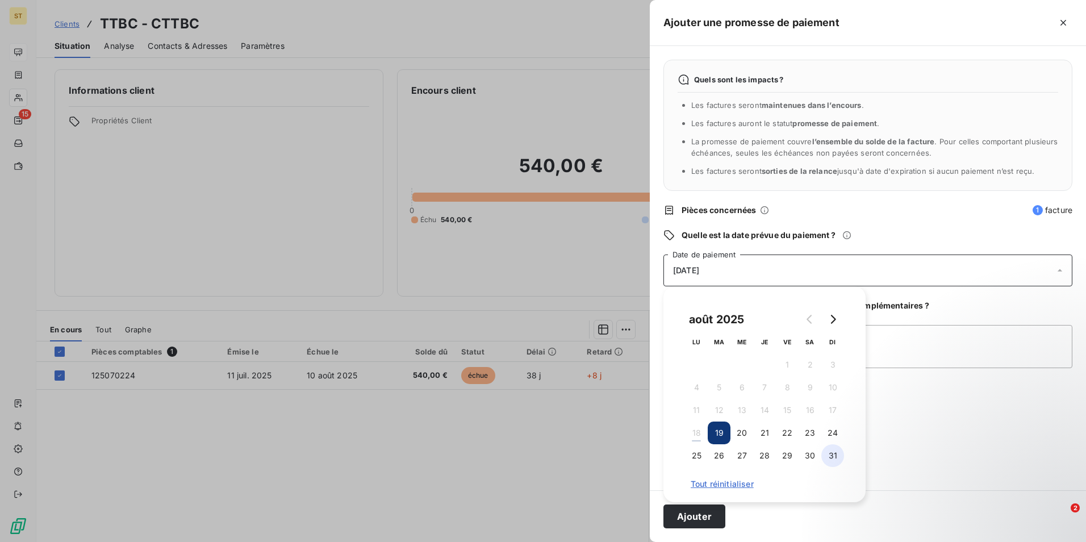
click at [839, 459] on button "31" at bounding box center [833, 455] width 23 height 23
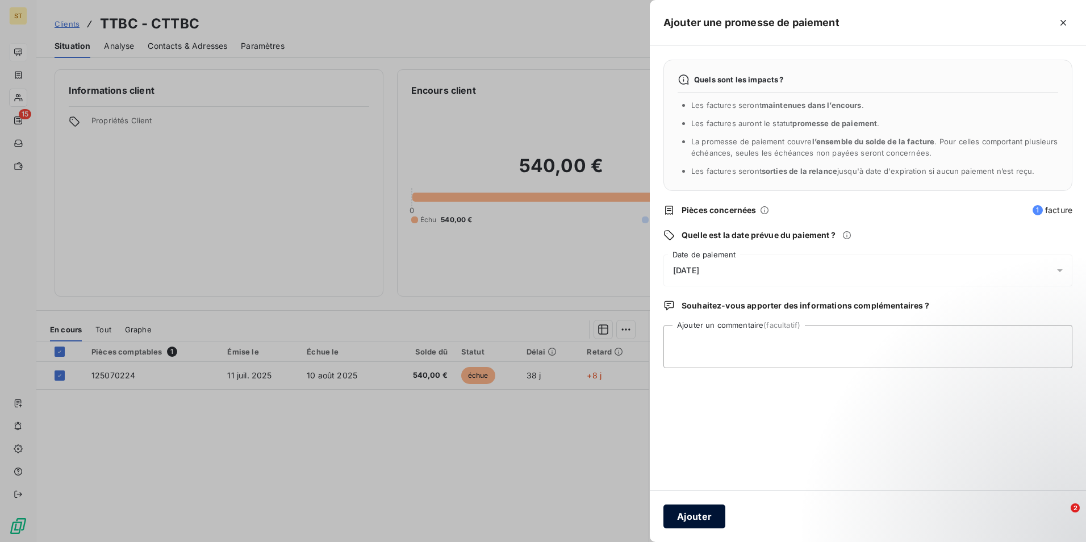
click at [699, 518] on button "Ajouter" at bounding box center [695, 517] width 62 height 24
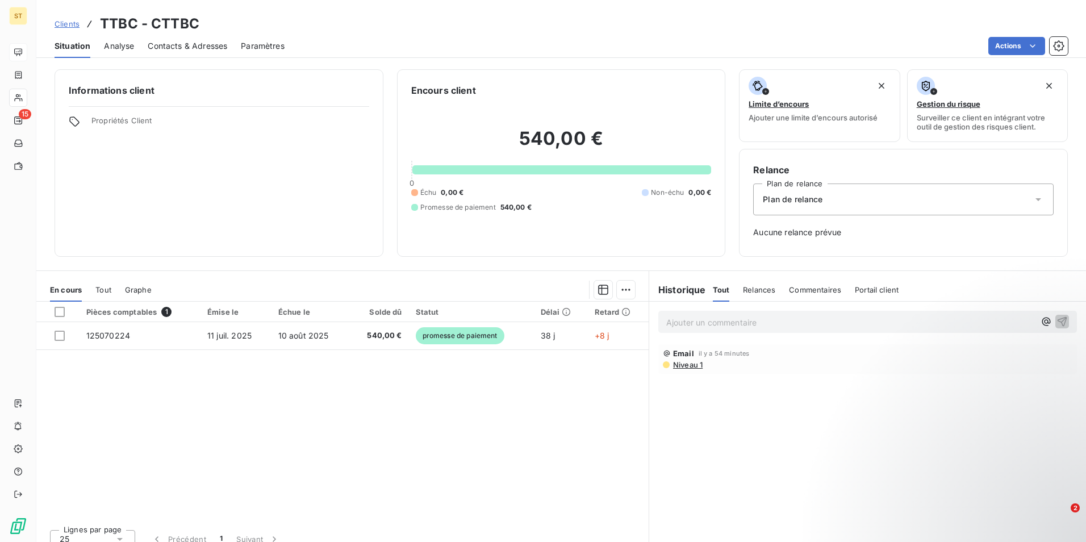
click at [760, 236] on span "Aucune relance prévue" at bounding box center [903, 232] width 301 height 11
click at [693, 322] on p "Ajouter un commentaire ﻿" at bounding box center [850, 322] width 369 height 14
click at [1057, 317] on icon "button" at bounding box center [1062, 320] width 11 height 11
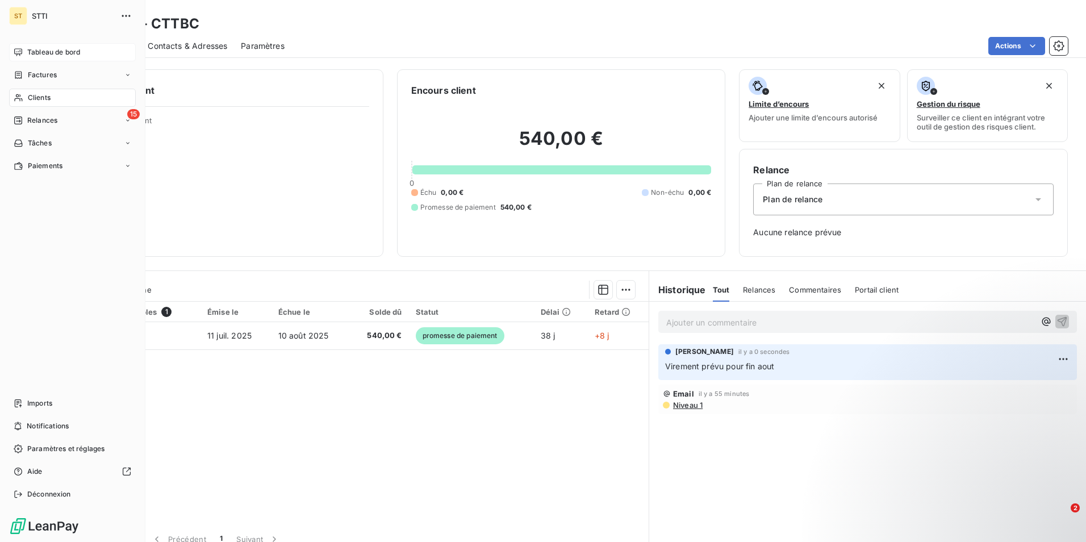
click at [41, 91] on div "Clients" at bounding box center [72, 98] width 127 height 18
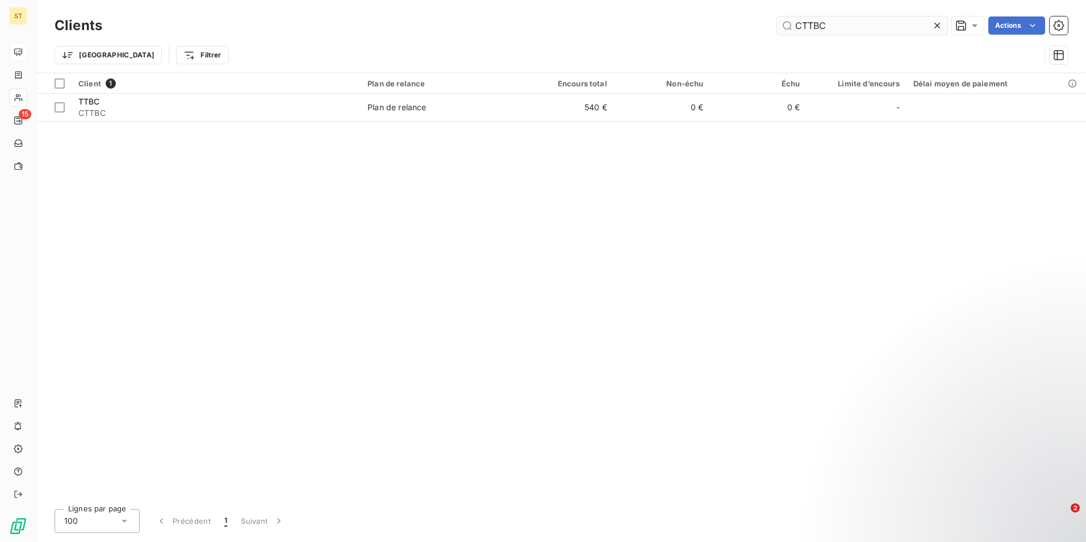
click at [865, 31] on input "CTTBC" at bounding box center [862, 25] width 170 height 18
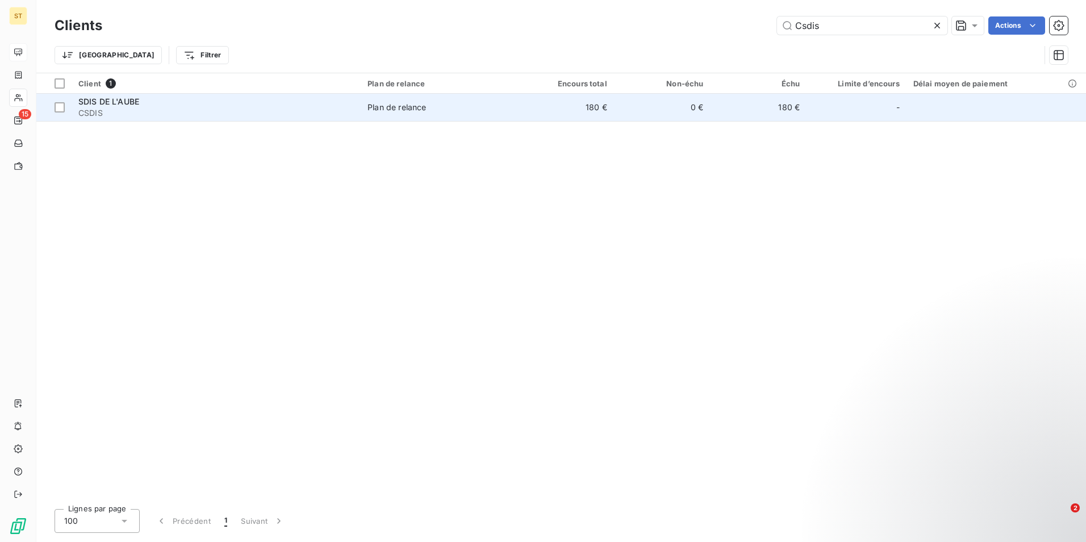
type input "Csdis"
click at [216, 113] on span "CSDIS" at bounding box center [216, 112] width 276 height 11
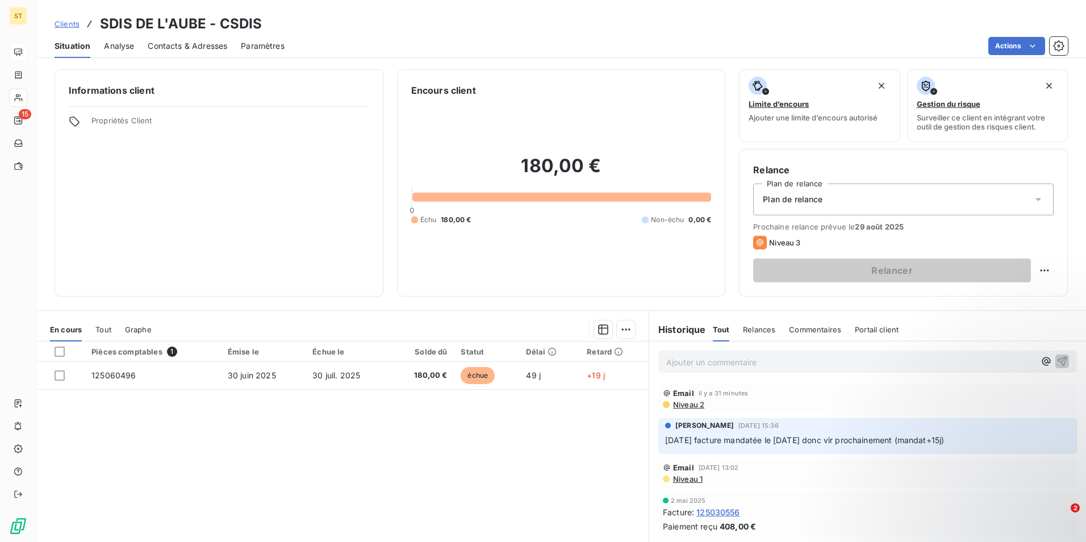
scroll to position [52, 0]
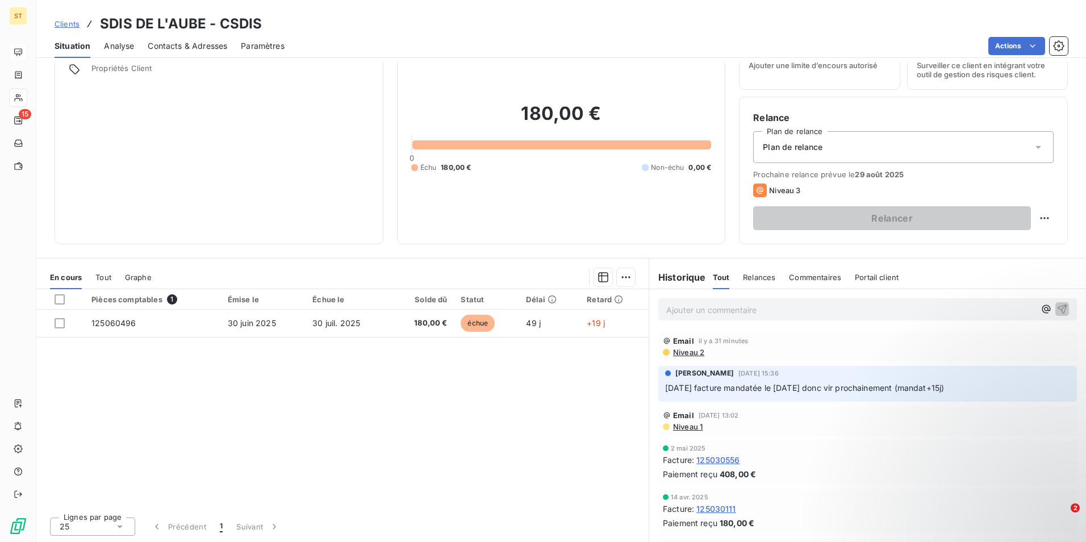
click at [707, 311] on p "Ajouter un commentaire ﻿" at bounding box center [850, 310] width 369 height 14
click at [1057, 308] on icon "button" at bounding box center [1062, 308] width 11 height 11
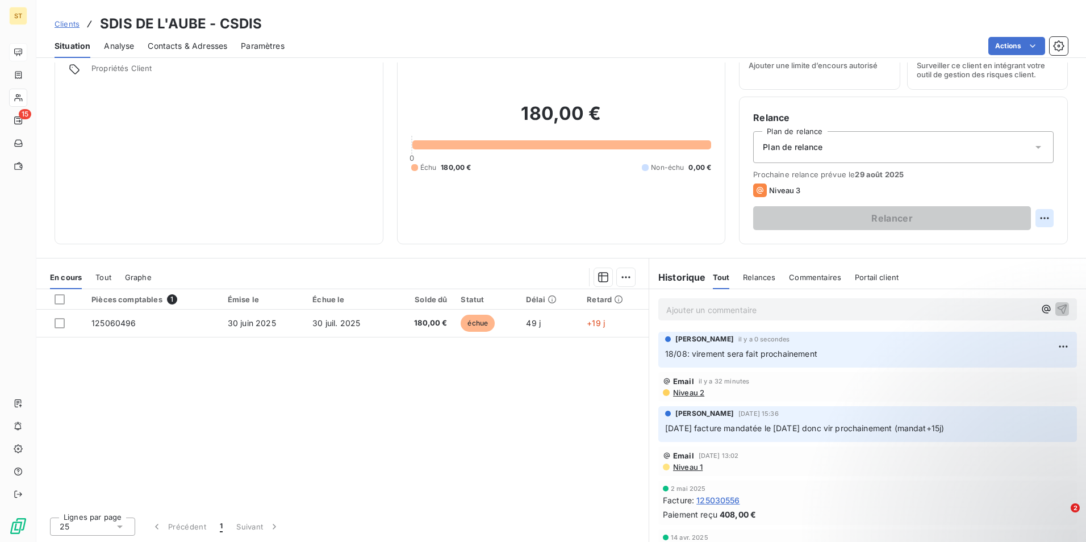
click at [1040, 218] on html "ST 15 Clients SDIS DE L'AUBE - CSDIS Situation Analyse Contacts & Adresses Para…" at bounding box center [543, 271] width 1086 height 542
click at [997, 241] on div "Replanifier cette action" at bounding box center [990, 243] width 102 height 18
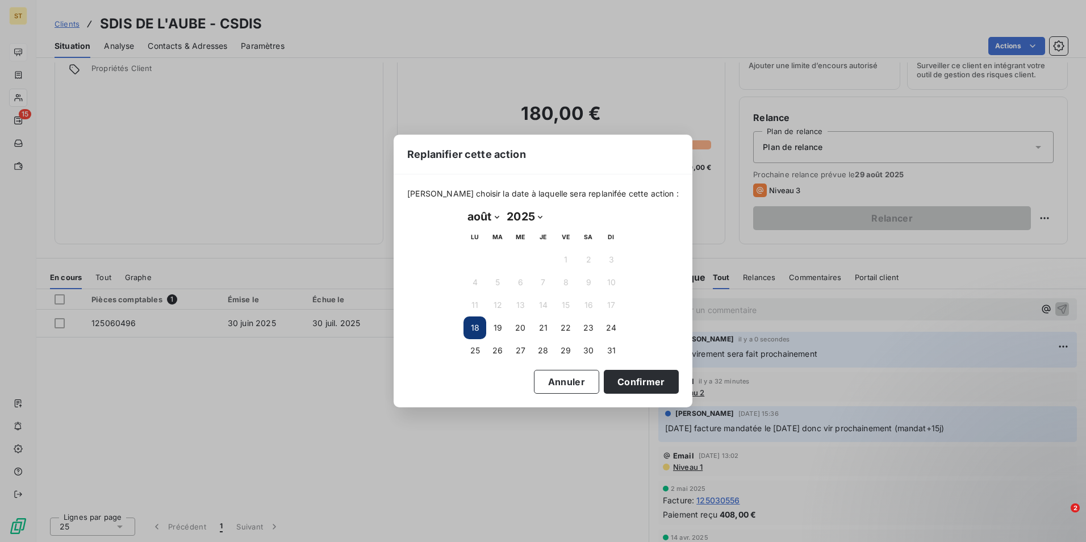
click at [498, 216] on select "janvier février mars avril mai juin juillet août septembre octobre novembre déc…" at bounding box center [483, 216] width 39 height 18
select select "8"
click at [464, 207] on select "janvier février mars avril mai juin juillet août septembre octobre novembre déc…" at bounding box center [483, 216] width 39 height 18
click at [518, 258] on button "3" at bounding box center [520, 259] width 23 height 23
click at [636, 377] on button "Confirmer" at bounding box center [641, 382] width 75 height 24
